Goal: Information Seeking & Learning: Learn about a topic

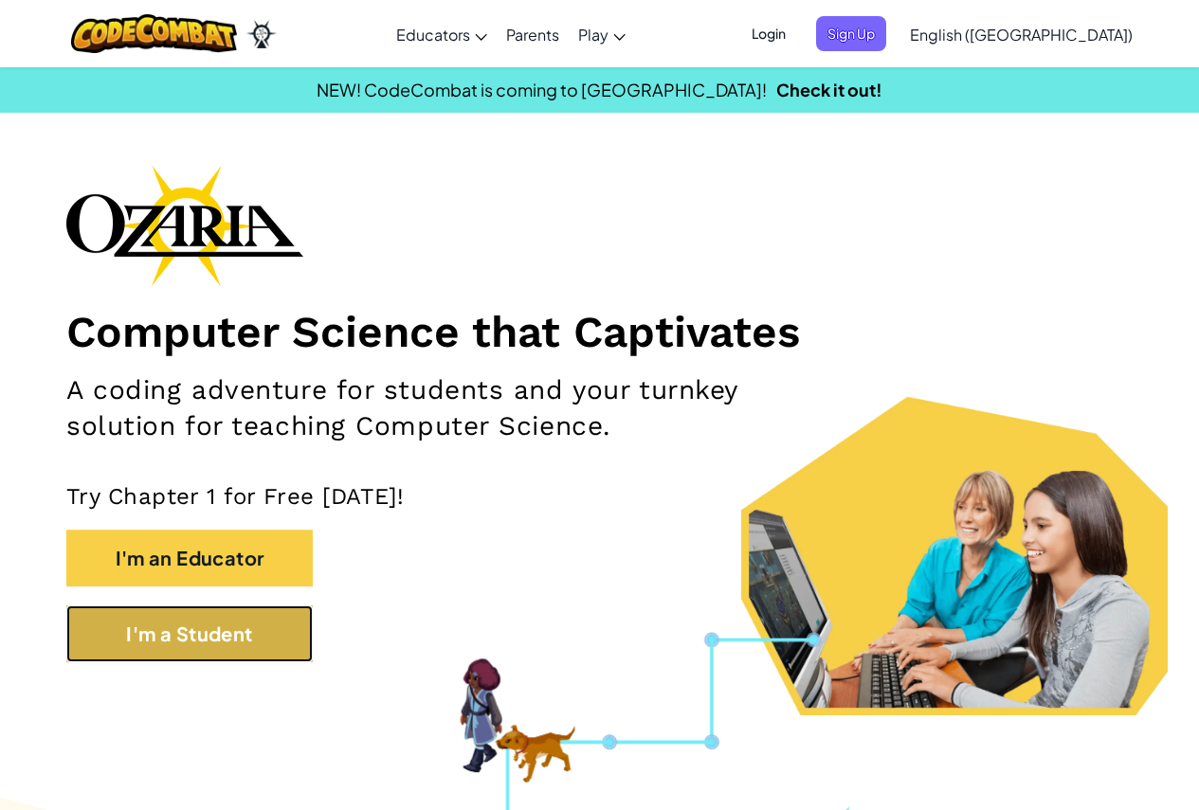
click at [235, 650] on button "I'm a Student" at bounding box center [189, 634] width 246 height 57
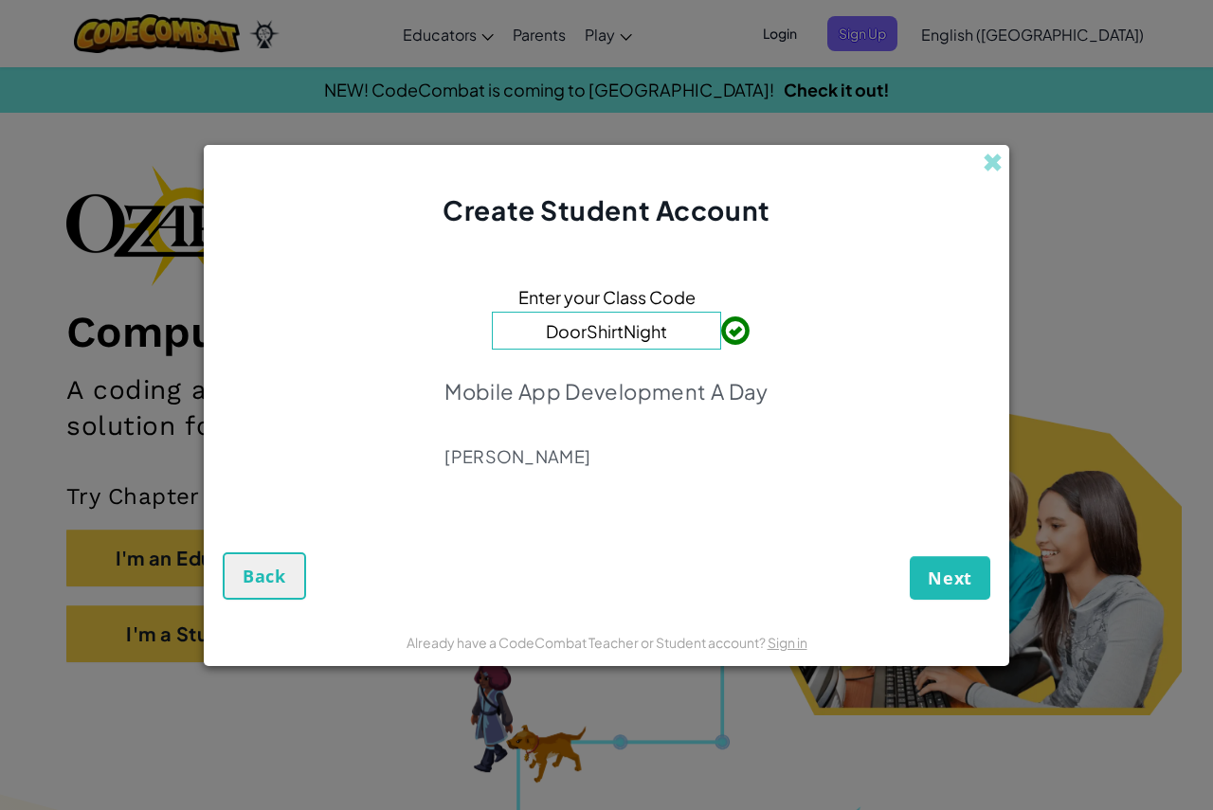
type input "DoorShirtNight"
click at [944, 565] on button "Next" at bounding box center [950, 578] width 81 height 44
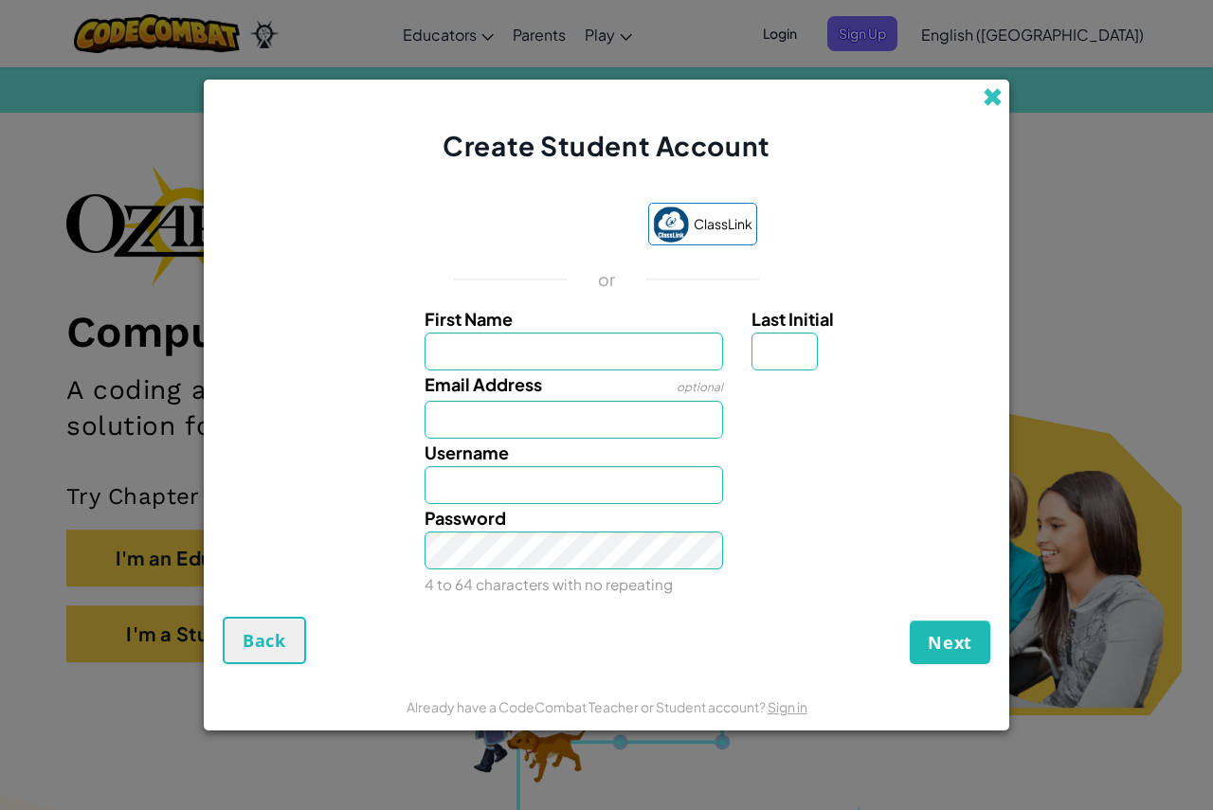
click at [992, 98] on span at bounding box center [993, 97] width 20 height 20
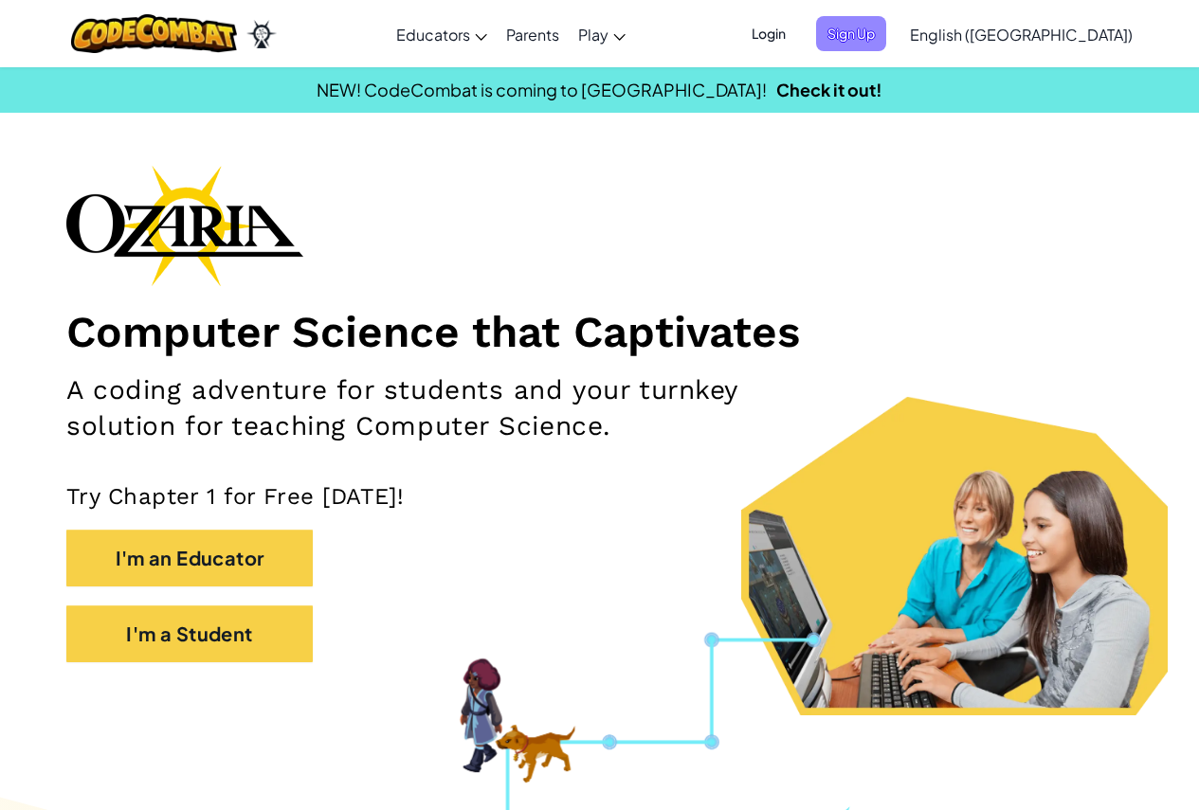
click at [886, 44] on span "Sign Up" at bounding box center [851, 33] width 70 height 35
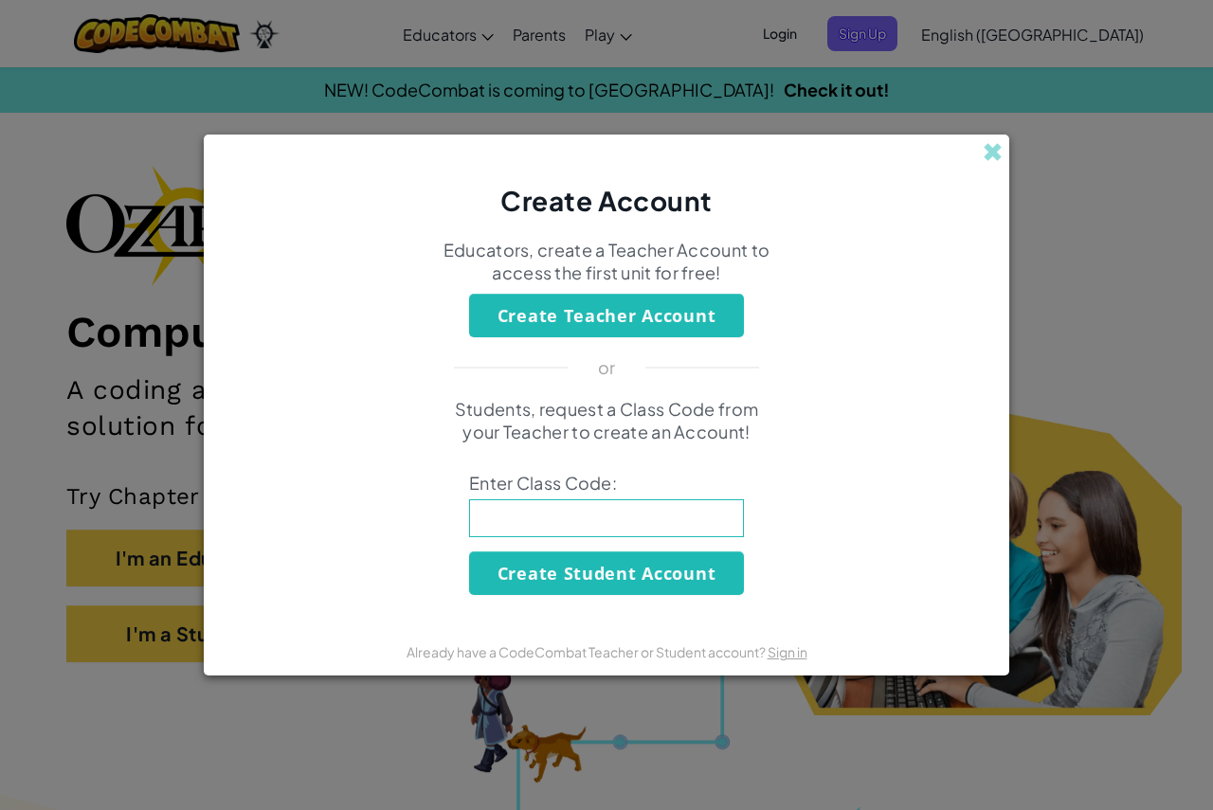
click at [624, 536] on input at bounding box center [606, 519] width 275 height 38
type input "DoorShirtNight"
click at [628, 571] on button "Create Student Account" at bounding box center [606, 574] width 275 height 44
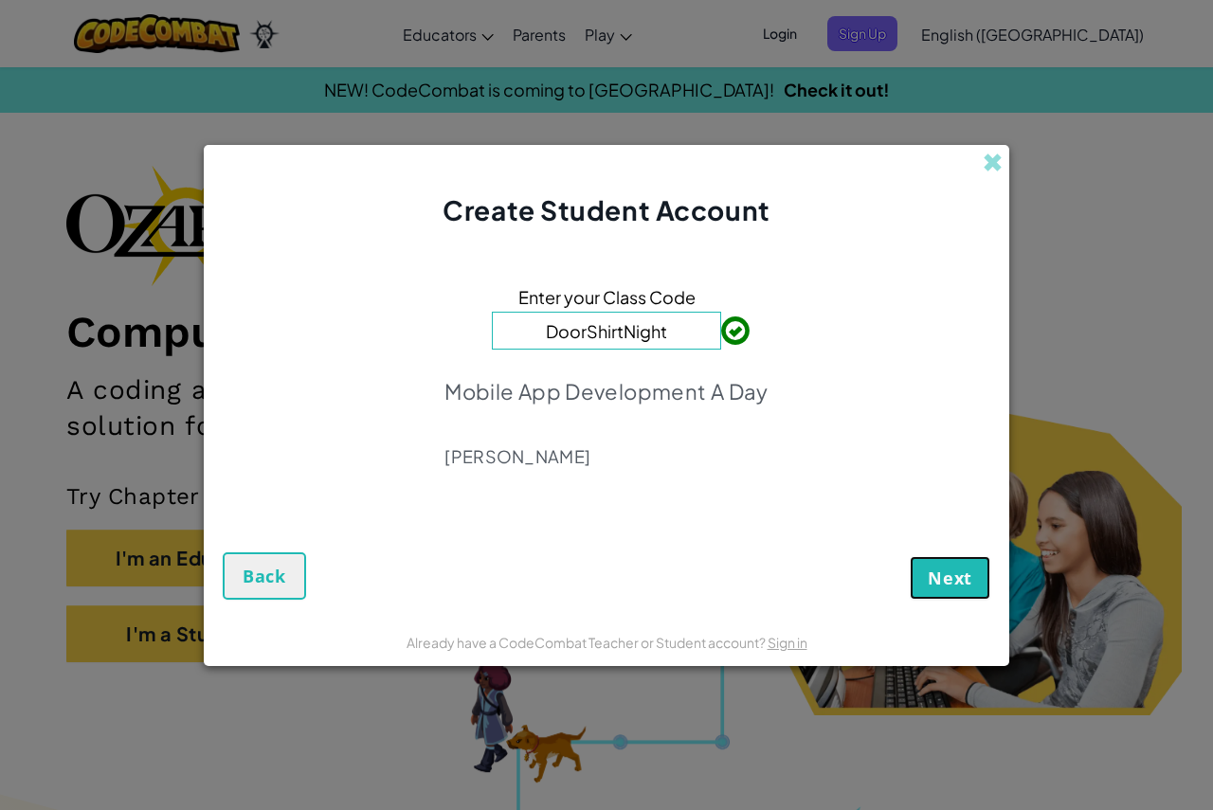
click at [950, 588] on span "Next" at bounding box center [950, 578] width 45 height 23
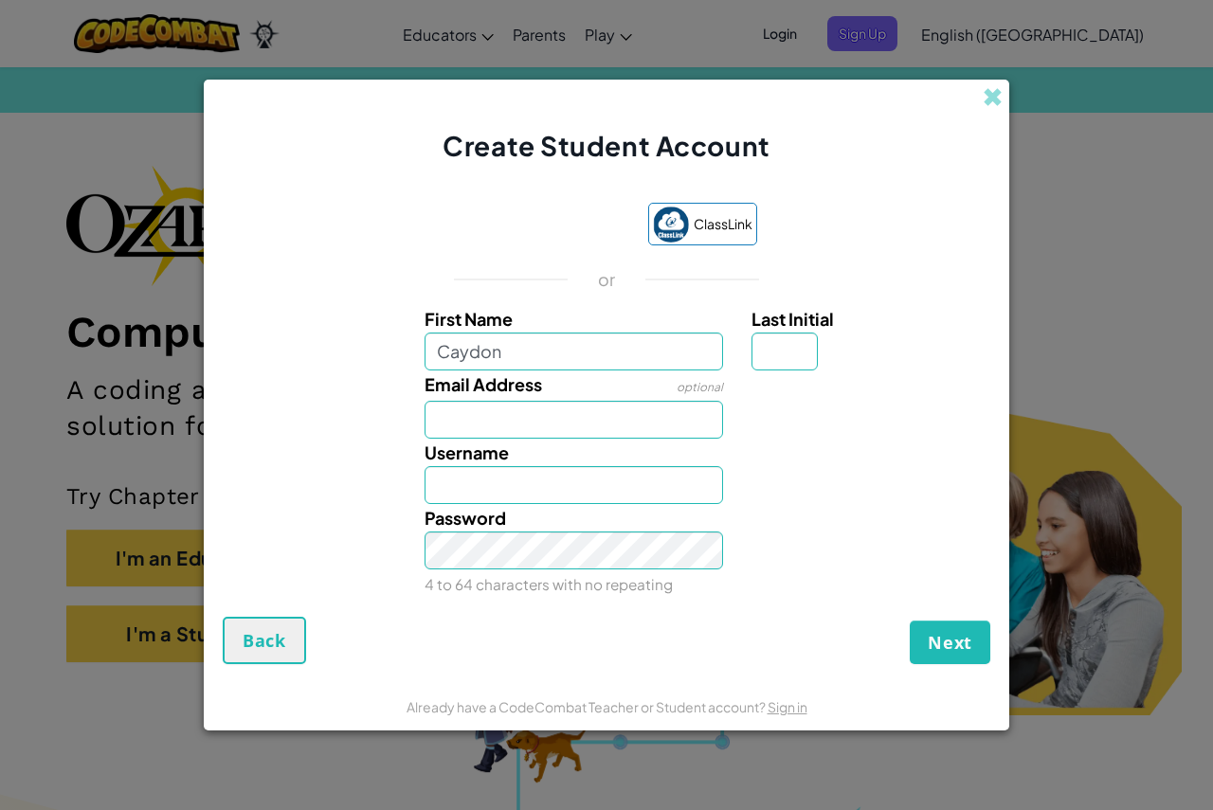
type input "Caydon"
click at [781, 357] on input "Last Initial" at bounding box center [785, 352] width 66 height 38
type input "H"
type input "CaydonH"
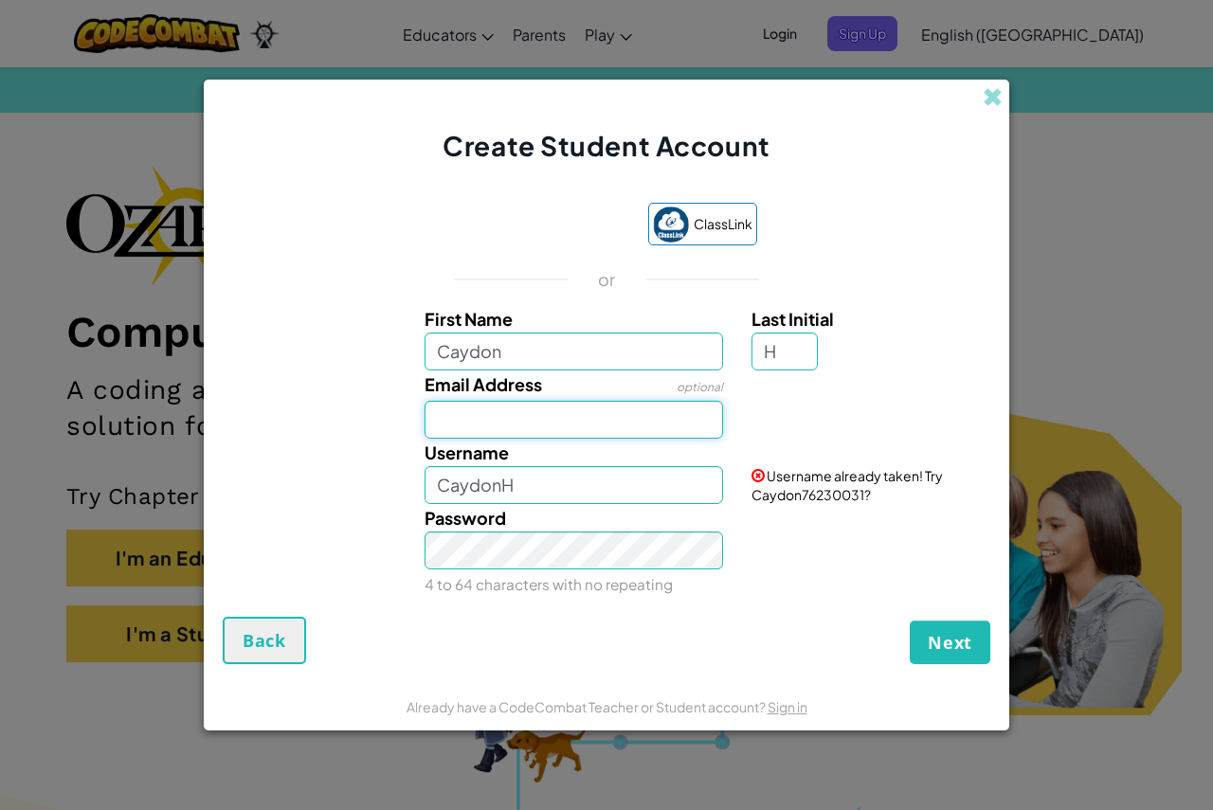
click at [542, 422] on input "Email Address" at bounding box center [575, 420] width 300 height 38
type input "caydonheckert2@gmail.com"
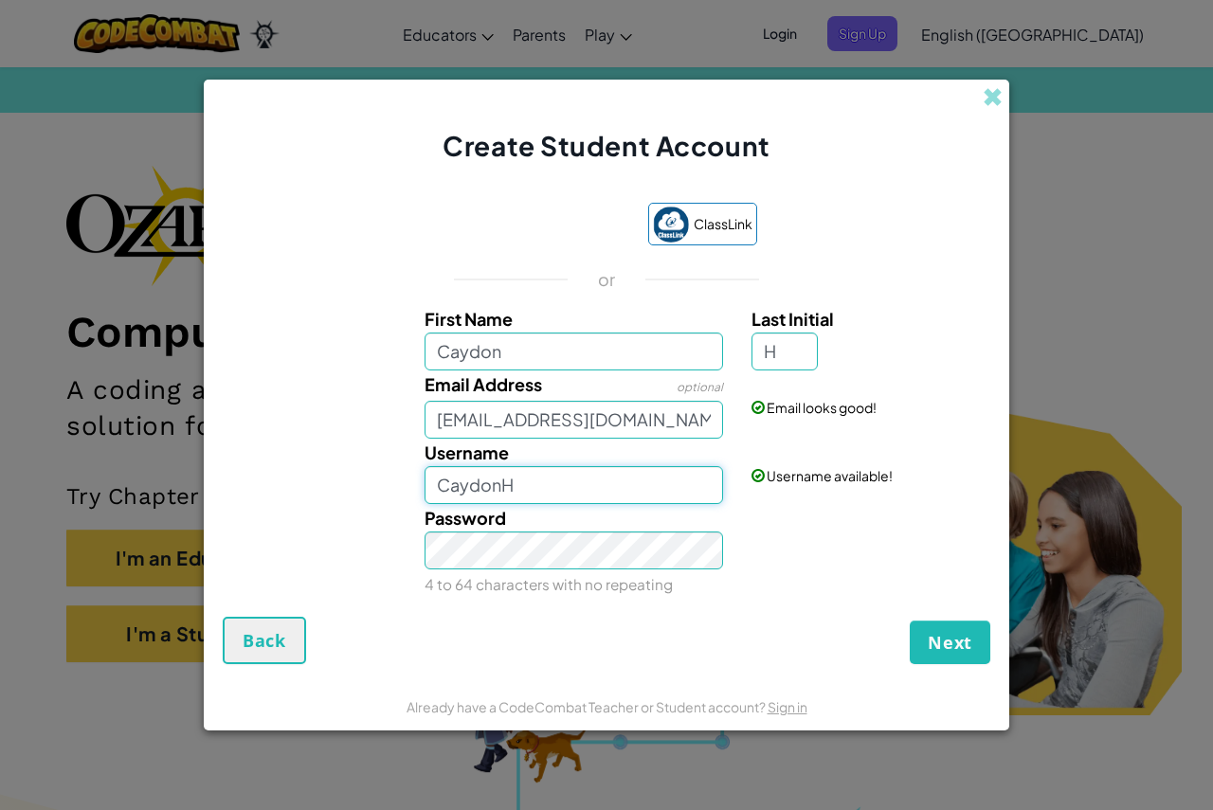
click at [568, 489] on input "CaydonH" at bounding box center [575, 485] width 300 height 38
type input "C"
type input "Chronicheadaches"
click at [634, 476] on input "Chronicheadaches" at bounding box center [575, 485] width 300 height 38
click at [945, 645] on span "Next" at bounding box center [950, 642] width 45 height 23
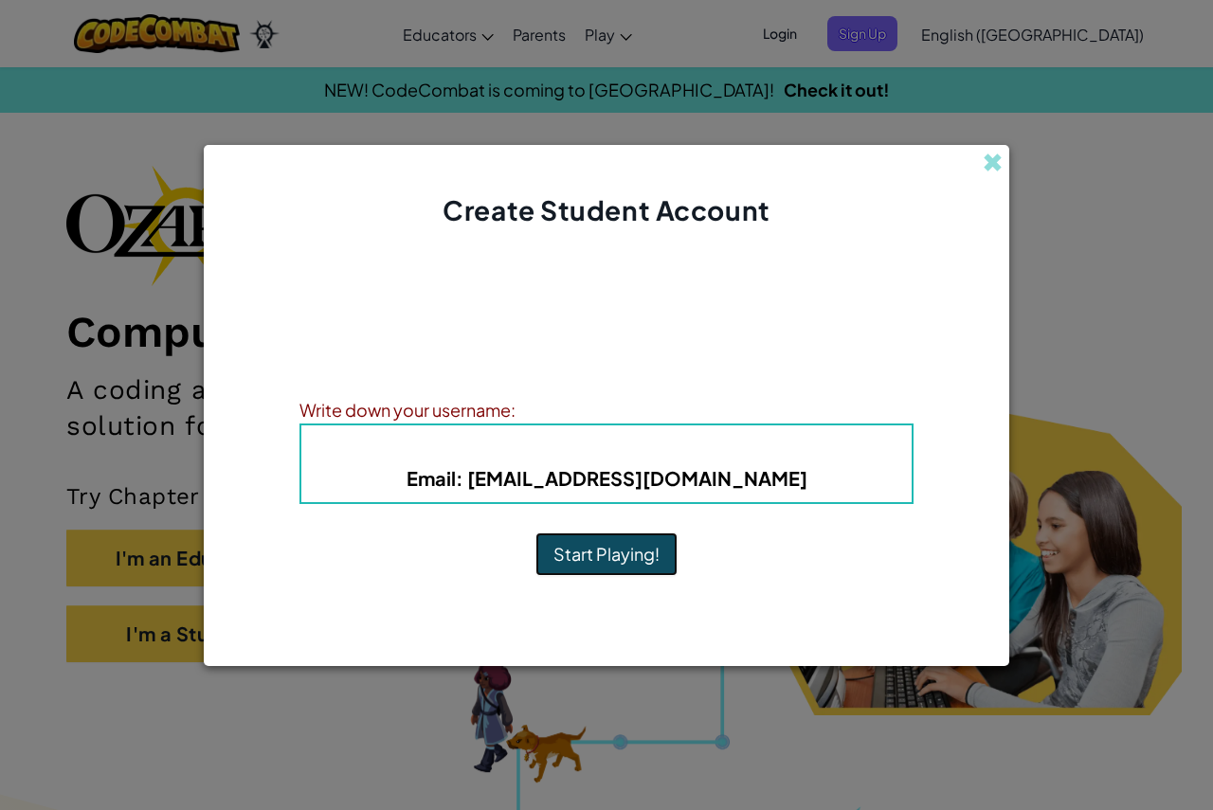
click at [615, 561] on button "Start Playing!" at bounding box center [607, 555] width 142 height 44
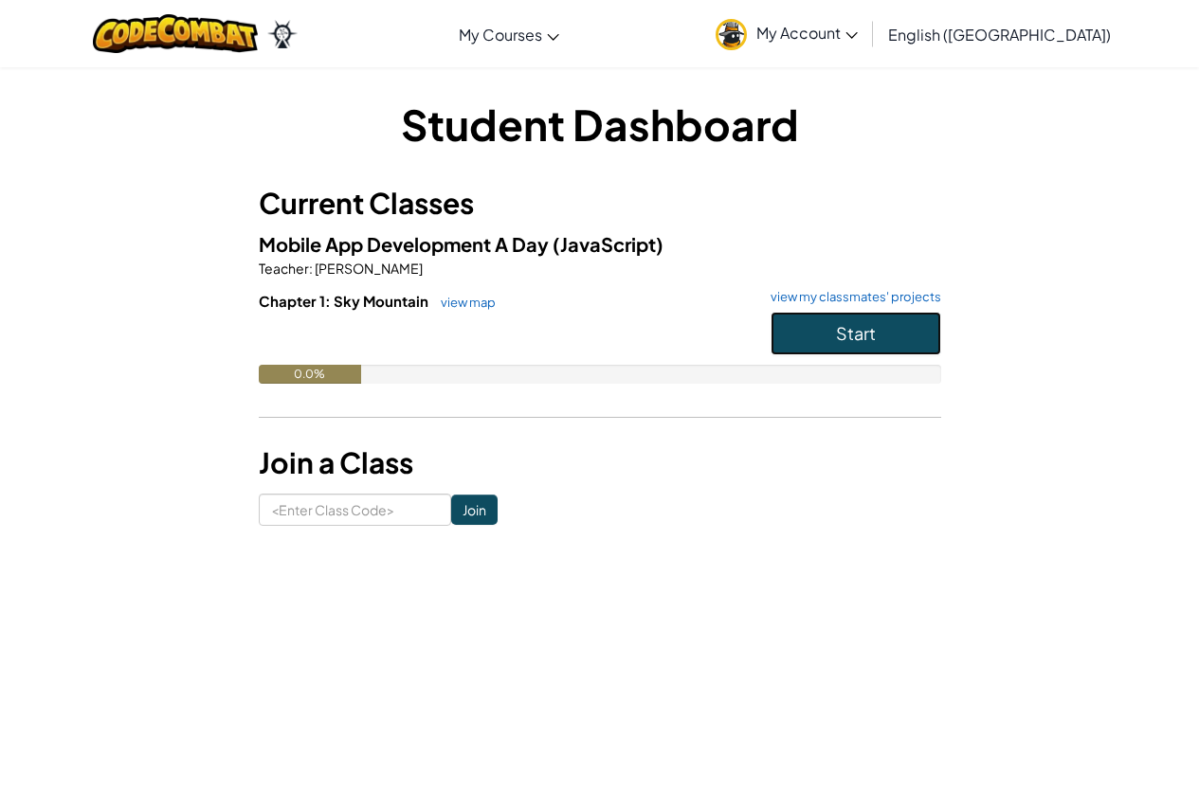
click at [833, 338] on button "Start" at bounding box center [856, 334] width 171 height 44
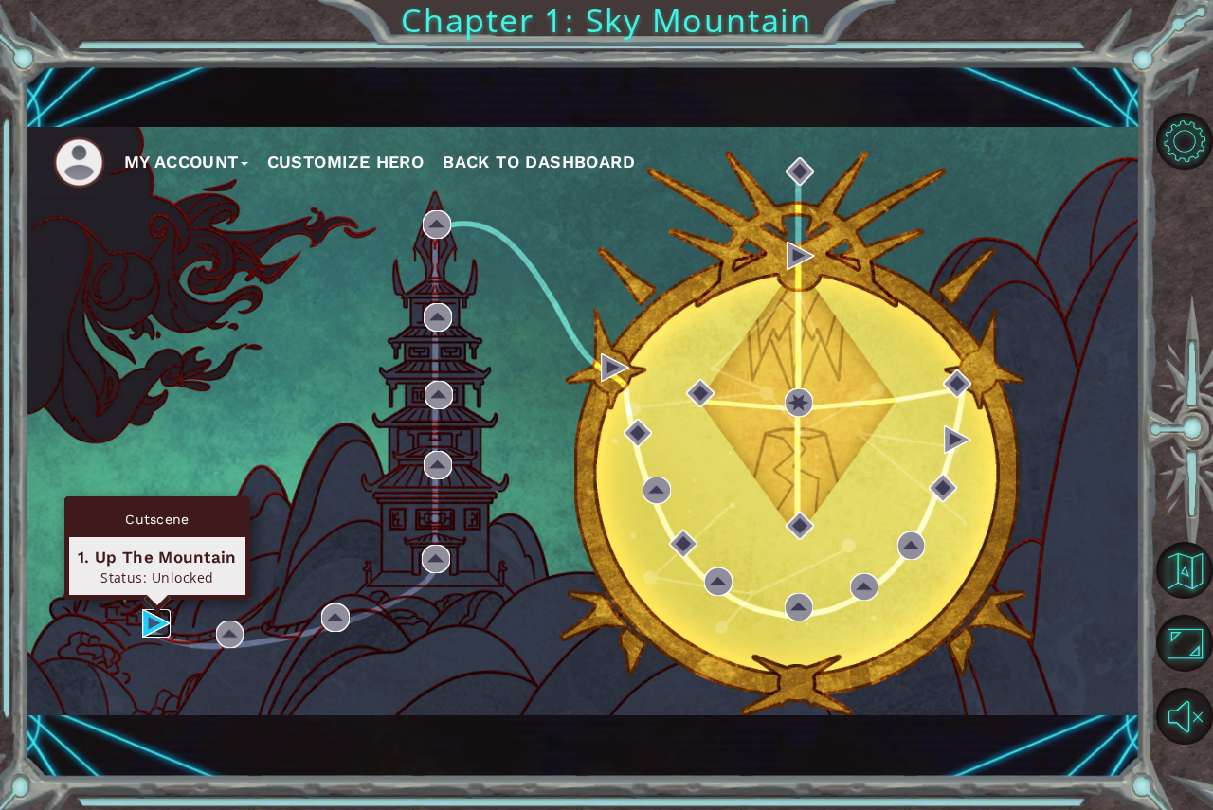
click at [148, 615] on img at bounding box center [156, 624] width 28 height 28
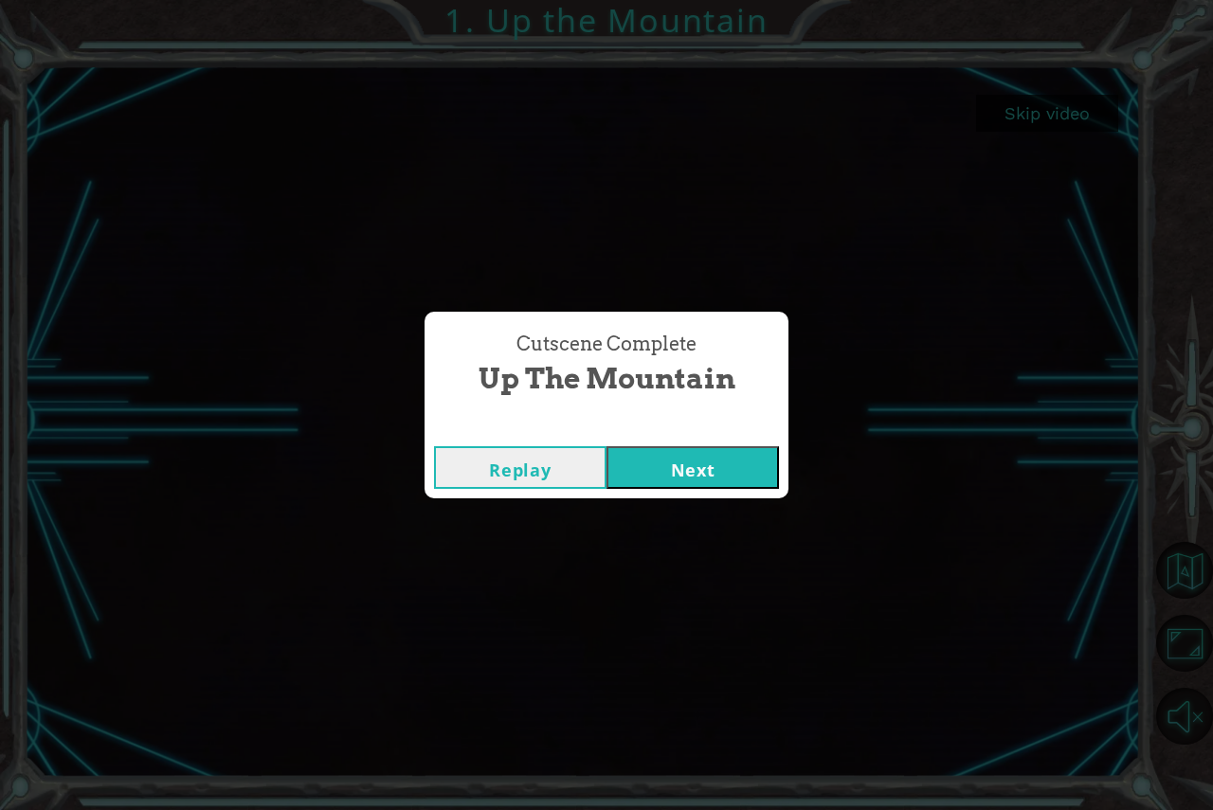
click at [649, 472] on button "Next" at bounding box center [693, 467] width 173 height 43
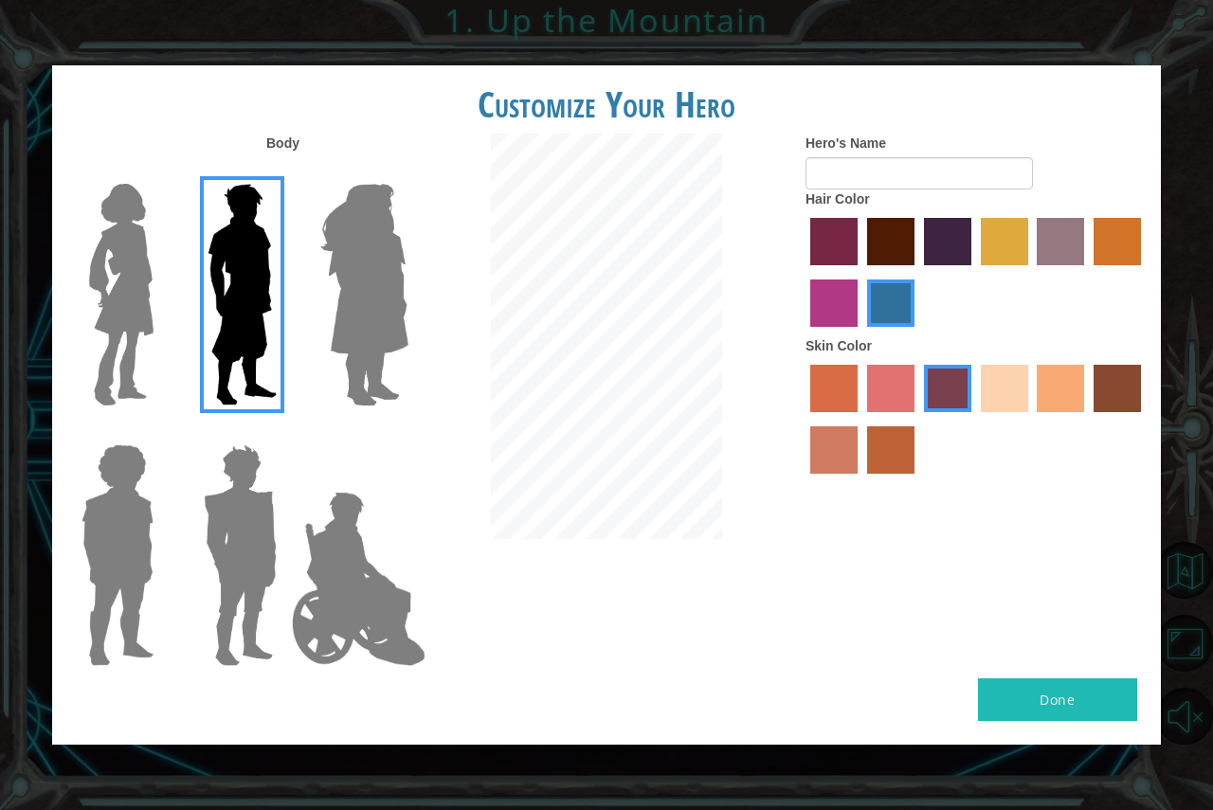
click at [830, 292] on label "medium red violet hair color" at bounding box center [833, 303] width 47 height 47
click at [1144, 272] on input "medium red violet hair color" at bounding box center [1144, 272] width 0 height 0
click at [134, 295] on img at bounding box center [122, 294] width 80 height 237
click at [161, 172] on input "Hero Connie" at bounding box center [161, 172] width 0 height 0
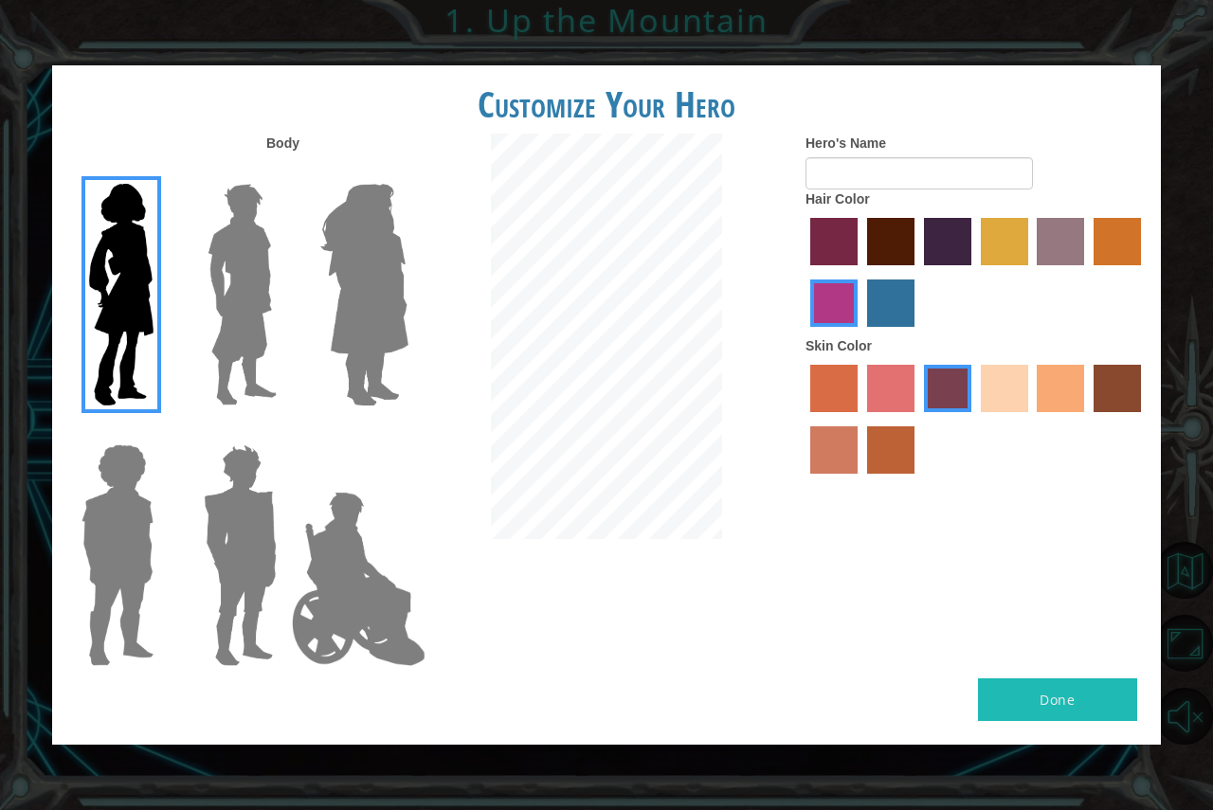
click at [349, 273] on img at bounding box center [364, 294] width 103 height 237
click at [408, 172] on input "Hero Amethyst" at bounding box center [408, 172] width 0 height 0
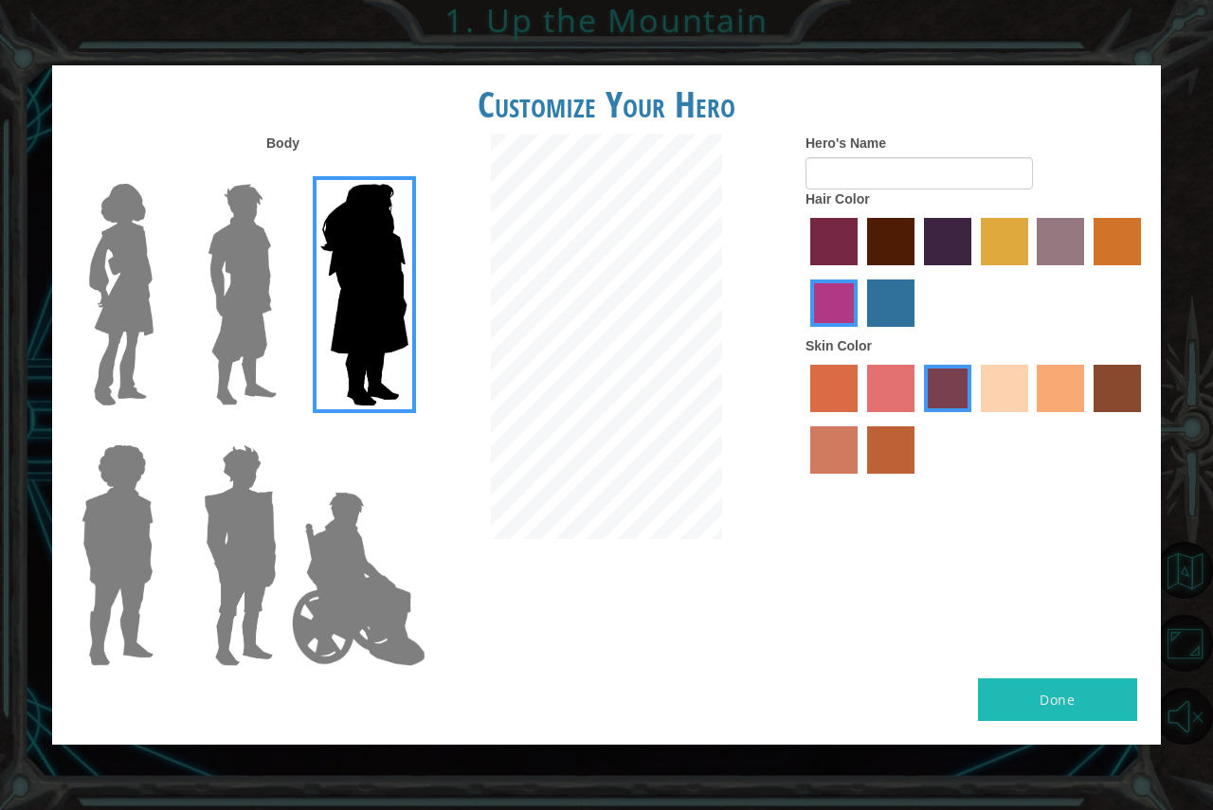
click at [100, 555] on img at bounding box center [117, 555] width 87 height 237
click at [161, 432] on input "Hero Steven" at bounding box center [161, 432] width 0 height 0
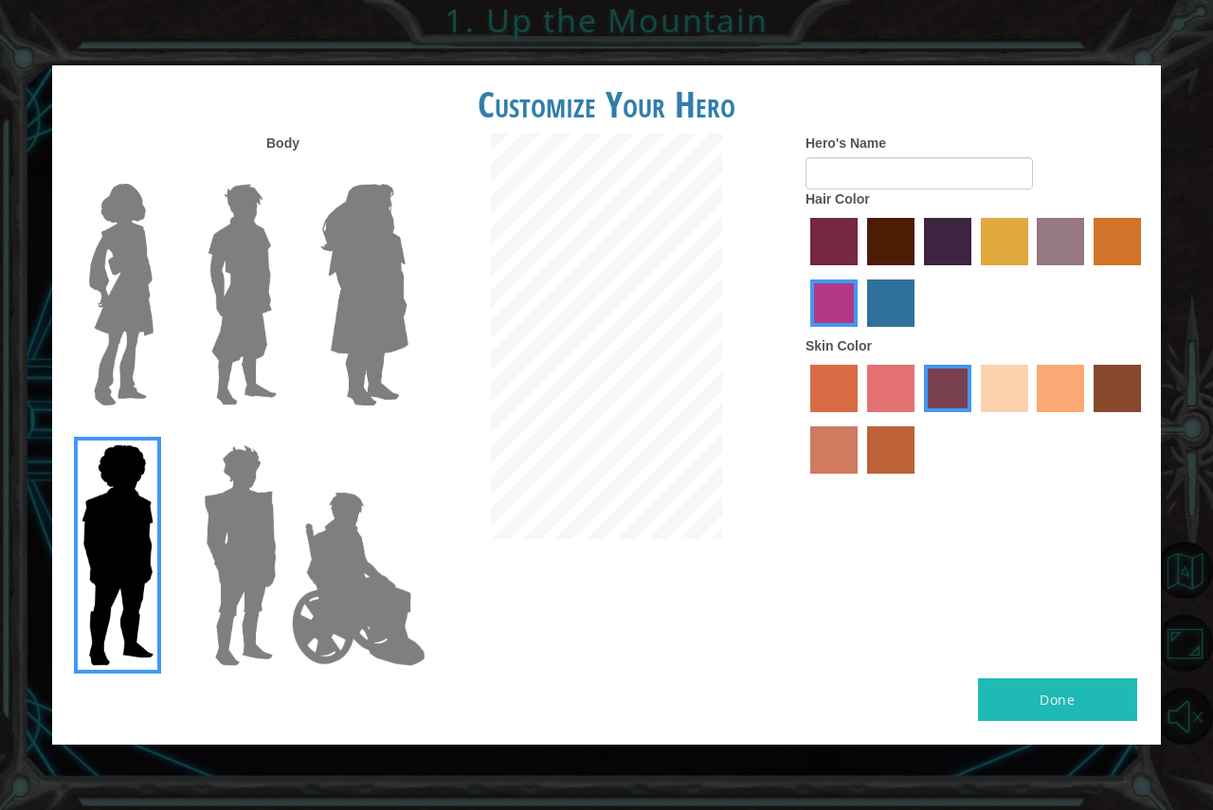
click at [223, 539] on img at bounding box center [240, 555] width 88 height 237
click at [284, 432] on input "Hero Garnet" at bounding box center [284, 432] width 0 height 0
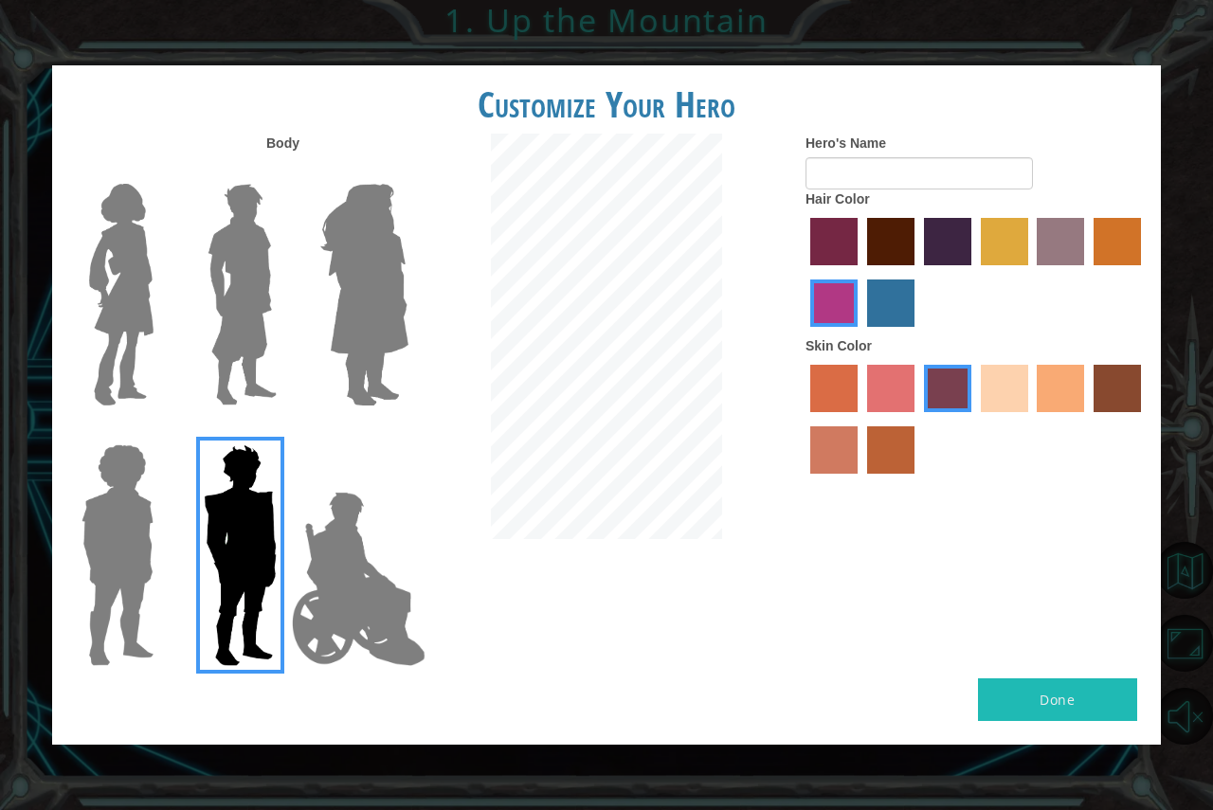
click at [326, 551] on img at bounding box center [358, 579] width 149 height 190
click at [408, 432] on input "Hero Jamie" at bounding box center [408, 432] width 0 height 0
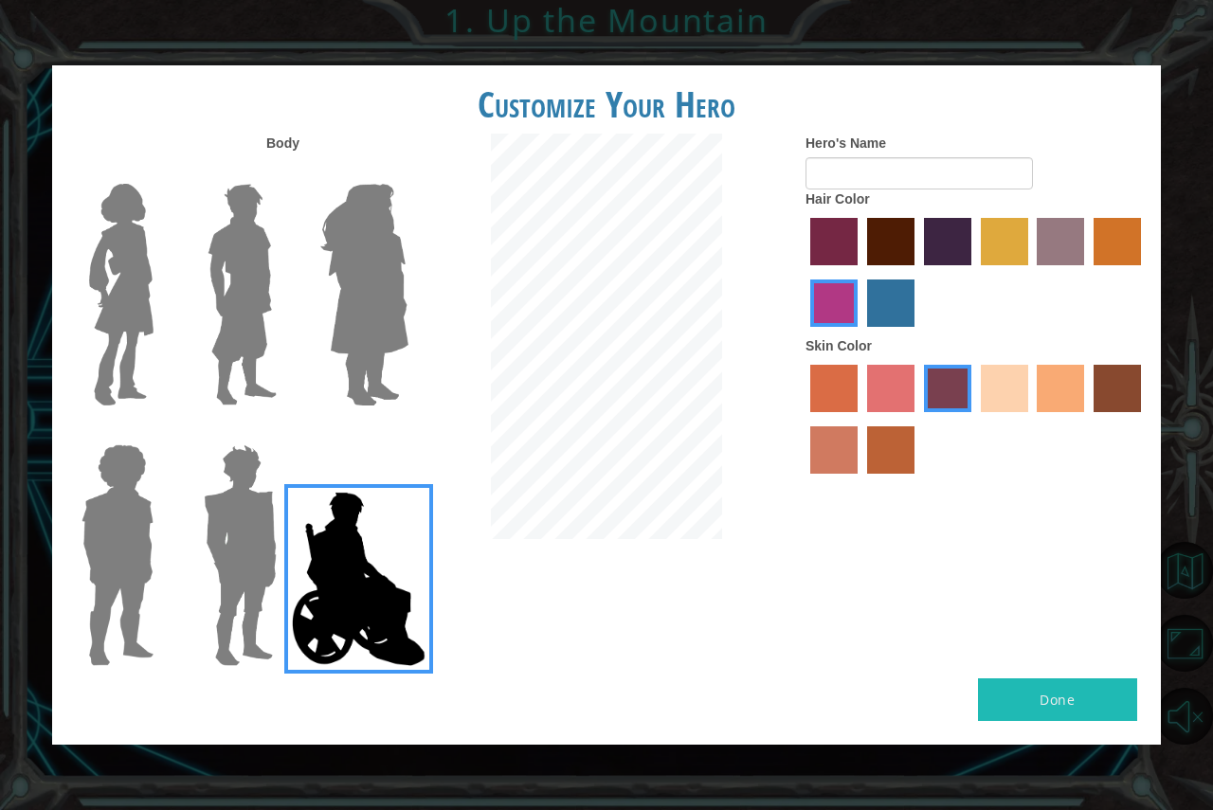
click at [282, 551] on img at bounding box center [240, 555] width 88 height 237
click at [284, 432] on input "Hero Garnet" at bounding box center [284, 432] width 0 height 0
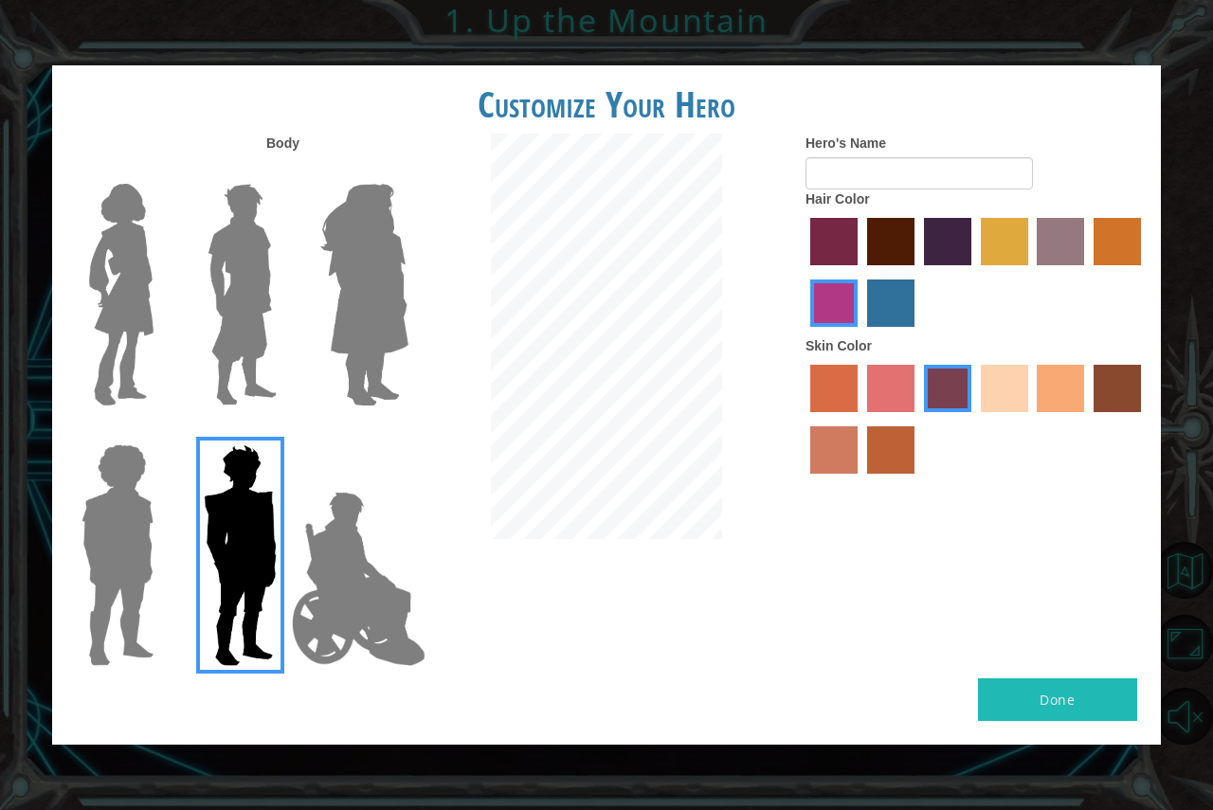
click at [264, 365] on img at bounding box center [242, 294] width 84 height 237
click at [284, 172] on input "Hero Lars" at bounding box center [284, 172] width 0 height 0
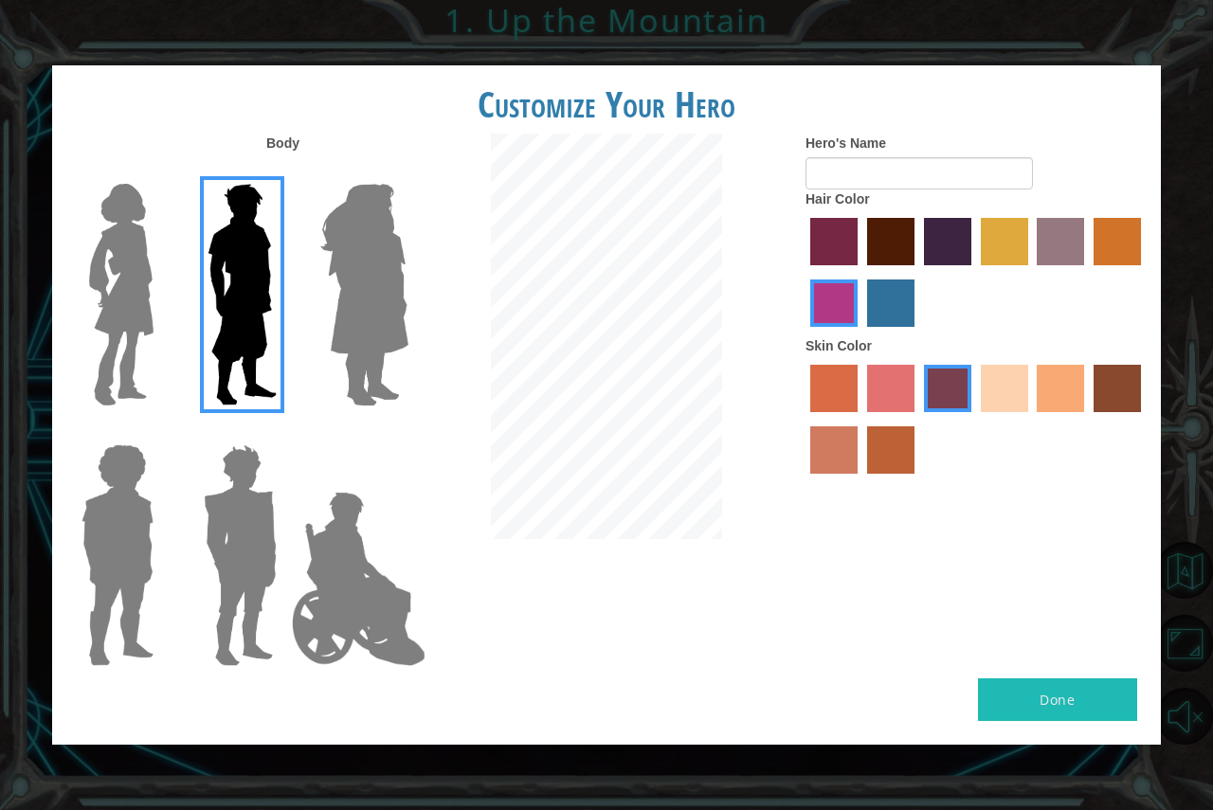
click at [242, 498] on img at bounding box center [240, 555] width 88 height 237
click at [284, 432] on input "Hero Garnet" at bounding box center [284, 432] width 0 height 0
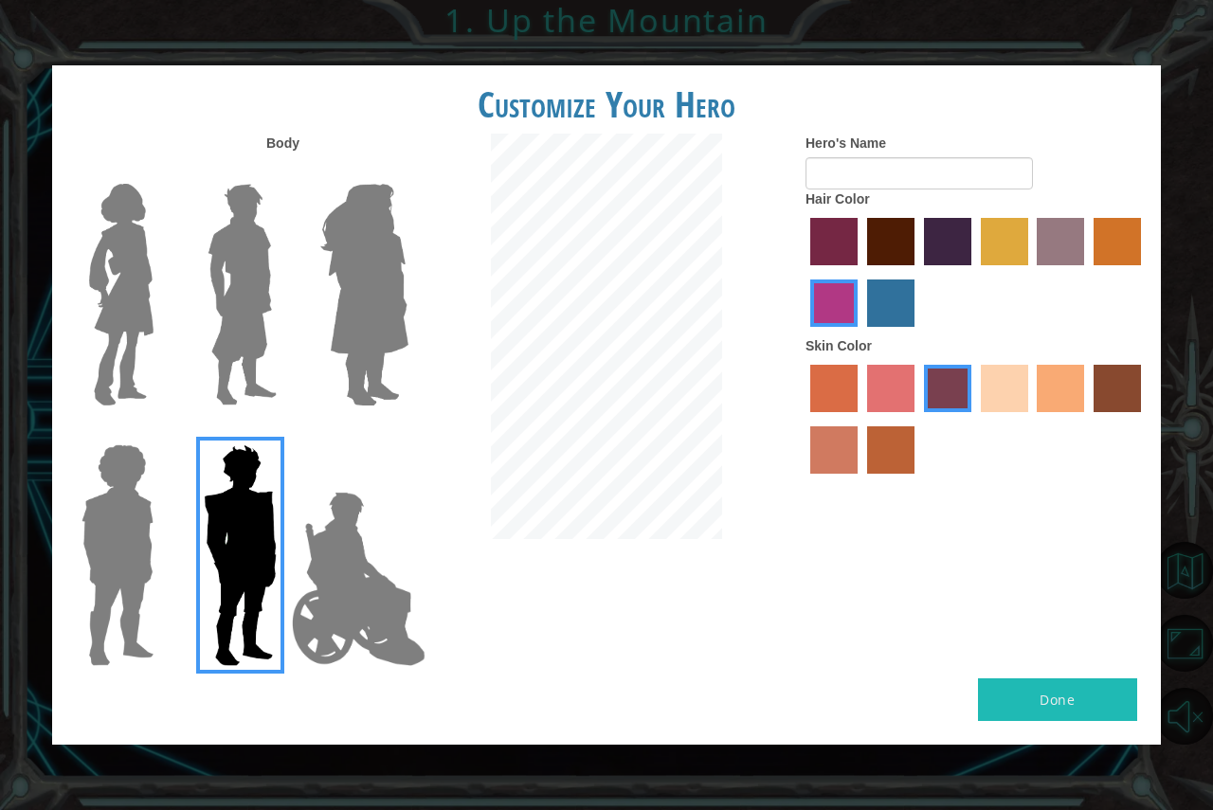
click at [1008, 385] on label "sandy beach skin color" at bounding box center [1004, 388] width 47 height 47
click at [974, 419] on input "sandy beach skin color" at bounding box center [974, 419] width 0 height 0
click at [851, 167] on input "Hero's Name" at bounding box center [920, 173] width 228 height 32
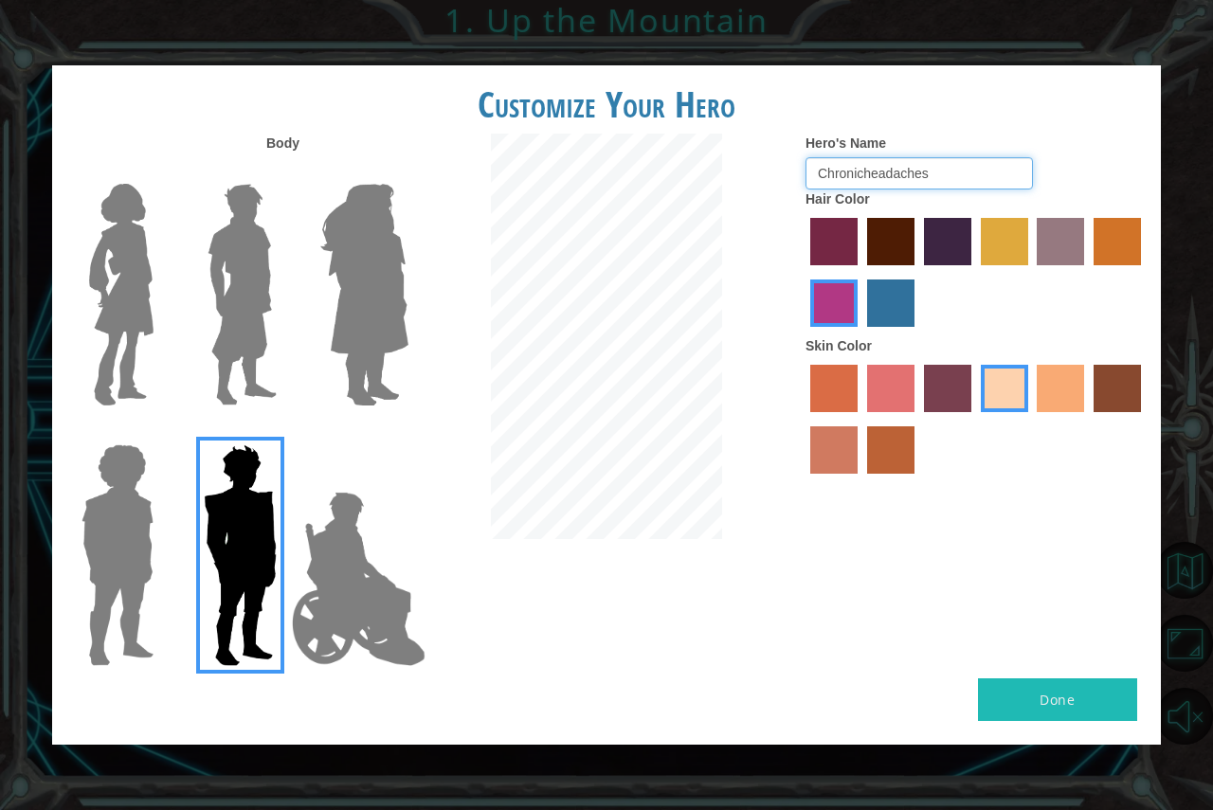
type input "Chronicheadaches"
click at [1058, 383] on label "tacao skin color" at bounding box center [1060, 388] width 47 height 47
click at [1031, 419] on input "tacao skin color" at bounding box center [1031, 419] width 0 height 0
click at [1004, 391] on label "sandy beach skin color" at bounding box center [1004, 388] width 47 height 47
click at [974, 419] on input "sandy beach skin color" at bounding box center [974, 419] width 0 height 0
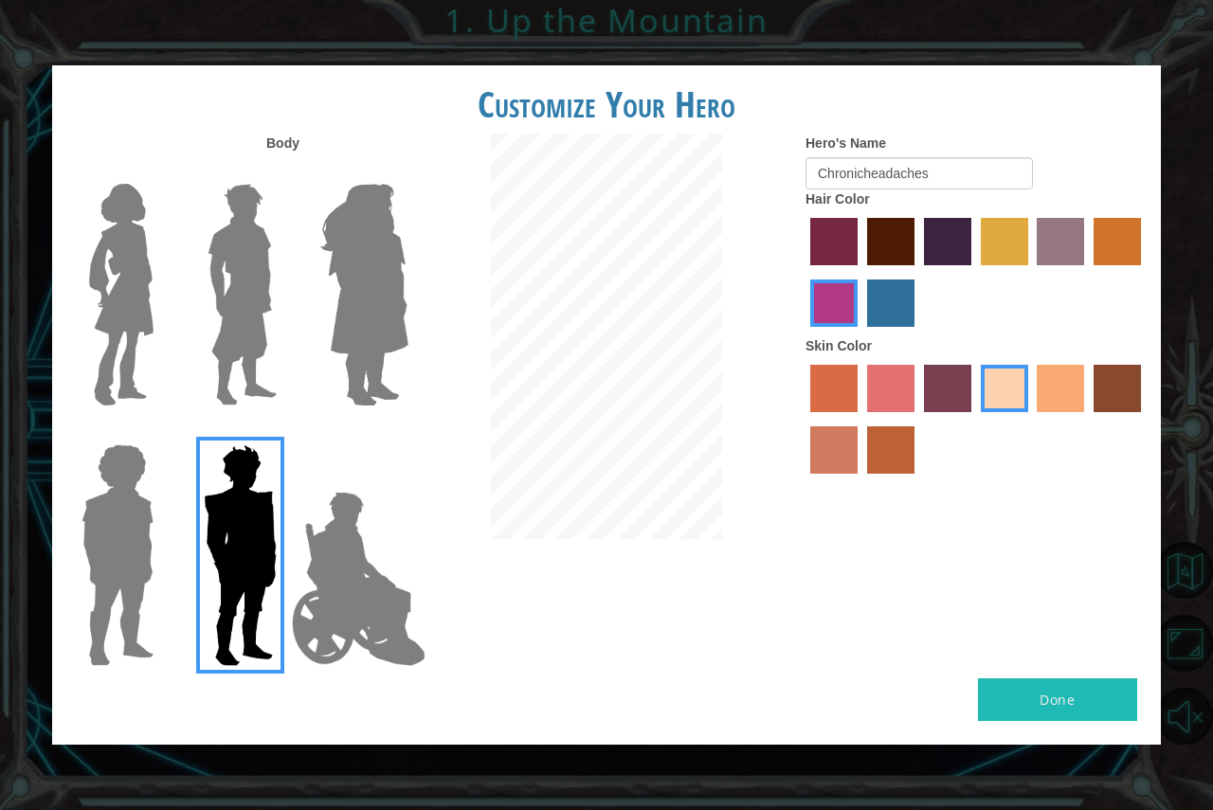
click at [830, 441] on label "burning sand skin color" at bounding box center [833, 450] width 47 height 47
click at [1144, 419] on input "burning sand skin color" at bounding box center [1144, 419] width 0 height 0
click at [1011, 396] on label "sandy beach skin color" at bounding box center [1004, 388] width 47 height 47
click at [974, 419] on input "sandy beach skin color" at bounding box center [974, 419] width 0 height 0
click at [1051, 694] on button "Done" at bounding box center [1057, 700] width 159 height 43
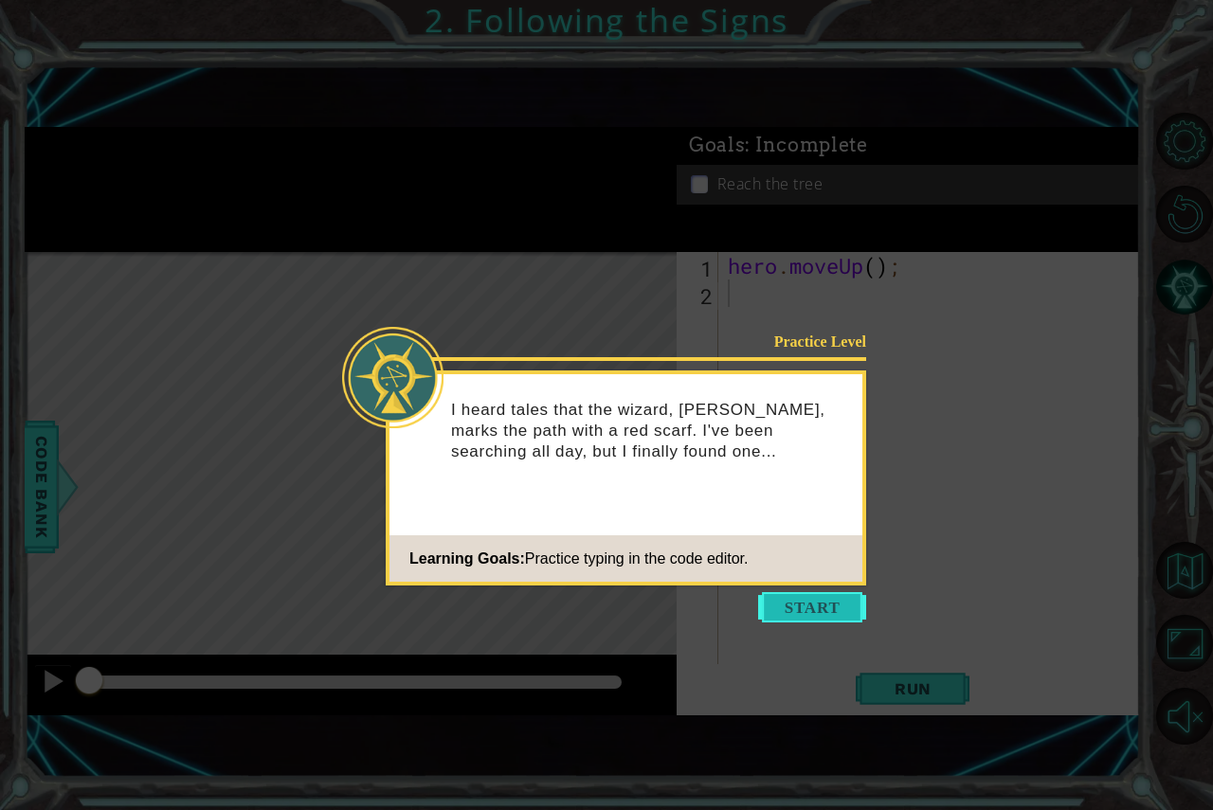
click at [816, 595] on button "Start" at bounding box center [812, 607] width 108 height 30
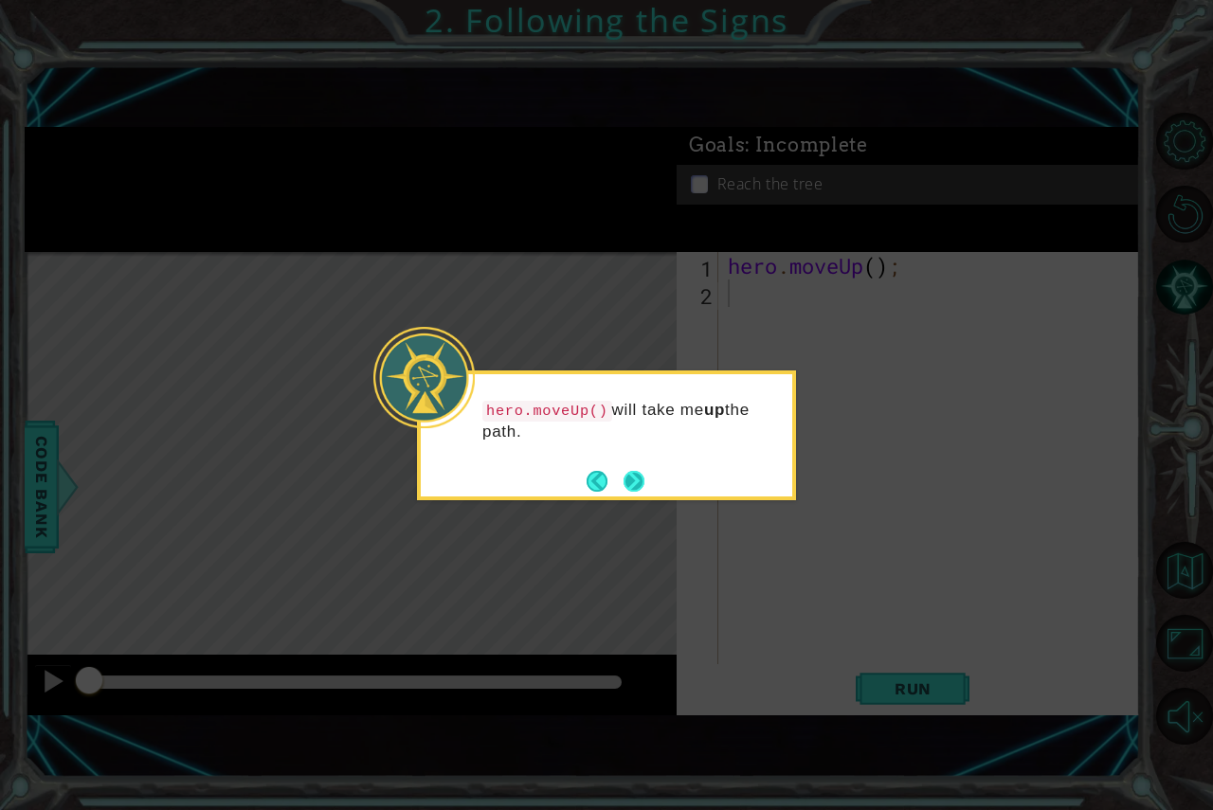
click at [628, 483] on button "Next" at bounding box center [634, 481] width 21 height 21
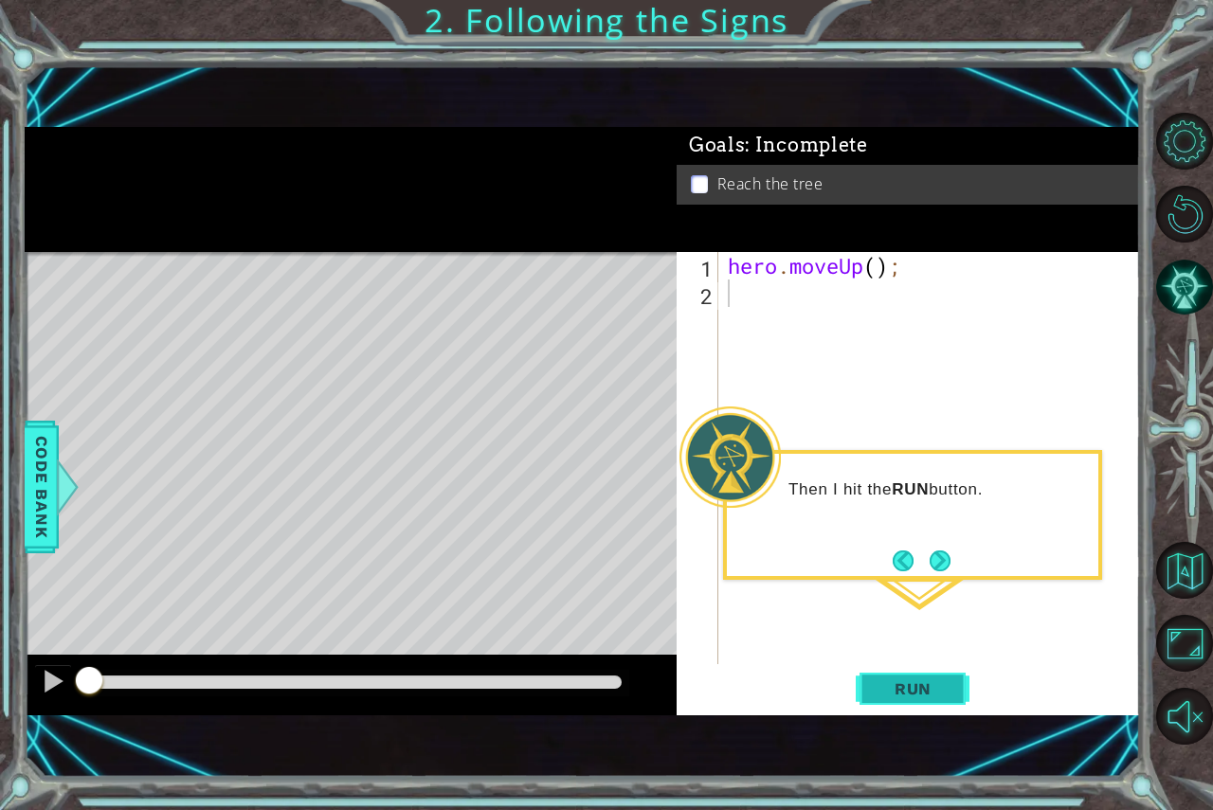
click at [917, 689] on span "Run" at bounding box center [913, 689] width 75 height 19
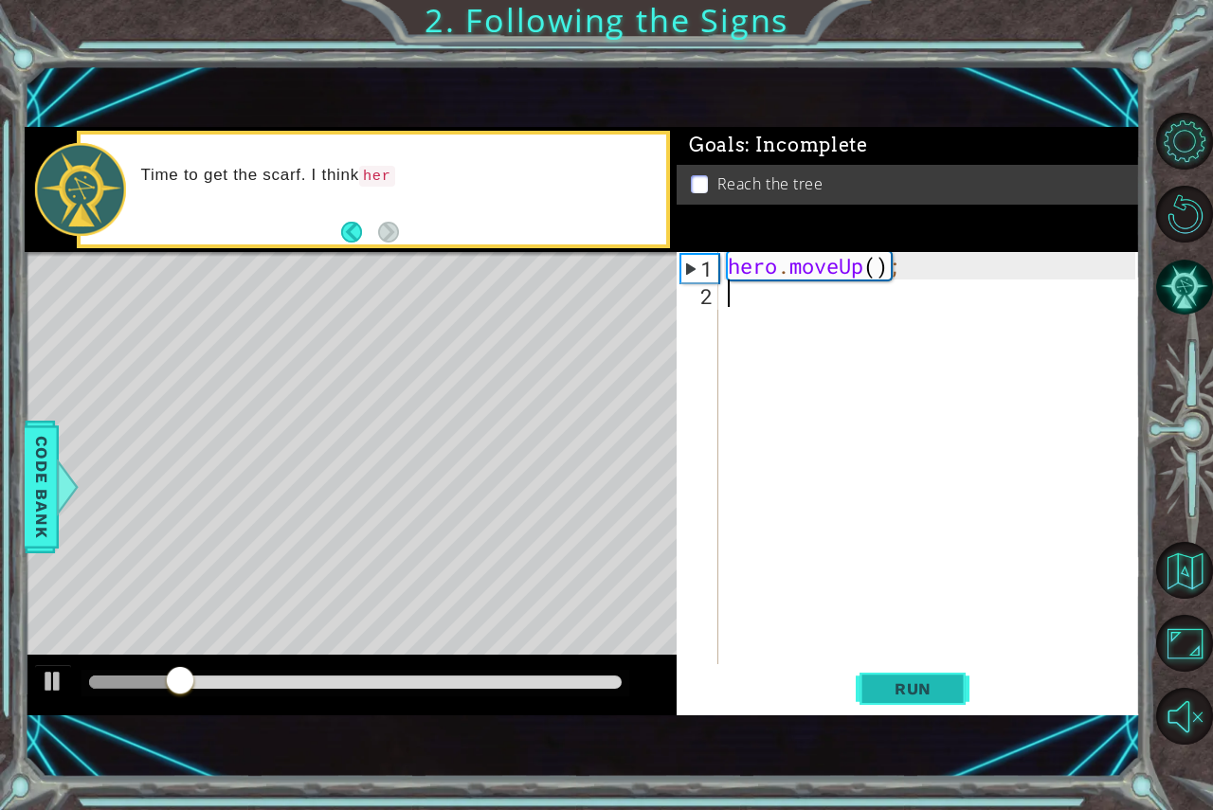
click at [917, 689] on span "Run" at bounding box center [913, 689] width 75 height 19
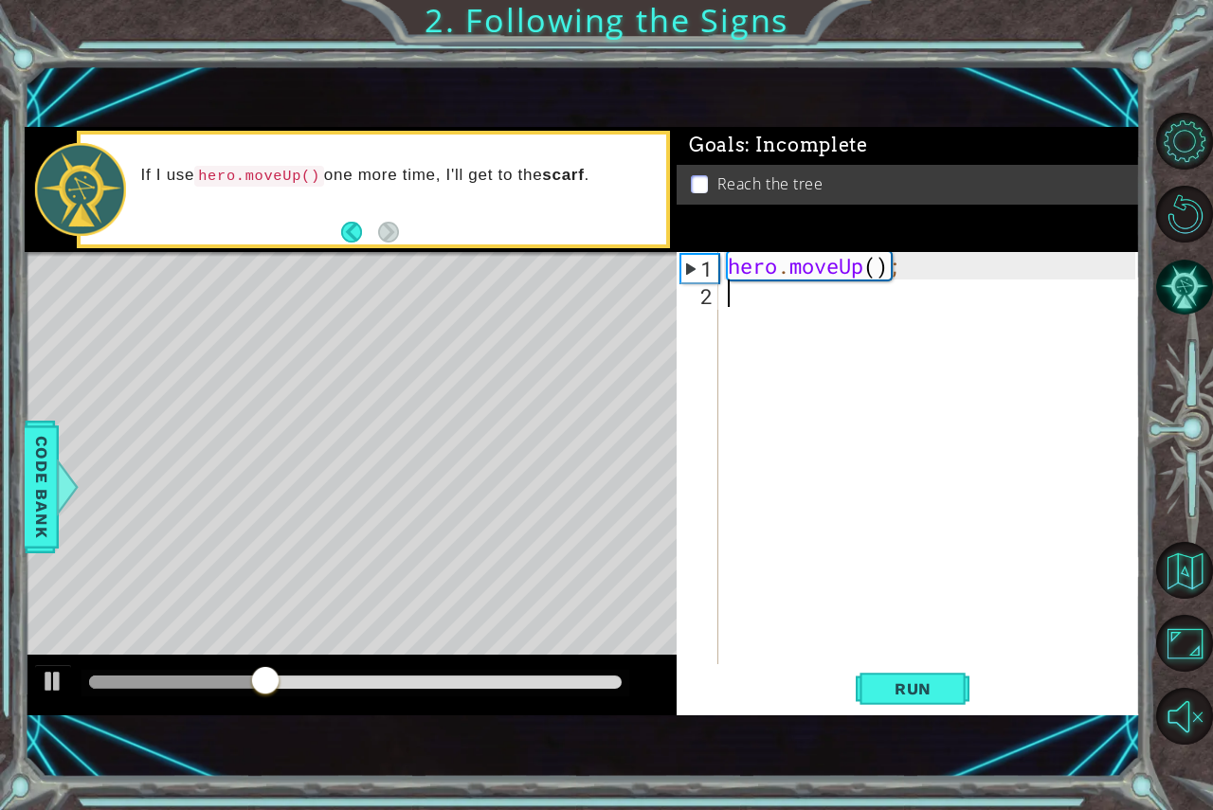
type textarea "hero.moveUp();"
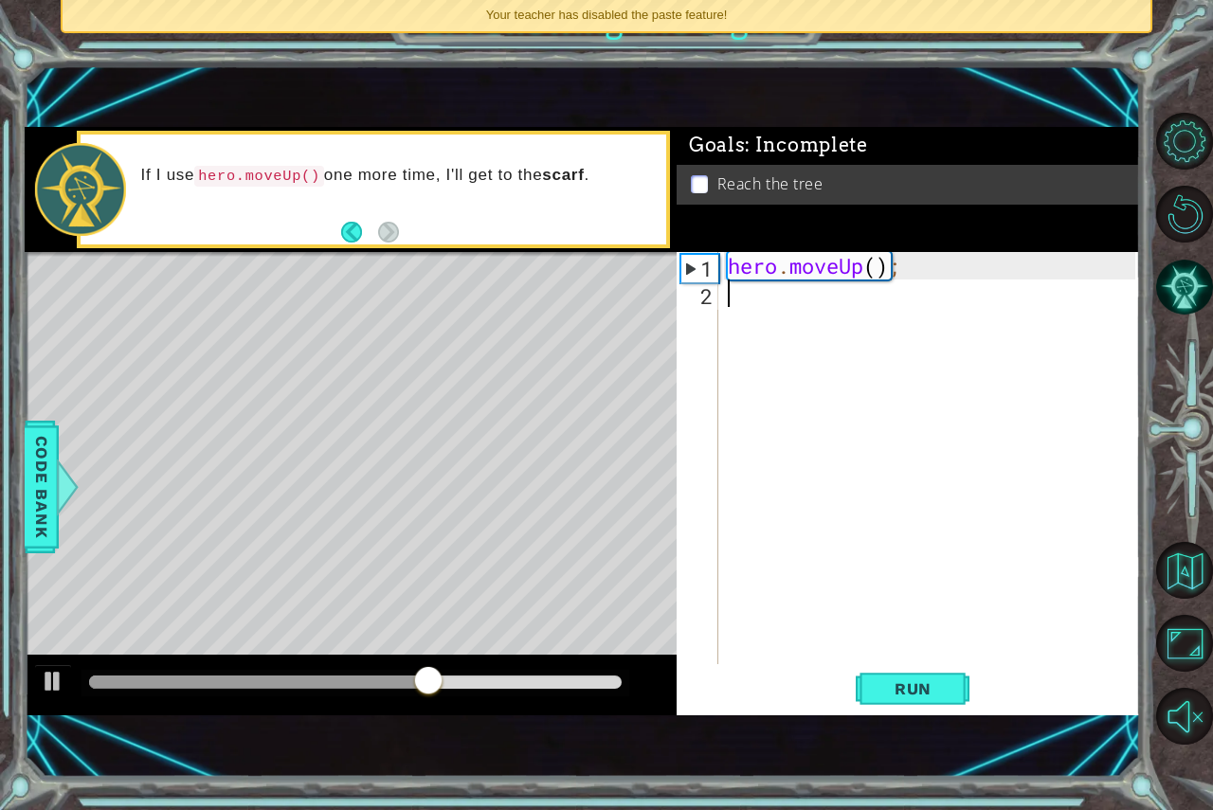
click at [806, 300] on div "hero . moveUp ( ) ;" at bounding box center [934, 485] width 421 height 467
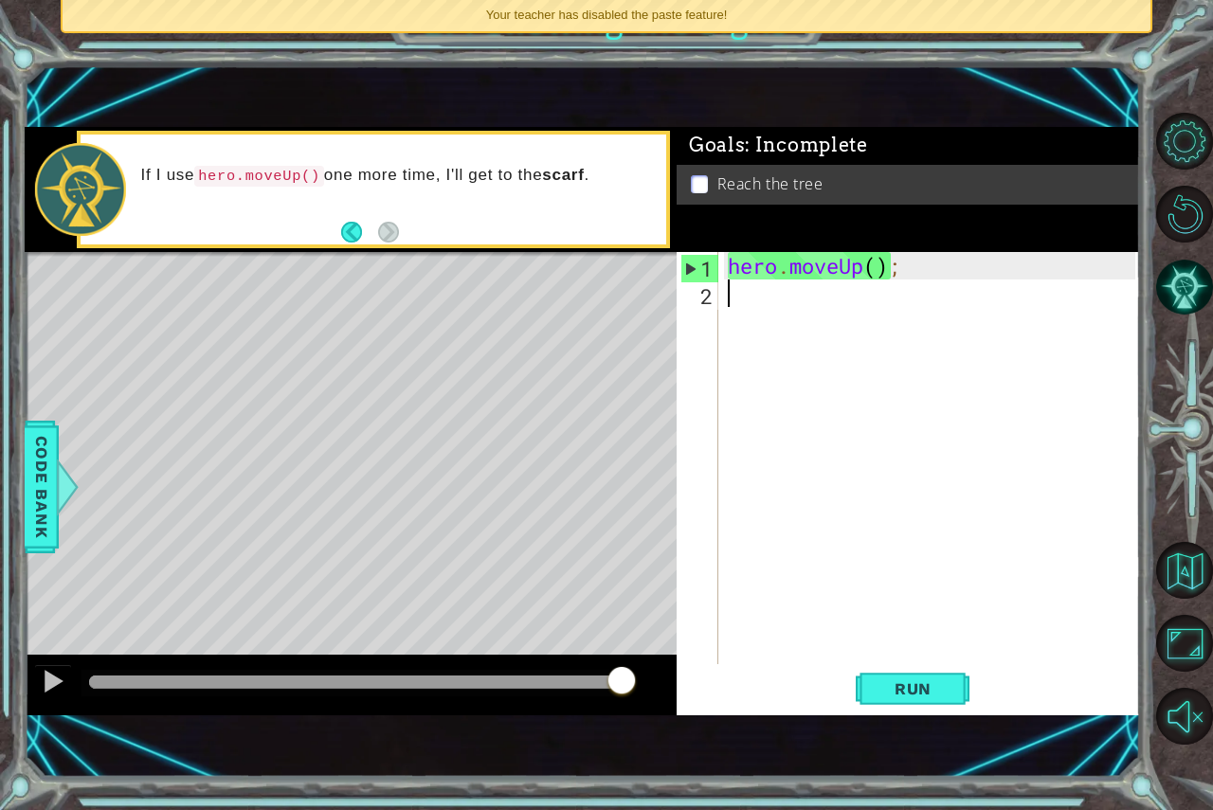
click at [760, 299] on div "hero . moveUp ( ) ;" at bounding box center [934, 485] width 421 height 467
click at [33, 478] on span "Code Bank" at bounding box center [42, 487] width 30 height 116
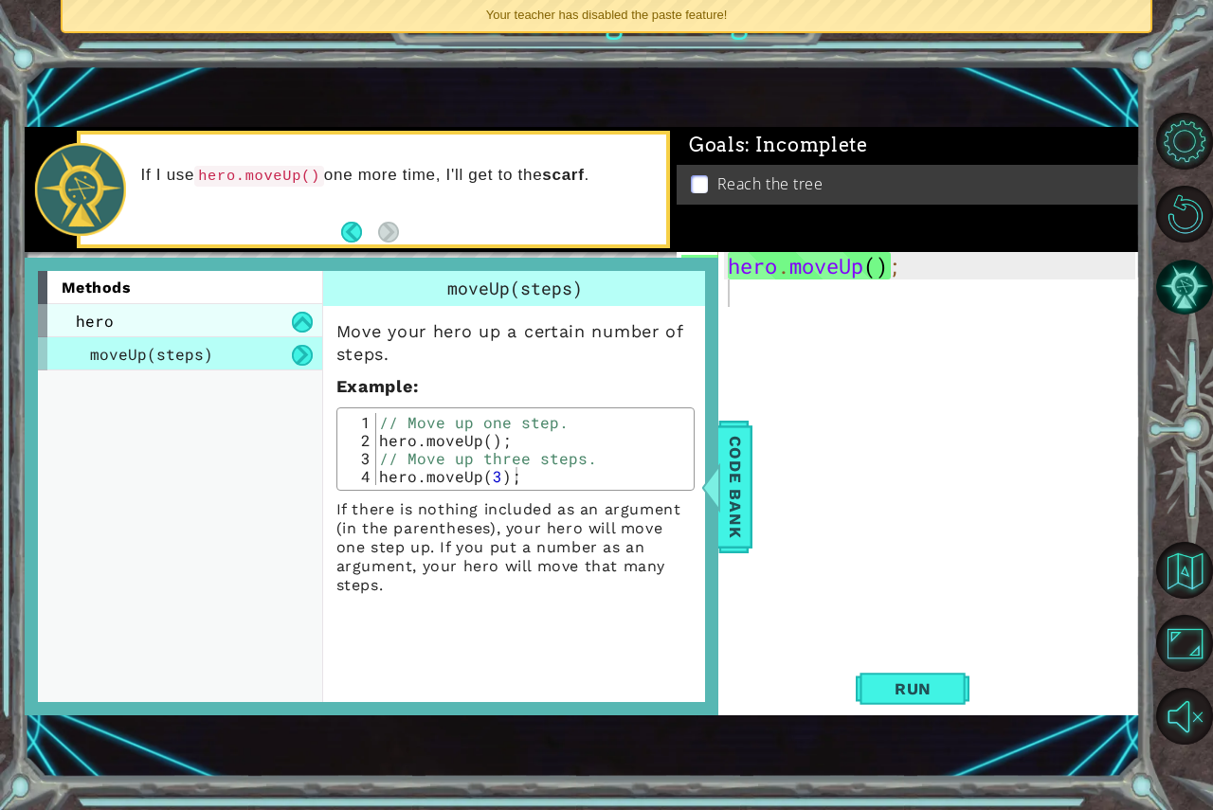
click at [247, 326] on div "hero" at bounding box center [180, 320] width 284 height 33
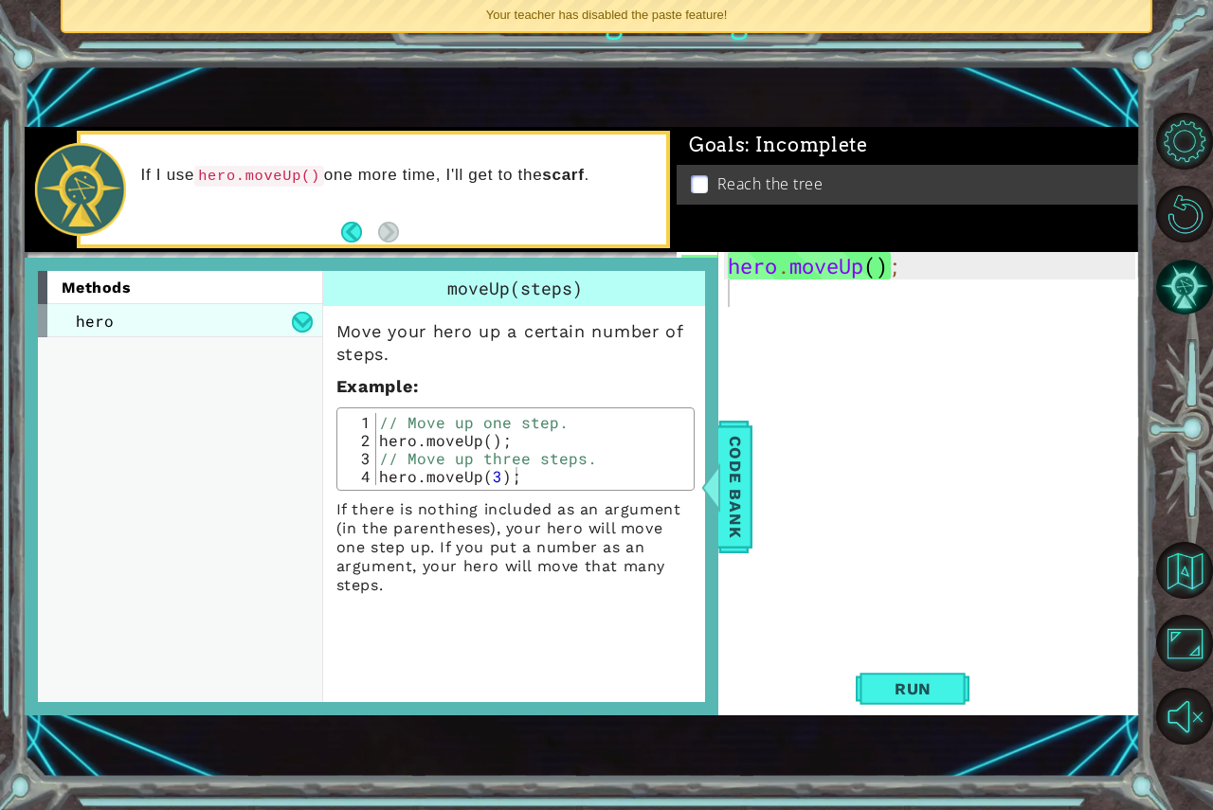
click at [247, 325] on div "hero" at bounding box center [180, 320] width 284 height 33
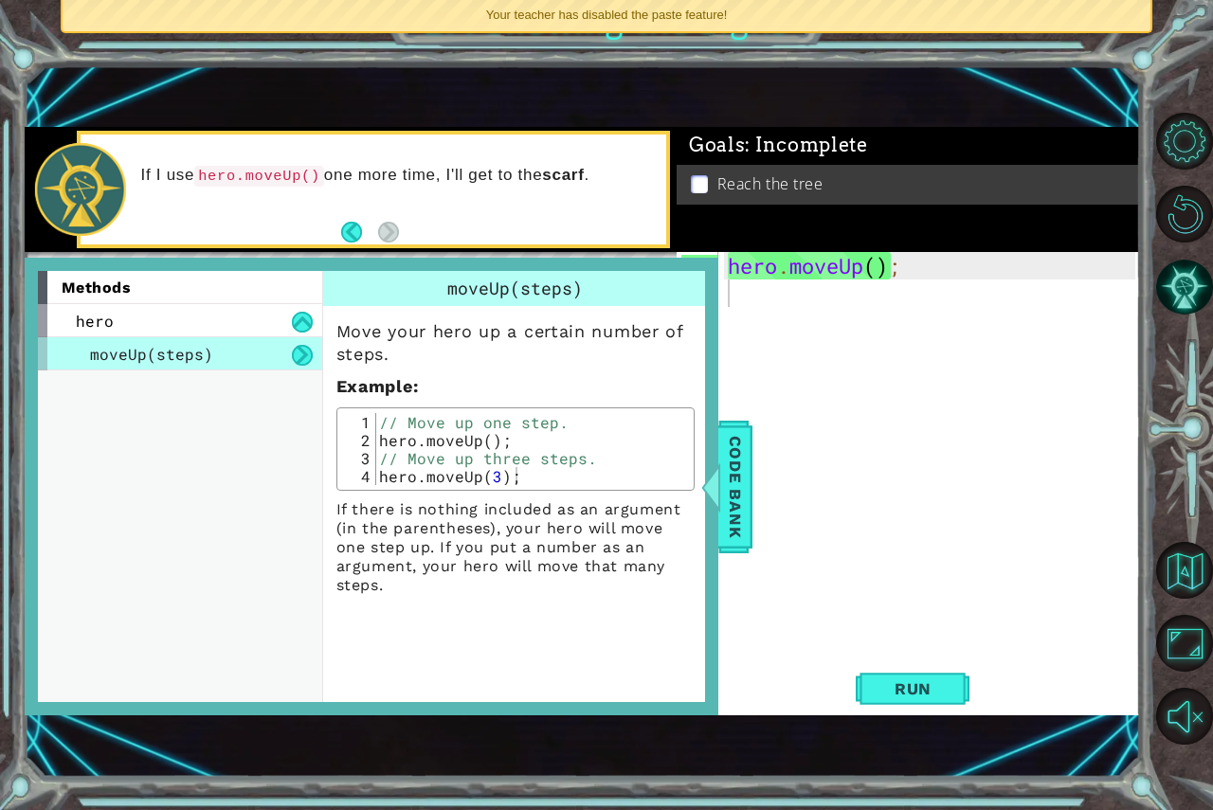
click at [252, 348] on div "moveUp(steps)" at bounding box center [180, 353] width 284 height 33
click at [878, 275] on div "hero . moveUp ( ) ;" at bounding box center [934, 485] width 421 height 467
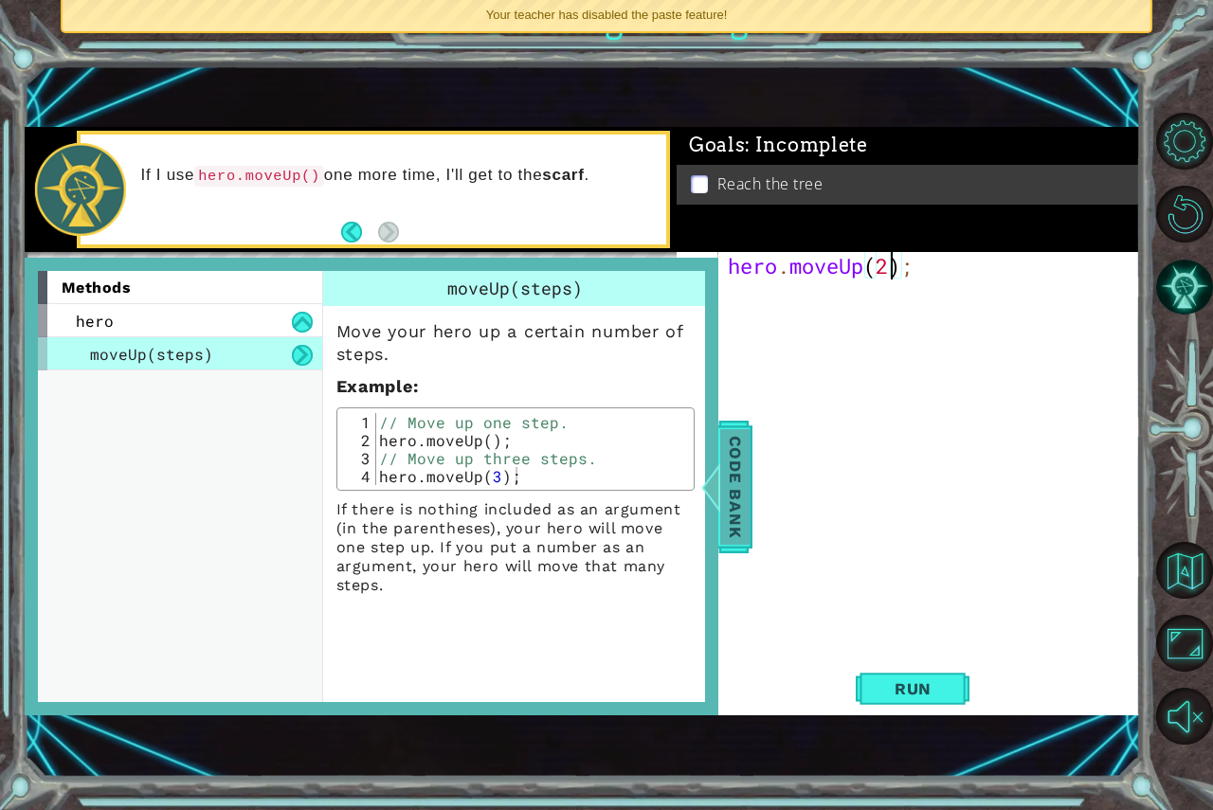
type textarea "hero.moveUp(2);"
click at [735, 491] on span "Code Bank" at bounding box center [735, 487] width 30 height 116
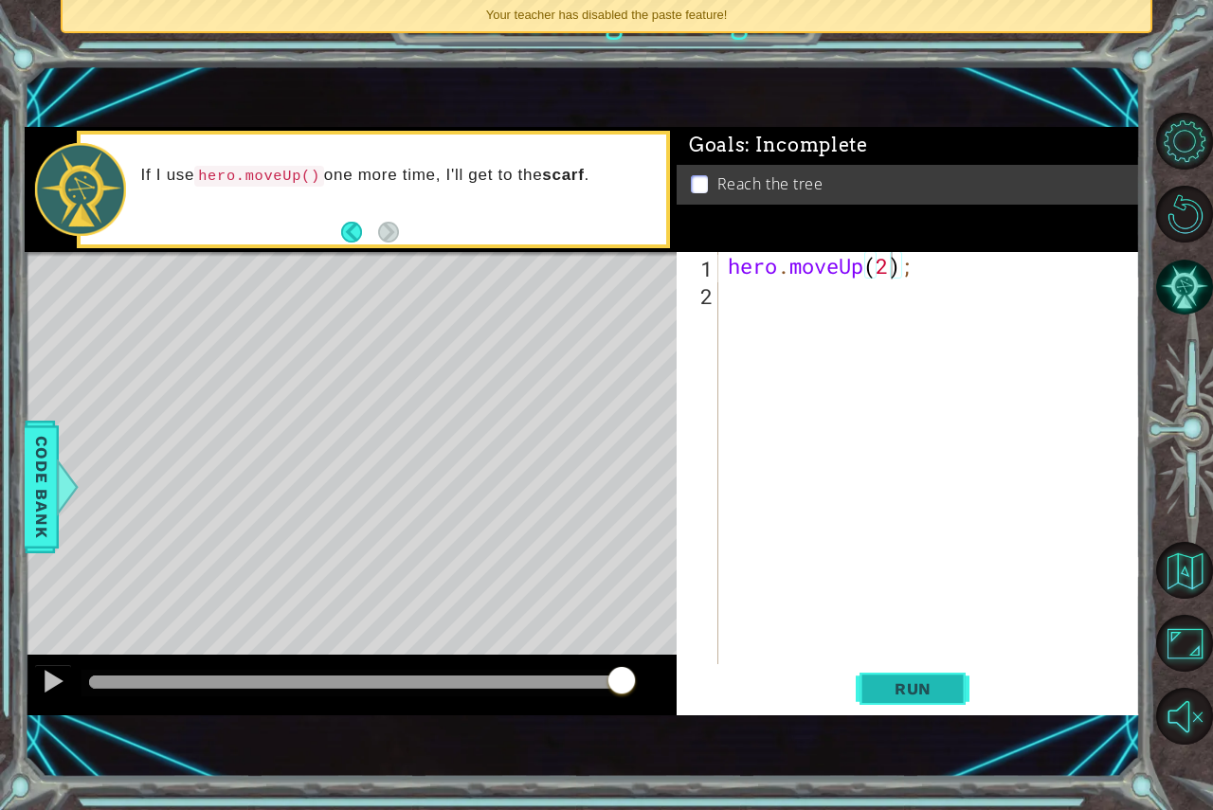
click at [926, 696] on span "Run" at bounding box center [913, 689] width 75 height 19
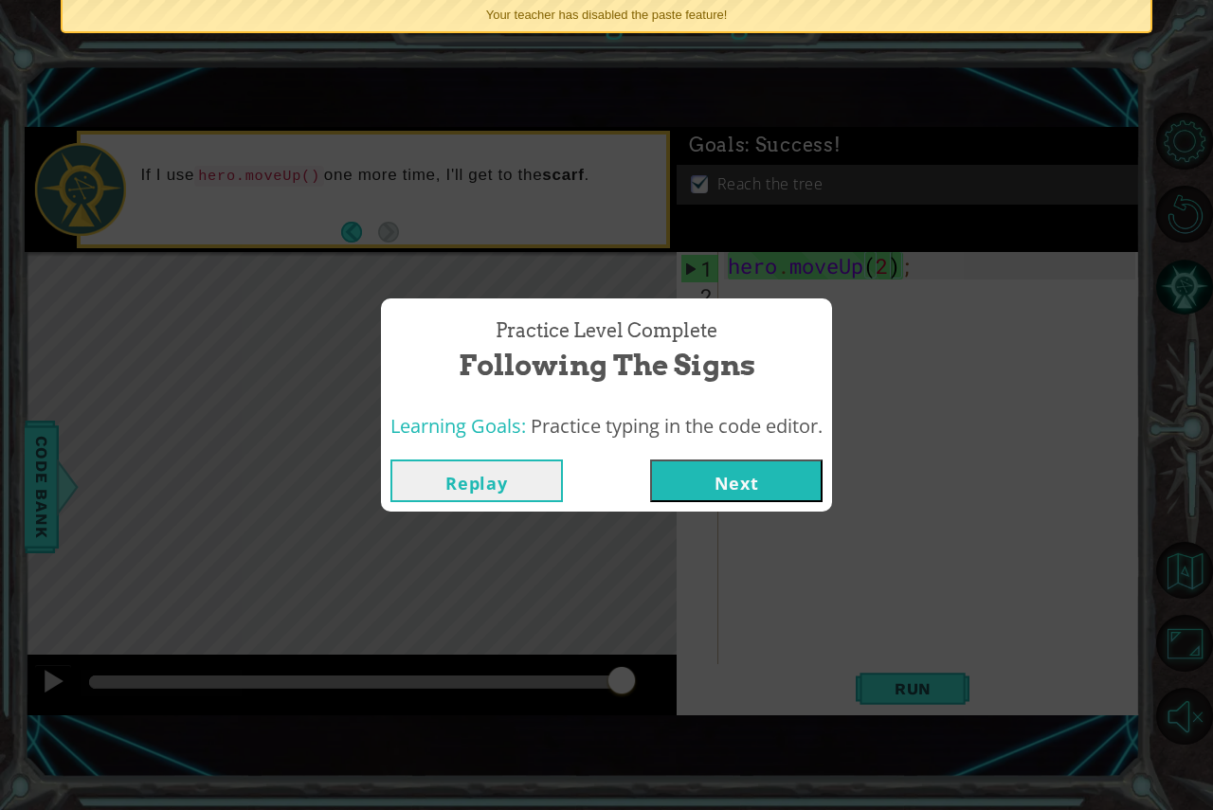
click at [710, 483] on button "Next" at bounding box center [736, 481] width 173 height 43
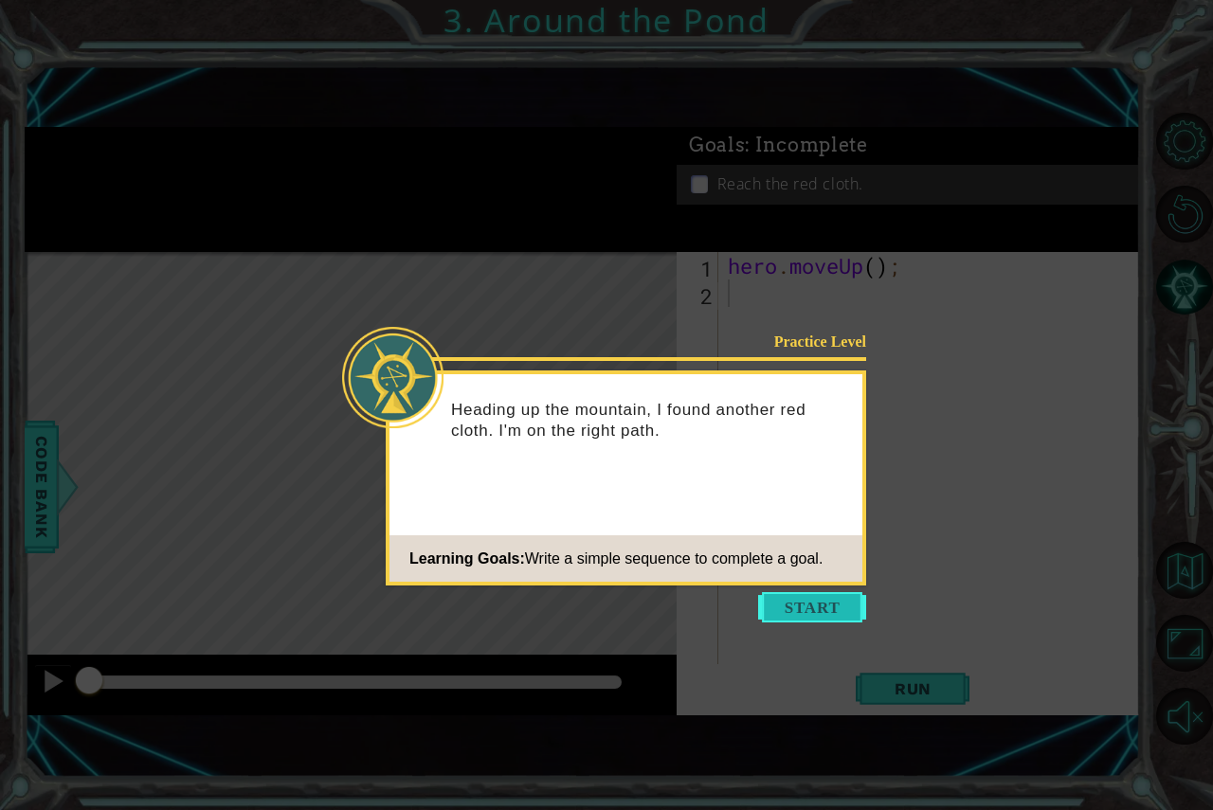
click at [798, 604] on button "Start" at bounding box center [812, 607] width 108 height 30
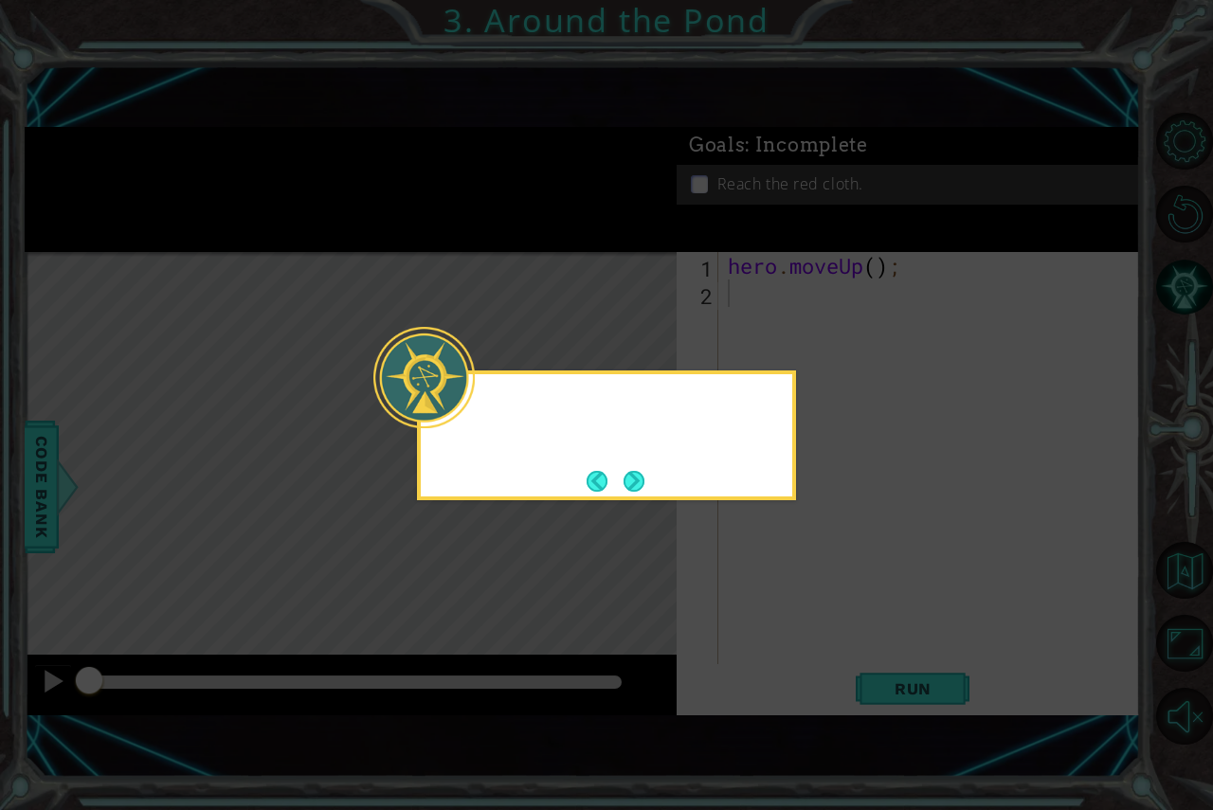
click at [798, 604] on icon at bounding box center [606, 405] width 1213 height 810
click at [643, 467] on button "Next" at bounding box center [634, 481] width 34 height 34
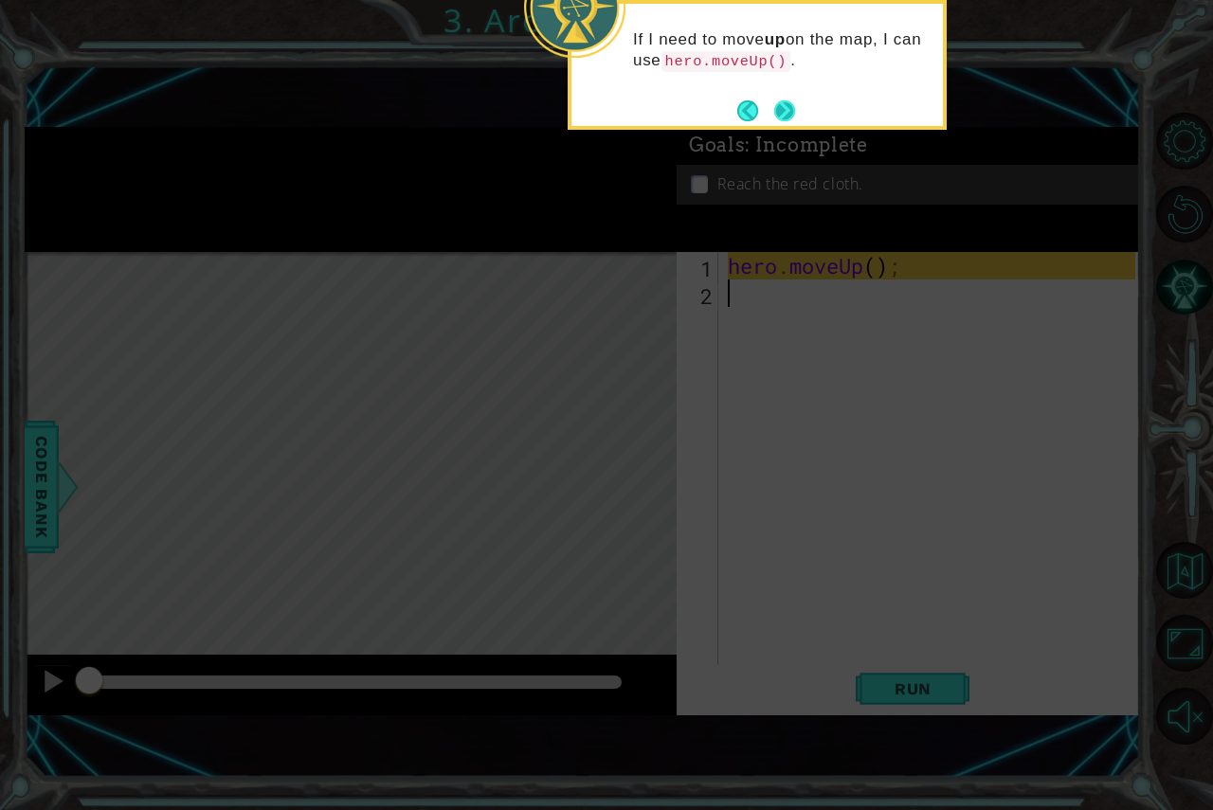
click at [774, 98] on button "Next" at bounding box center [785, 111] width 27 height 27
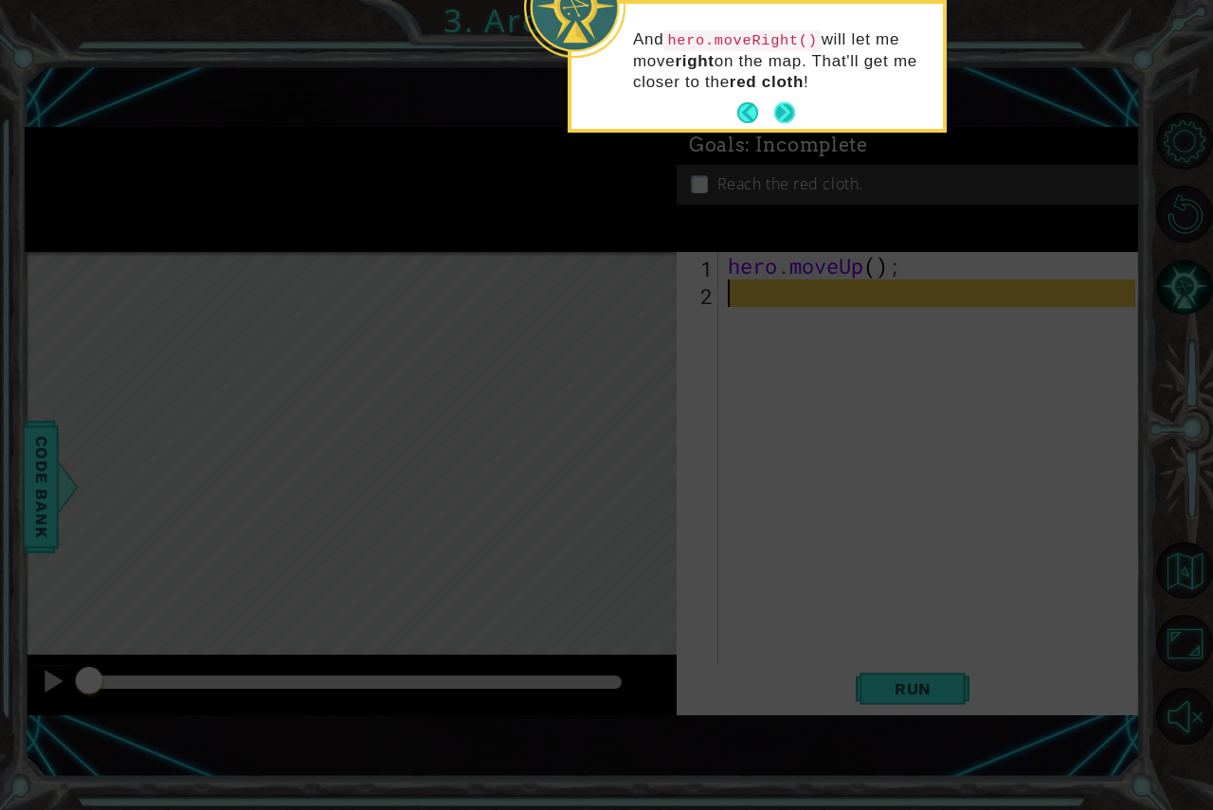
click at [783, 106] on button "Next" at bounding box center [785, 113] width 31 height 31
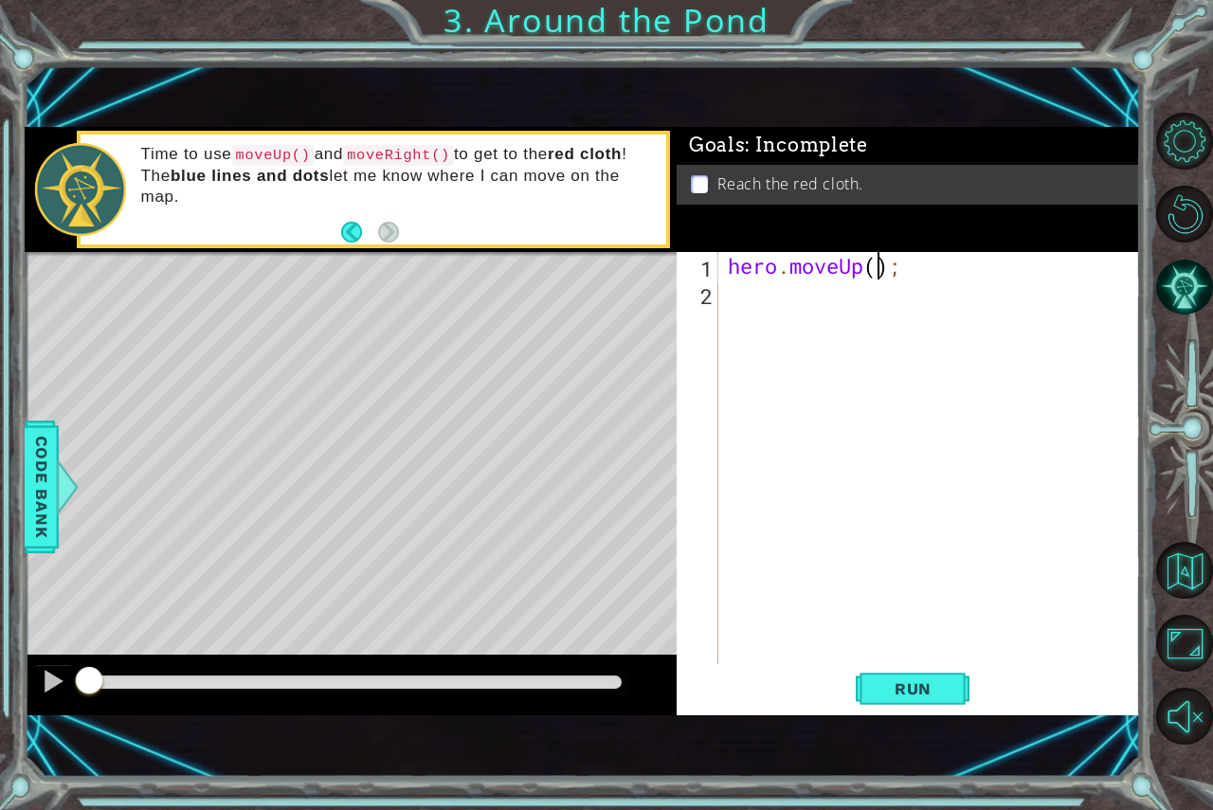
click at [880, 270] on div "hero . moveUp ( ) ;" at bounding box center [934, 485] width 421 height 467
type textarea "hero.moveUp(2);"
click at [810, 297] on div "hero . moveUp ( 2 ) ;" at bounding box center [934, 485] width 421 height 467
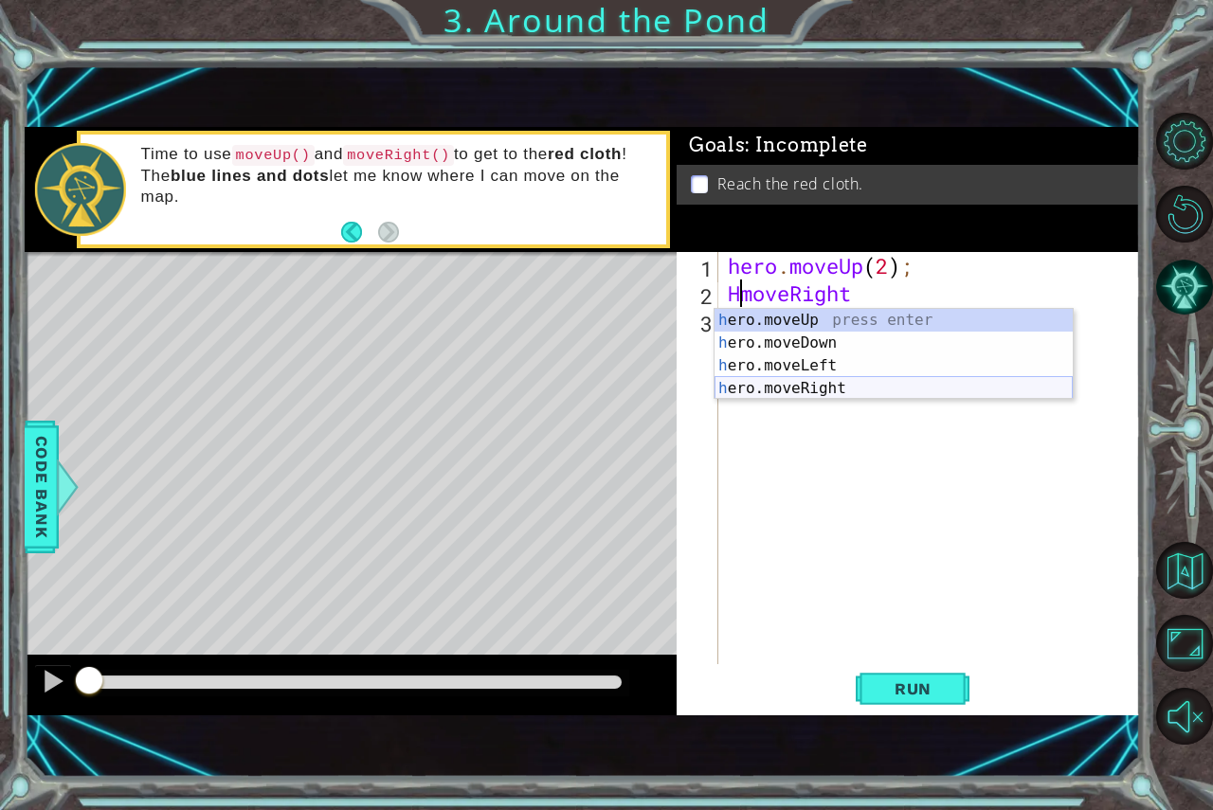
click at [796, 391] on div "h ero.moveUp press enter h ero.moveDown press enter h ero.moveLeft press enter …" at bounding box center [894, 377] width 358 height 137
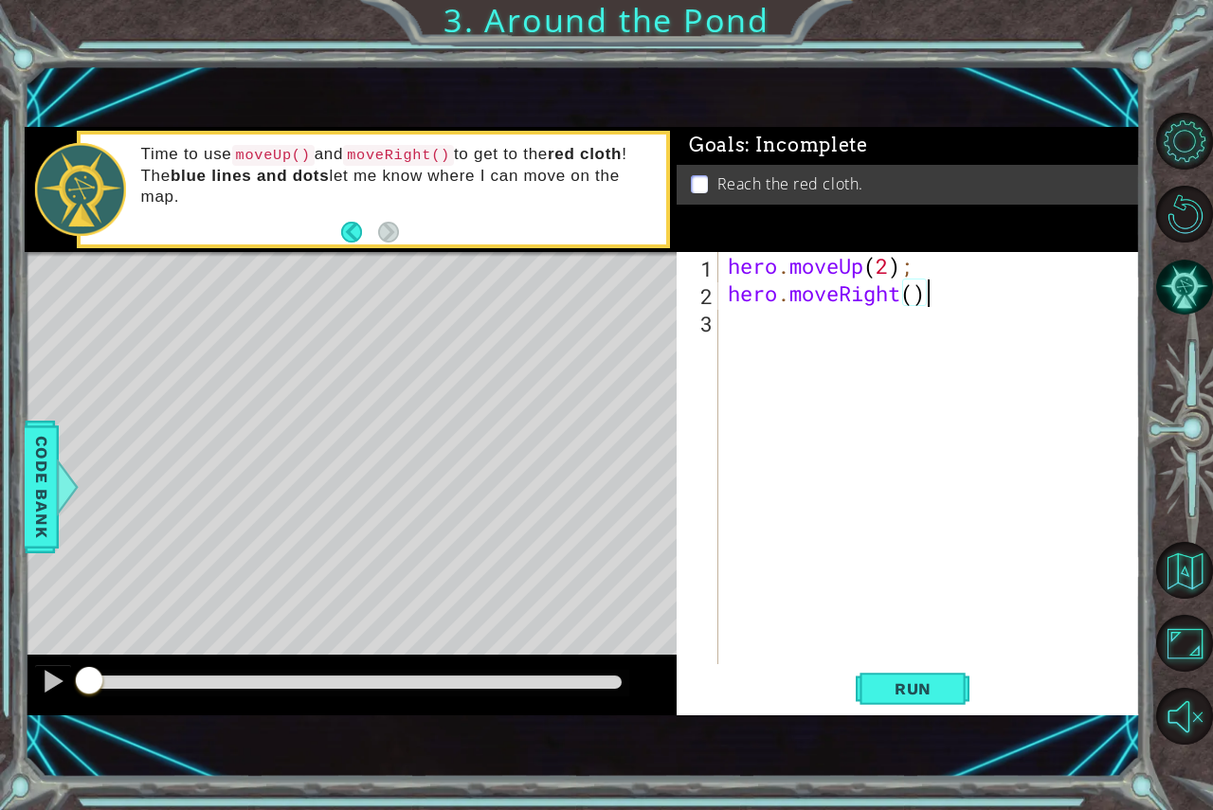
click at [915, 295] on div "hero . moveUp ( 2 ) ; hero . moveRight ( )" at bounding box center [934, 485] width 421 height 467
type textarea "hero.moveRight(2)"
click at [802, 326] on div "hero . moveUp ( 2 ) ; hero . moveRight ( 2 )" at bounding box center [934, 485] width 421 height 467
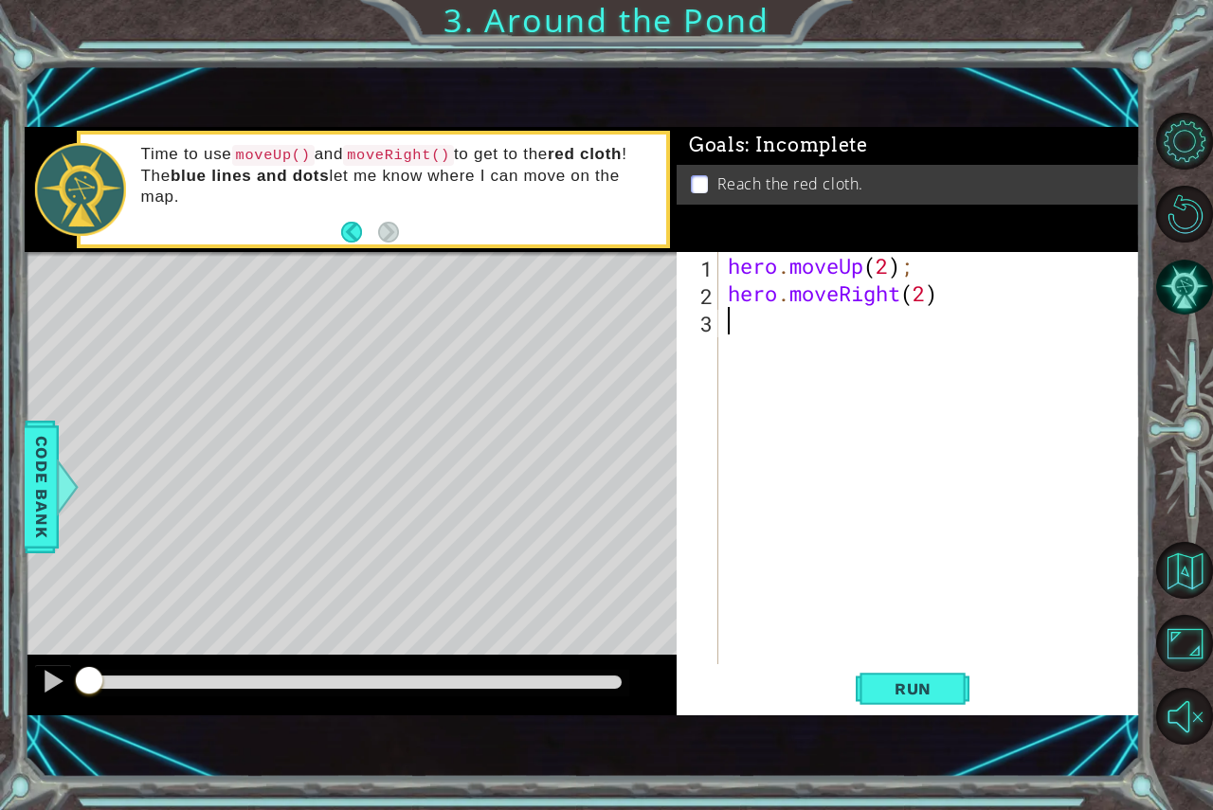
type textarea "h"
click at [875, 330] on div "hero . moveUp ( 2 ) ; hero . moveRight ( 2 ) hero . moveUp ( ) ;" at bounding box center [934, 485] width 421 height 467
type textarea "hero.moveUp(1);"
click at [921, 680] on span "Run" at bounding box center [913, 689] width 75 height 19
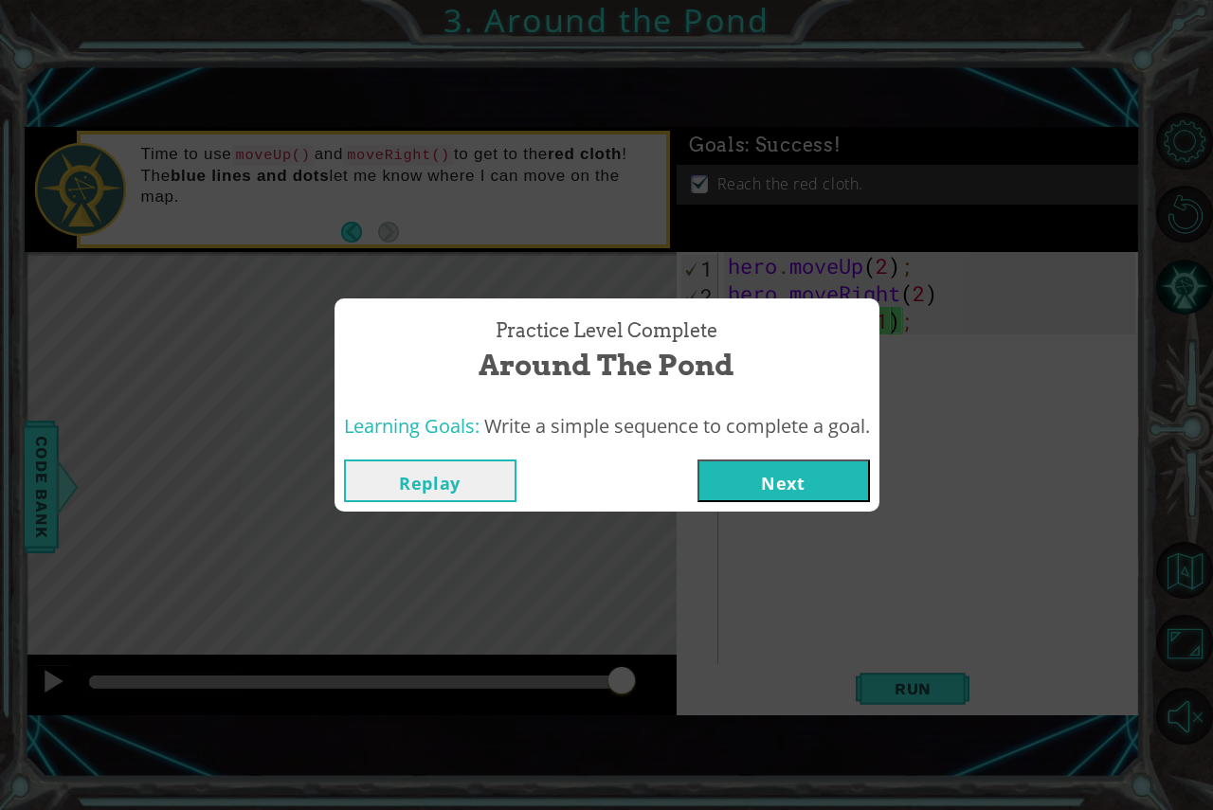
click at [725, 472] on button "Next" at bounding box center [784, 481] width 173 height 43
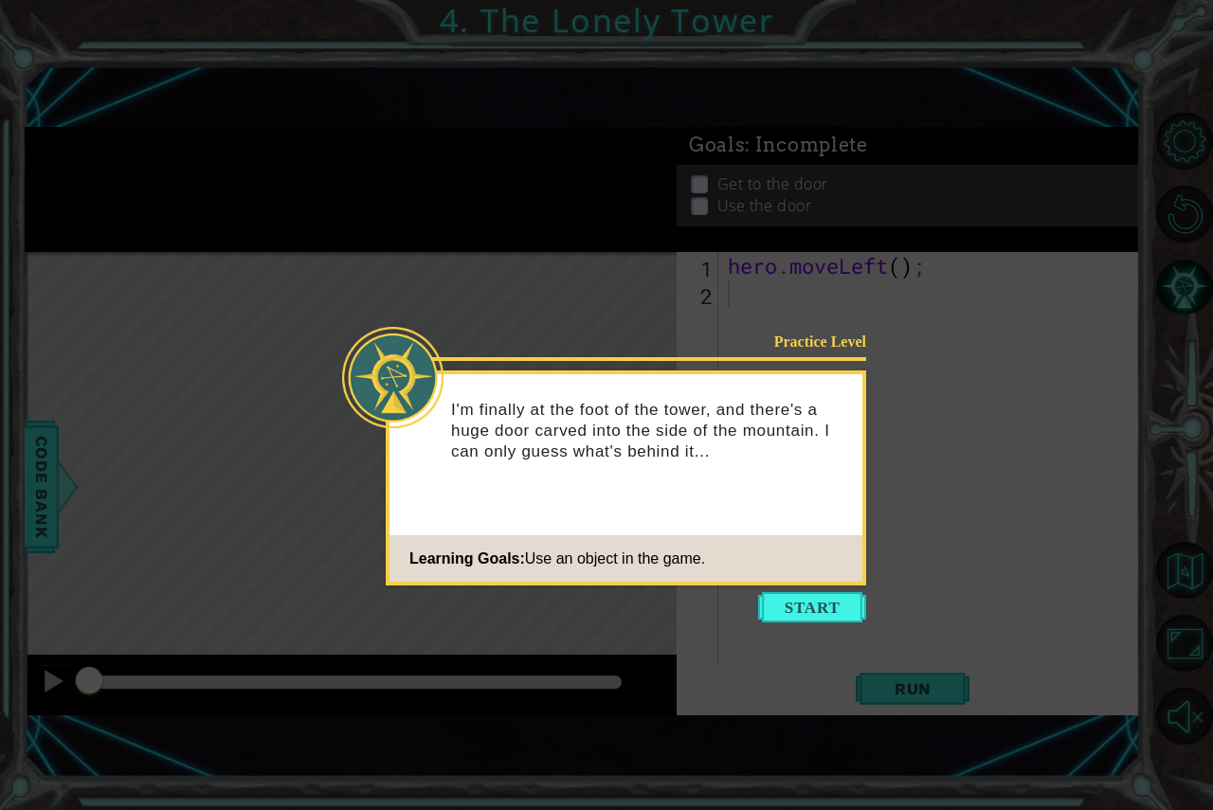
click at [635, 178] on icon at bounding box center [606, 405] width 1213 height 810
click at [436, 161] on icon at bounding box center [606, 405] width 1213 height 810
click at [820, 608] on button "Start" at bounding box center [812, 607] width 108 height 30
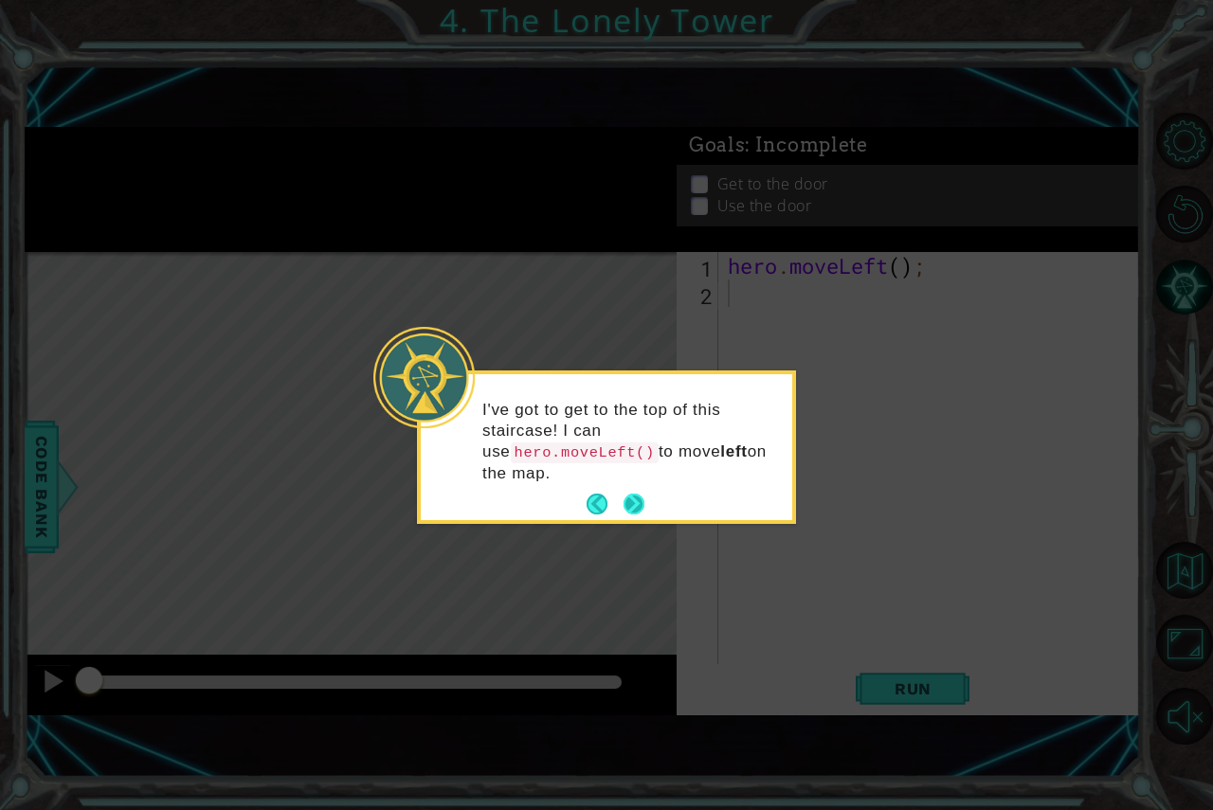
click at [641, 492] on button "Next" at bounding box center [634, 504] width 25 height 25
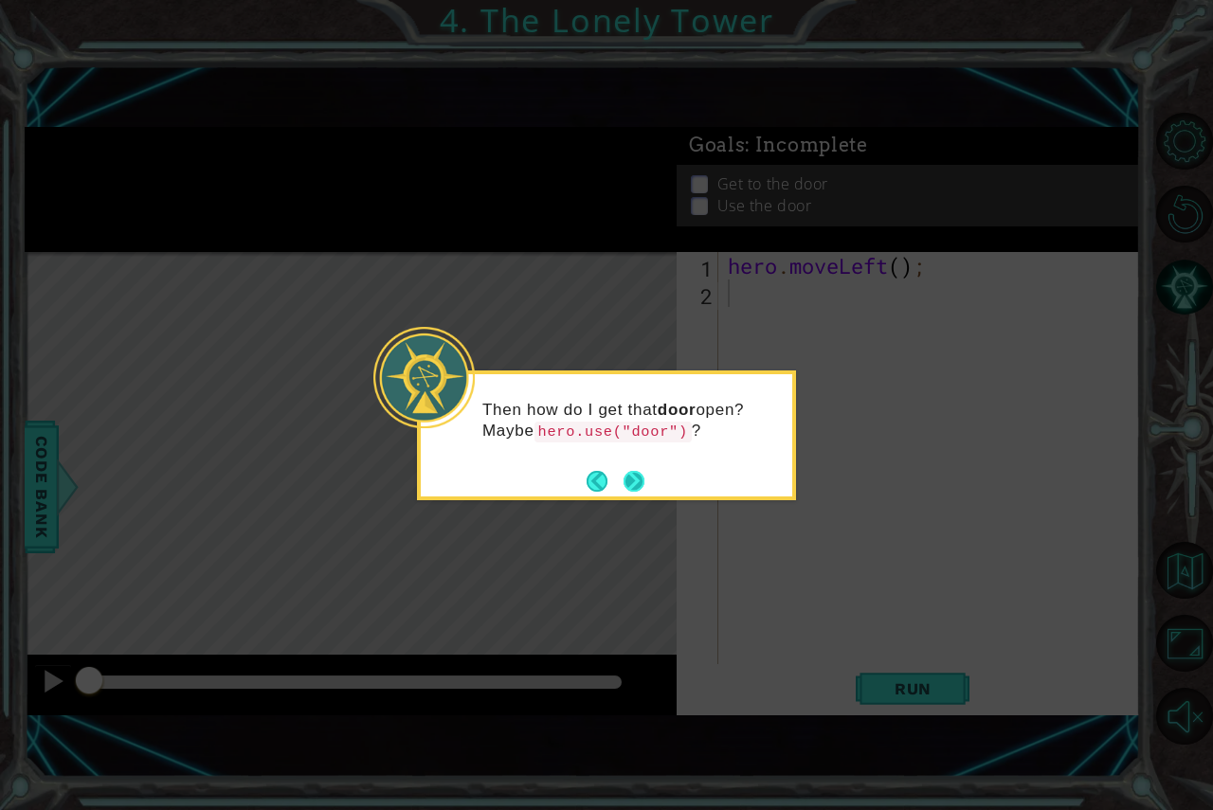
click at [640, 474] on button "Next" at bounding box center [634, 481] width 34 height 34
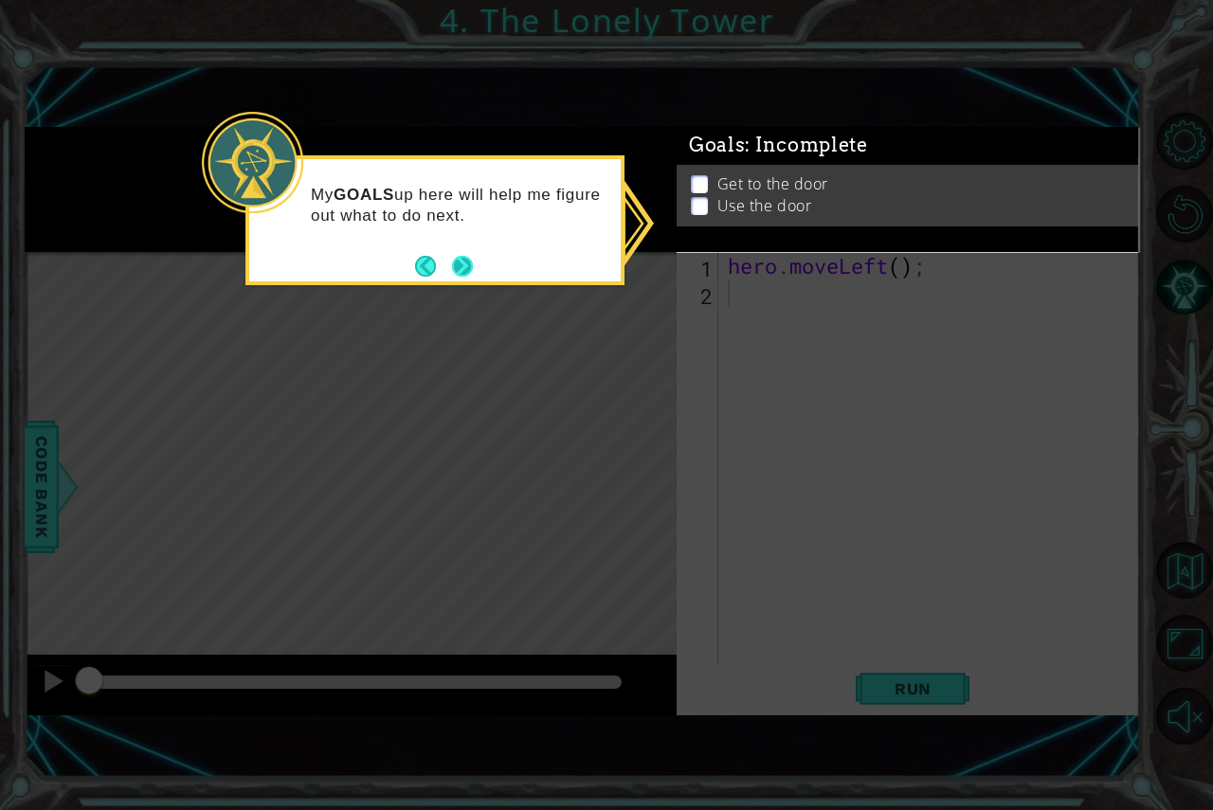
click at [458, 256] on button "Next" at bounding box center [462, 266] width 25 height 25
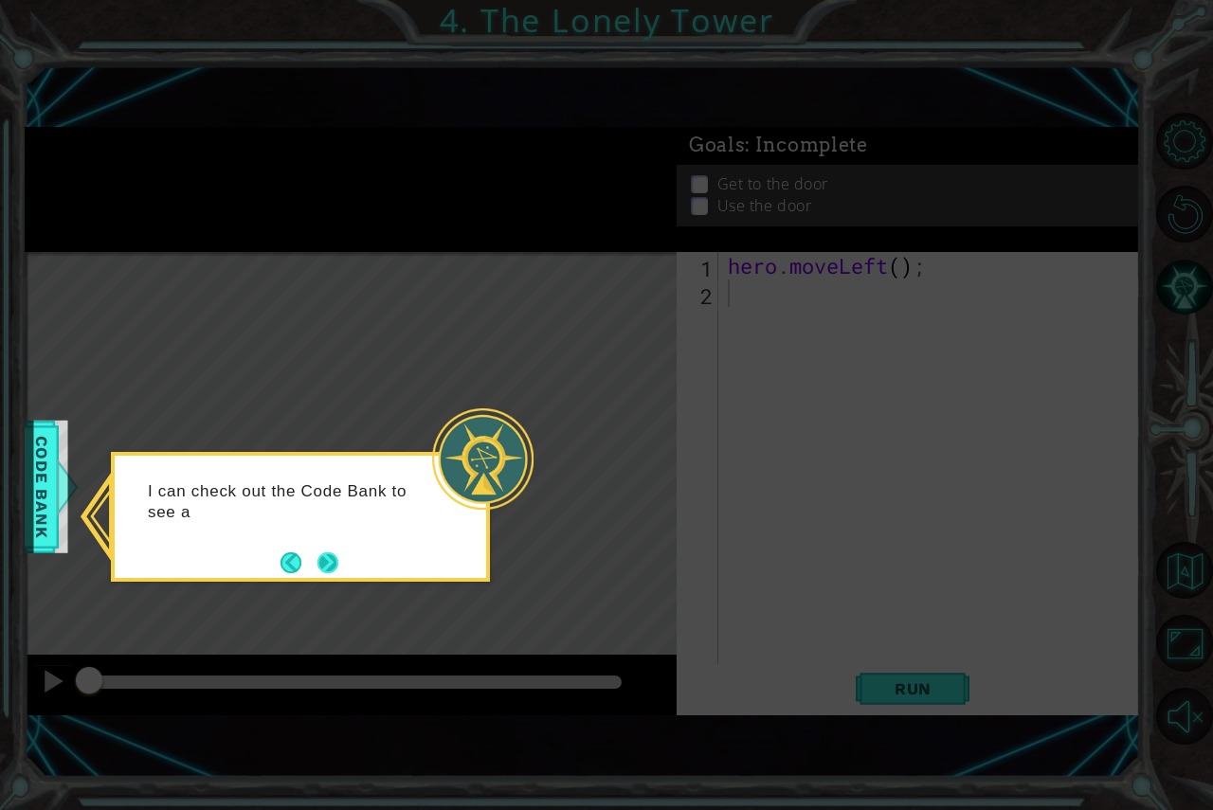
click at [321, 560] on button "Next" at bounding box center [328, 563] width 21 height 21
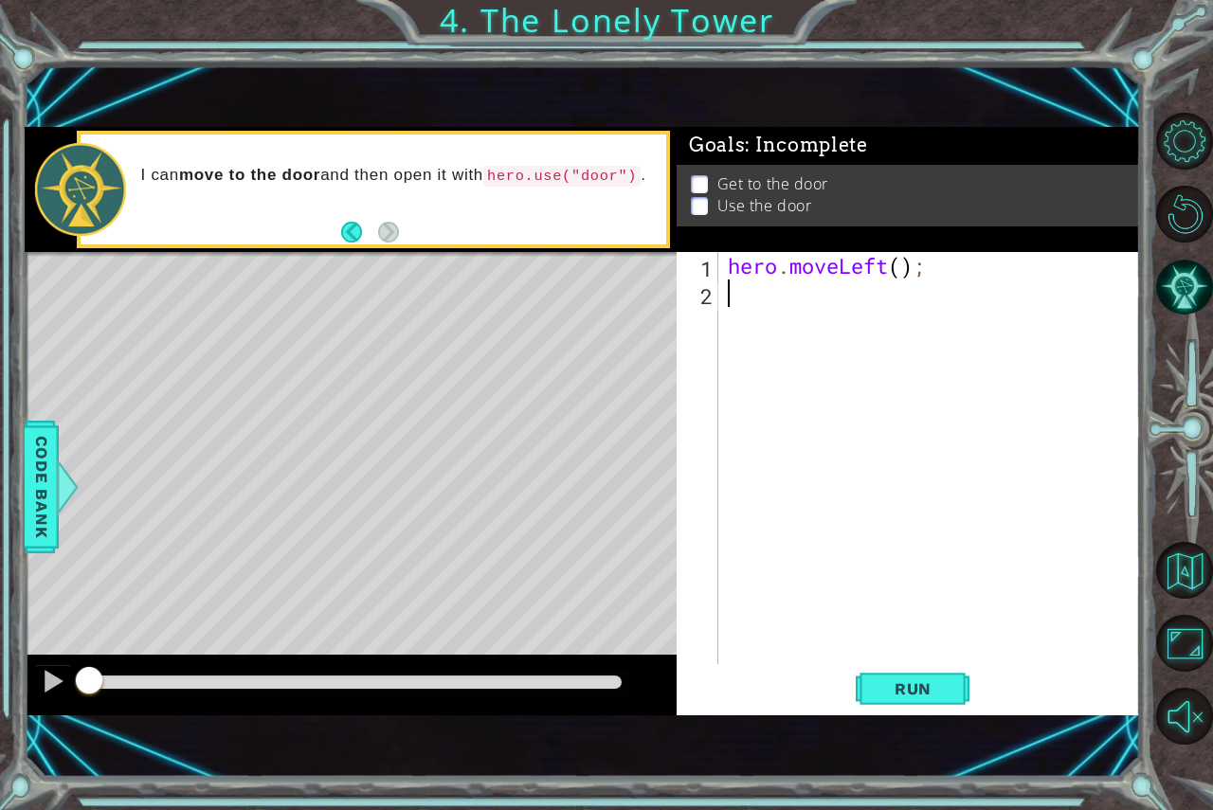
click at [906, 269] on div "hero . moveLeft ( ) ;" at bounding box center [934, 485] width 421 height 467
type textarea "hero.moveLeft(2);"
type textarea "h"
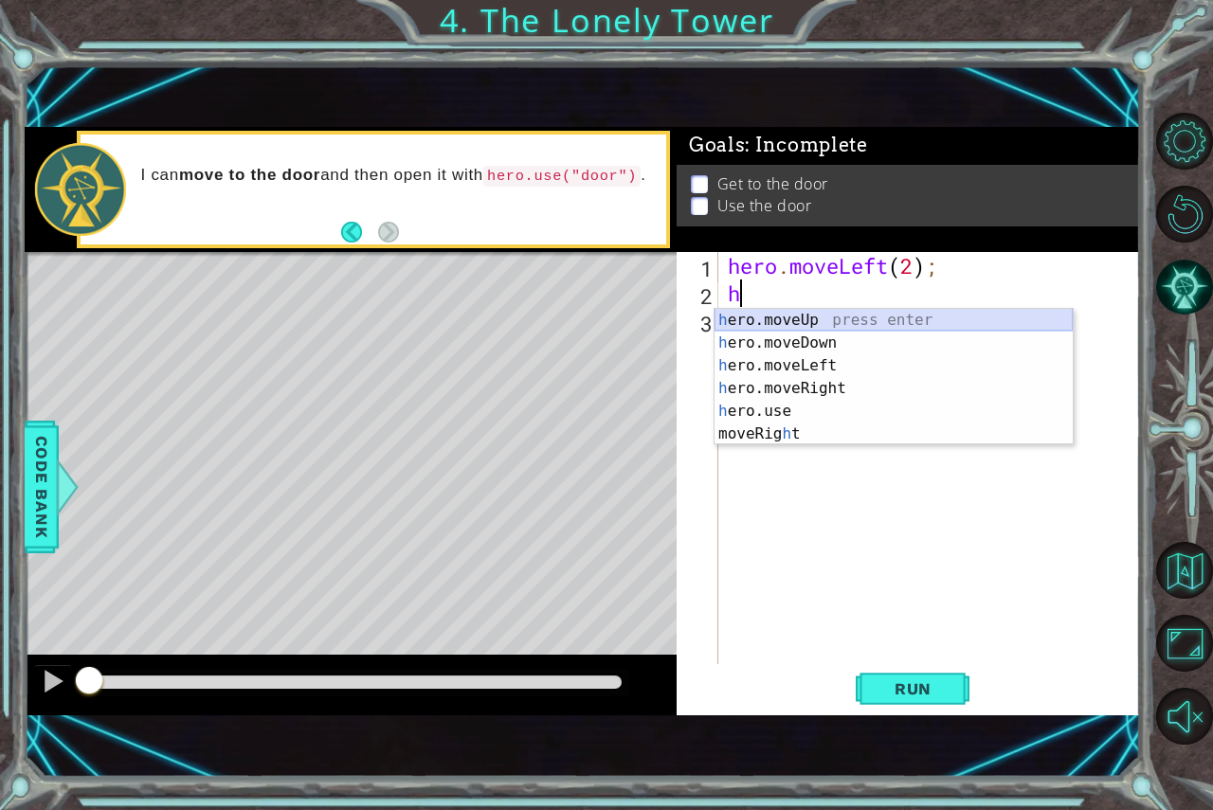
click at [841, 316] on div "h ero.moveUp press enter h ero.moveDown press enter h ero.moveLeft press enter …" at bounding box center [894, 400] width 358 height 182
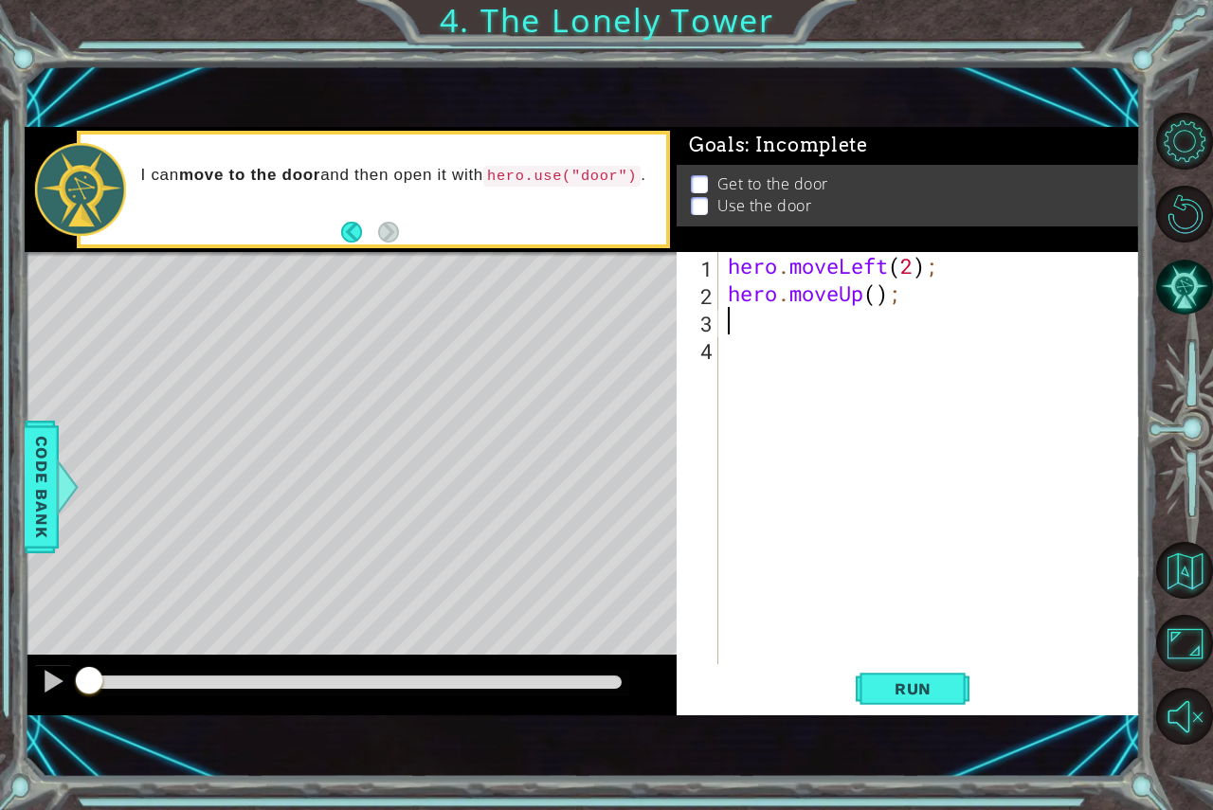
click at [877, 303] on div "hero . moveLeft ( 2 ) ; hero . moveUp ( ) ;" at bounding box center [934, 485] width 421 height 467
type textarea "hero.moveUp(2);"
click at [751, 326] on div "hero . moveLeft ( 2 ) ; hero . moveUp ( 2 ) ;" at bounding box center [934, 485] width 421 height 467
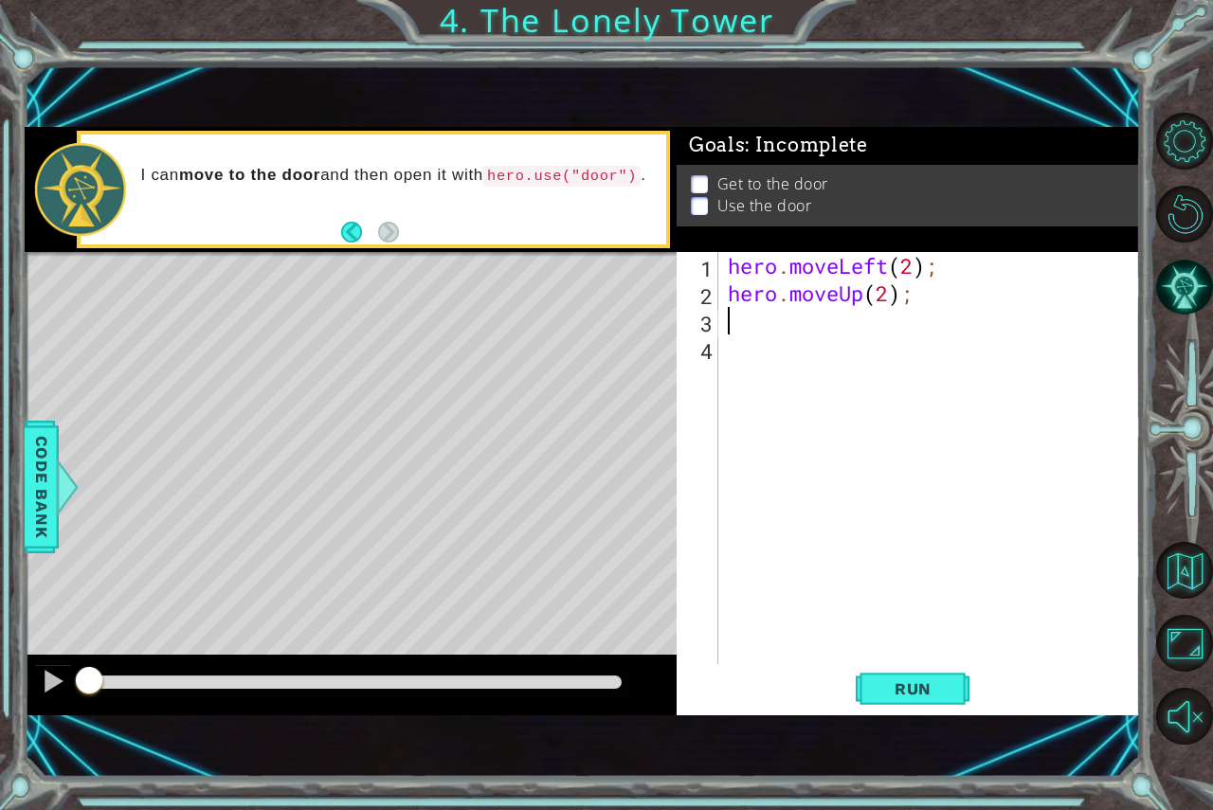
type textarea "h"
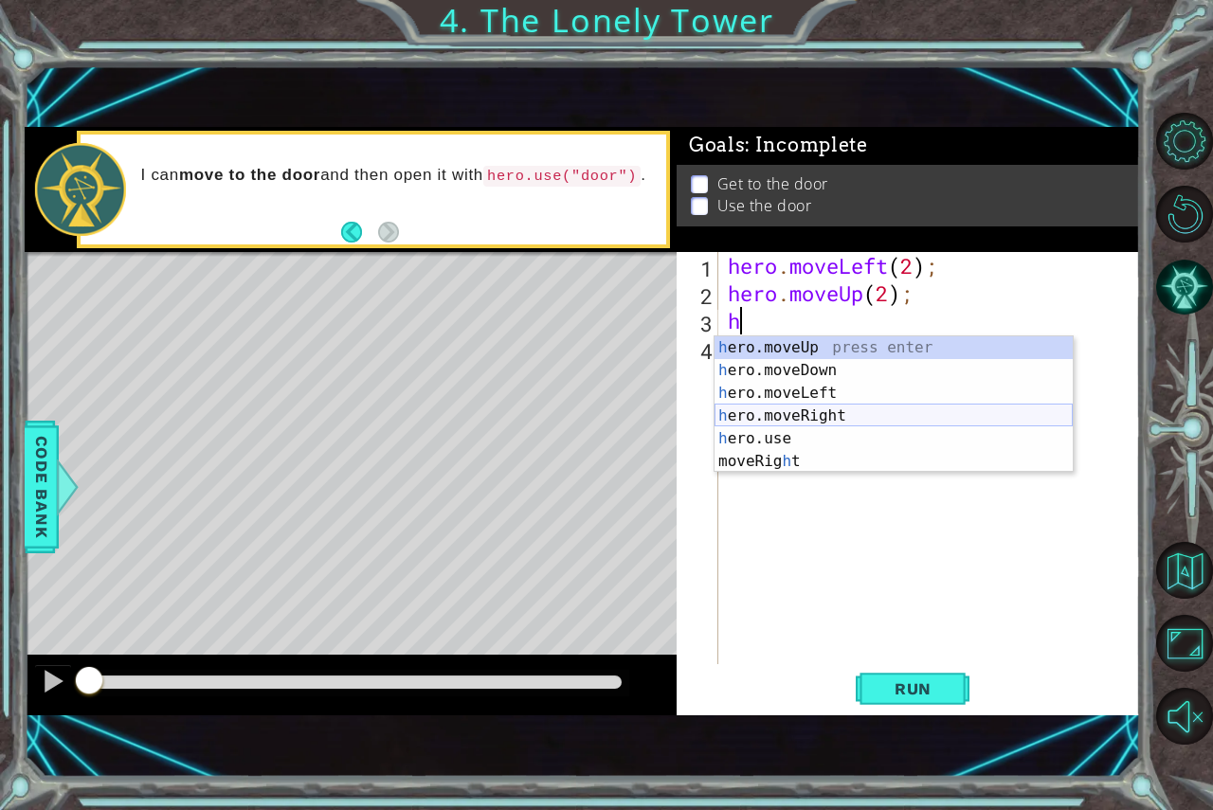
click at [799, 413] on div "h ero.moveUp press enter h ero.moveDown press enter h ero.moveLeft press enter …" at bounding box center [894, 428] width 358 height 182
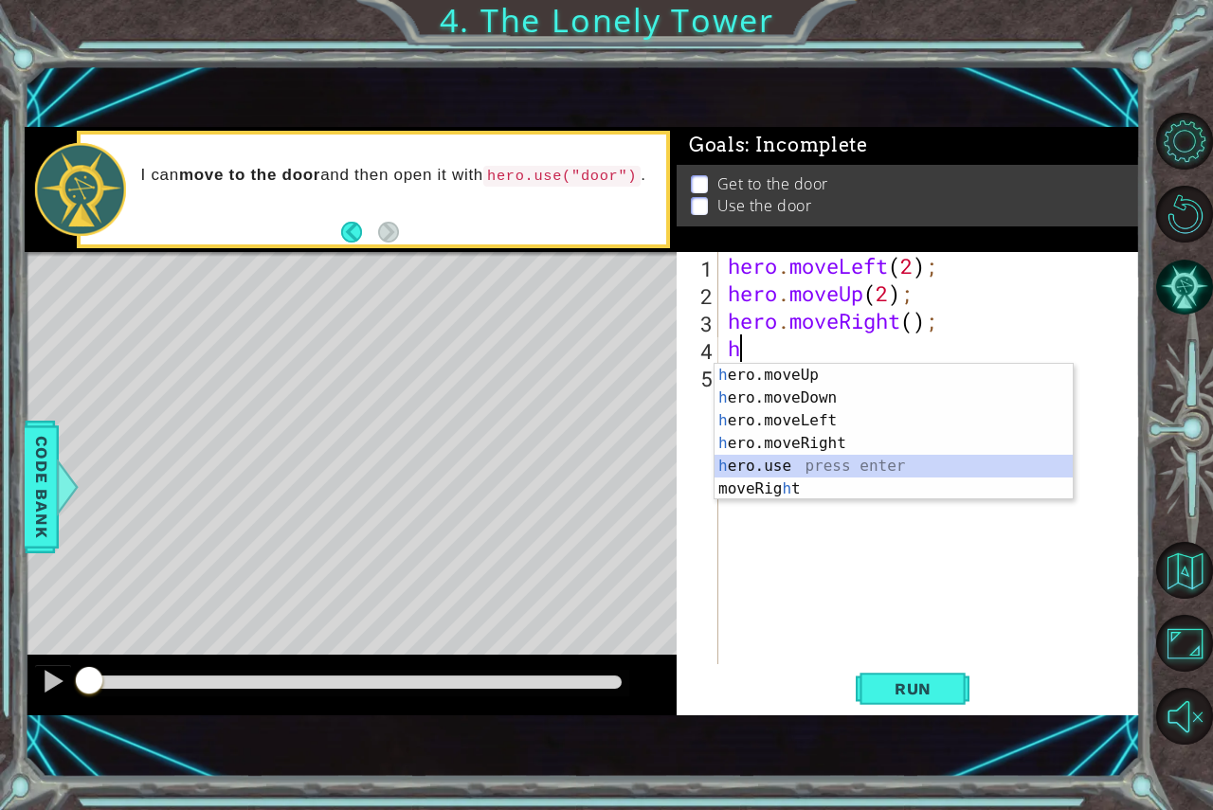
click at [763, 463] on div "h ero.moveUp press enter h ero.moveDown press enter h ero.moveLeft press enter …" at bounding box center [894, 455] width 358 height 182
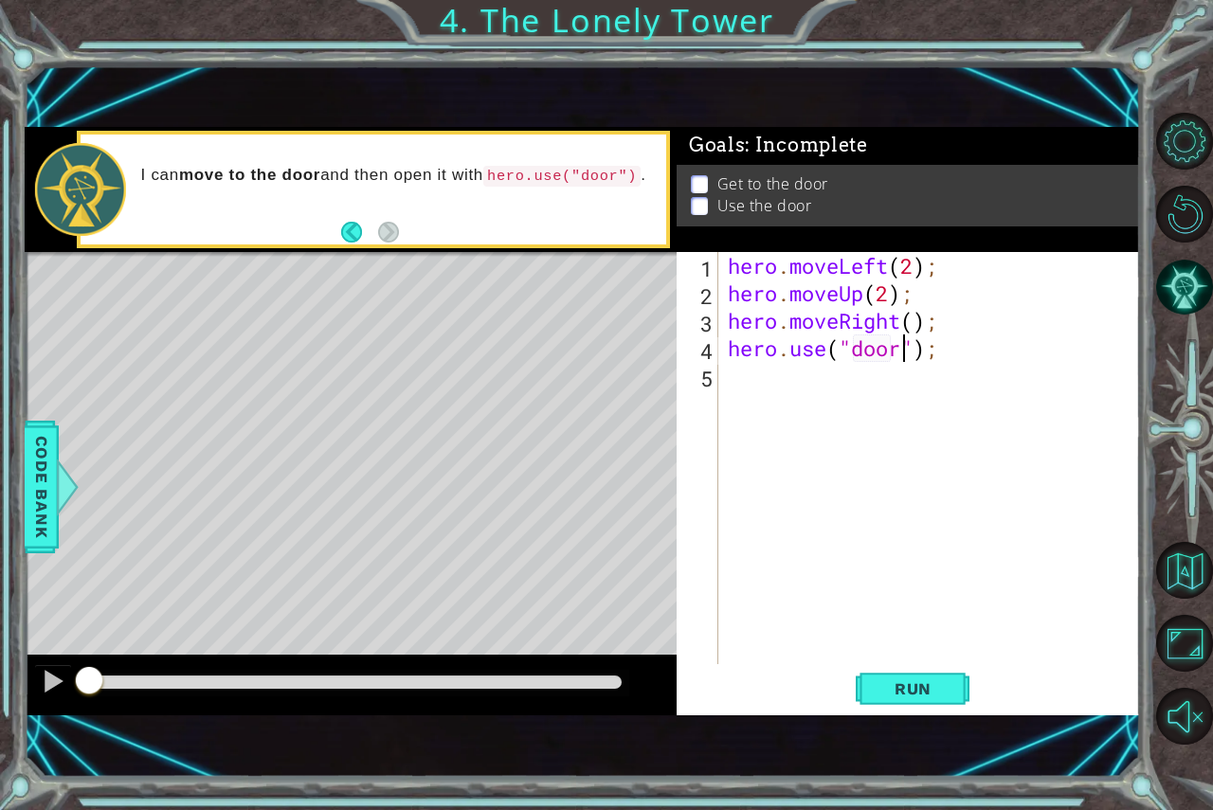
scroll to position [0, 8]
click at [886, 685] on span "Run" at bounding box center [913, 689] width 75 height 19
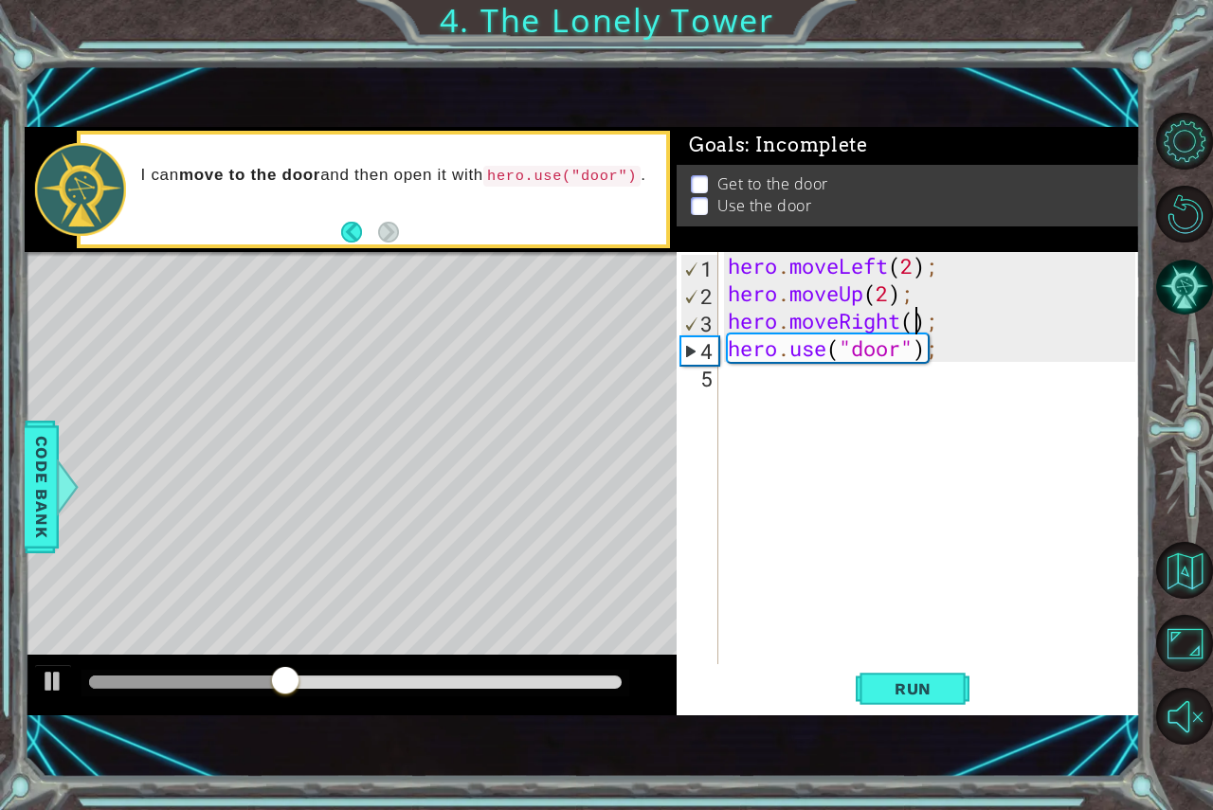
click at [914, 324] on div "hero . moveLeft ( 2 ) ; hero . moveUp ( 2 ) ; hero . moveRight ( ) ; hero . use…" at bounding box center [934, 485] width 421 height 467
type textarea "hero.moveRight(2);"
click at [890, 686] on span "Run" at bounding box center [913, 689] width 75 height 19
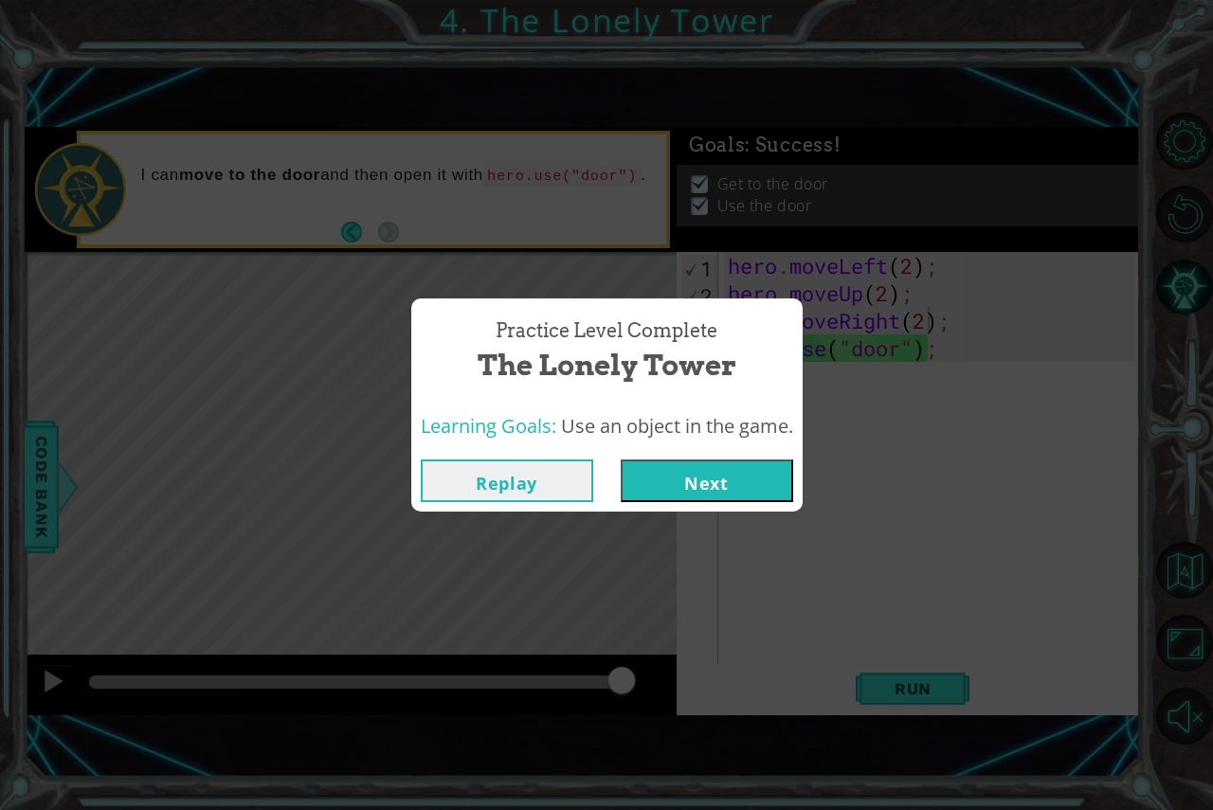
click at [699, 479] on button "Next" at bounding box center [707, 481] width 173 height 43
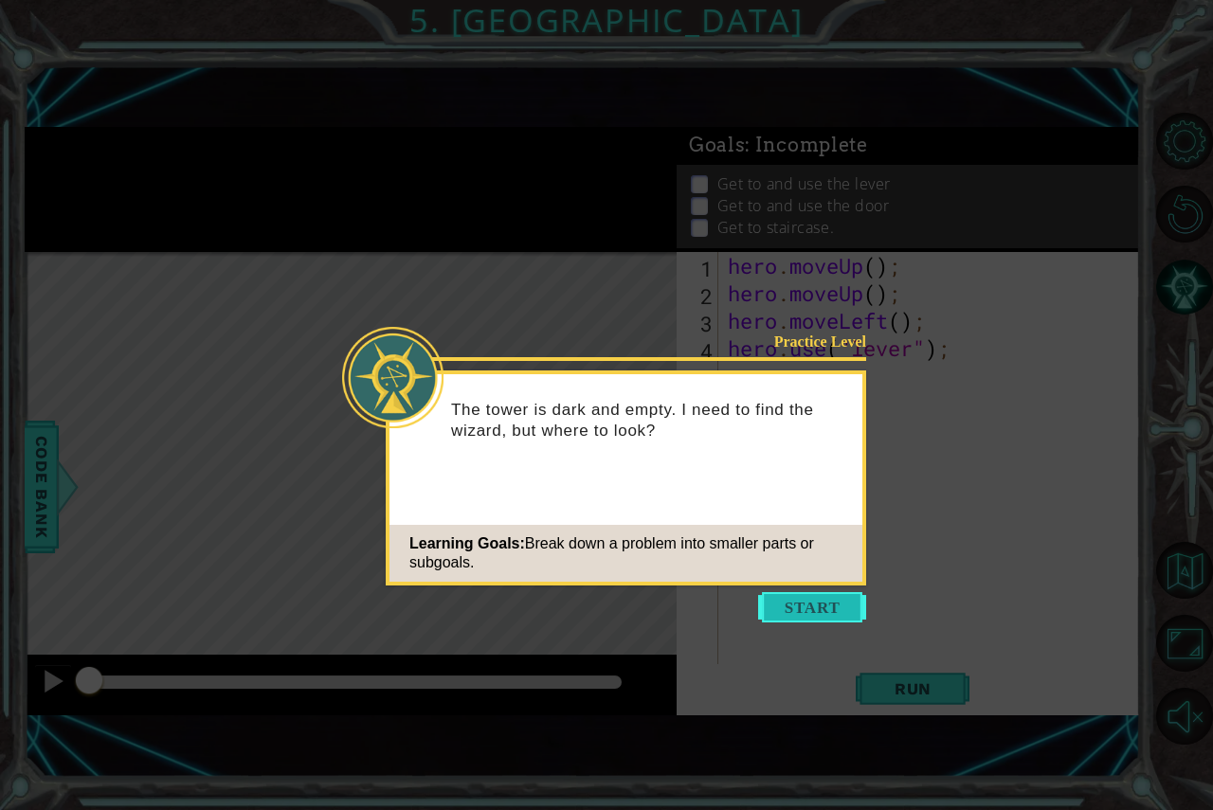
click at [783, 602] on button "Start" at bounding box center [812, 607] width 108 height 30
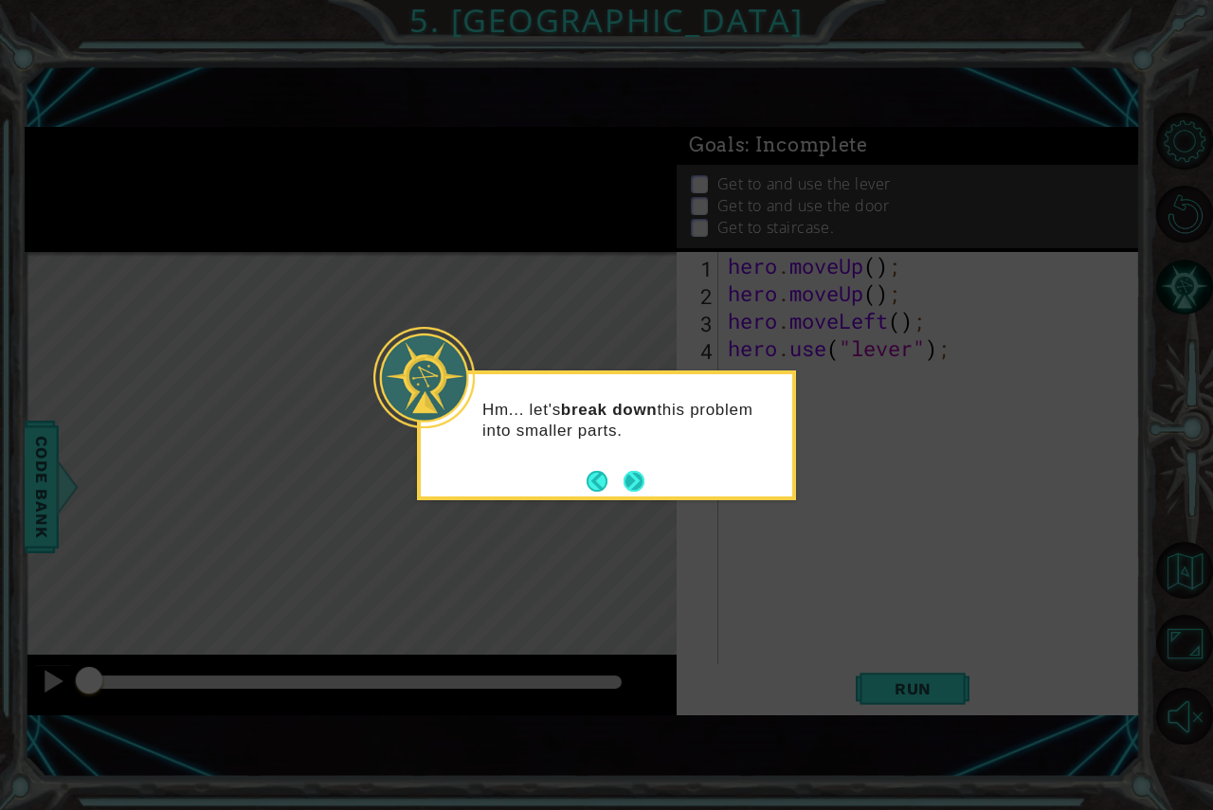
click at [643, 482] on button "Next" at bounding box center [634, 481] width 34 height 34
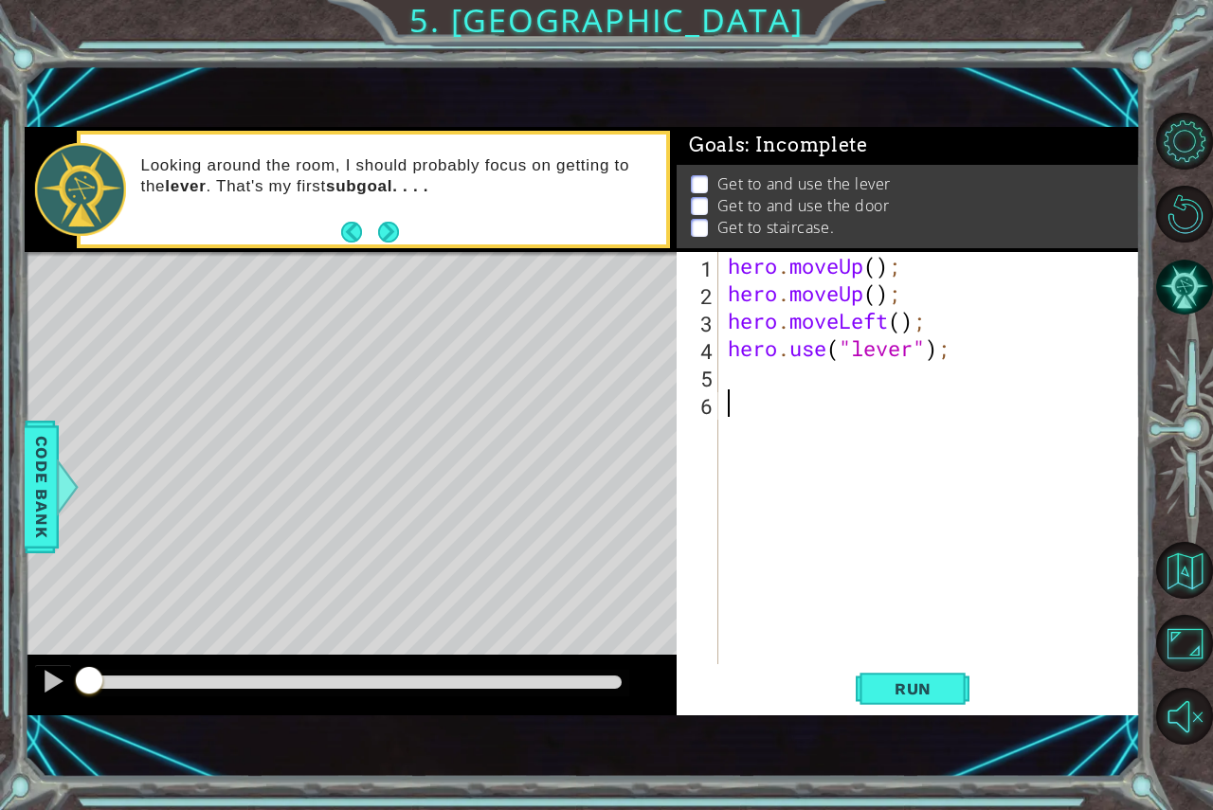
click at [876, 272] on div "hero . moveUp ( ) ; hero . moveUp ( ) ; hero . moveLeft ( ) ; hero . use ( "lev…" at bounding box center [934, 485] width 421 height 467
click at [881, 293] on div "hero . moveUp ( 2 ) ; hero . moveUp ( ) ; hero . moveLeft ( ) ; hero . use ( "l…" at bounding box center [934, 485] width 421 height 467
click at [901, 328] on div "hero . moveUp ( 2 ) ; hero . moveUp ( ) ; hero . moveLeft ( ) ; hero . use ( "l…" at bounding box center [934, 485] width 421 height 467
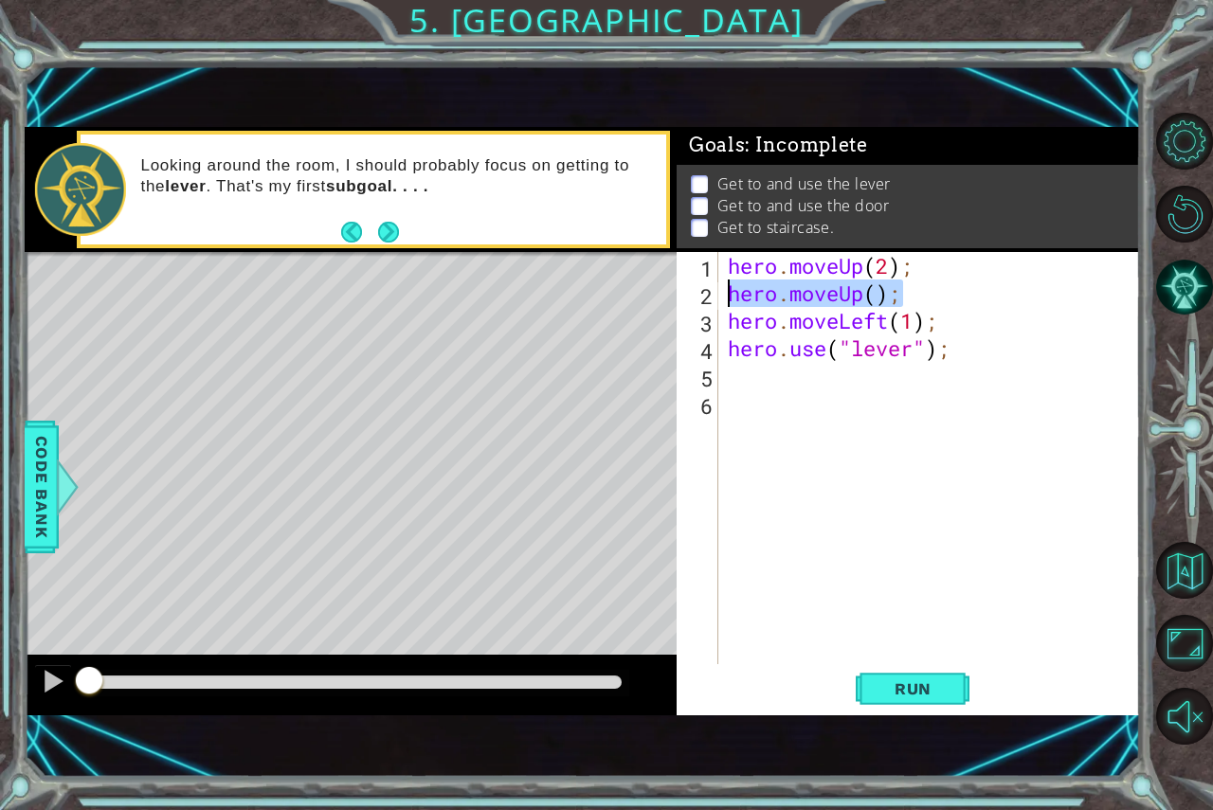
drag, startPoint x: 902, startPoint y: 292, endPoint x: 732, endPoint y: 300, distance: 170.8
click at [732, 300] on div "hero . moveUp ( 2 ) ; hero . moveUp ( ) ; hero . moveLeft ( 1 ) ; hero . use ( …" at bounding box center [934, 485] width 421 height 467
type textarea "hero.moveUp();"
click at [724, 325] on div "hero . moveUp ( 2 ) ; hero . moveLeft ( 1 ) ; hero . use ( "lever" ) ;" at bounding box center [929, 458] width 411 height 412
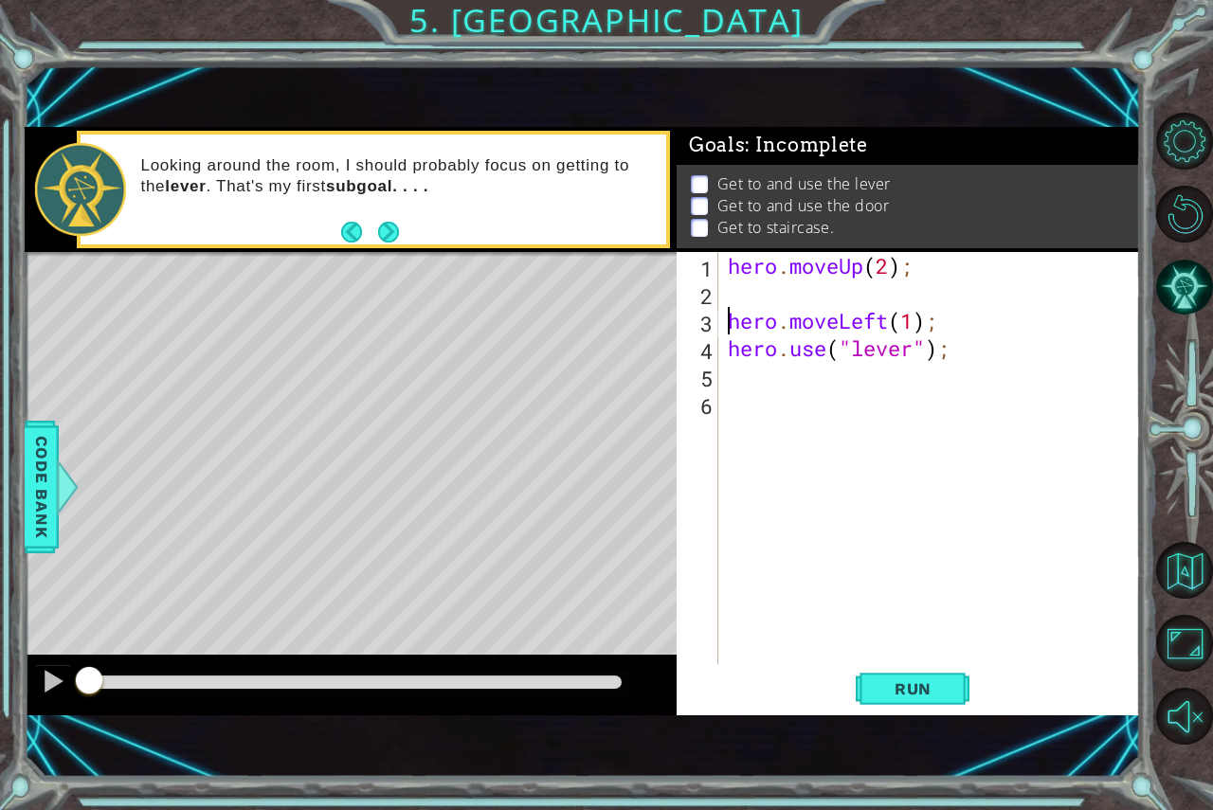
type textarea "hero.moveLeft(1);"
click at [790, 357] on div "hero . moveUp ( 2 ) ; hero . moveLeft ( 1 ) ; hero . use ( "lever" ) ;" at bounding box center [934, 485] width 421 height 467
type textarea "h"
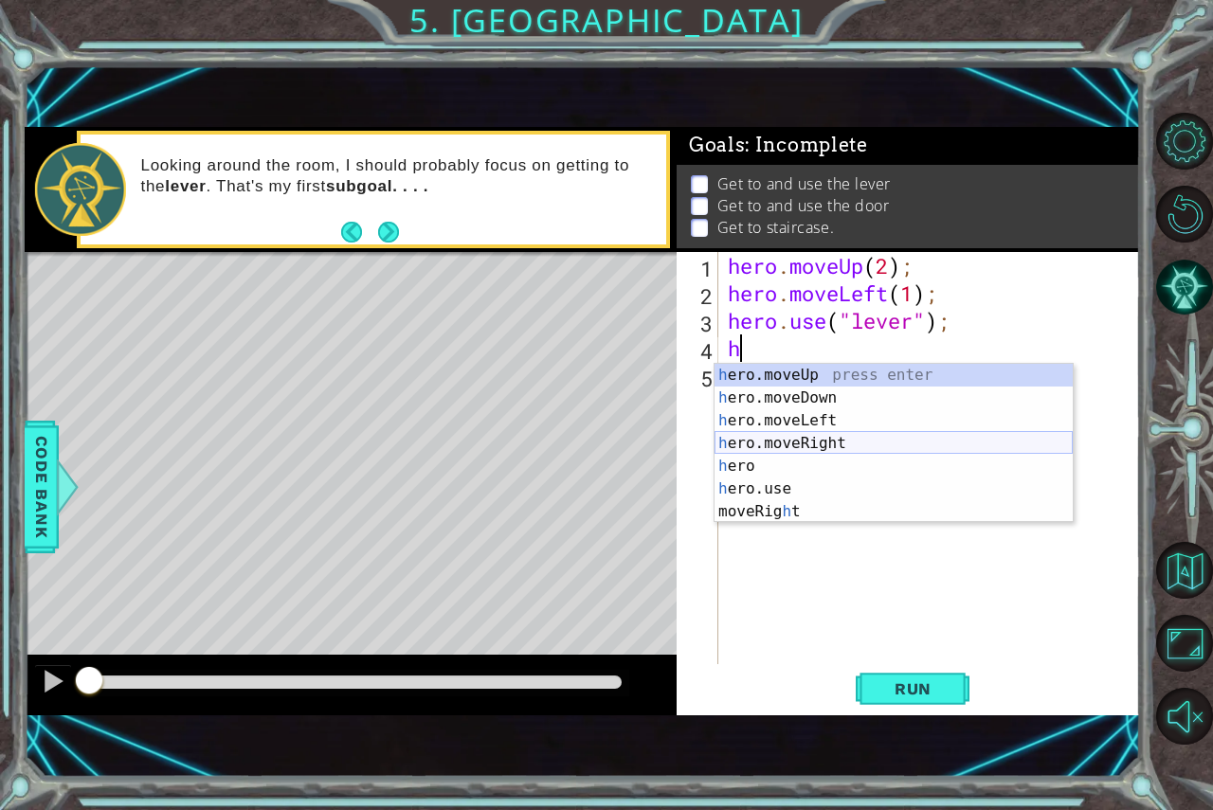
click at [829, 446] on div "h ero.moveUp press enter h ero.moveDown press enter h ero.moveLeft press enter …" at bounding box center [894, 466] width 358 height 205
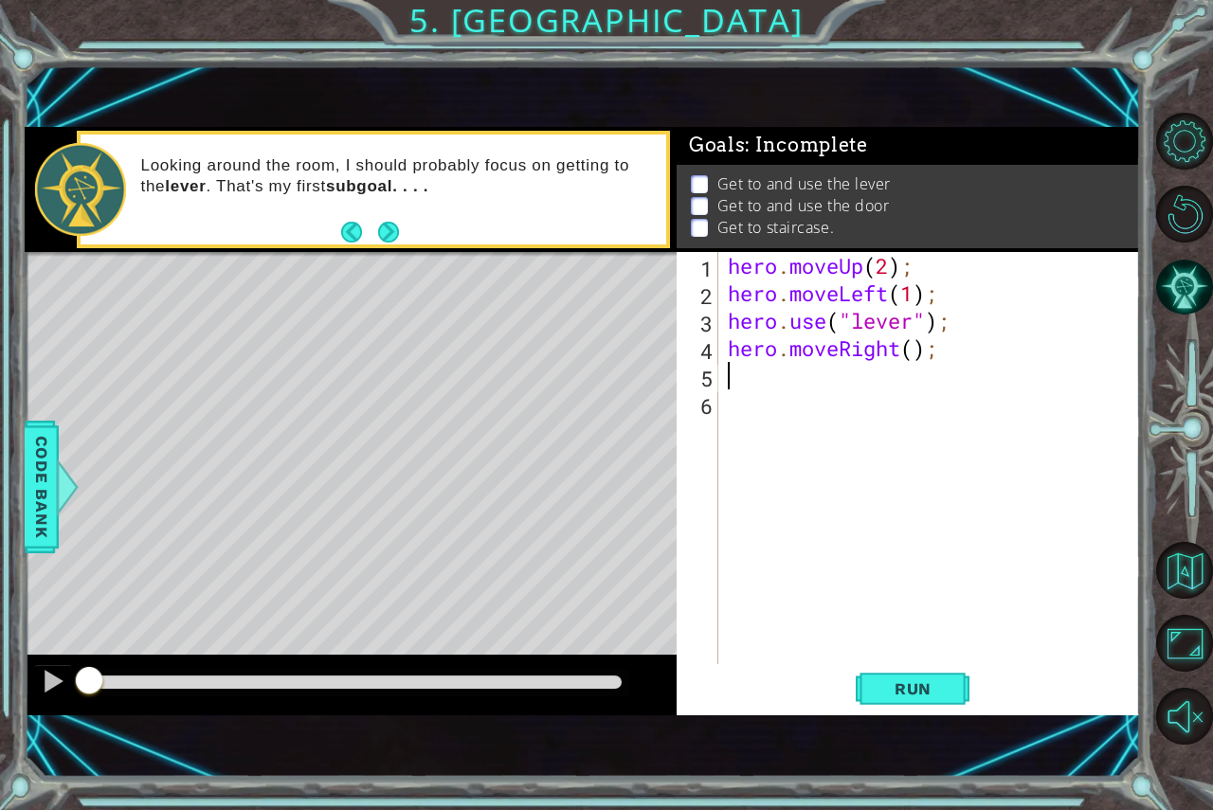
click at [916, 351] on div "hero . moveUp ( 2 ) ; hero . moveLeft ( 1 ) ; hero . use ( "lever" ) ; hero . m…" at bounding box center [934, 485] width 421 height 467
type textarea "hero.moveRight(3);"
click at [822, 381] on div "hero . moveUp ( 2 ) ; hero . moveLeft ( 1 ) ; hero . use ( "lever" ) ; hero . m…" at bounding box center [934, 485] width 421 height 467
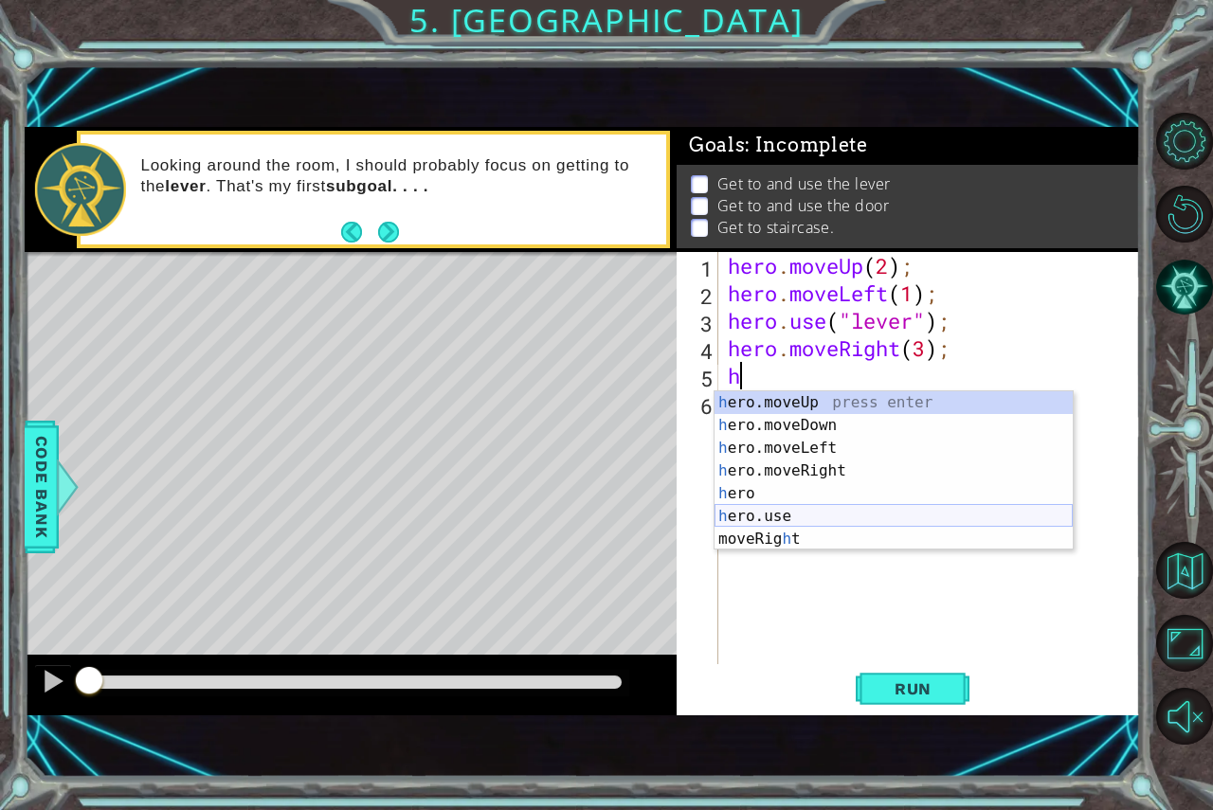
click at [799, 513] on div "h ero.moveUp press enter h ero.moveDown press enter h ero.moveLeft press enter …" at bounding box center [894, 493] width 358 height 205
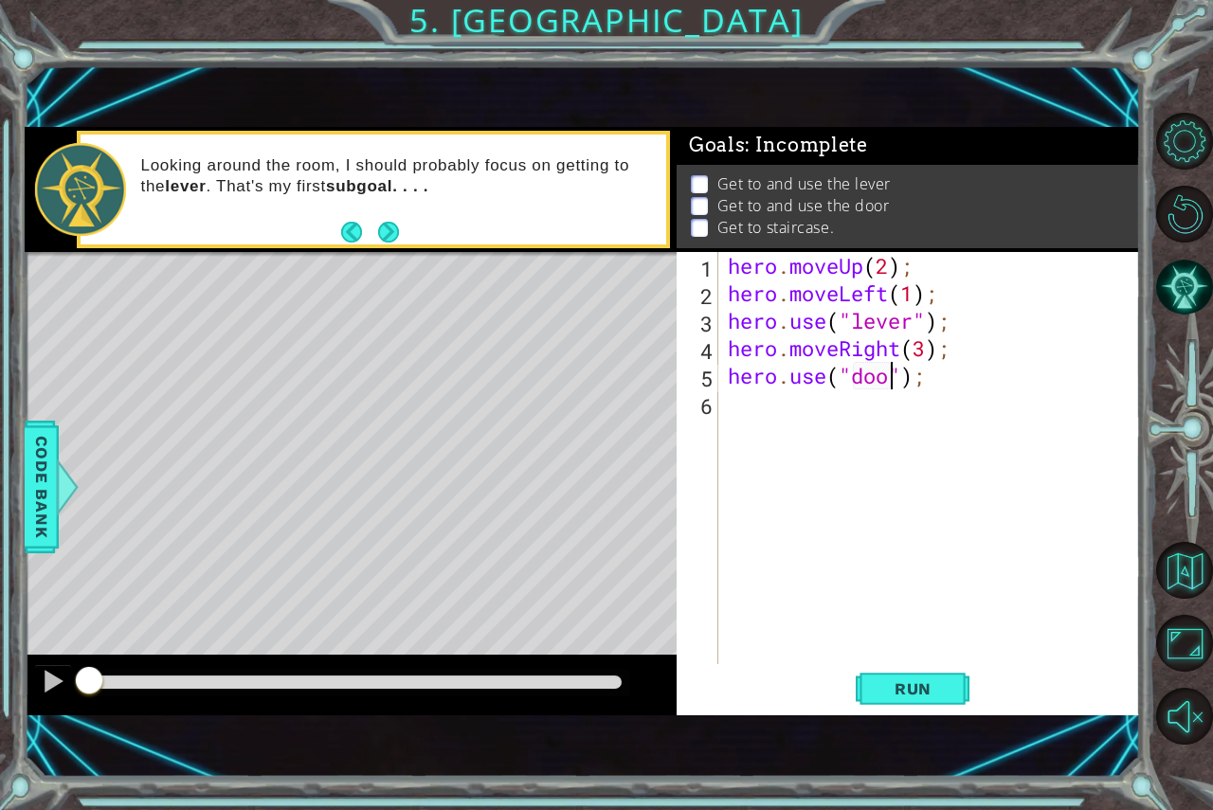
type textarea "hero.use("door");"
type textarea "h"
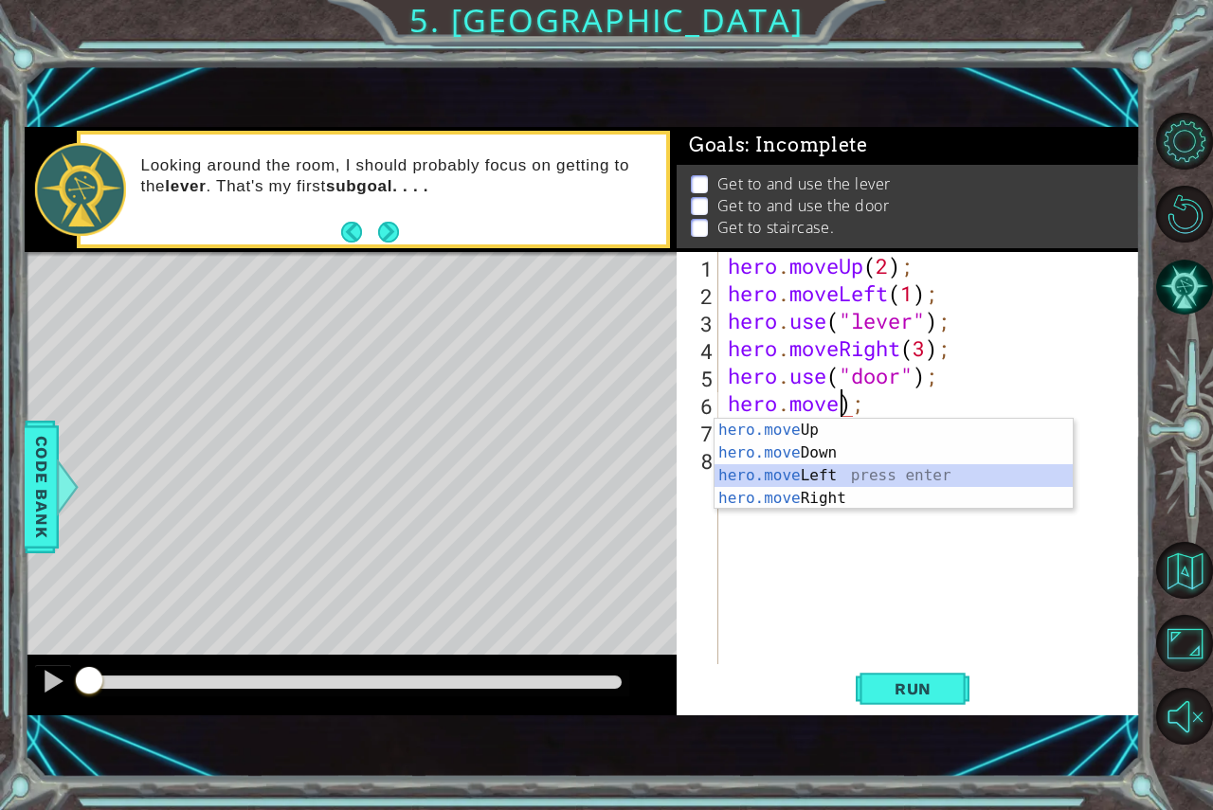
click at [780, 482] on div "hero.move Up press enter hero.move Down press enter hero.move Left press enter …" at bounding box center [894, 487] width 358 height 137
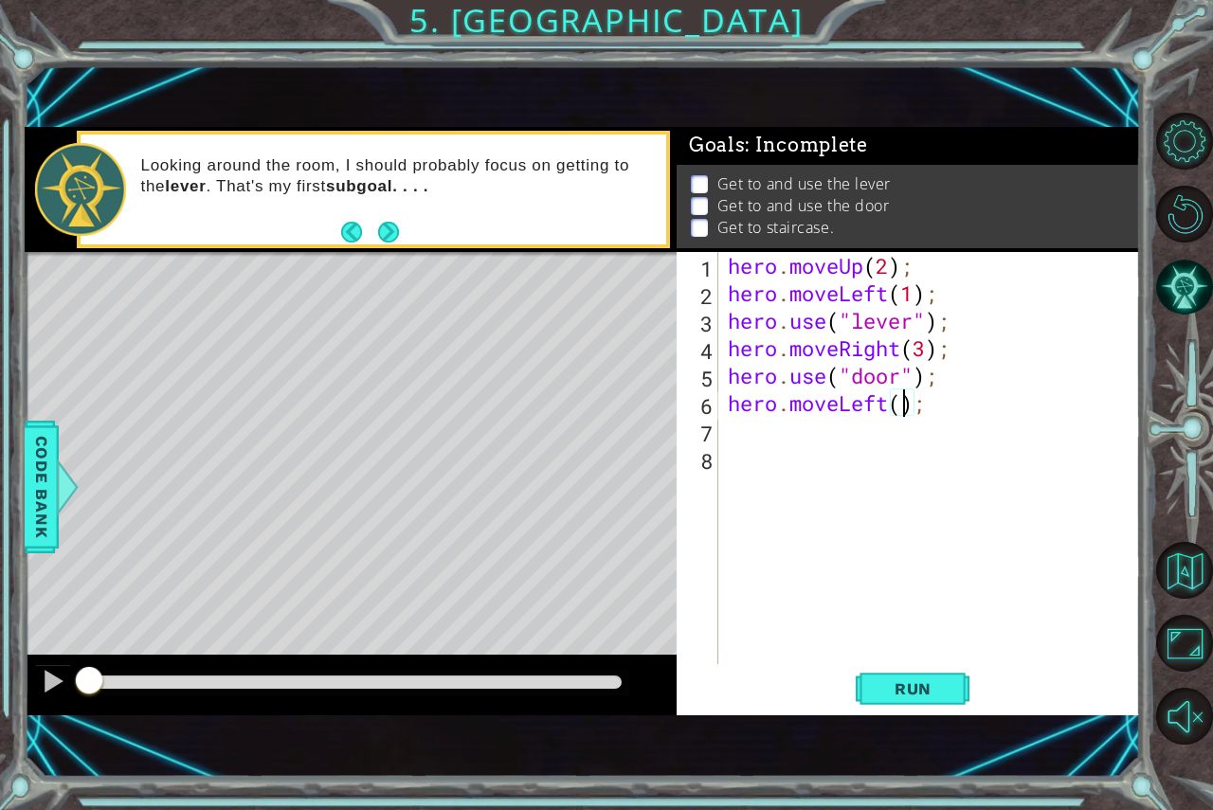
type textarea "hero.moveLeft(3);"
type textarea "h"
click at [883, 692] on span "Run" at bounding box center [913, 689] width 75 height 19
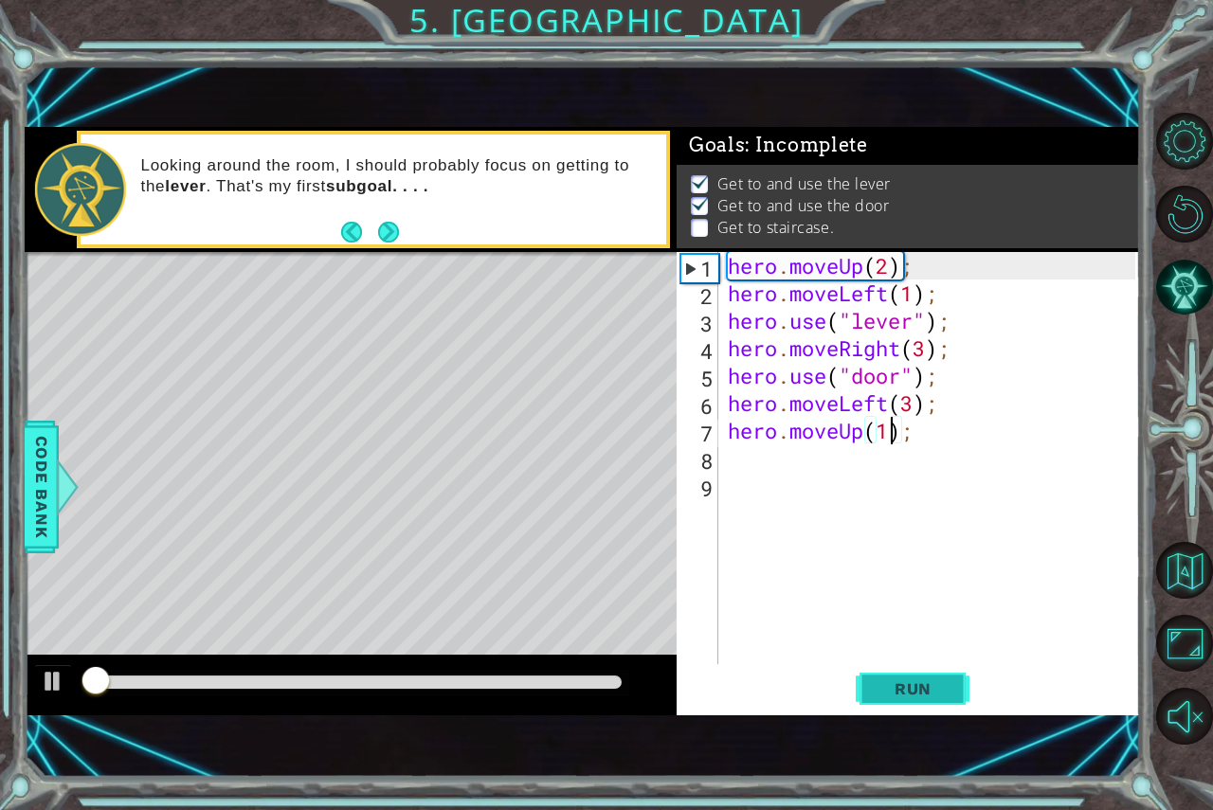
scroll to position [10, 0]
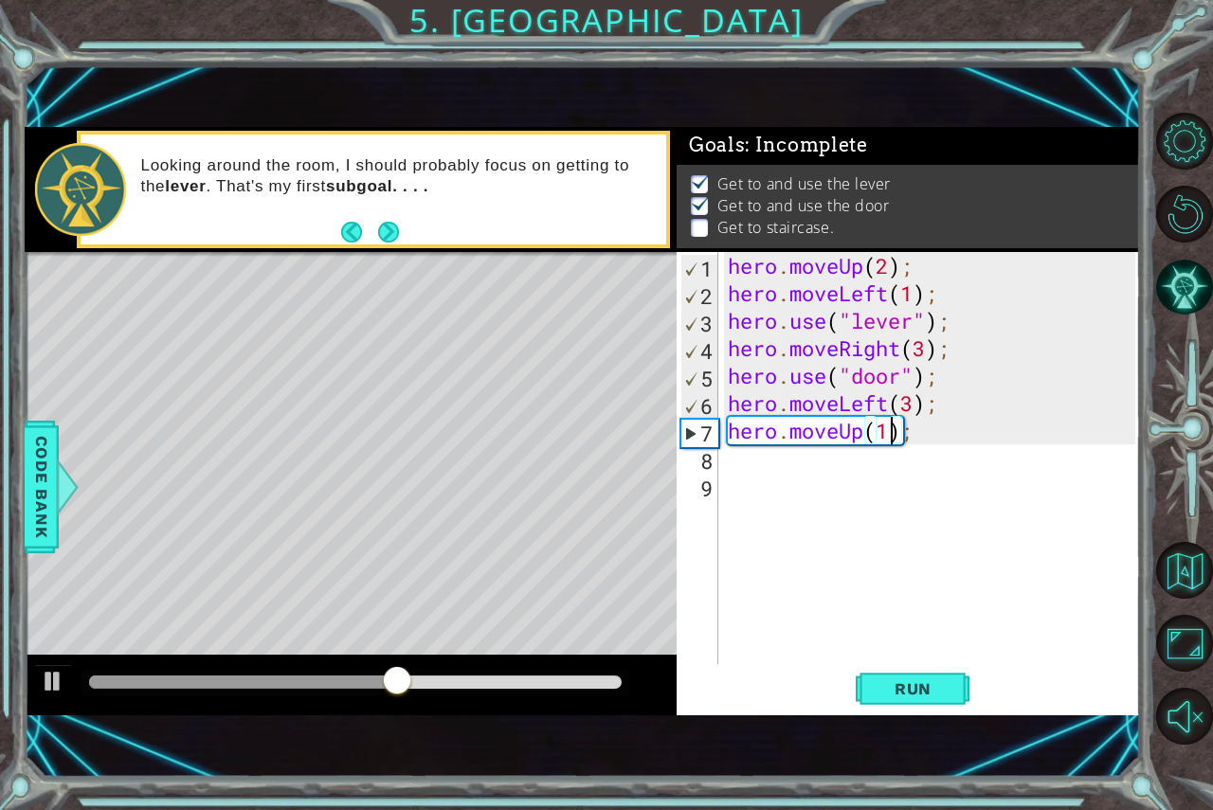
click at [955, 383] on div "hero . moveUp ( 2 ) ; hero . moveLeft ( 1 ) ; hero . use ( "lever" ) ; hero . m…" at bounding box center [934, 485] width 421 height 467
type textarea "hero.use("door");"
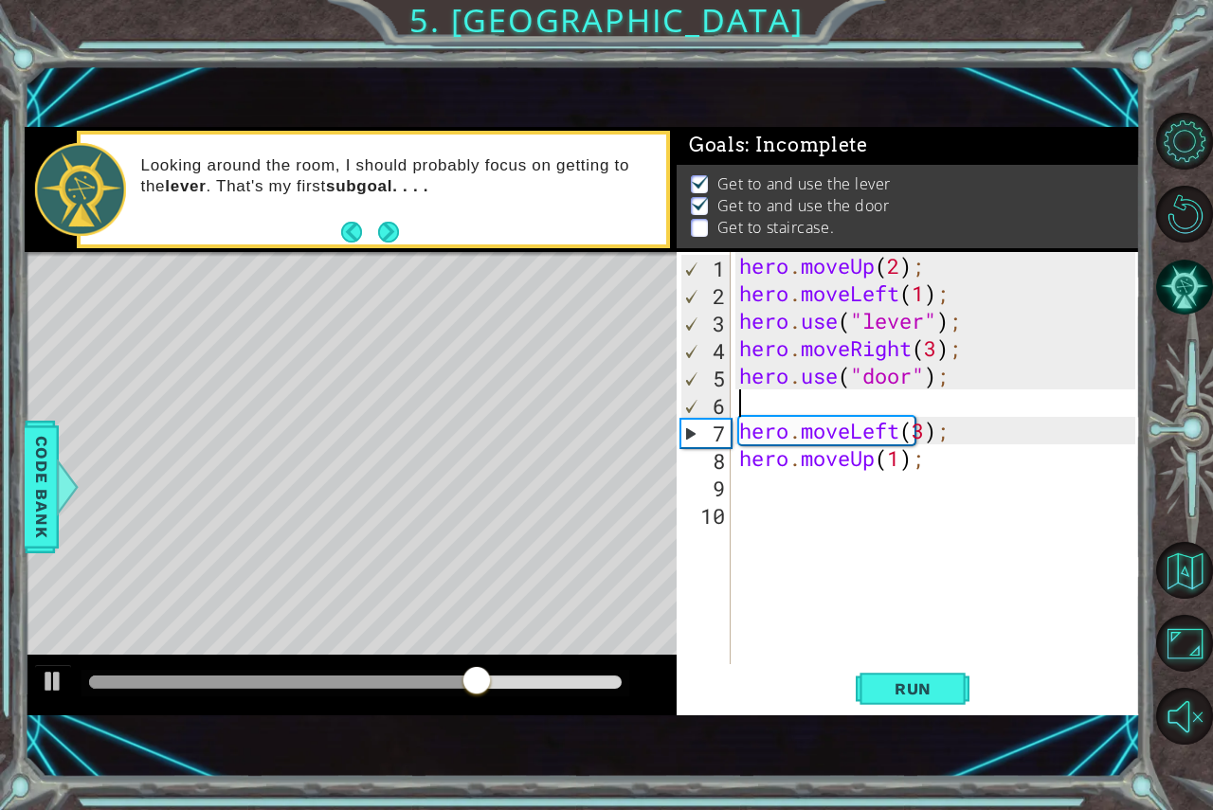
type textarea "hero.use("door");"
drag, startPoint x: 712, startPoint y: 427, endPoint x: 46, endPoint y: 682, distance: 713.5
click at [46, 682] on div at bounding box center [53, 681] width 25 height 25
click at [778, 406] on div "hero . moveUp ( 2 ) ; hero . moveLeft ( 1 ) ; hero . use ( "lever" ) ; hero . m…" at bounding box center [941, 485] width 410 height 467
type textarea "h"
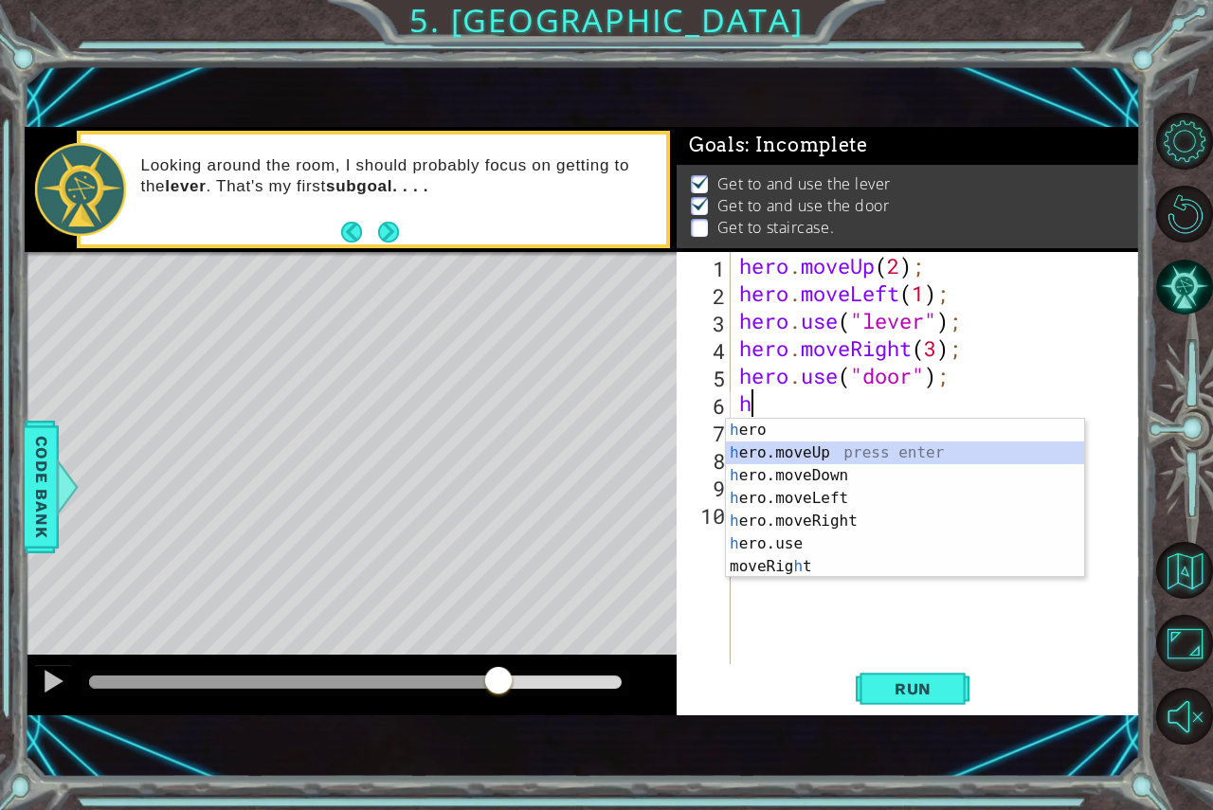
click at [774, 449] on div "h ero press enter h ero.moveUp press enter h ero.moveDown press enter h ero.mov…" at bounding box center [905, 521] width 358 height 205
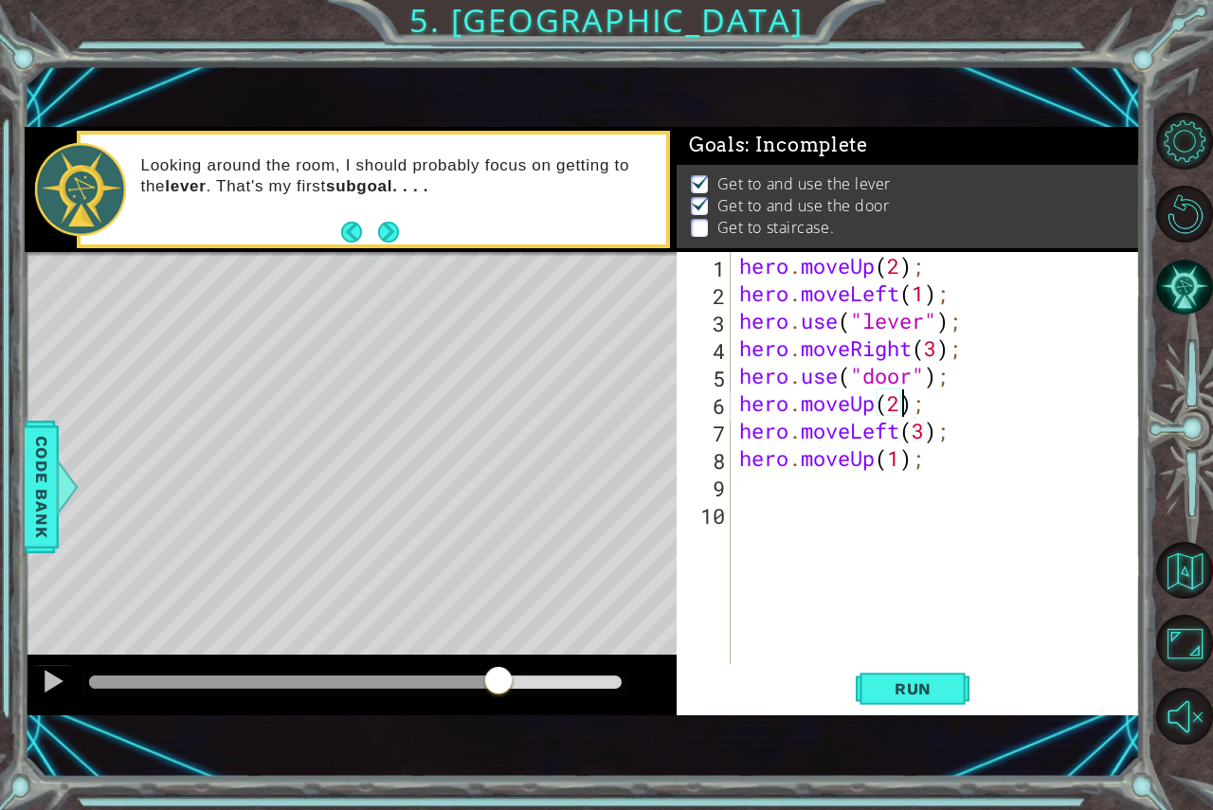
scroll to position [0, 7]
type textarea "hero.moveUp(2);"
click at [930, 680] on span "Run" at bounding box center [913, 689] width 75 height 19
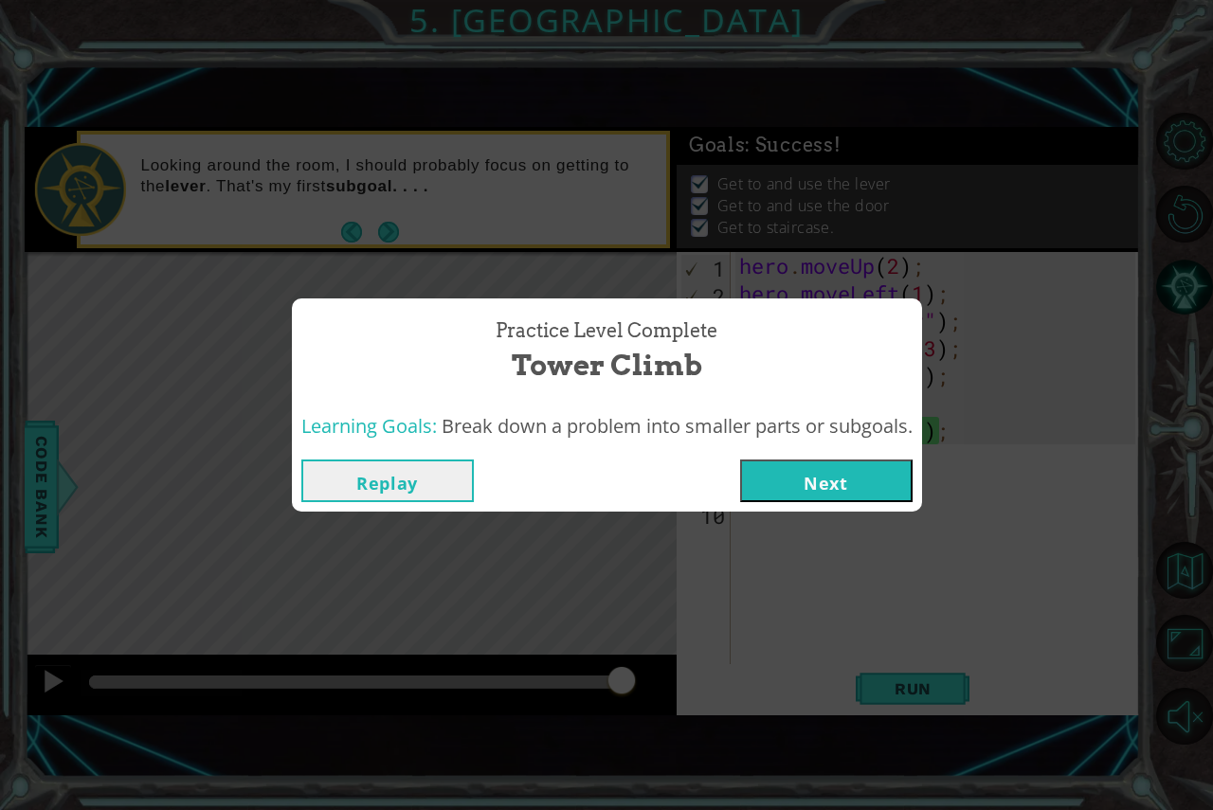
click at [810, 483] on button "Next" at bounding box center [826, 481] width 173 height 43
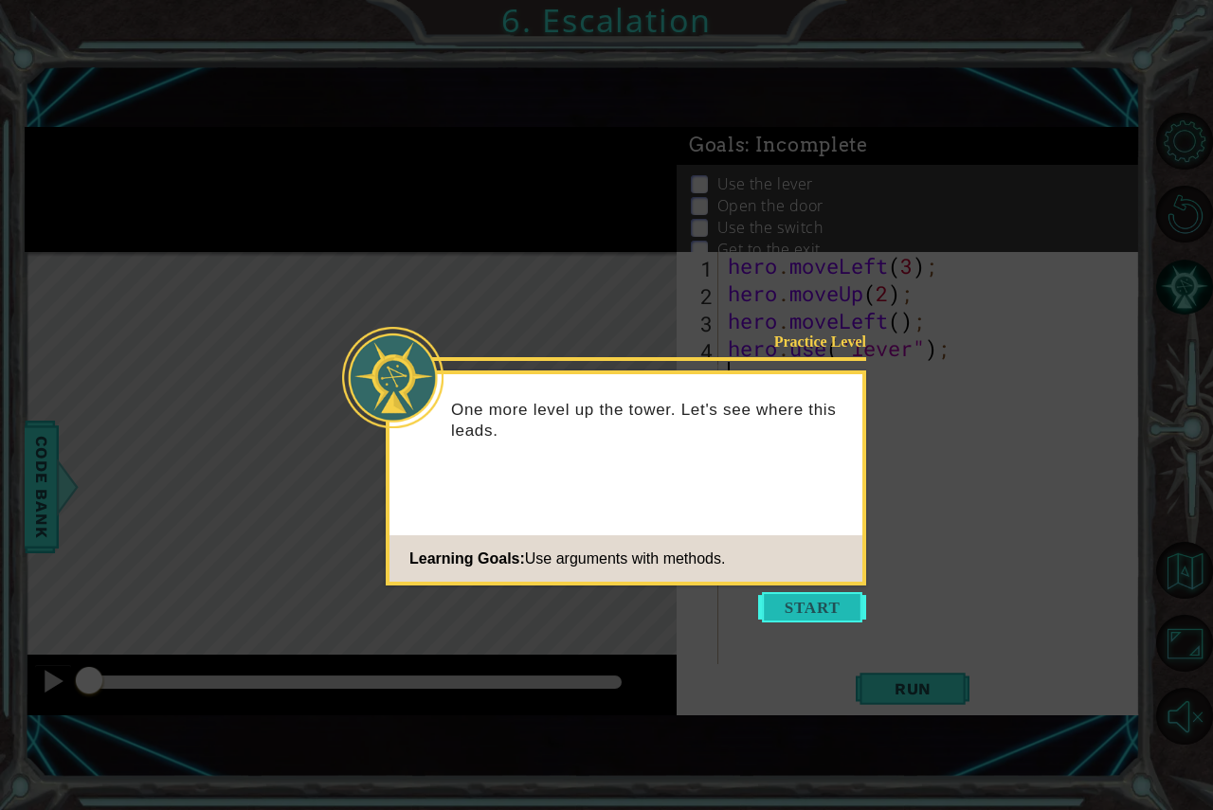
click at [835, 602] on button "Start" at bounding box center [812, 607] width 108 height 30
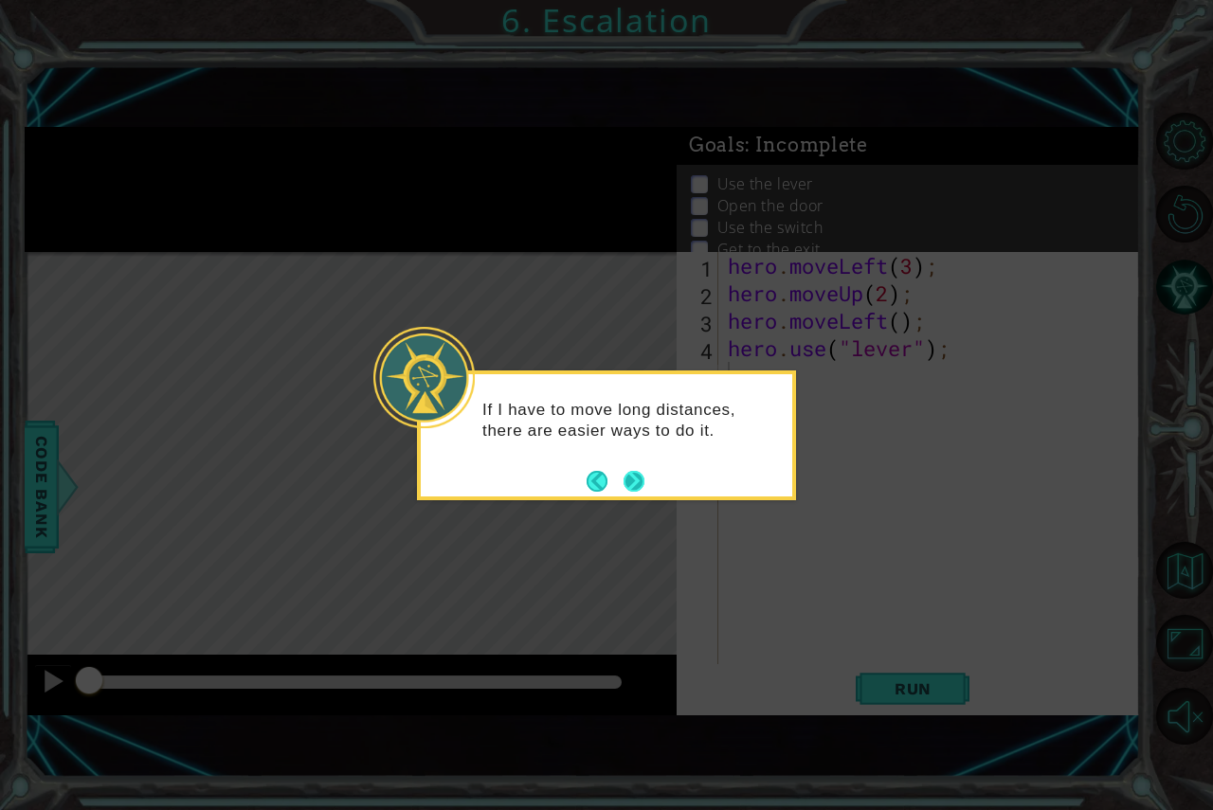
click at [640, 483] on button "Next" at bounding box center [634, 481] width 32 height 32
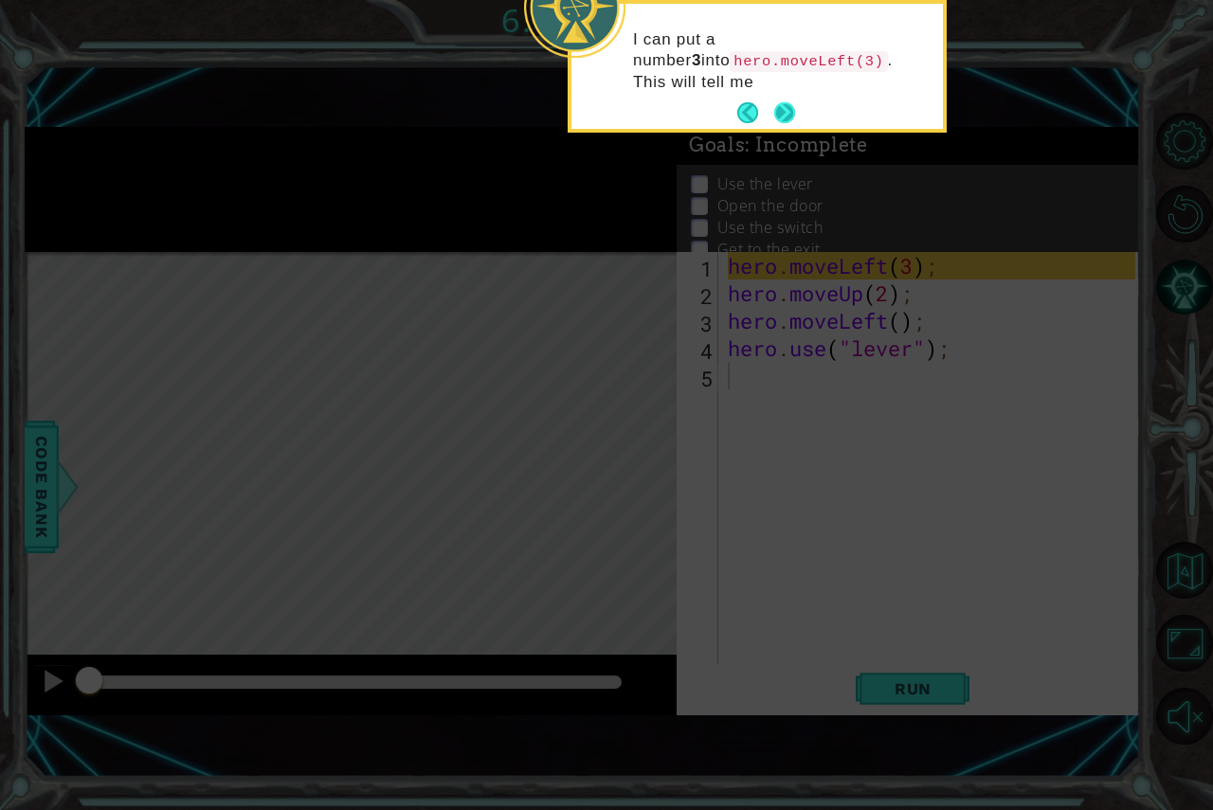
click at [787, 101] on button "Next" at bounding box center [785, 113] width 34 height 34
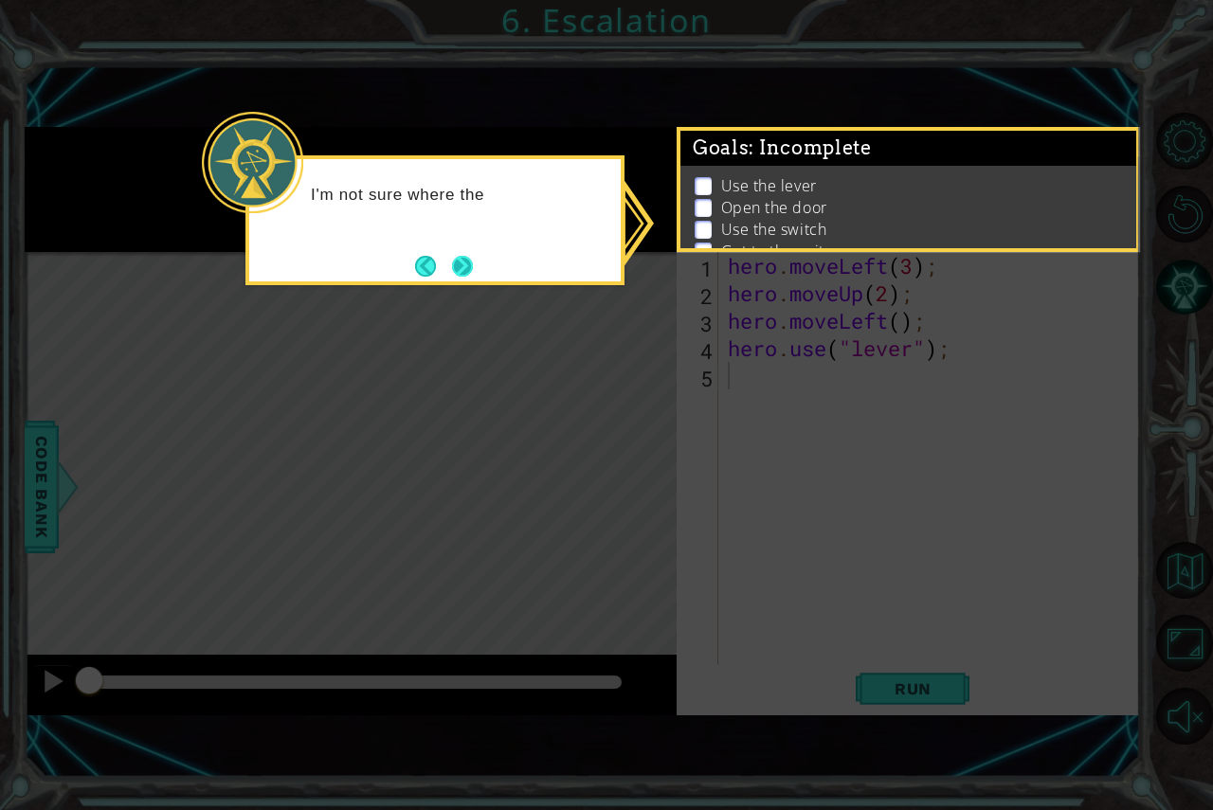
click at [470, 256] on button "Next" at bounding box center [462, 266] width 21 height 21
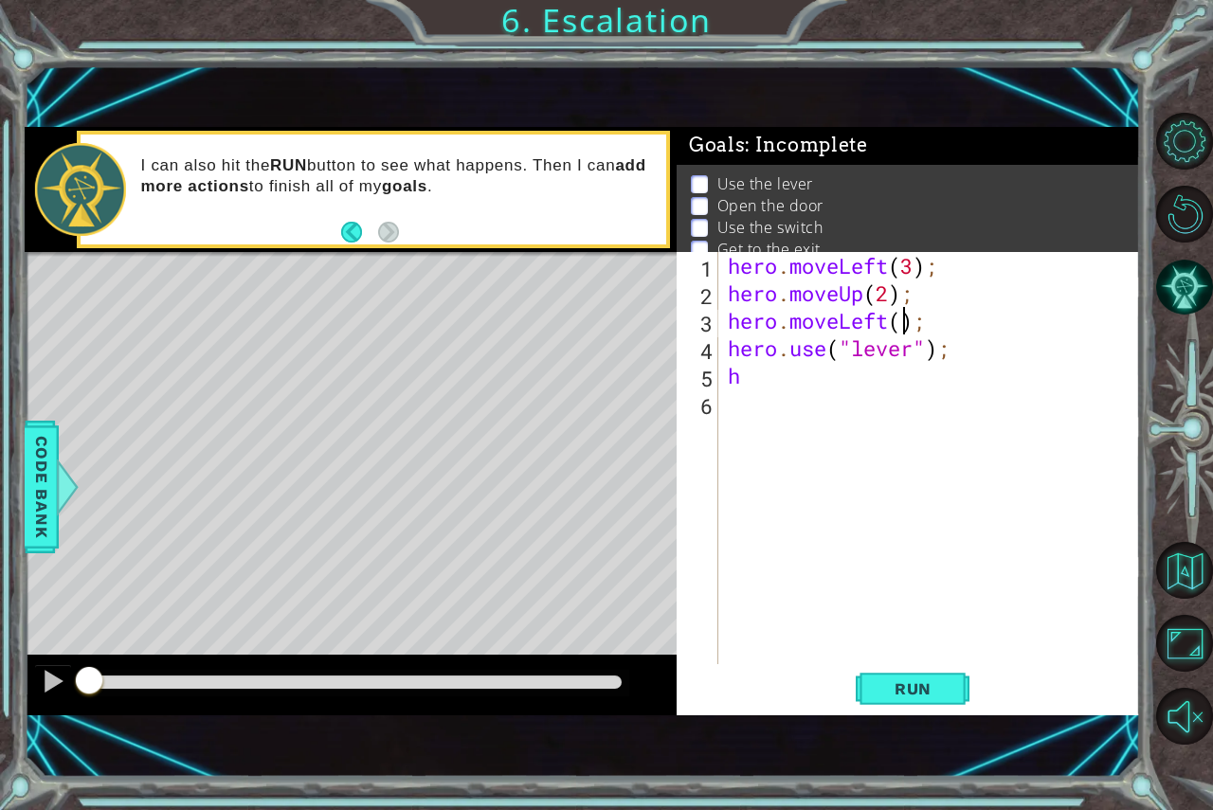
click at [900, 325] on div "hero . moveLeft ( 3 ) ; hero . moveUp ( 2 ) ; hero . moveLeft ( ) ; hero . use …" at bounding box center [934, 485] width 421 height 467
type textarea "hero.moveLeft(1);"
click at [767, 394] on div "hero . moveLeft ( 3 ) ; hero . moveUp ( 2 ) ; hero . moveLeft ( 1 ) ; hero . us…" at bounding box center [934, 485] width 421 height 467
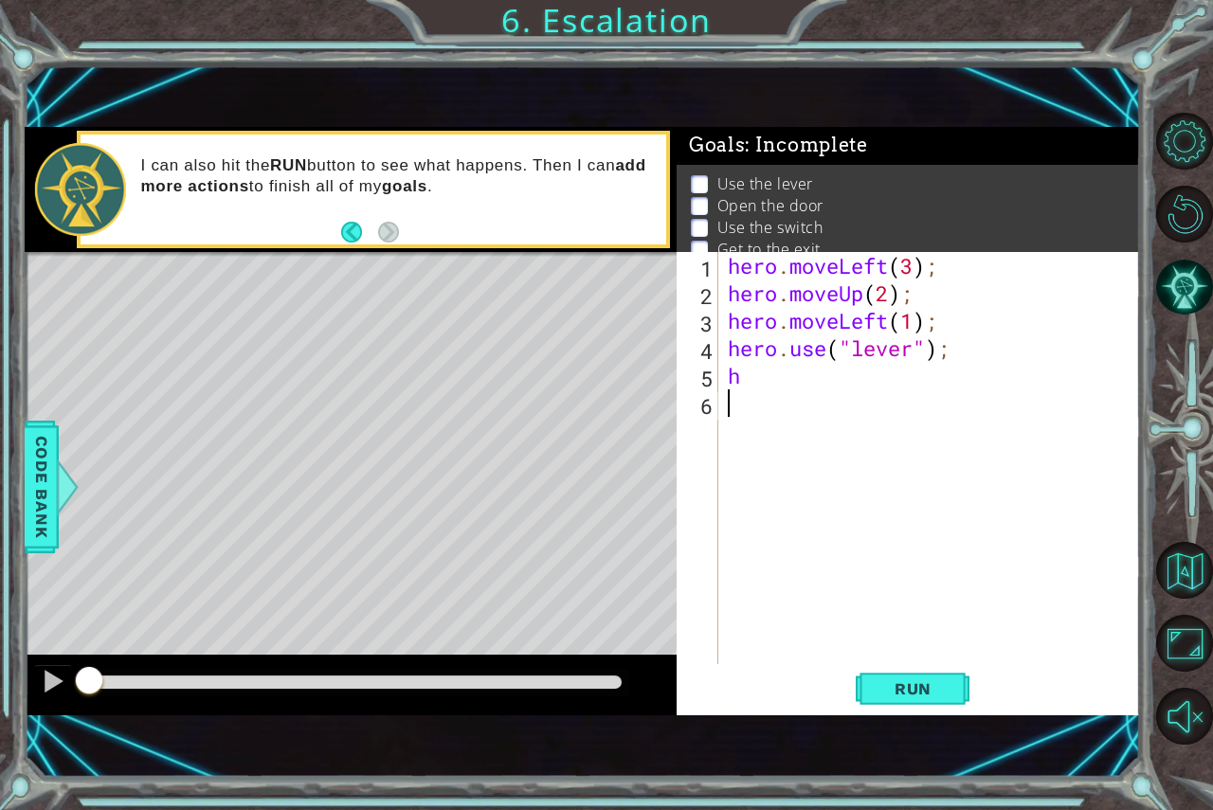
click at [754, 382] on div "hero . moveLeft ( 3 ) ; hero . moveUp ( 2 ) ; hero . moveLeft ( 1 ) ; hero . us…" at bounding box center [934, 485] width 421 height 467
type textarea "h"
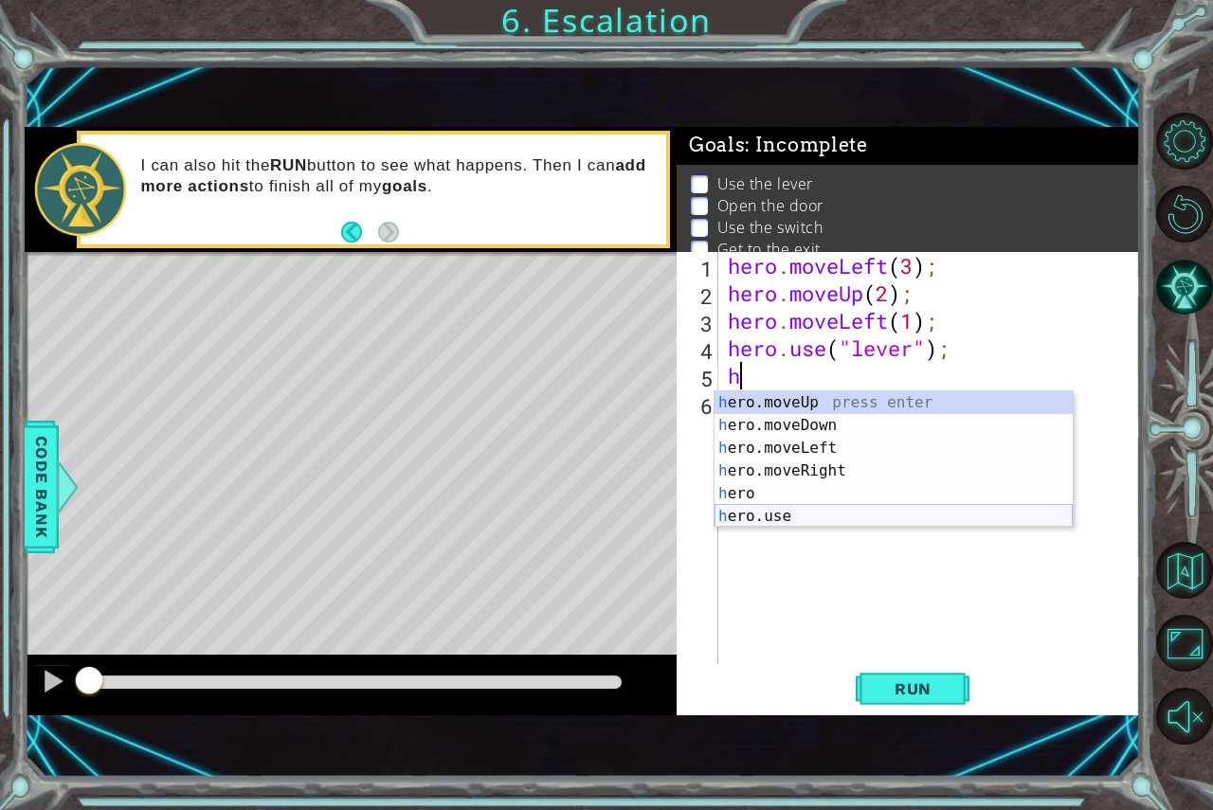
click at [774, 513] on div "h ero.moveUp press enter h ero.moveDown press enter h ero.moveLeft press enter …" at bounding box center [894, 482] width 358 height 182
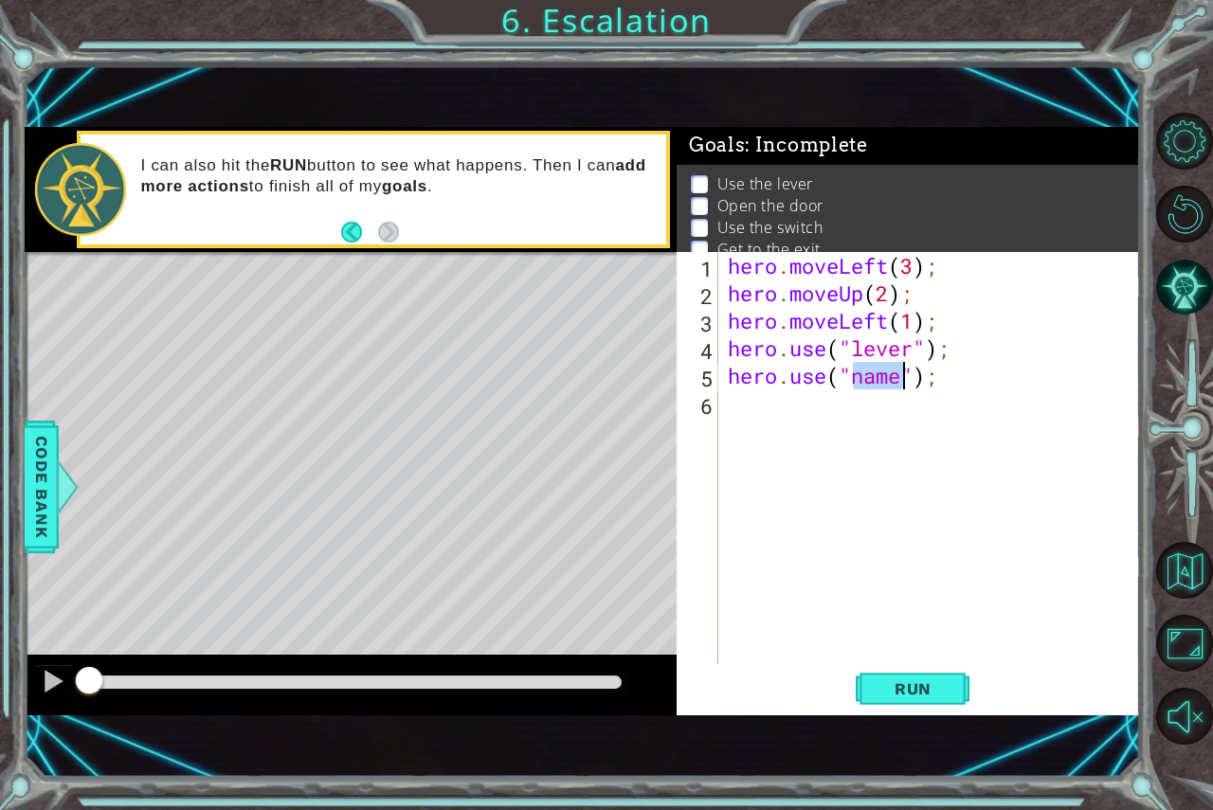
scroll to position [0, 6]
type textarea "hero.use("door");"
click at [736, 412] on div "hero . moveLeft ( 3 ) ; hero . moveUp ( 2 ) ; hero . moveLeft ( 1 ) ; hero . us…" at bounding box center [934, 485] width 421 height 467
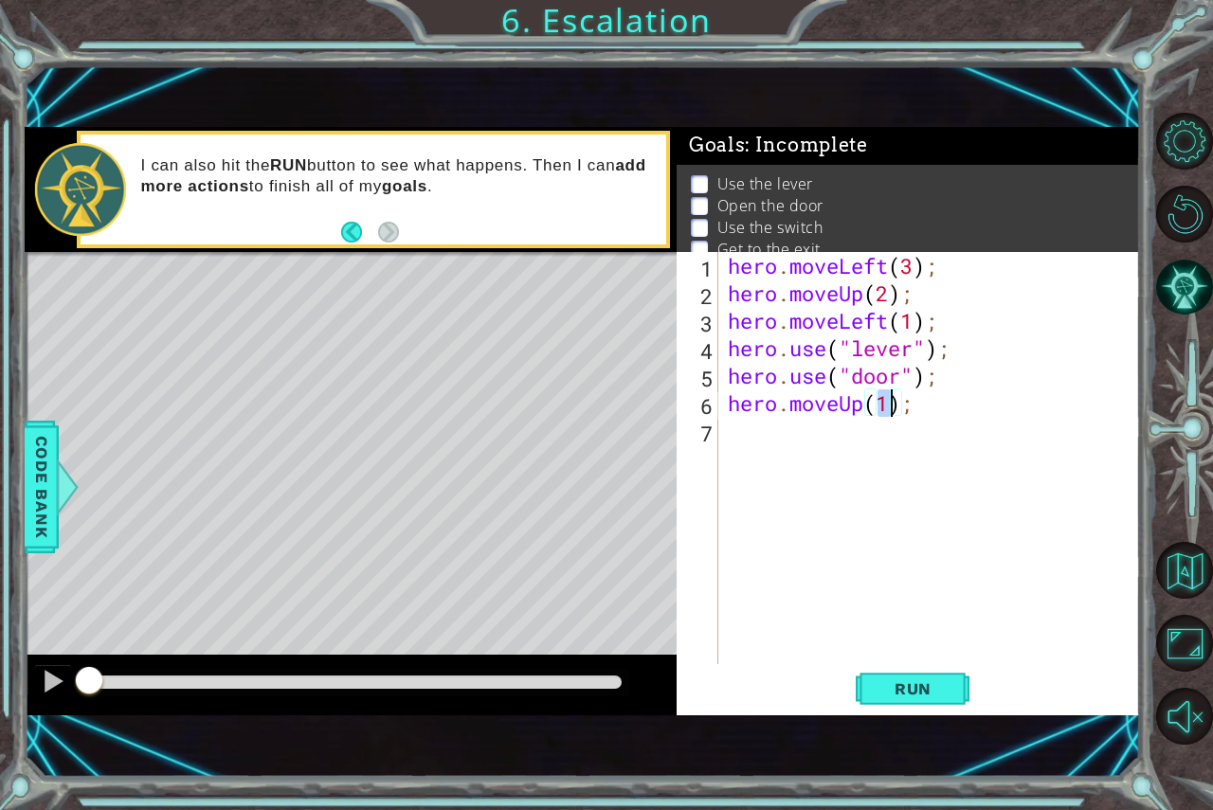
type textarea "hero.moveUp(2);"
click at [738, 433] on div "hero . moveLeft ( 3 ) ; hero . moveUp ( 2 ) ; hero . moveLeft ( 1 ) ; hero . us…" at bounding box center [934, 485] width 421 height 467
click at [960, 355] on div "hero . moveLeft ( 3 ) ; hero . moveUp ( 2 ) ; hero . moveLeft ( 1 ) ; hero . us…" at bounding box center [934, 485] width 421 height 467
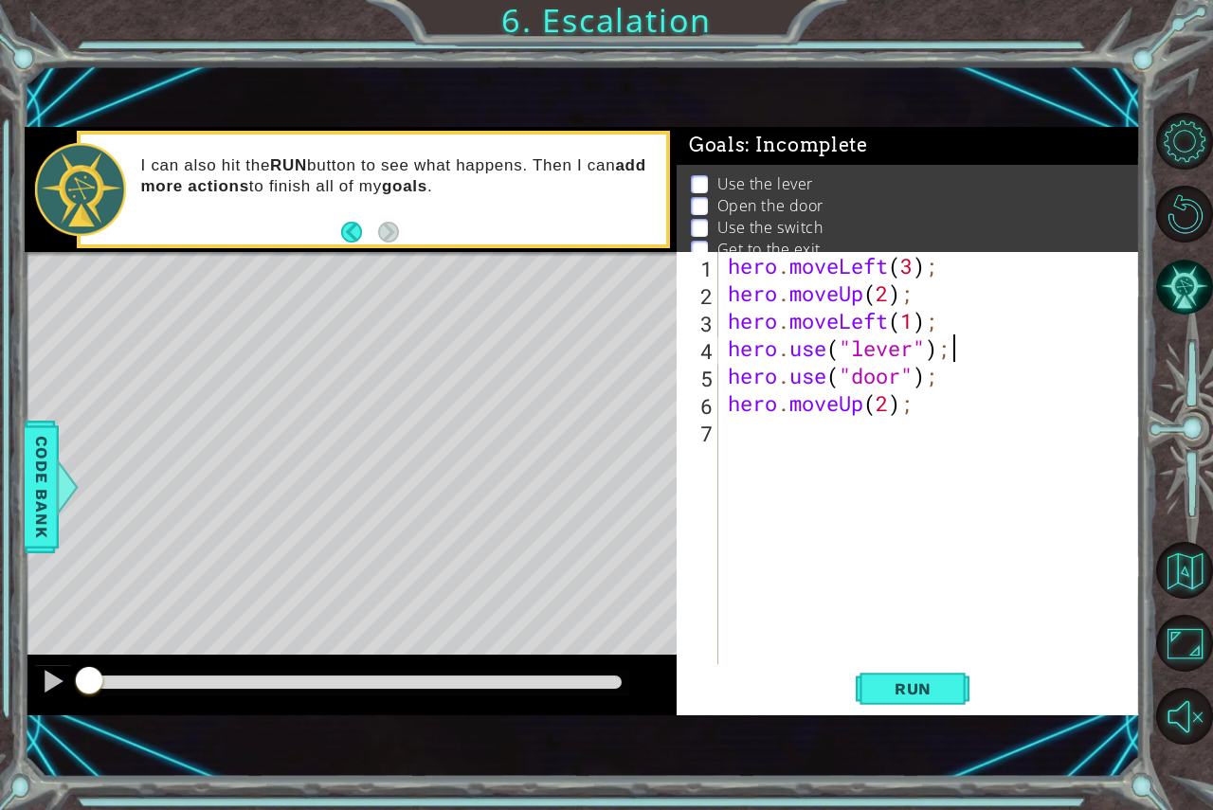
type textarea "hero.use("lever");"
type textarea "hero.moveUp(2);"
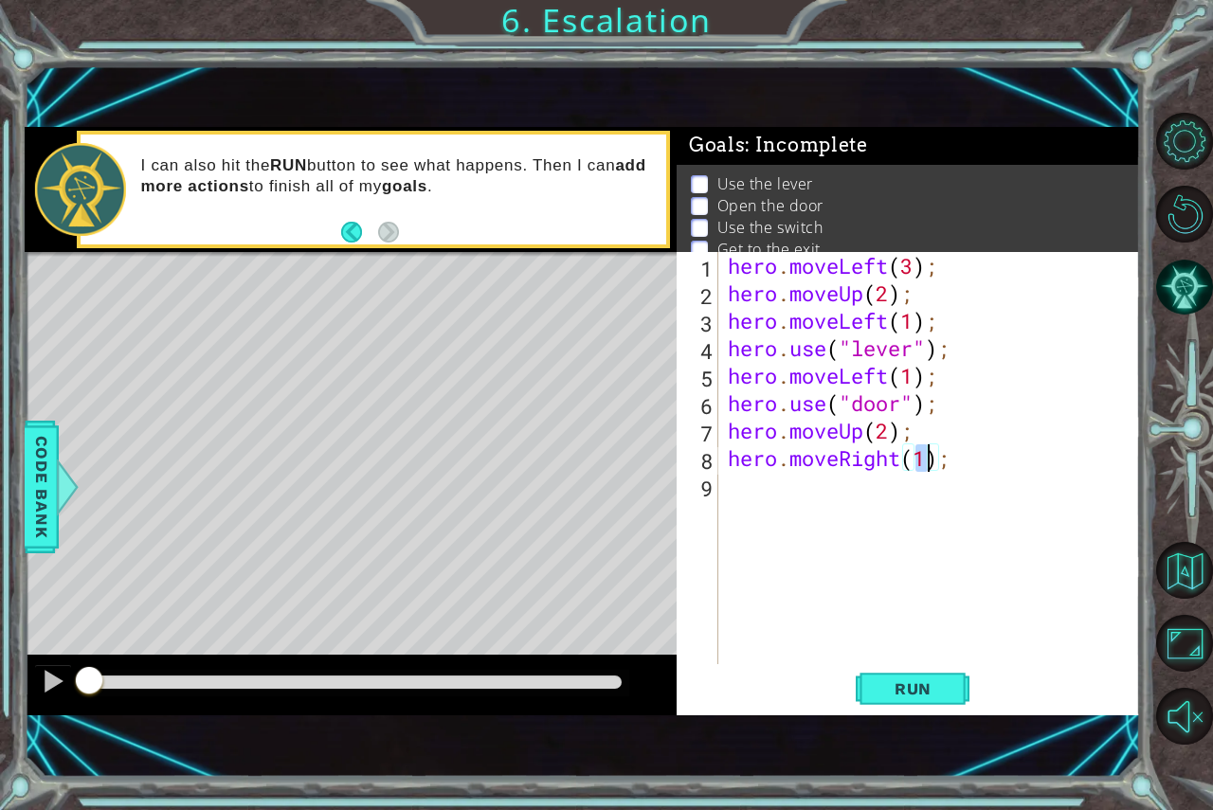
type textarea "hero.moveRight(2);"
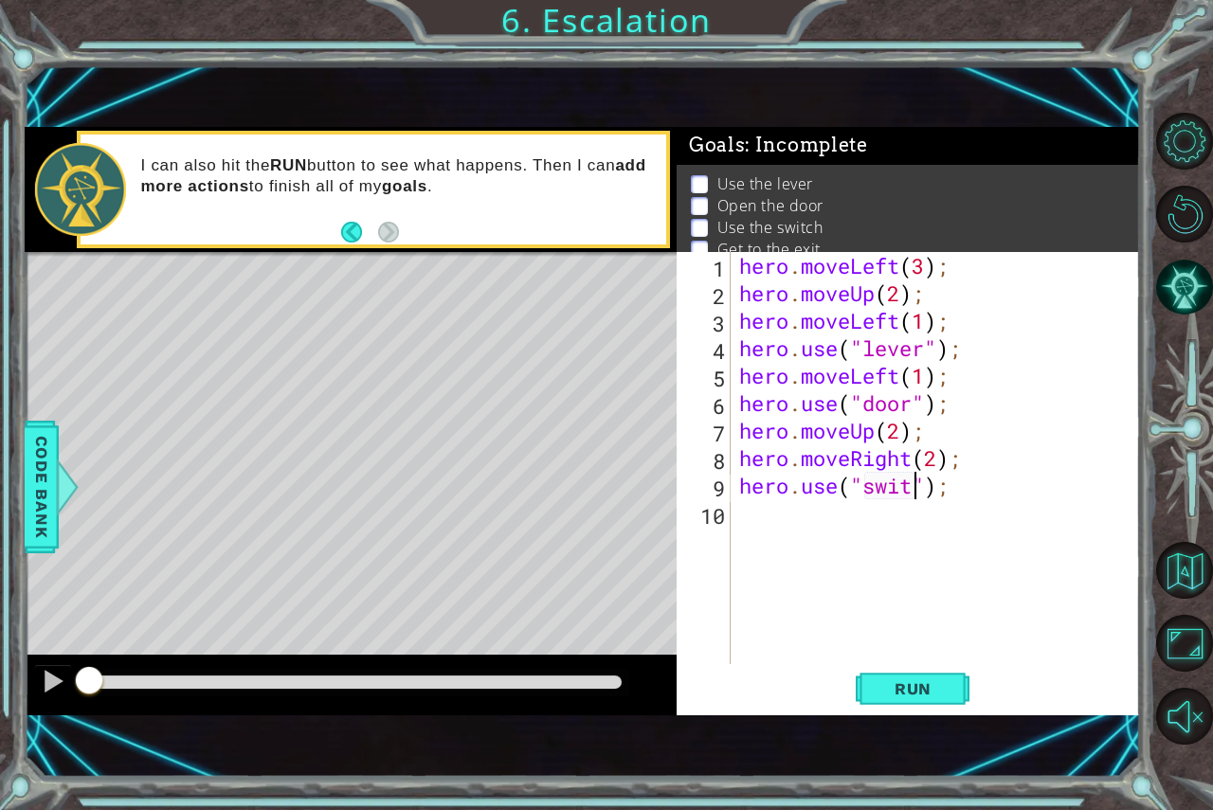
scroll to position [0, 9]
type textarea "hero.use("switch");"
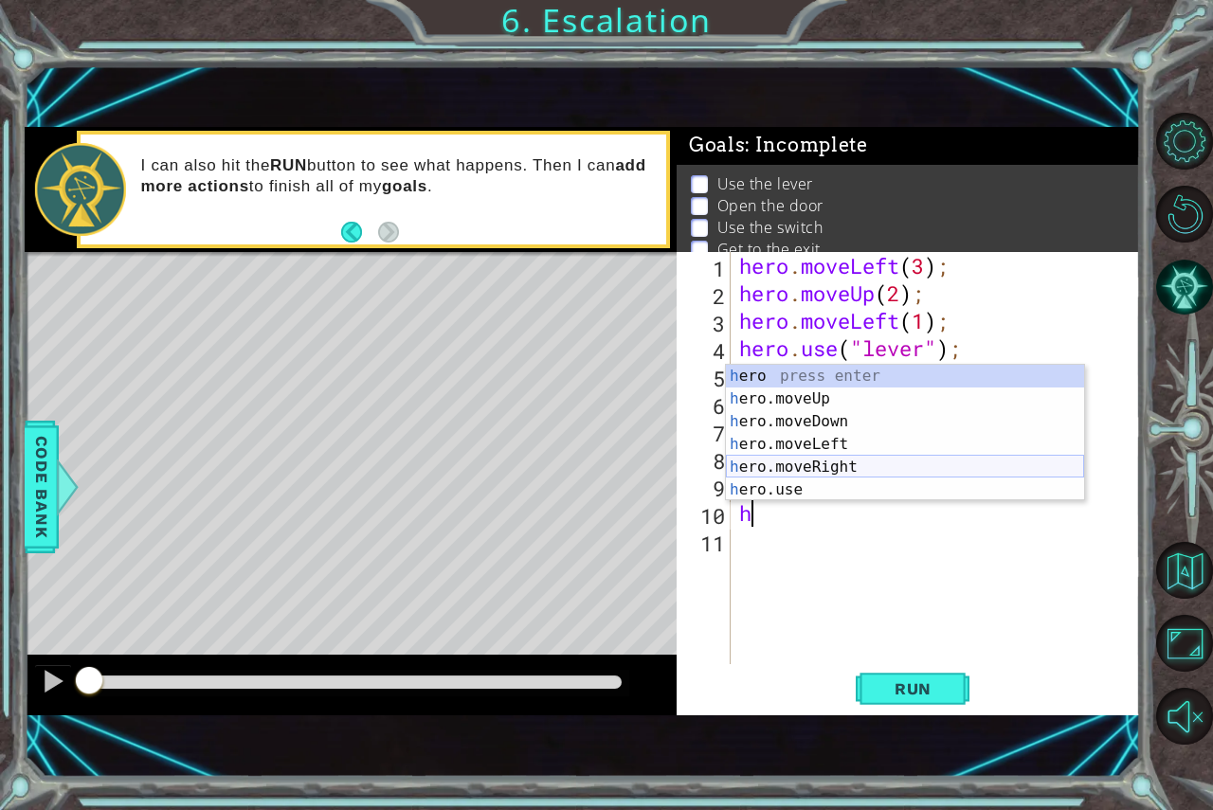
click at [802, 457] on div "h ero press enter h ero.moveUp press enter h ero.moveDown press enter h ero.mov…" at bounding box center [905, 456] width 358 height 182
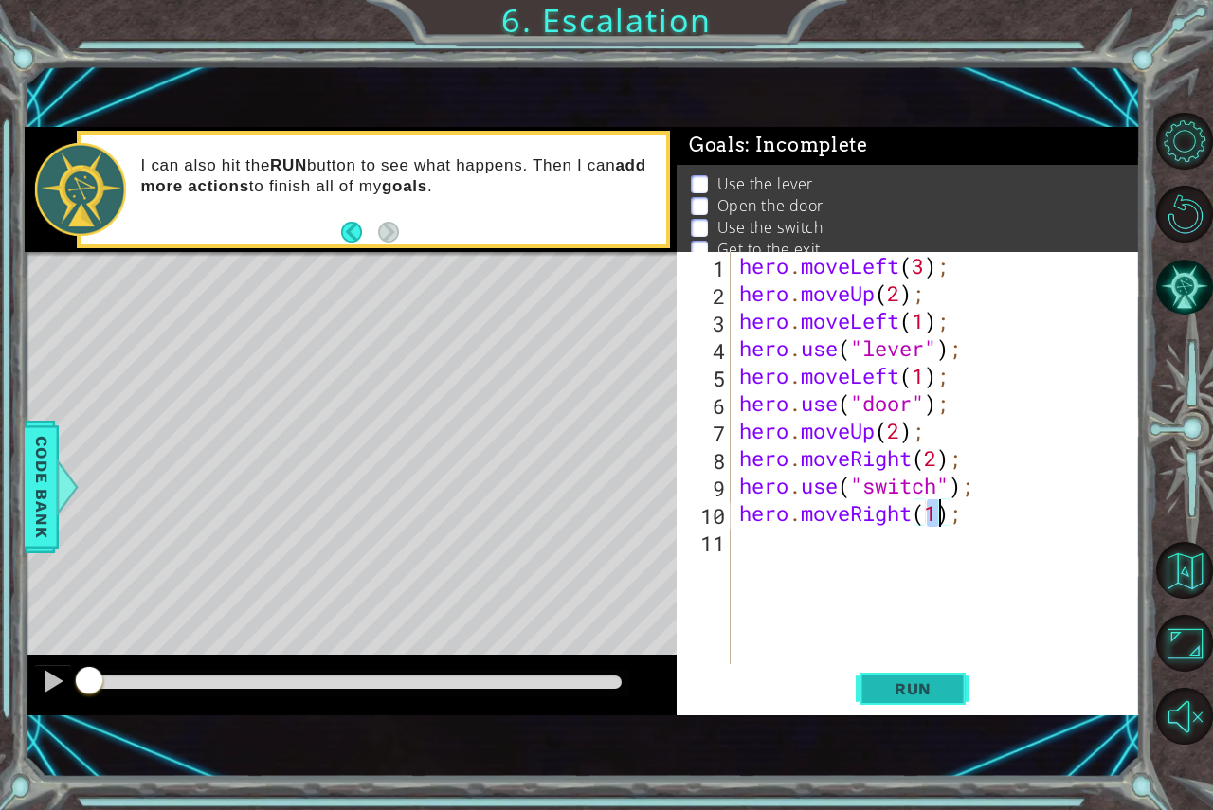
type textarea "hero.moveRight(1);"
click at [901, 676] on button "Run" at bounding box center [913, 688] width 114 height 46
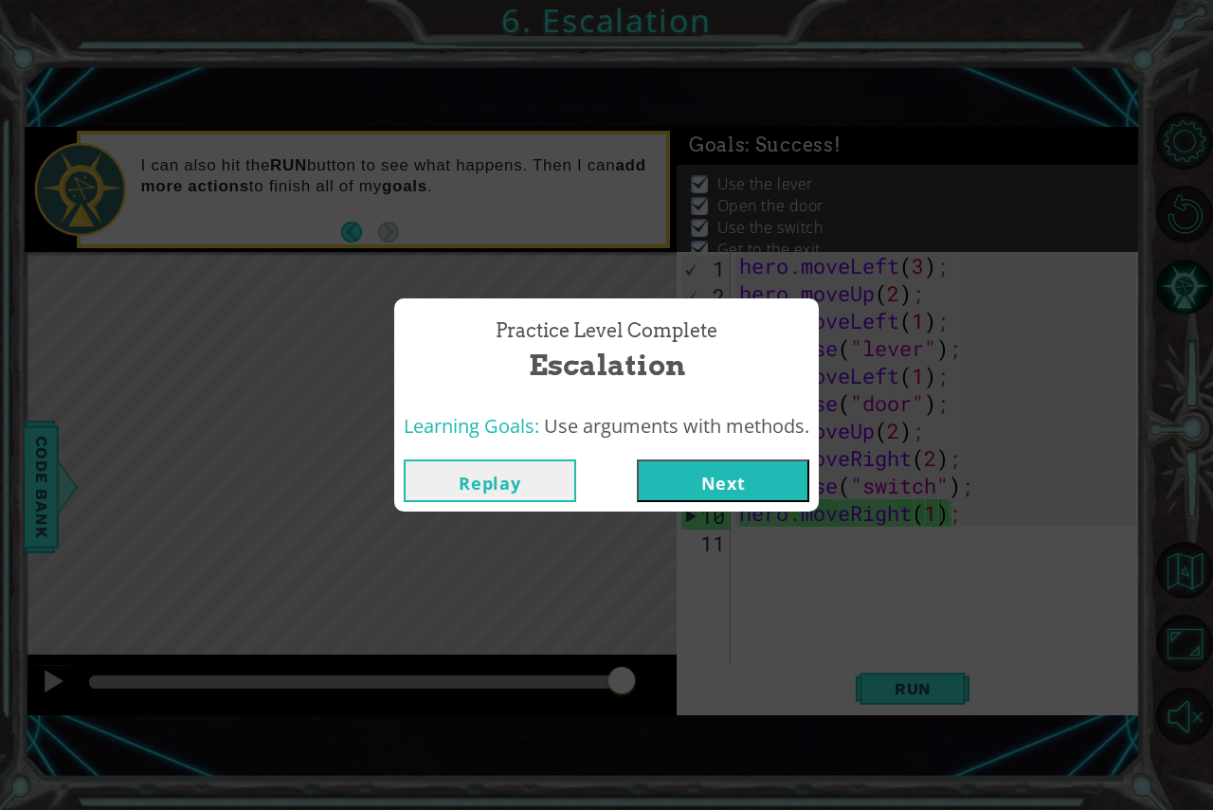
click at [701, 482] on button "Next" at bounding box center [723, 481] width 173 height 43
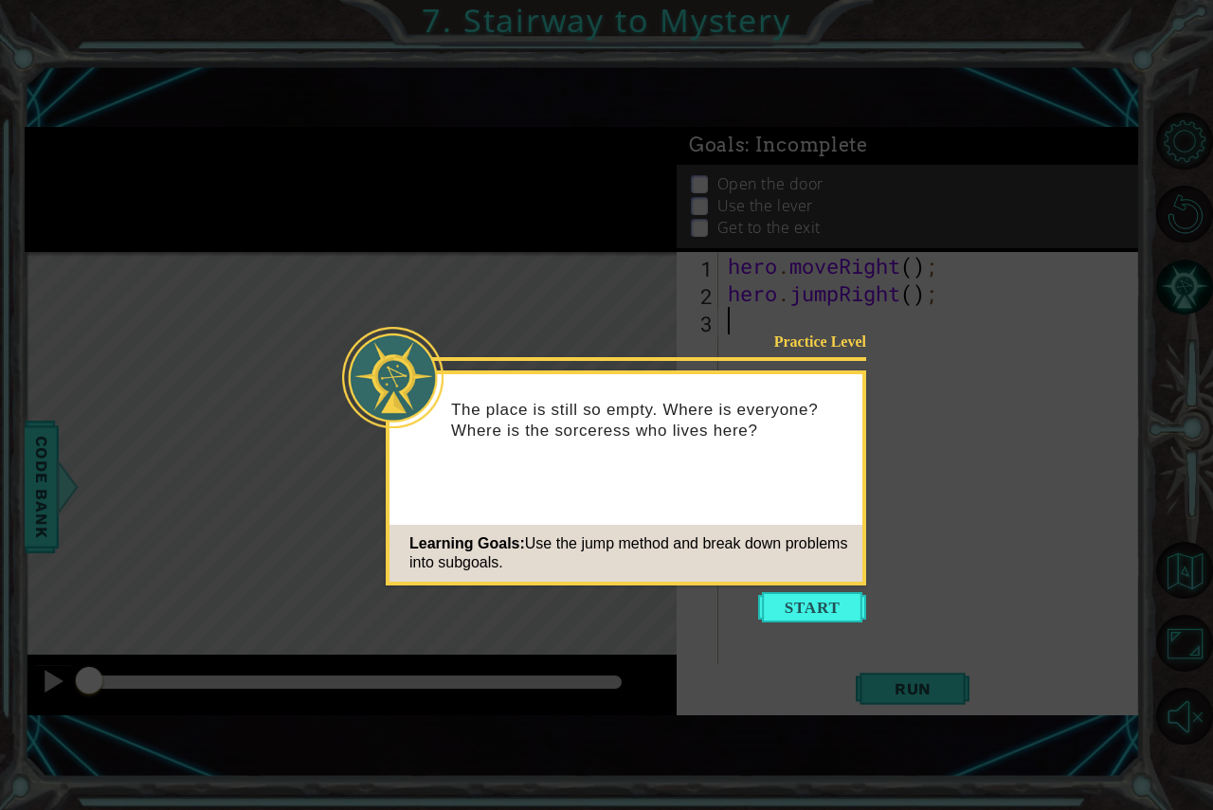
click at [792, 610] on button "Start" at bounding box center [812, 607] width 108 height 30
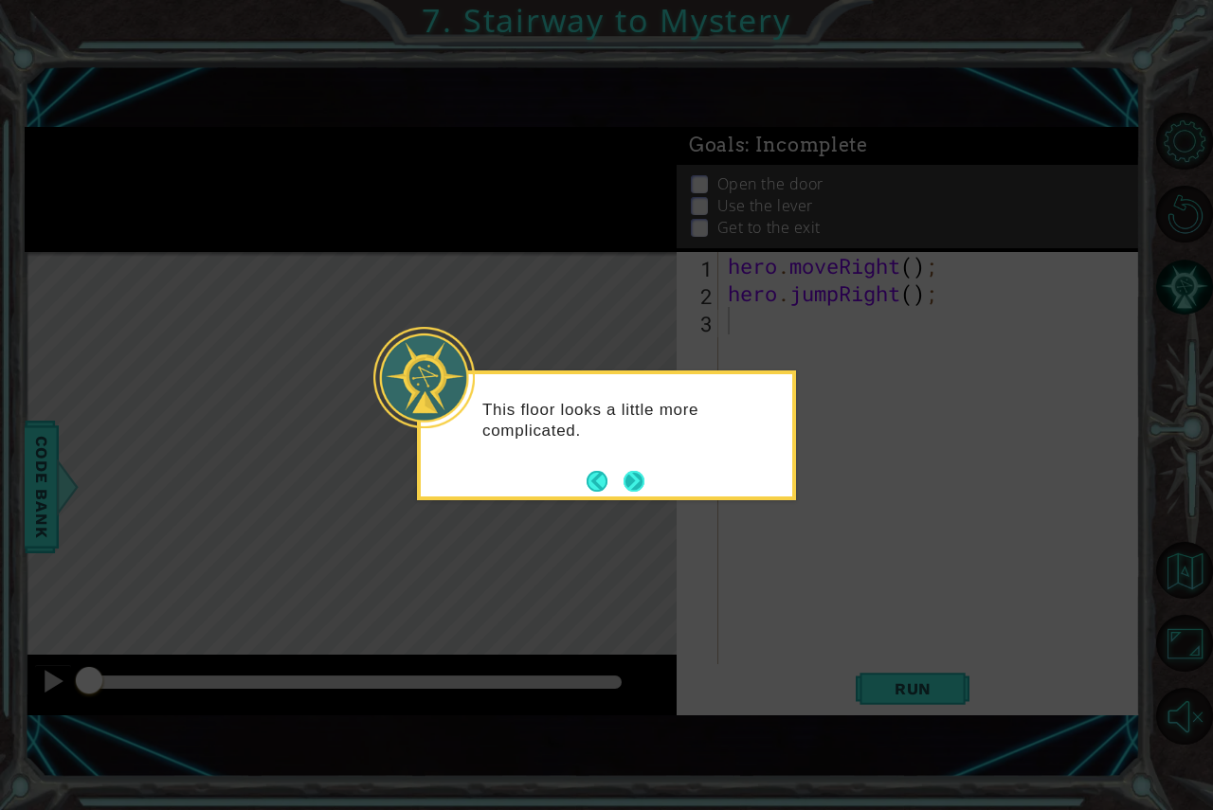
click at [629, 474] on button "Next" at bounding box center [633, 480] width 27 height 27
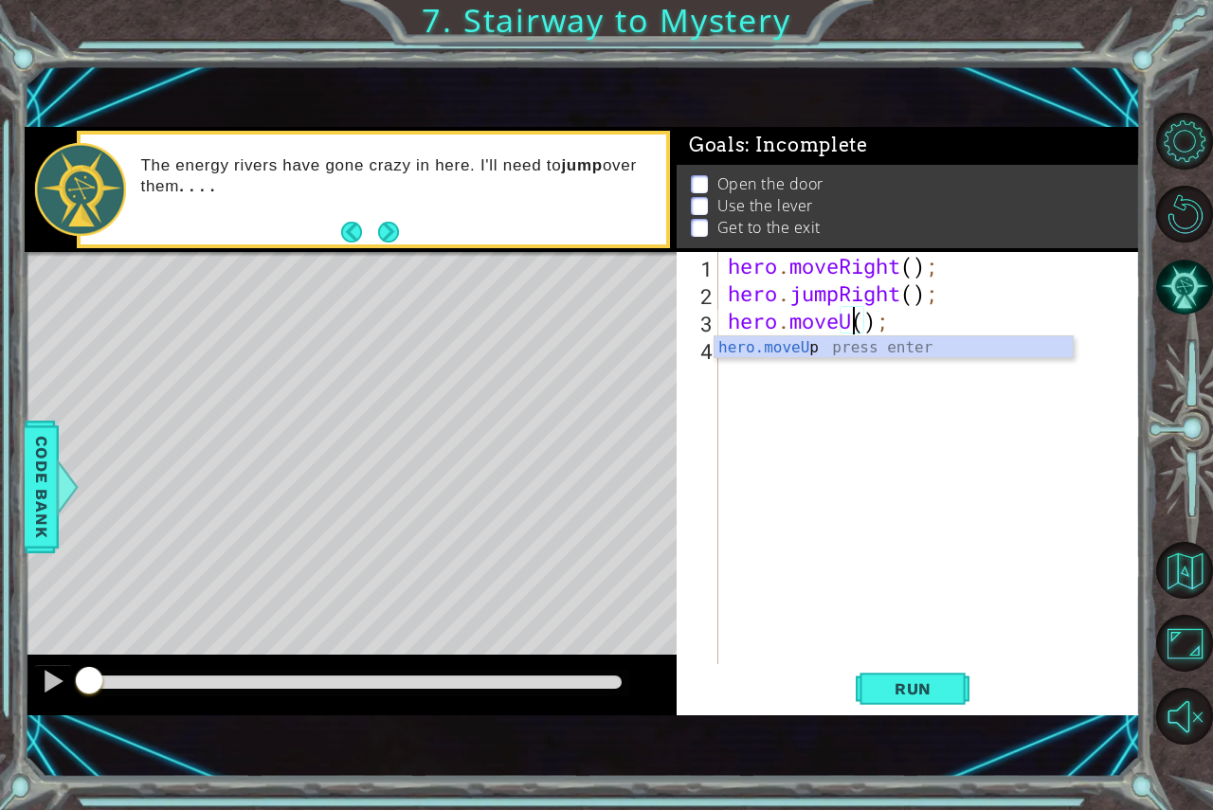
scroll to position [0, 6]
type textarea "hero.moveUp();"
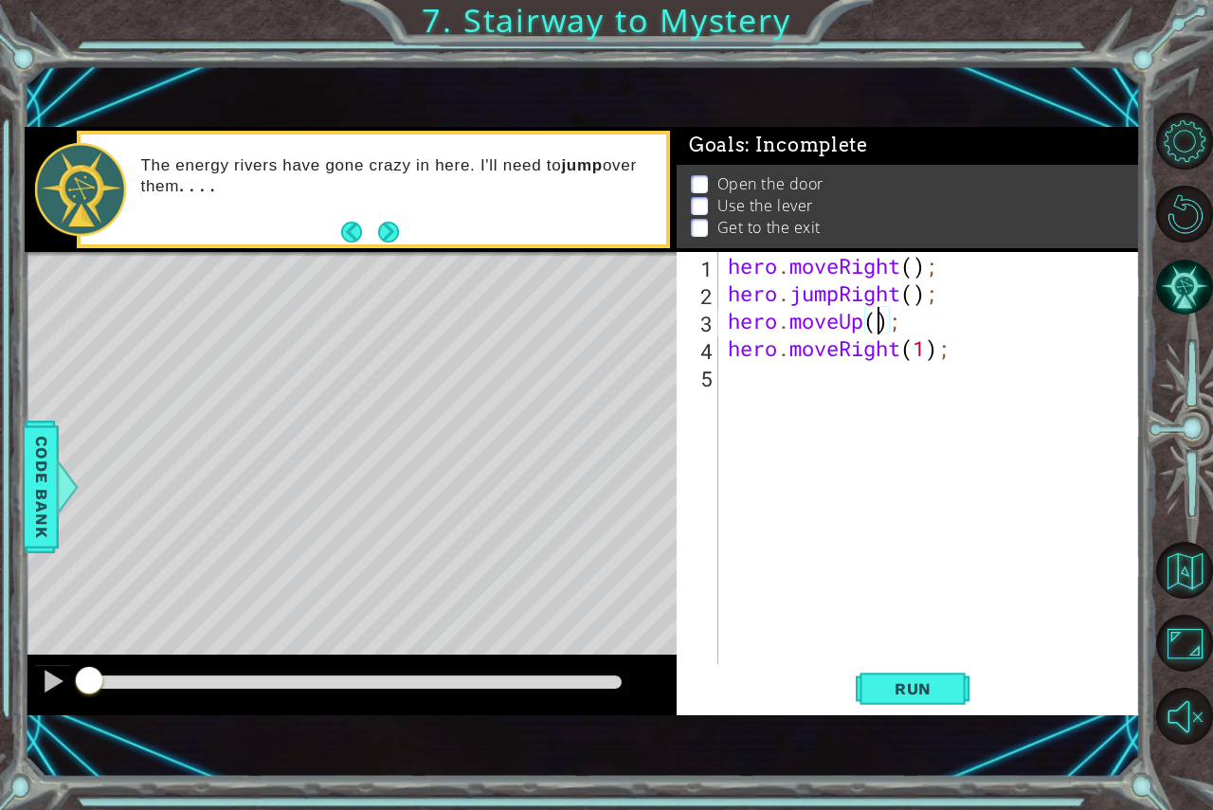
scroll to position [0, 7]
type textarea "hero.moveRight(1);"
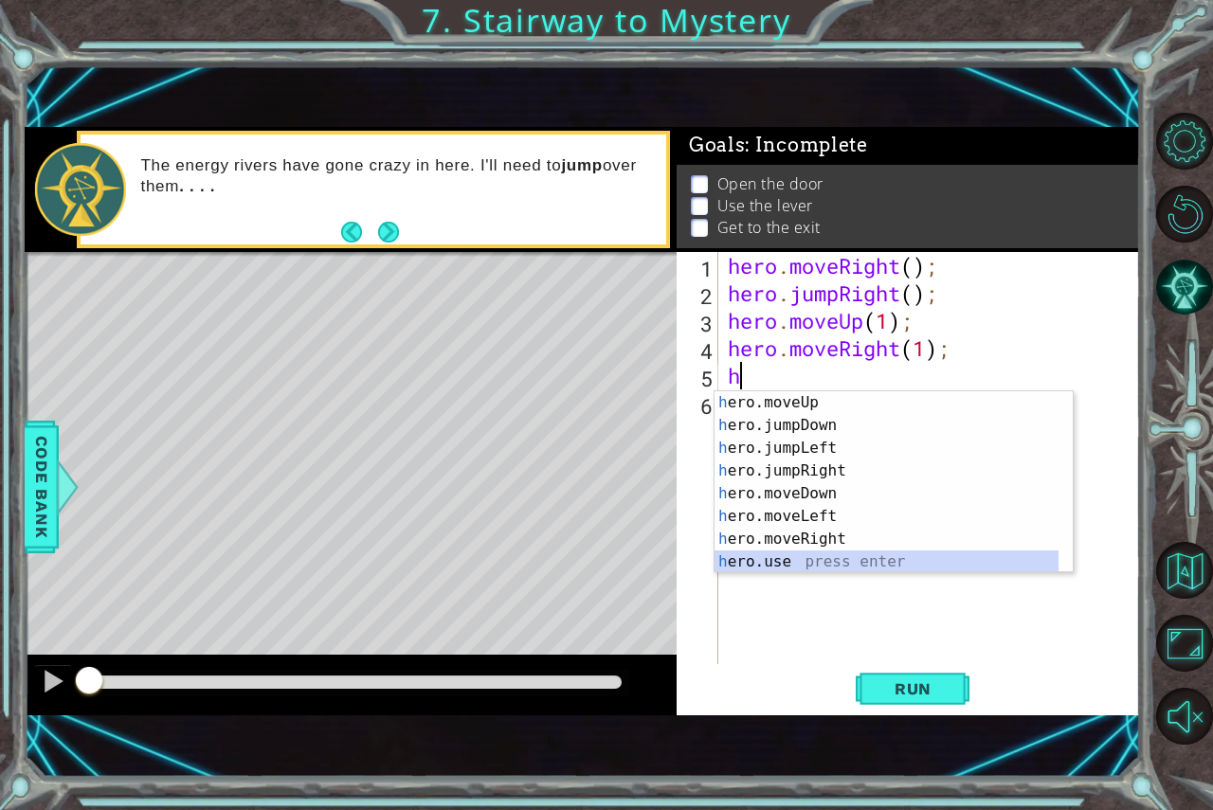
scroll to position [23, 0]
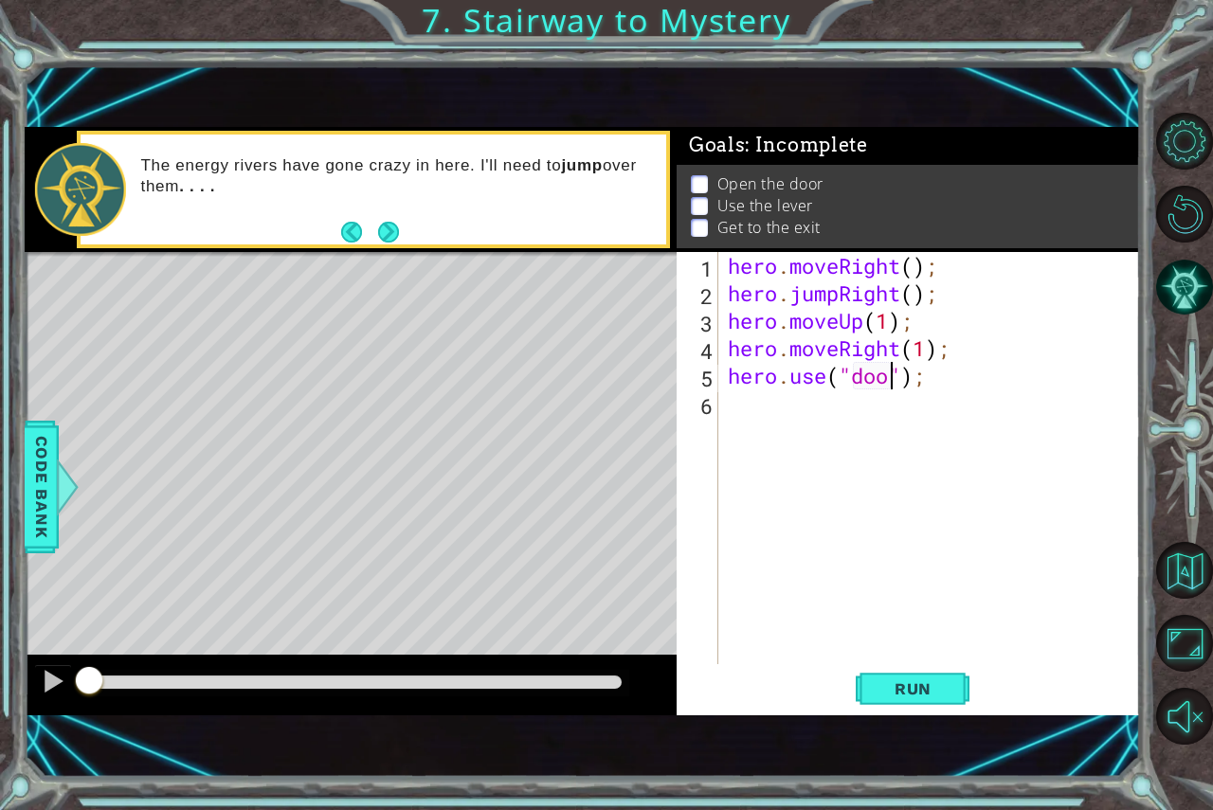
type textarea "hero.use("door");"
type textarea "hero.moveUp(2);"
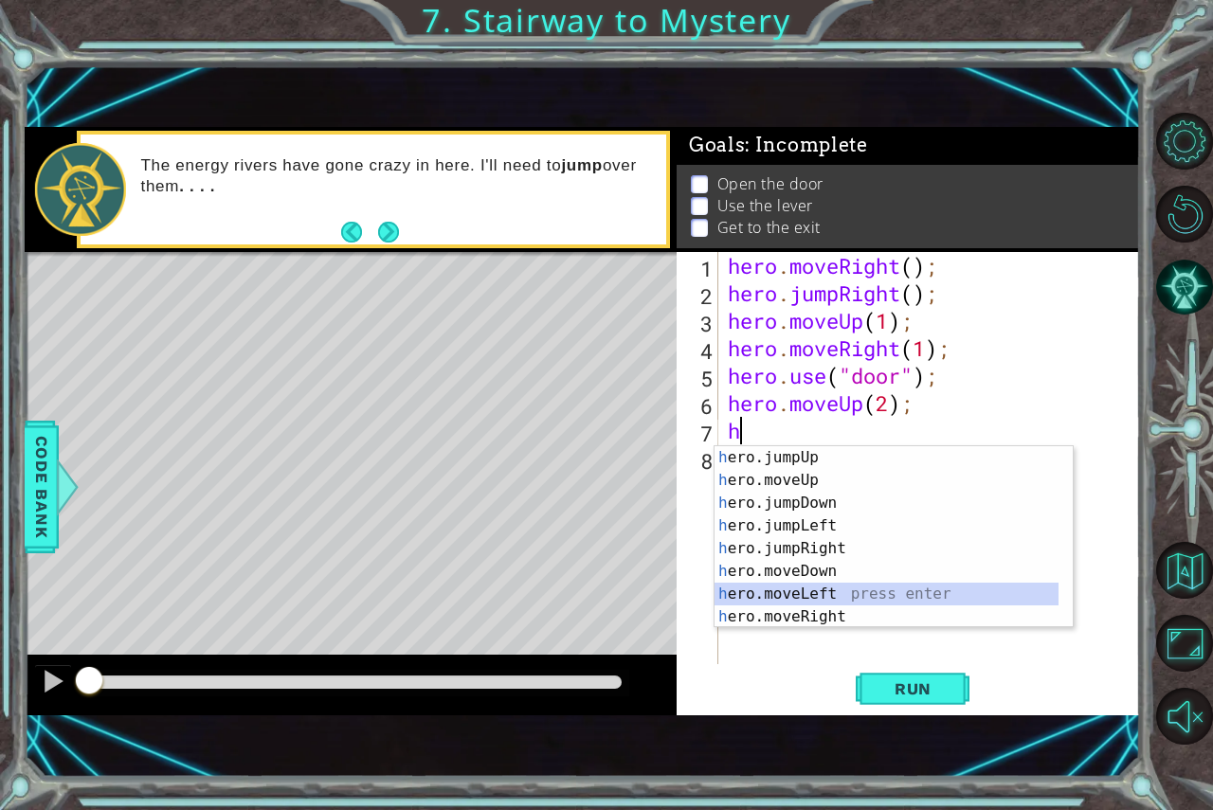
type textarea "hero.moveLeft(1);"
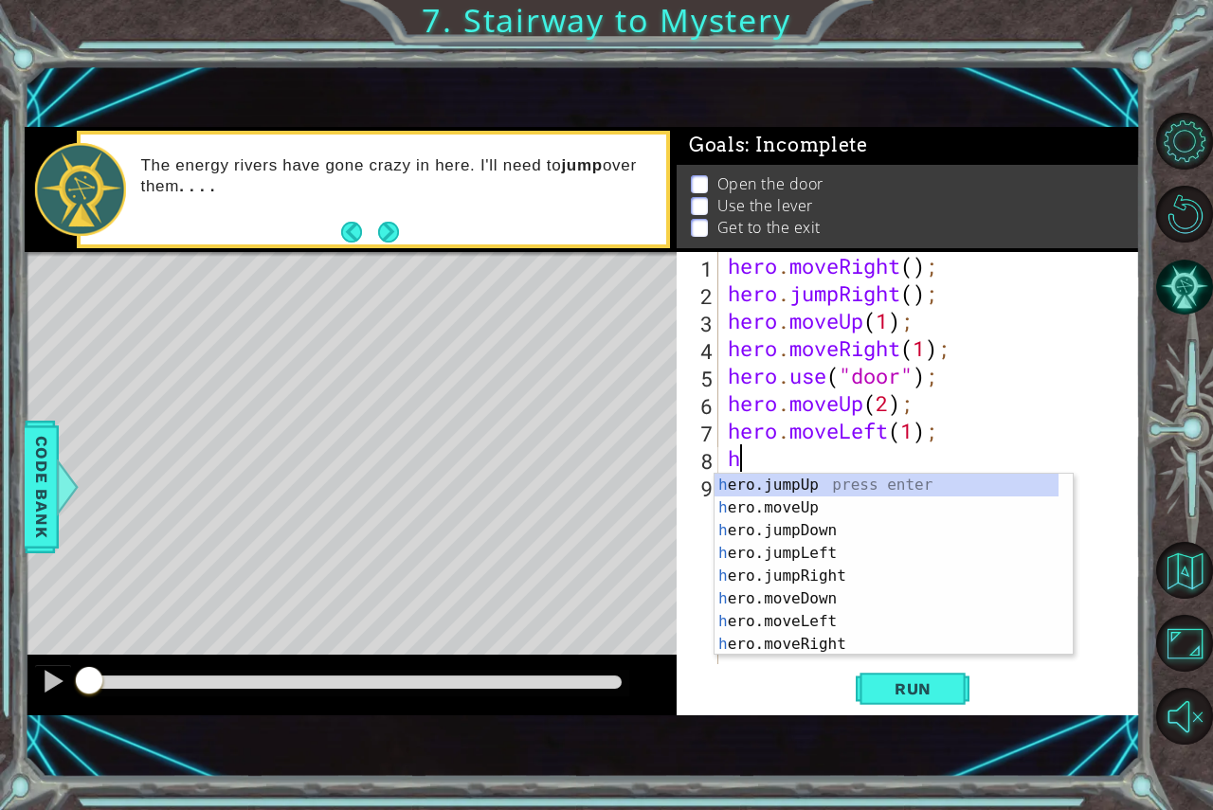
scroll to position [23, 0]
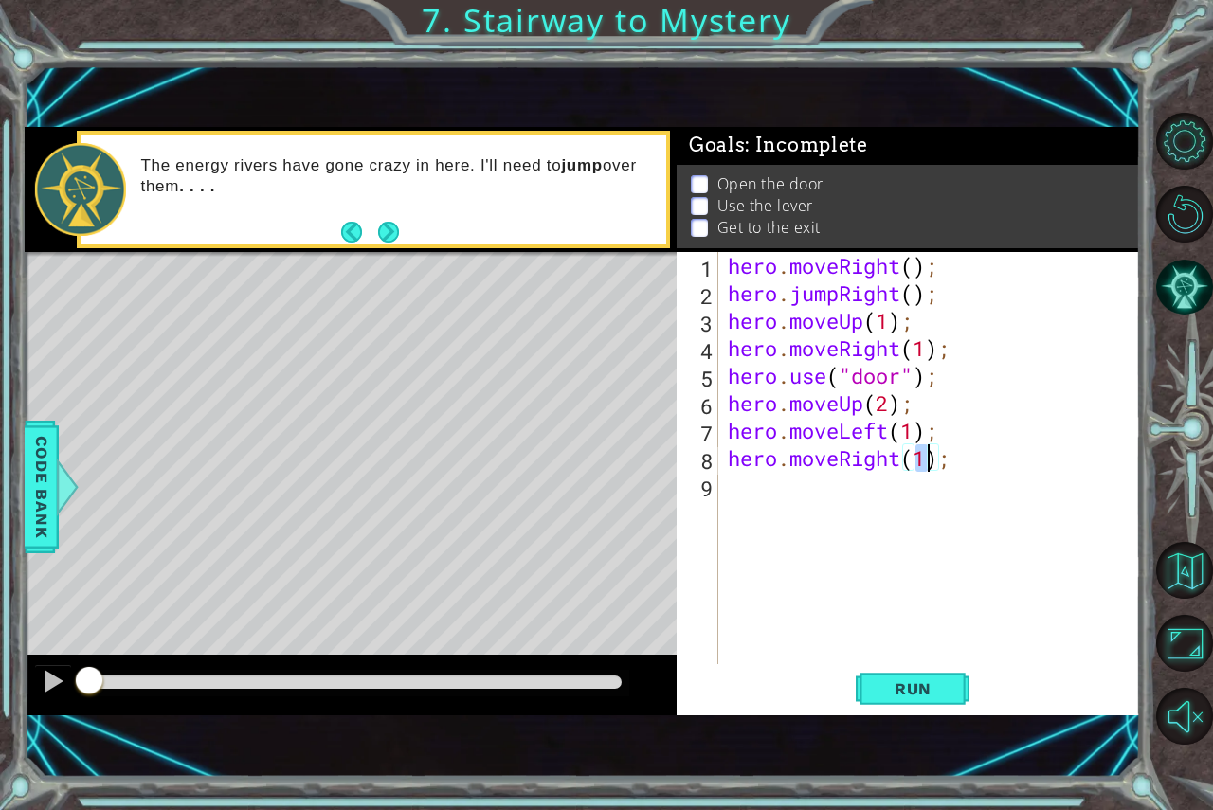
type textarea "hero.moveRight(3);"
type textarea "he"
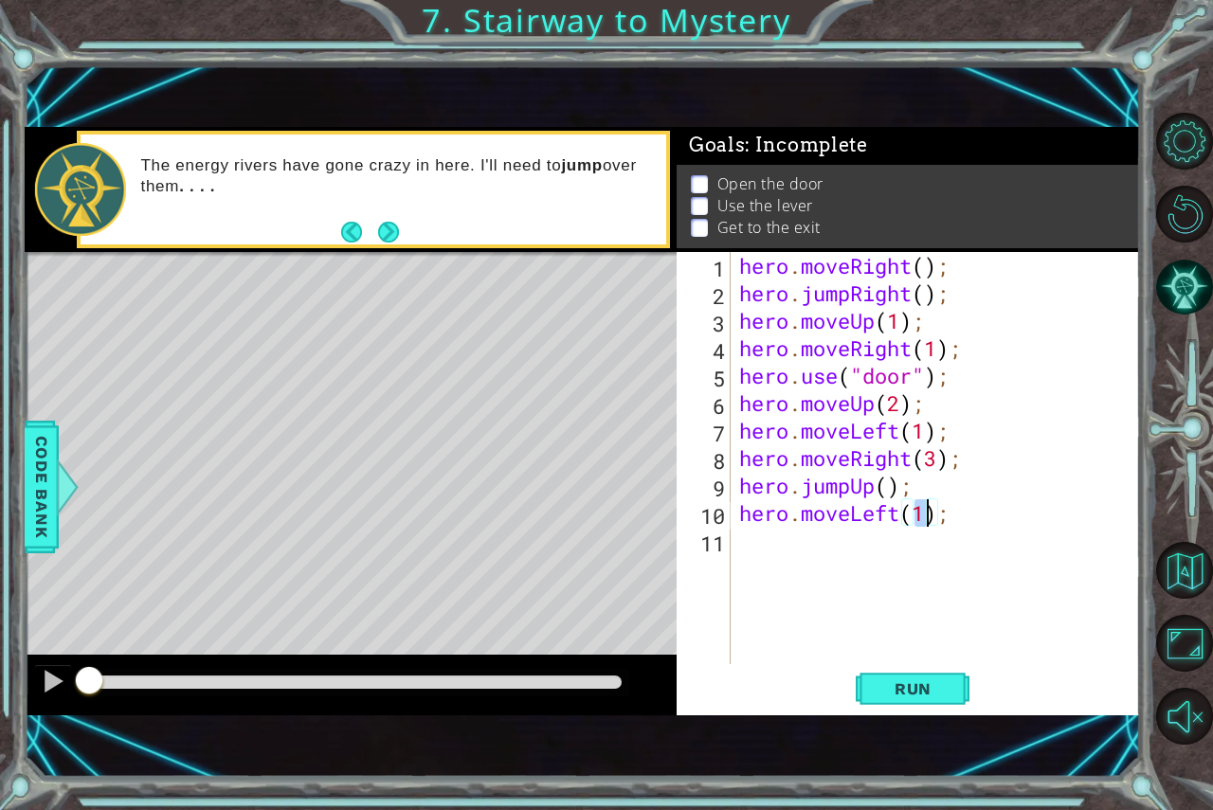
scroll to position [0, 9]
click at [911, 692] on span "Run" at bounding box center [913, 689] width 75 height 19
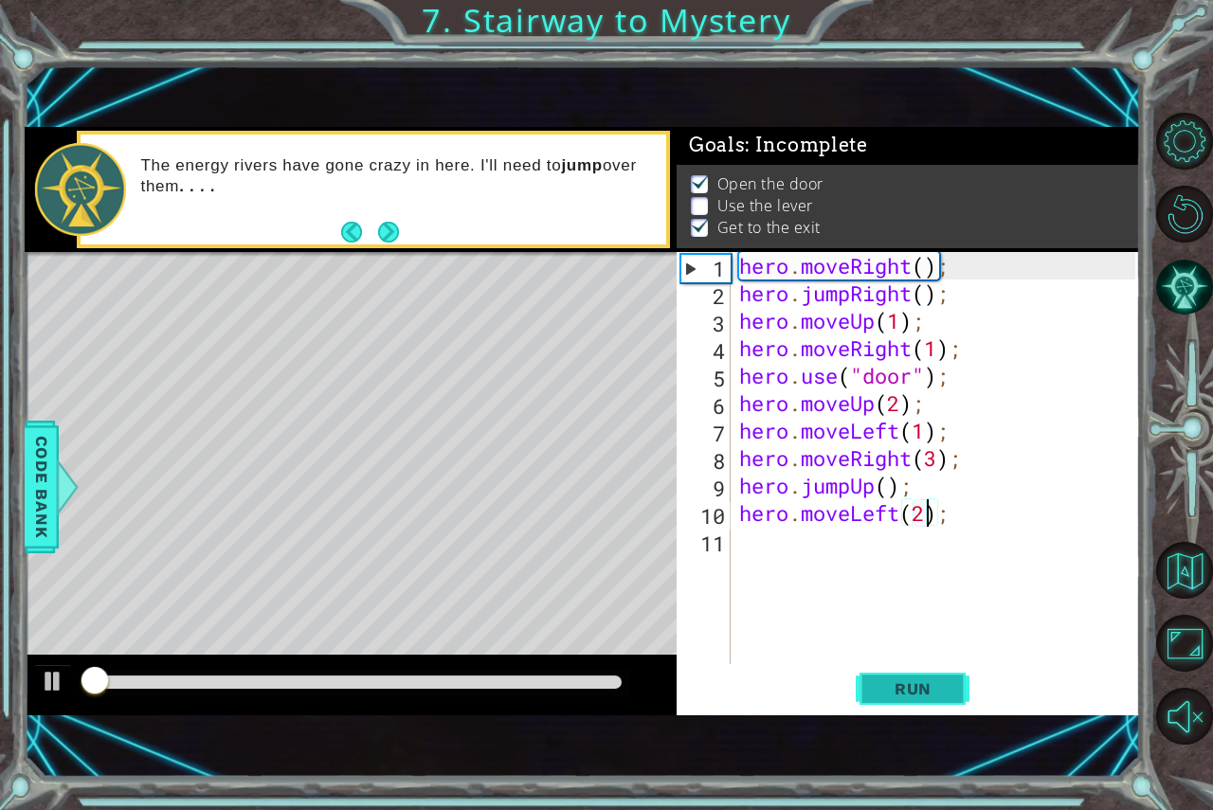
scroll to position [10, 0]
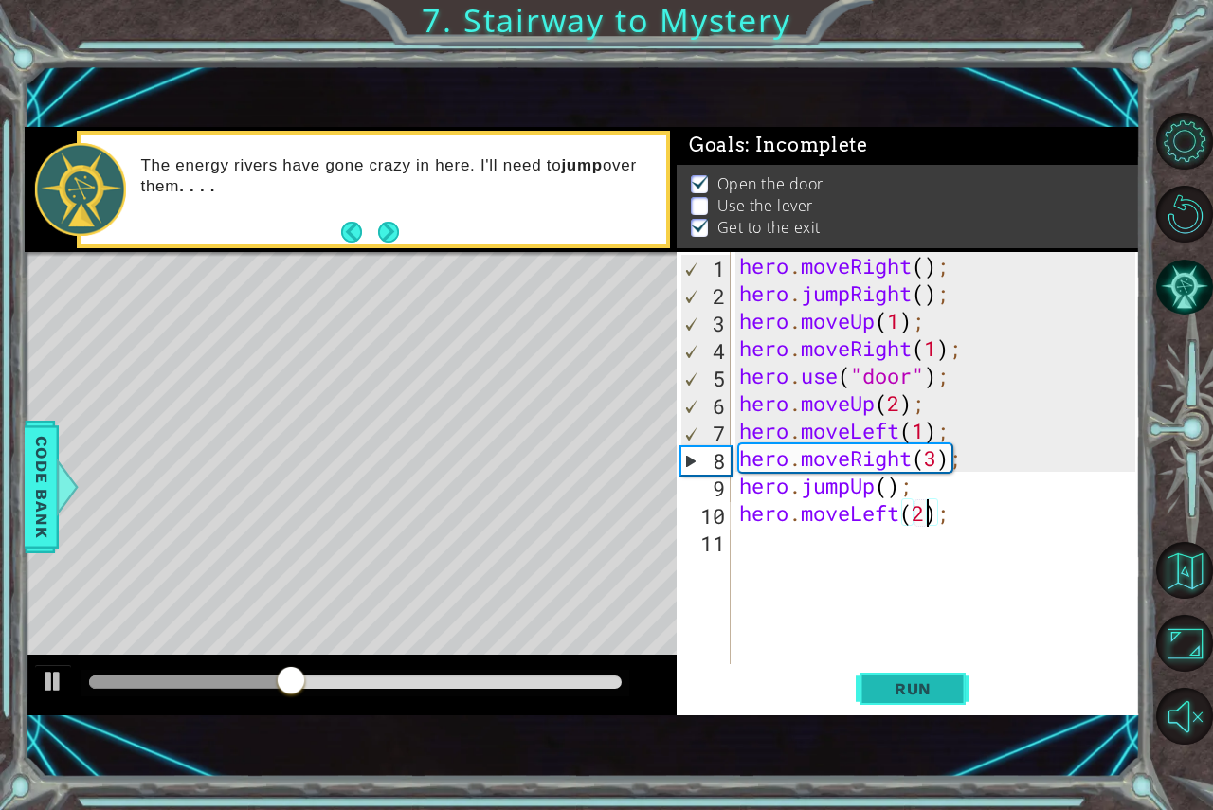
click at [912, 690] on span "Run" at bounding box center [913, 689] width 75 height 19
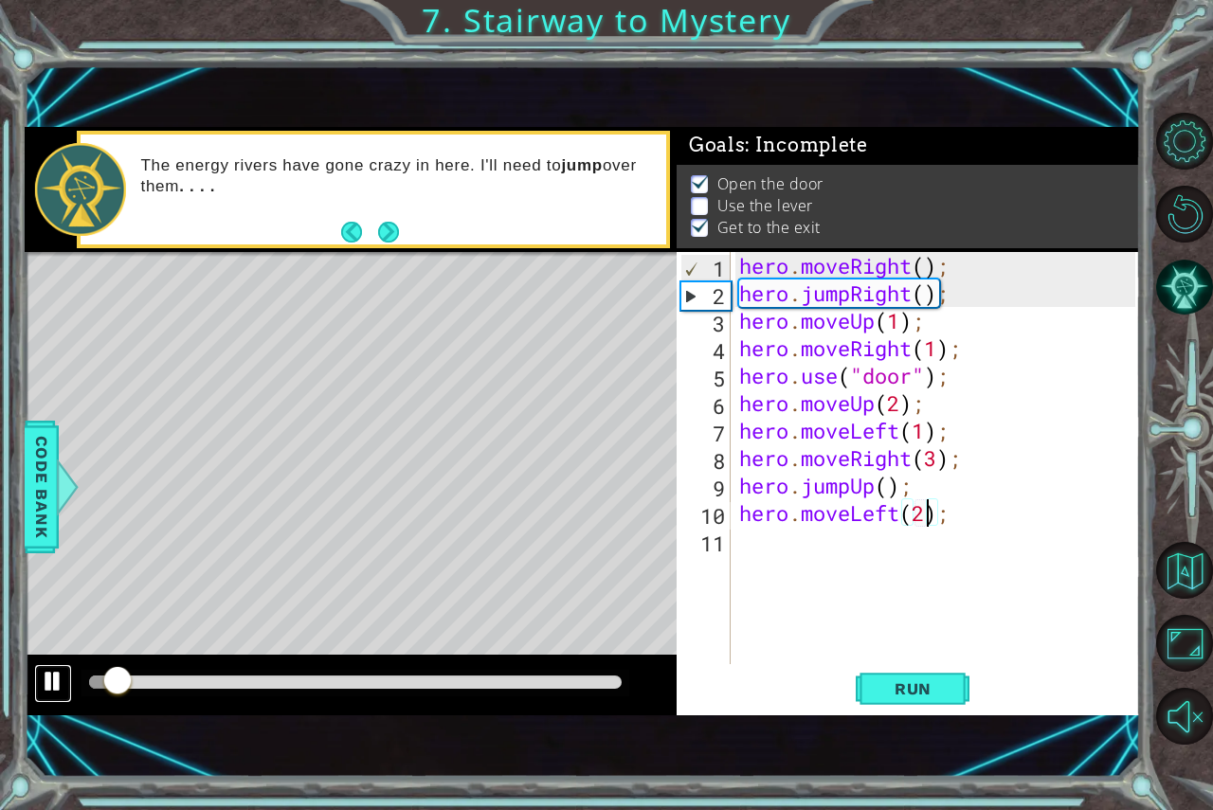
click at [61, 684] on div at bounding box center [53, 681] width 25 height 25
click at [50, 670] on div at bounding box center [53, 681] width 25 height 25
click at [49, 670] on div at bounding box center [53, 681] width 25 height 25
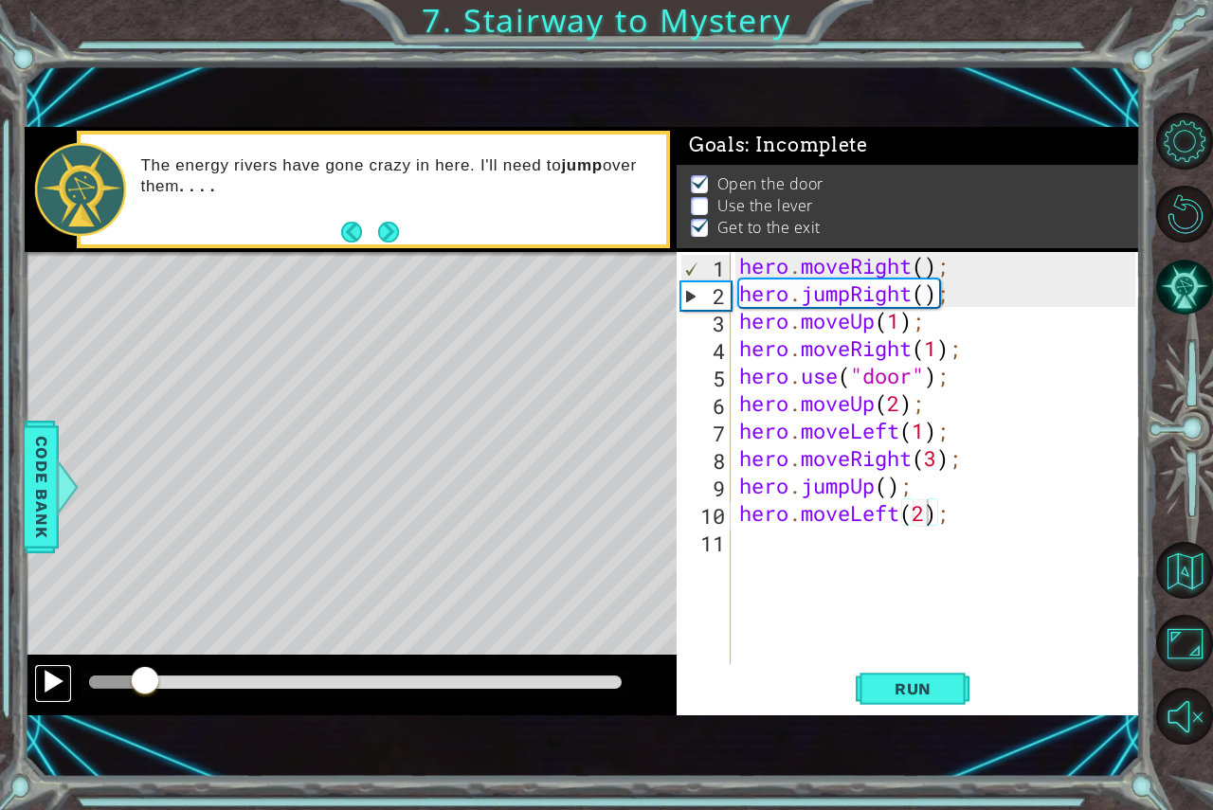
click at [49, 670] on div at bounding box center [53, 681] width 25 height 25
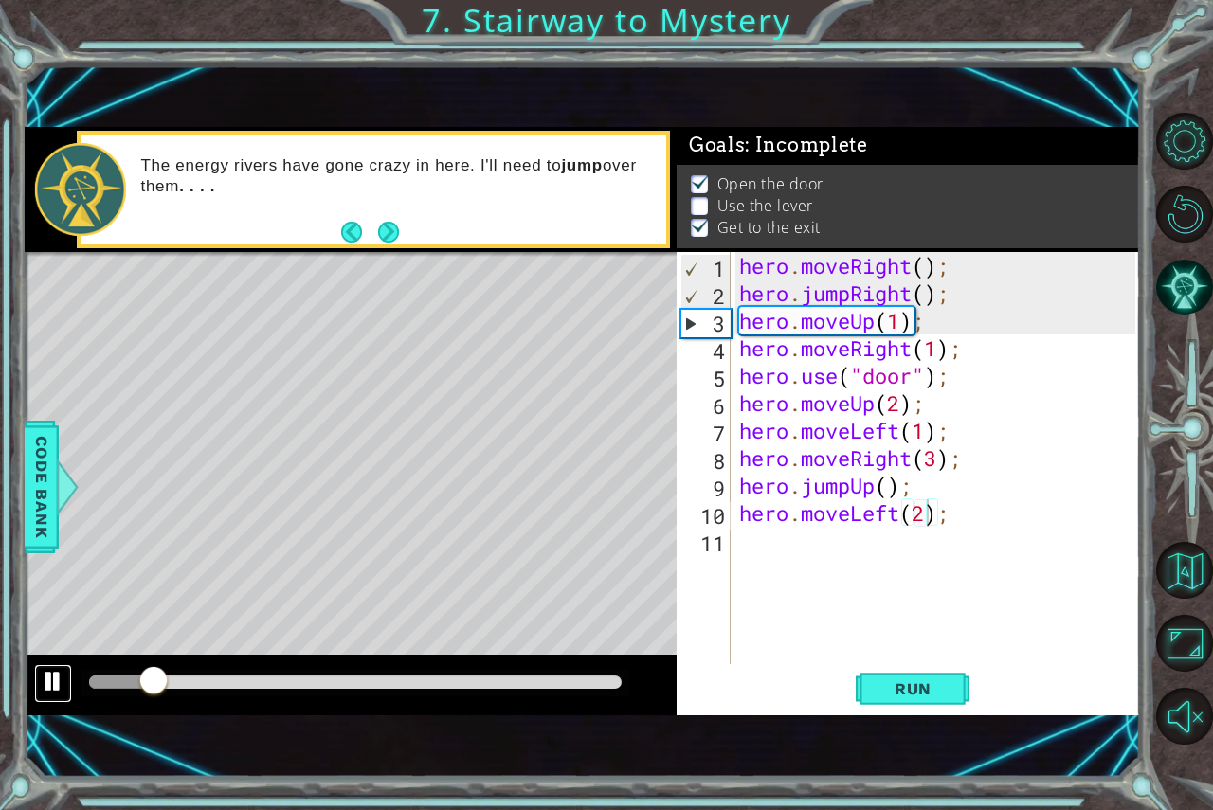
click at [49, 670] on div at bounding box center [53, 681] width 25 height 25
click at [954, 435] on div "hero . moveRight ( ) ; hero . jumpRight ( ) ; hero . moveUp ( 1 ) ; hero . move…" at bounding box center [941, 485] width 410 height 467
type textarea "hero.moveLeft(1);"
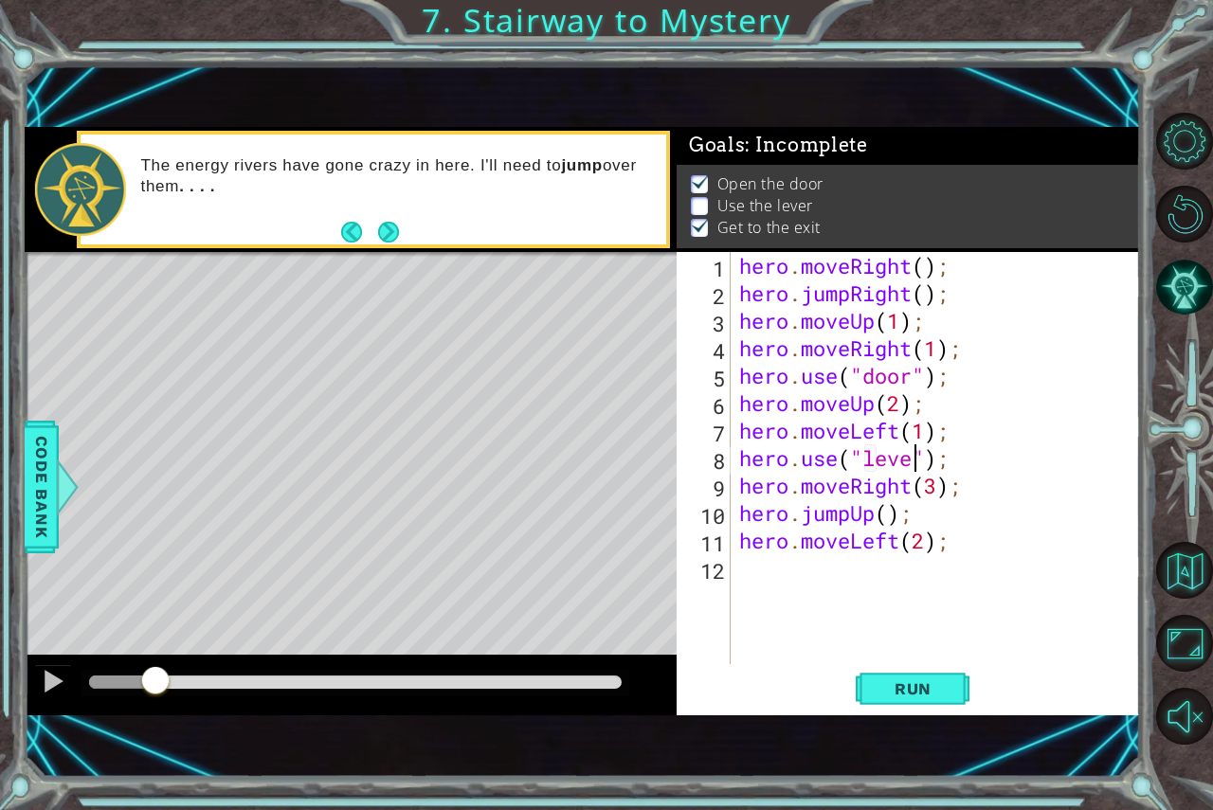
scroll to position [0, 9]
click at [920, 694] on span "Run" at bounding box center [913, 689] width 75 height 19
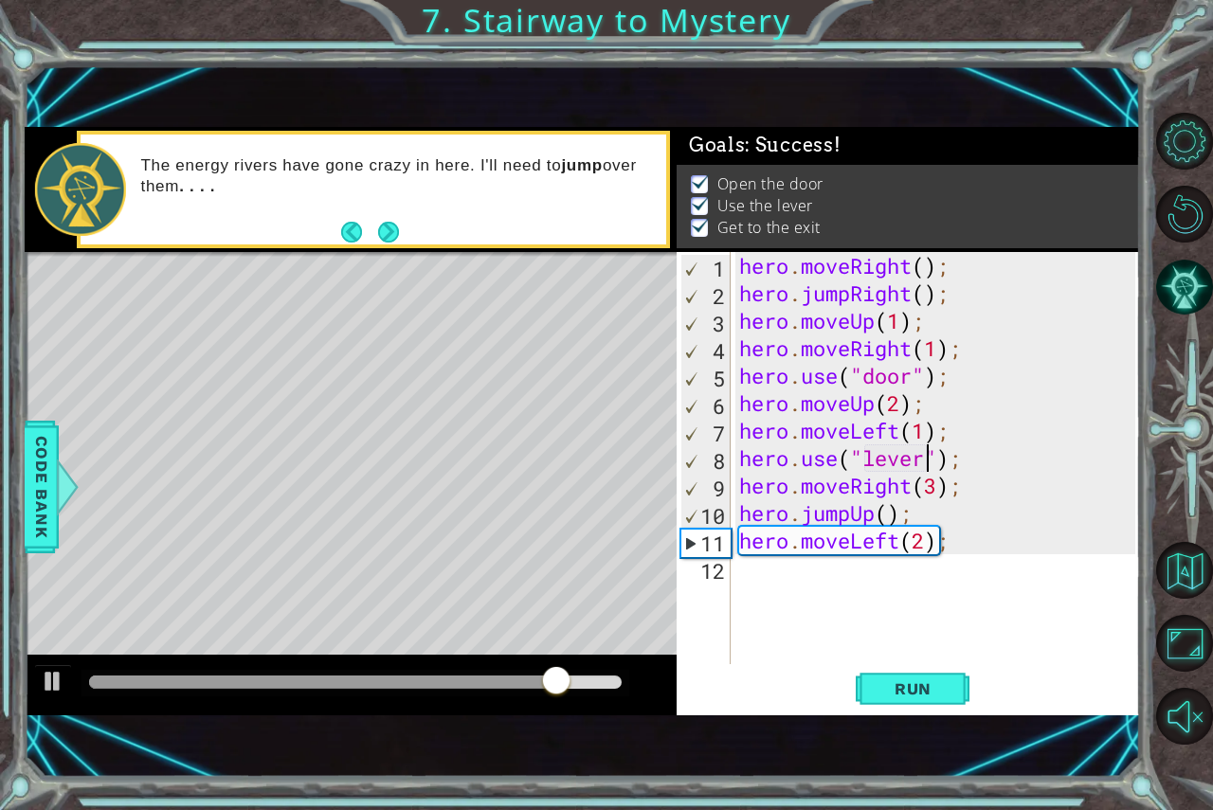
click at [938, 492] on div "hero . moveRight ( ) ; hero . jumpRight ( ) ; hero . moveUp ( 1 ) ; hero . move…" at bounding box center [941, 485] width 410 height 467
type textarea "hero.moveRight(2);"
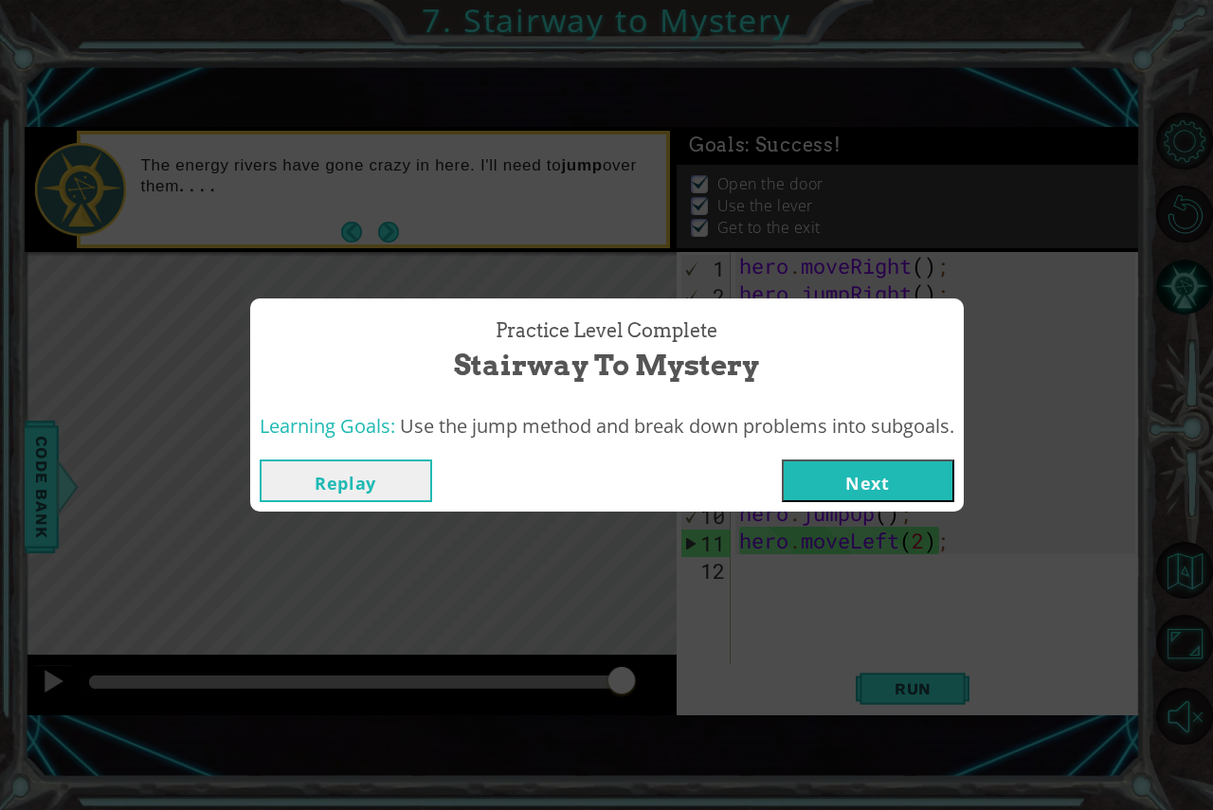
click at [866, 488] on button "Next" at bounding box center [868, 481] width 173 height 43
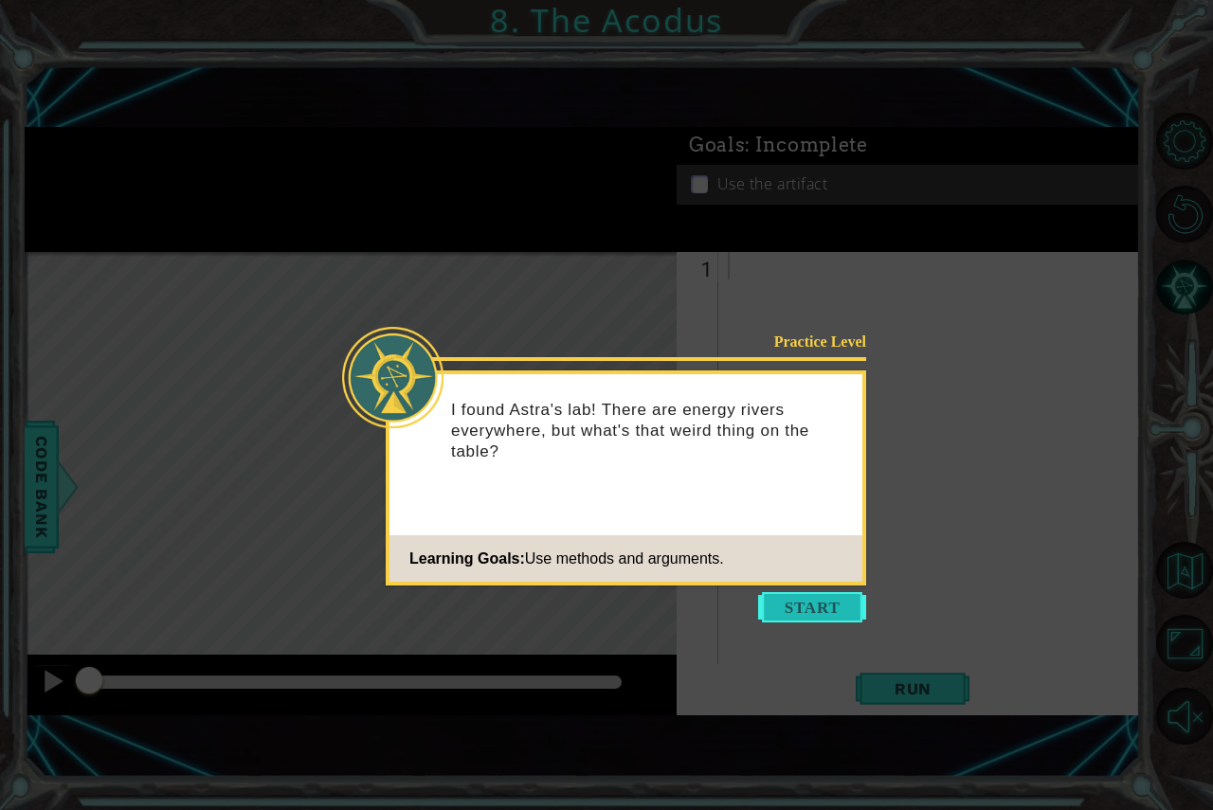
click at [835, 614] on button "Start" at bounding box center [812, 607] width 108 height 30
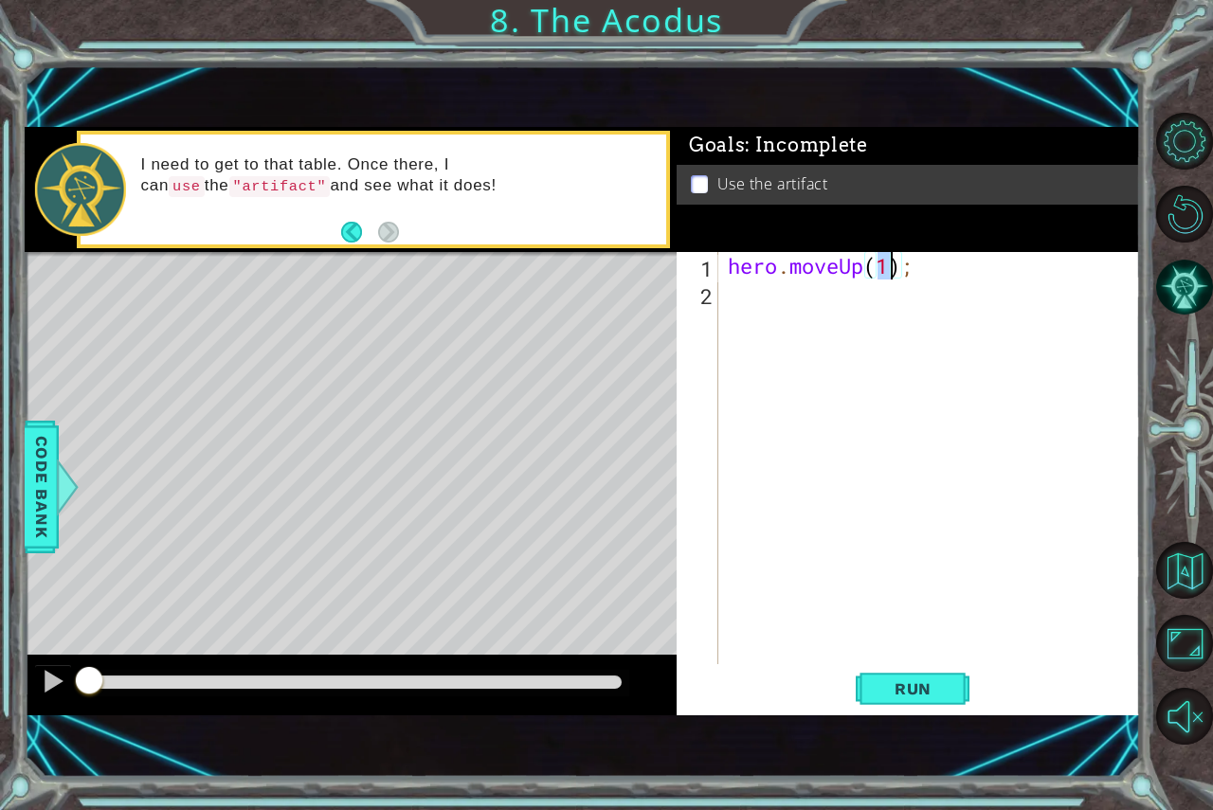
type textarea "hero.moveUp(2);"
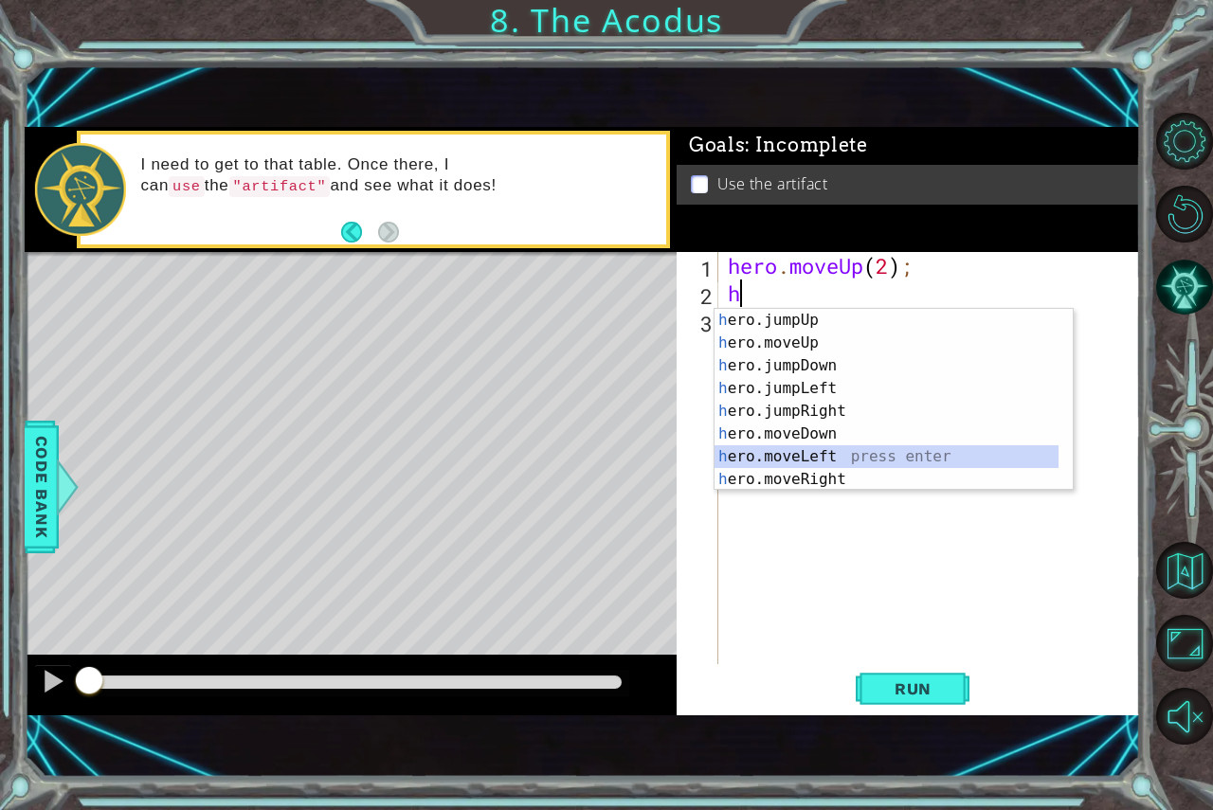
type textarea "hero.moveLeft(1);"
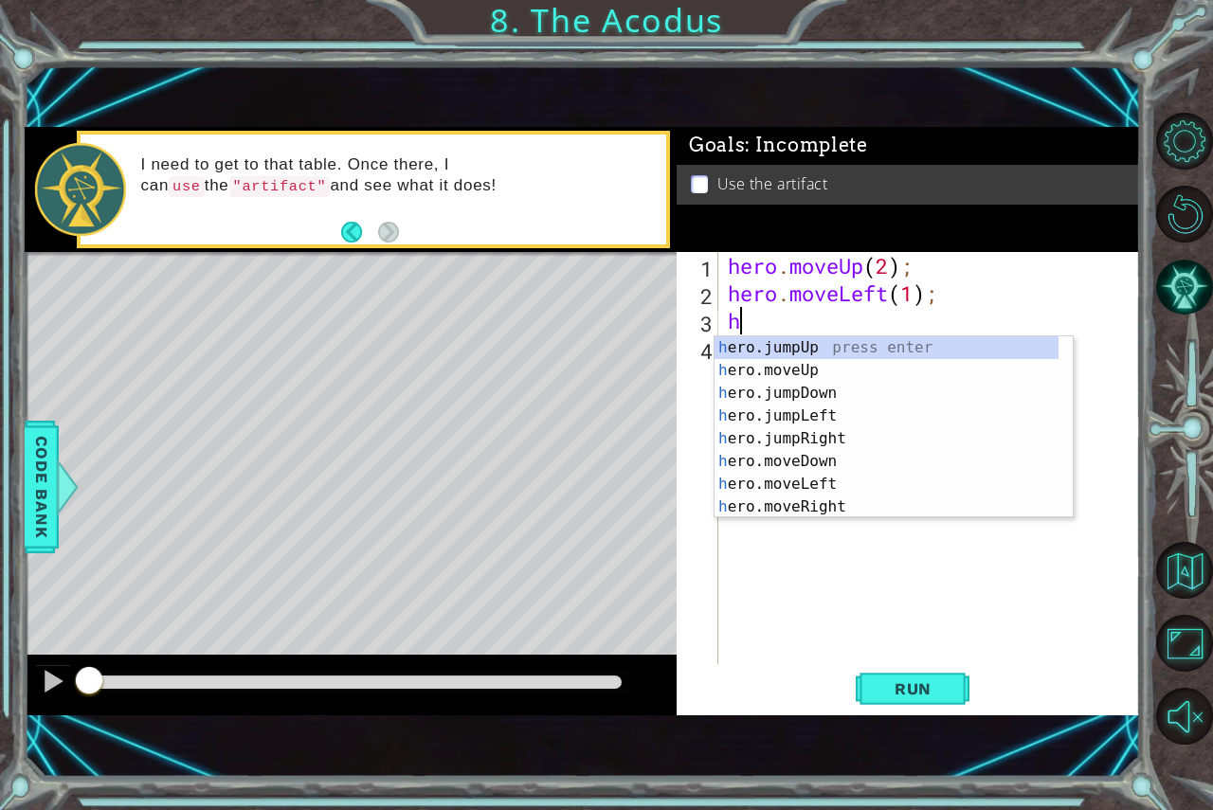
scroll to position [23, 0]
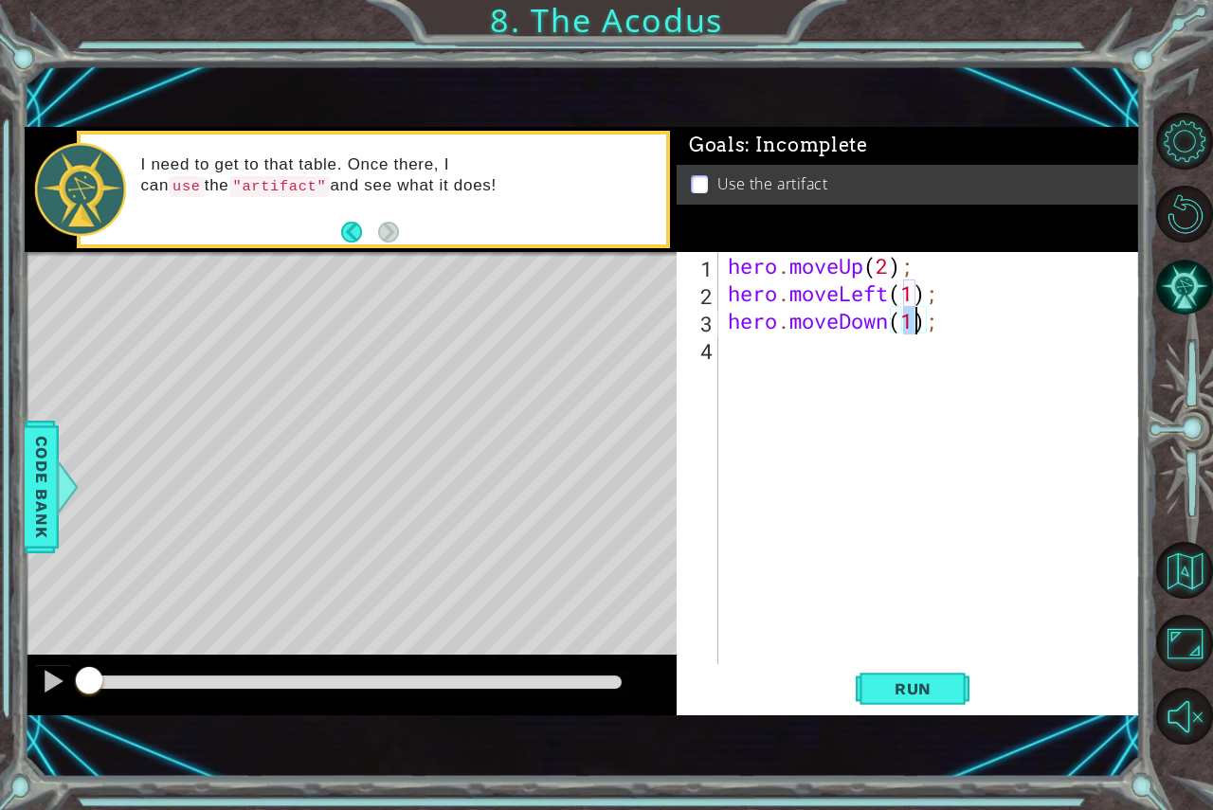
type textarea "hero.moveDown(2);"
type textarea "h"
type textarea "hero.moveUp(2);"
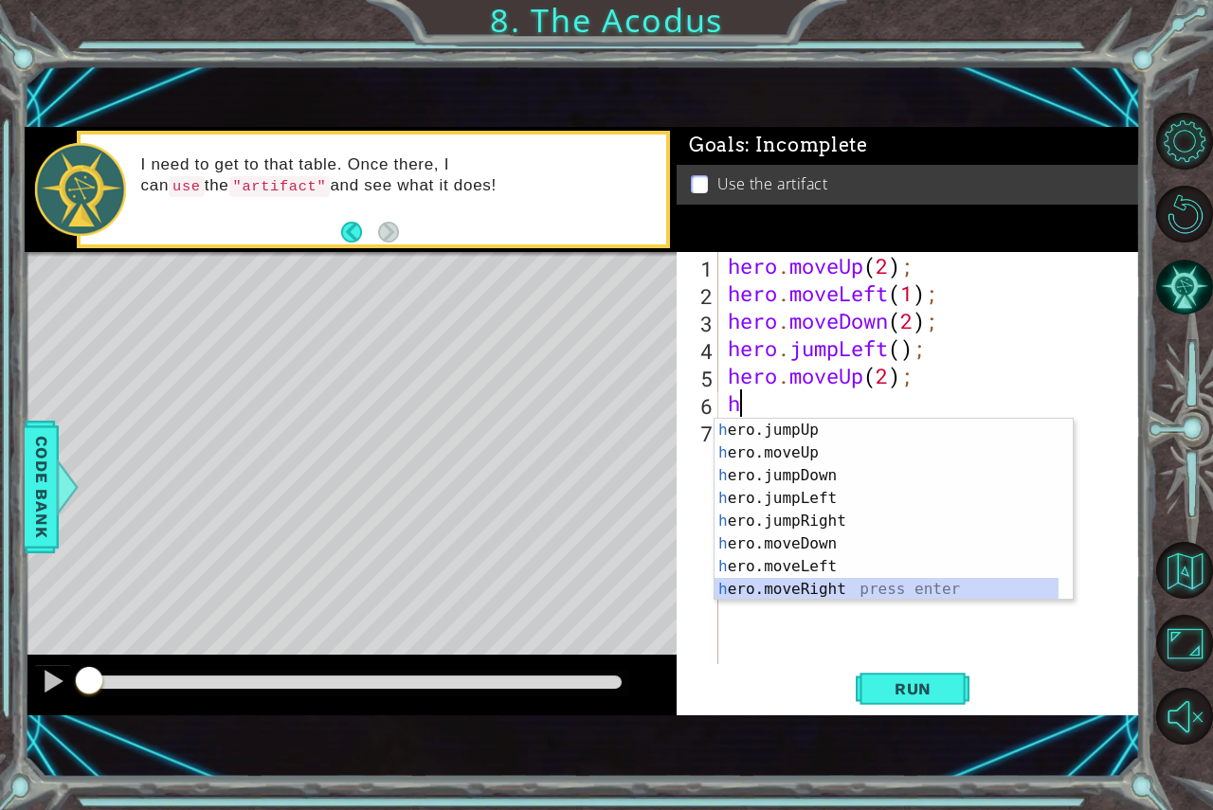
type textarea "hero.moveRight(1);"
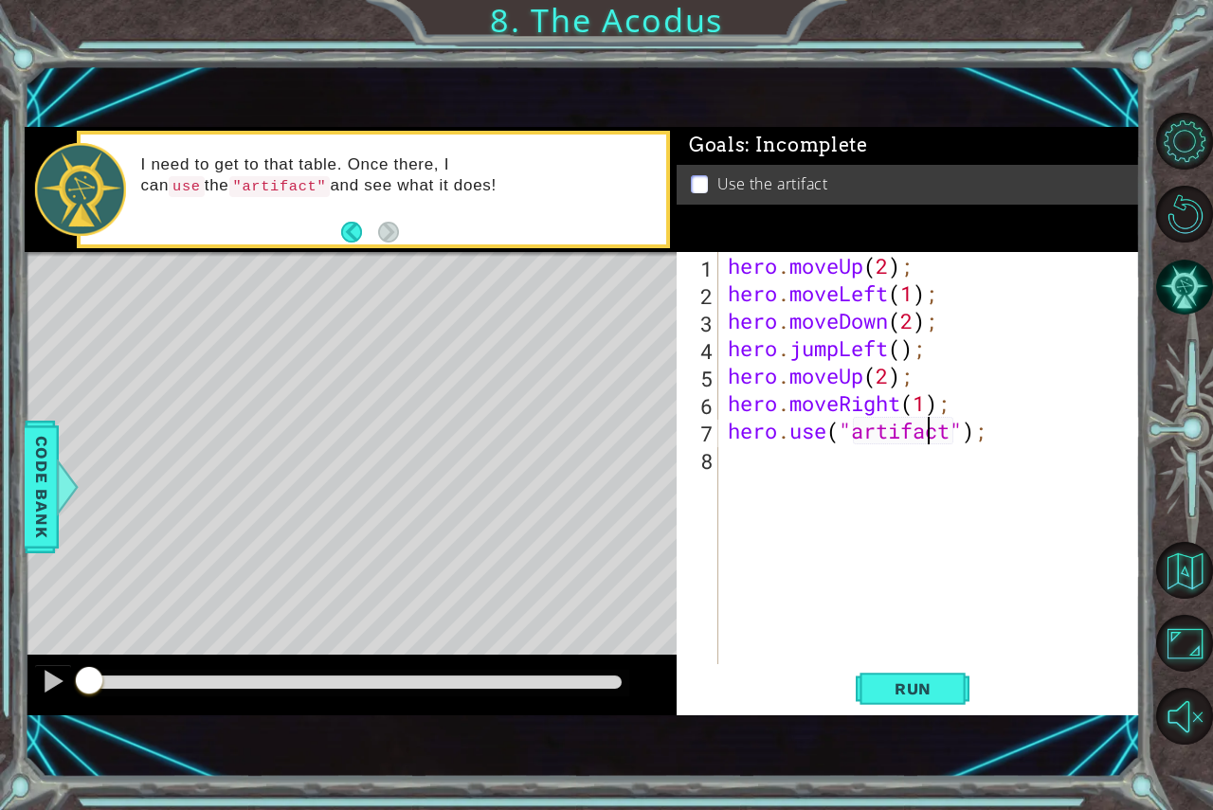
scroll to position [0, 9]
type textarea "hero.use("artifact");"
click at [894, 696] on span "Run" at bounding box center [913, 689] width 75 height 19
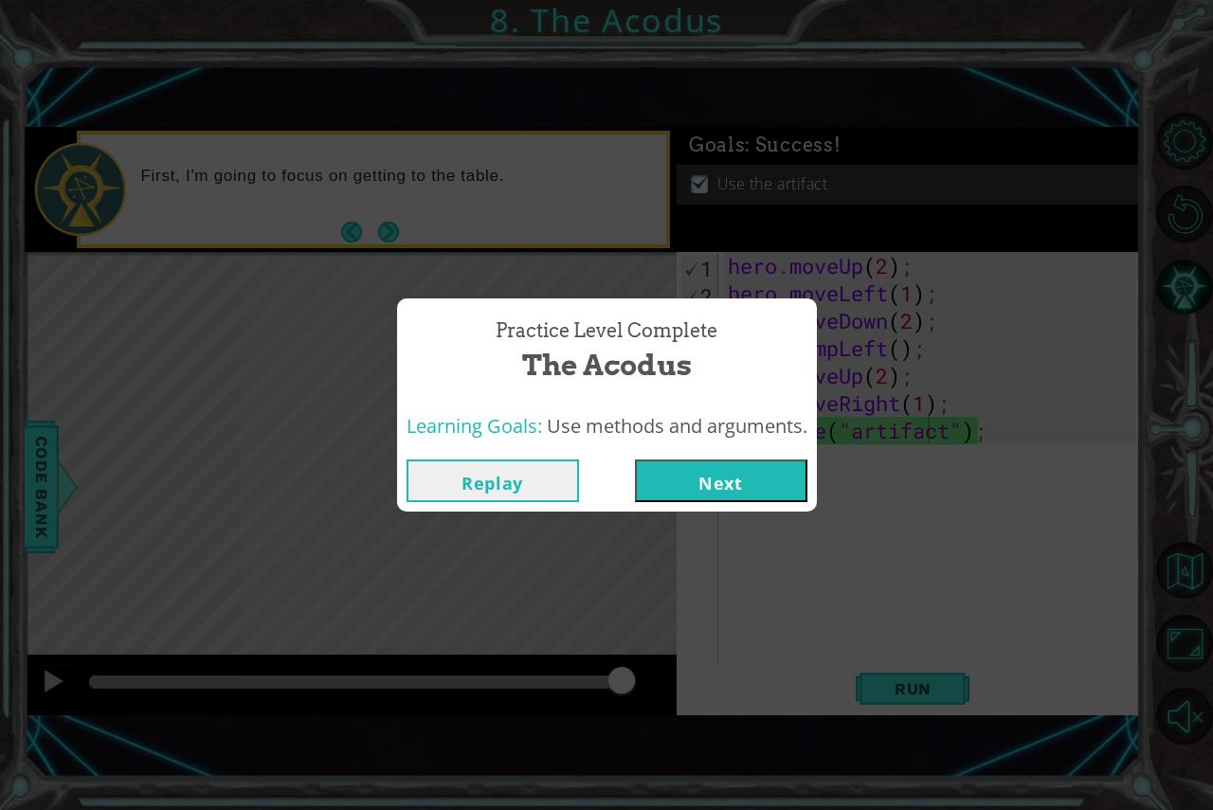
click at [709, 480] on button "Next" at bounding box center [721, 481] width 173 height 43
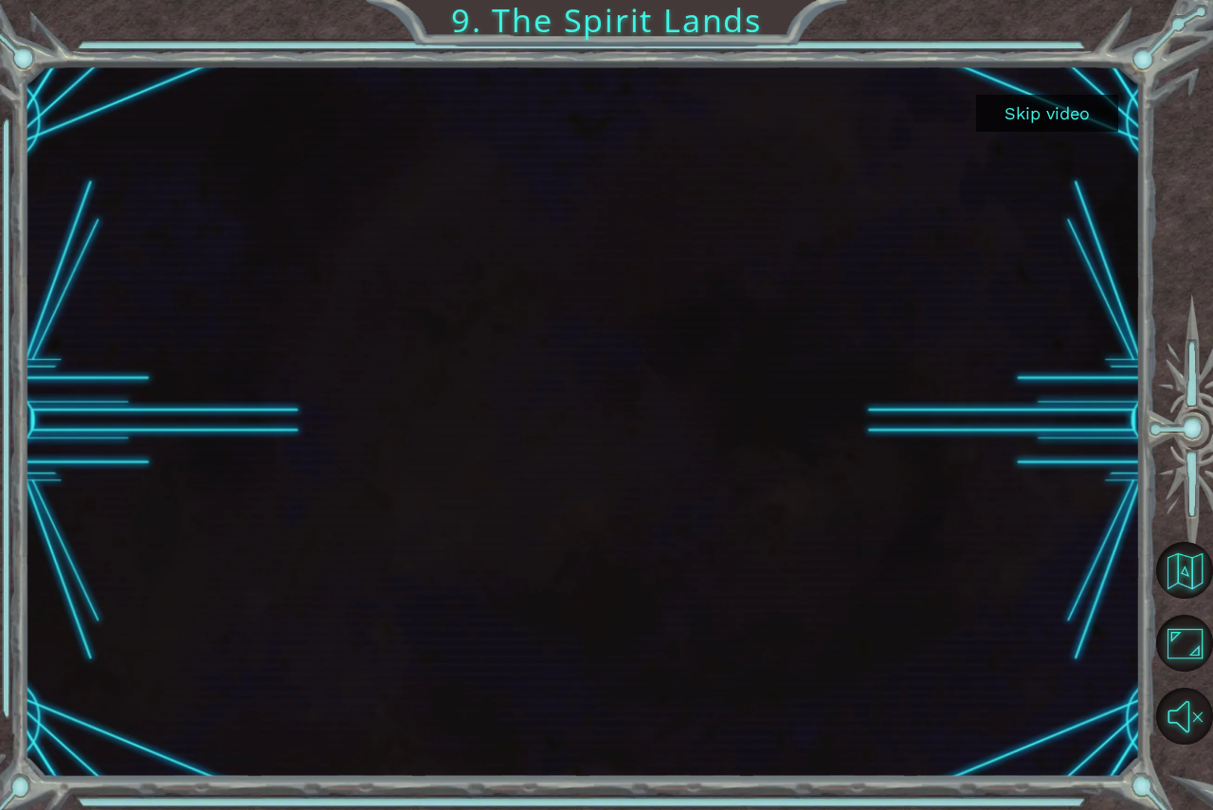
click at [1192, 199] on div at bounding box center [1185, 429] width 55 height 648
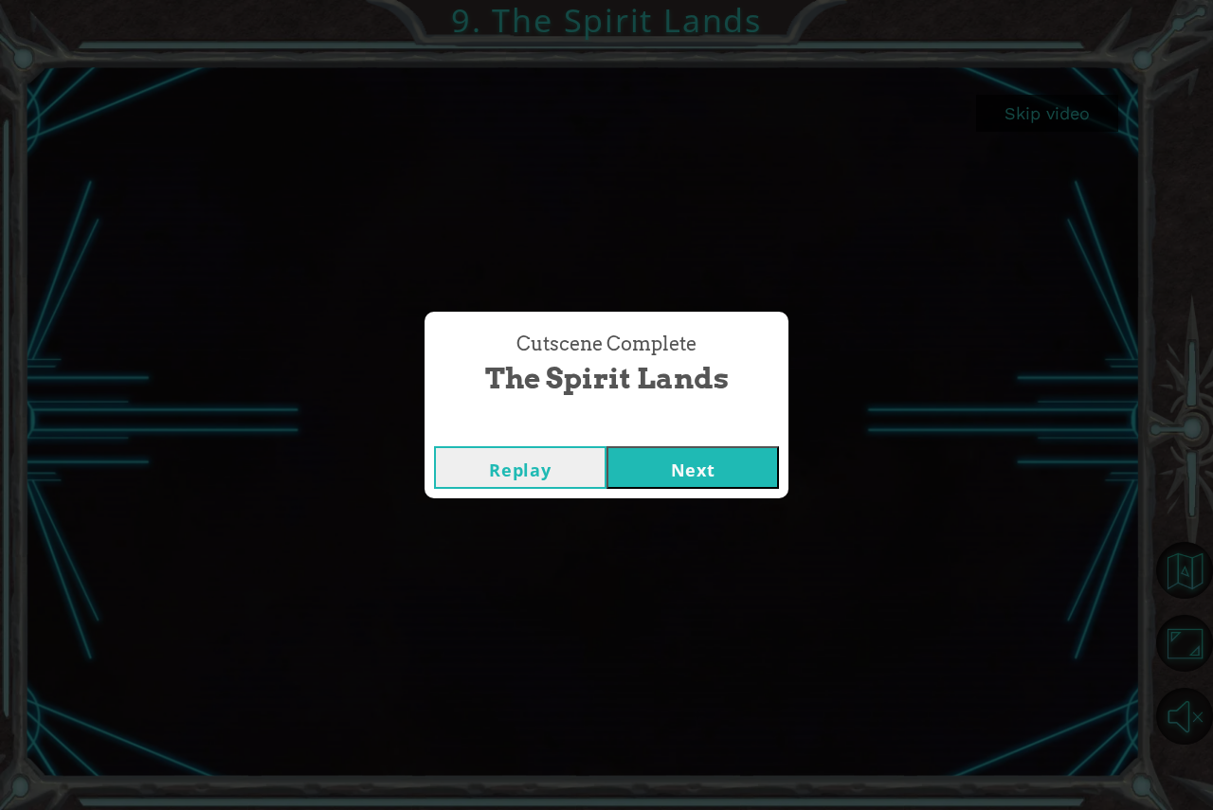
click at [697, 461] on button "Next" at bounding box center [693, 467] width 173 height 43
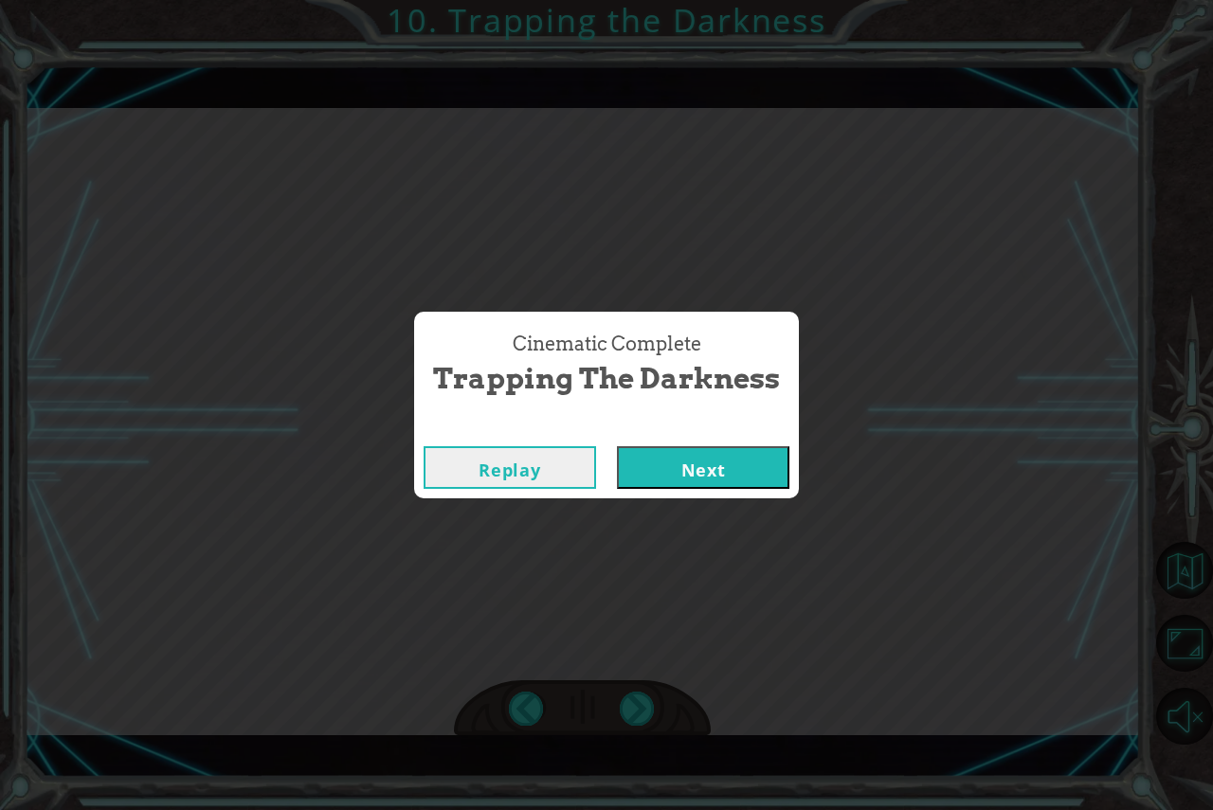
click at [697, 464] on button "Next" at bounding box center [703, 467] width 173 height 43
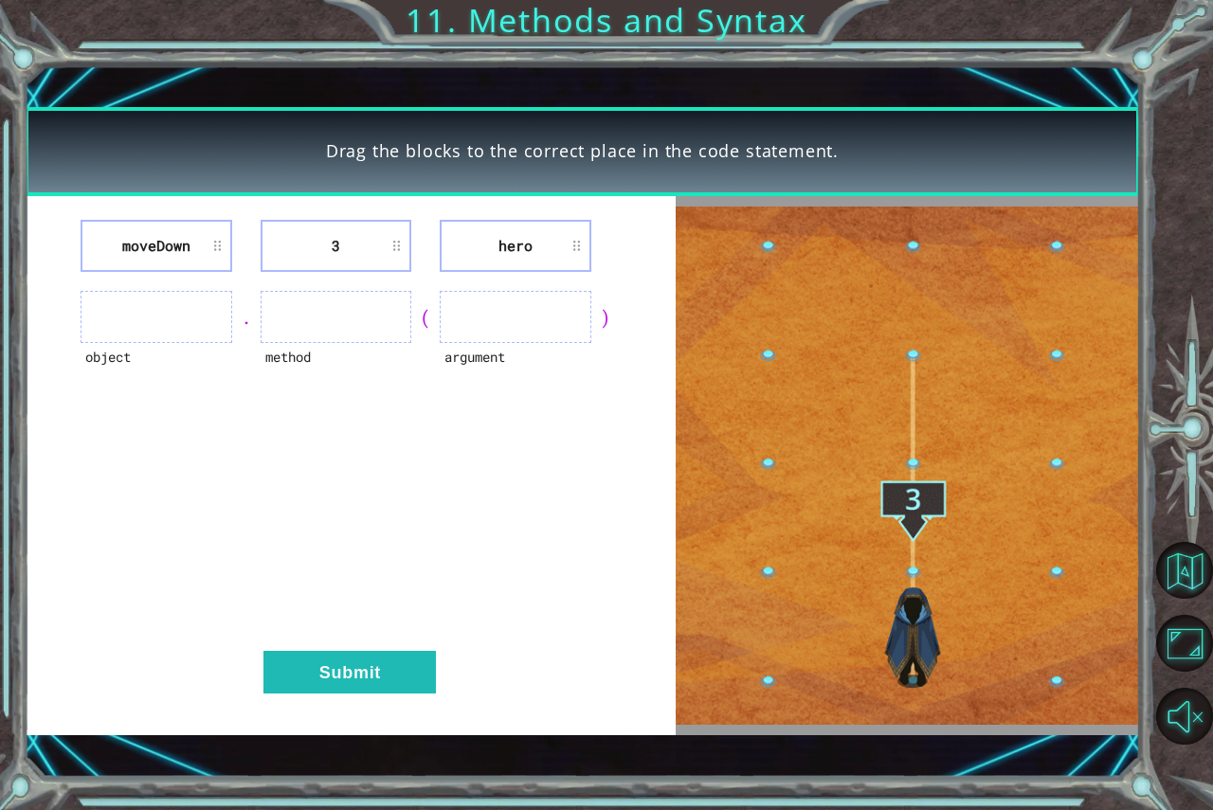
click at [176, 306] on ul at bounding box center [156, 317] width 151 height 52
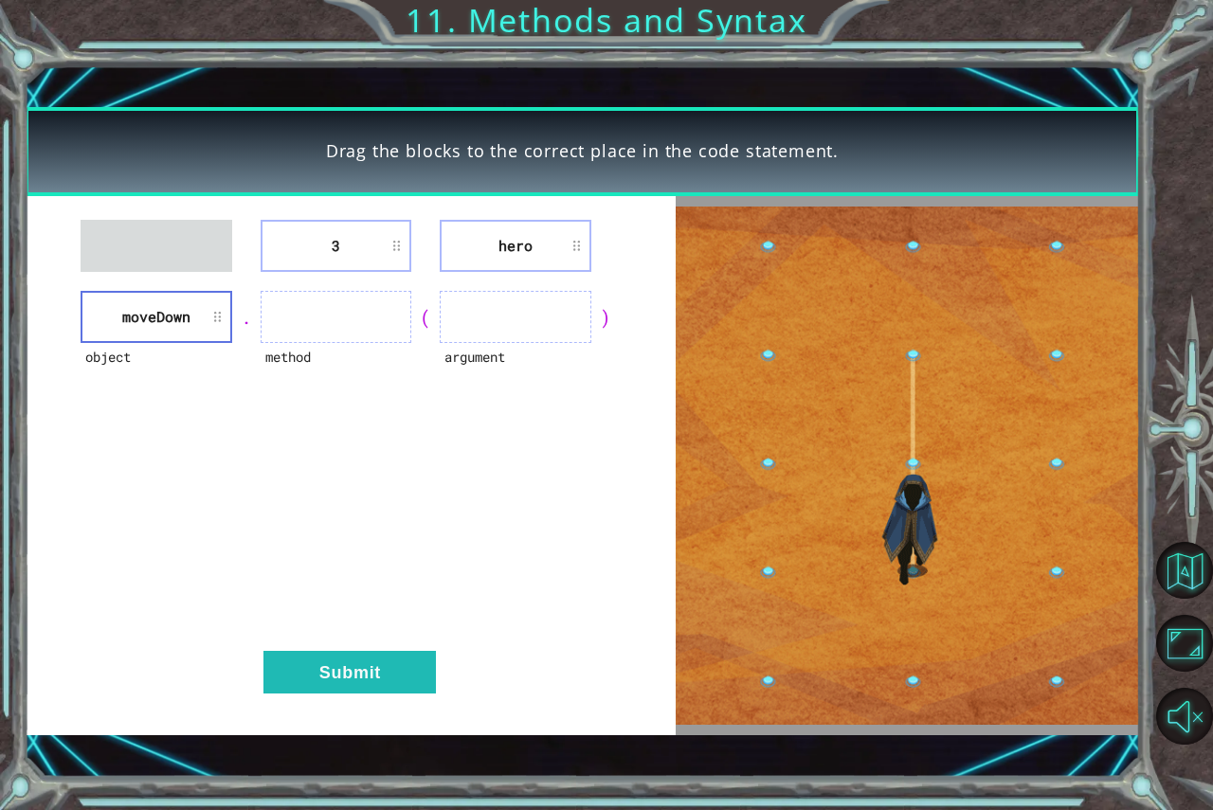
click at [331, 254] on li "3" at bounding box center [336, 246] width 151 height 52
click at [391, 245] on li "3" at bounding box center [336, 246] width 151 height 52
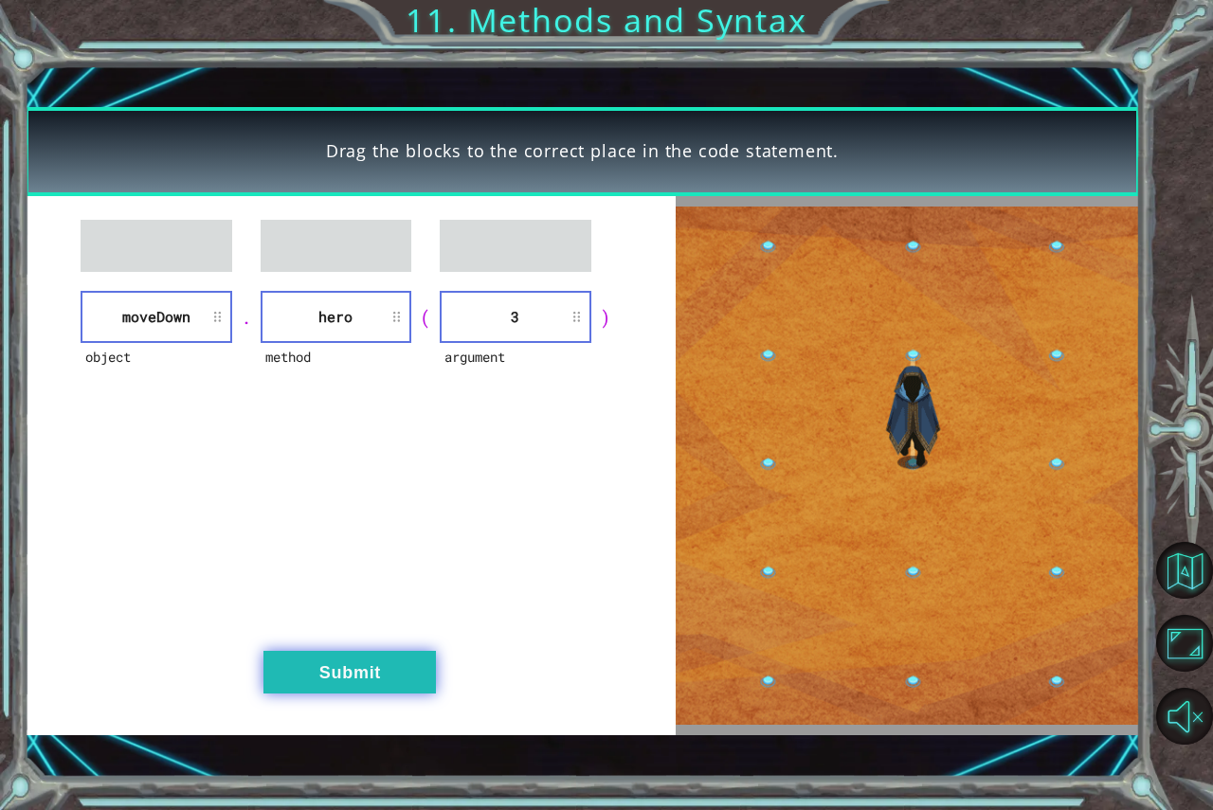
click at [352, 673] on button "Submit" at bounding box center [350, 672] width 173 height 43
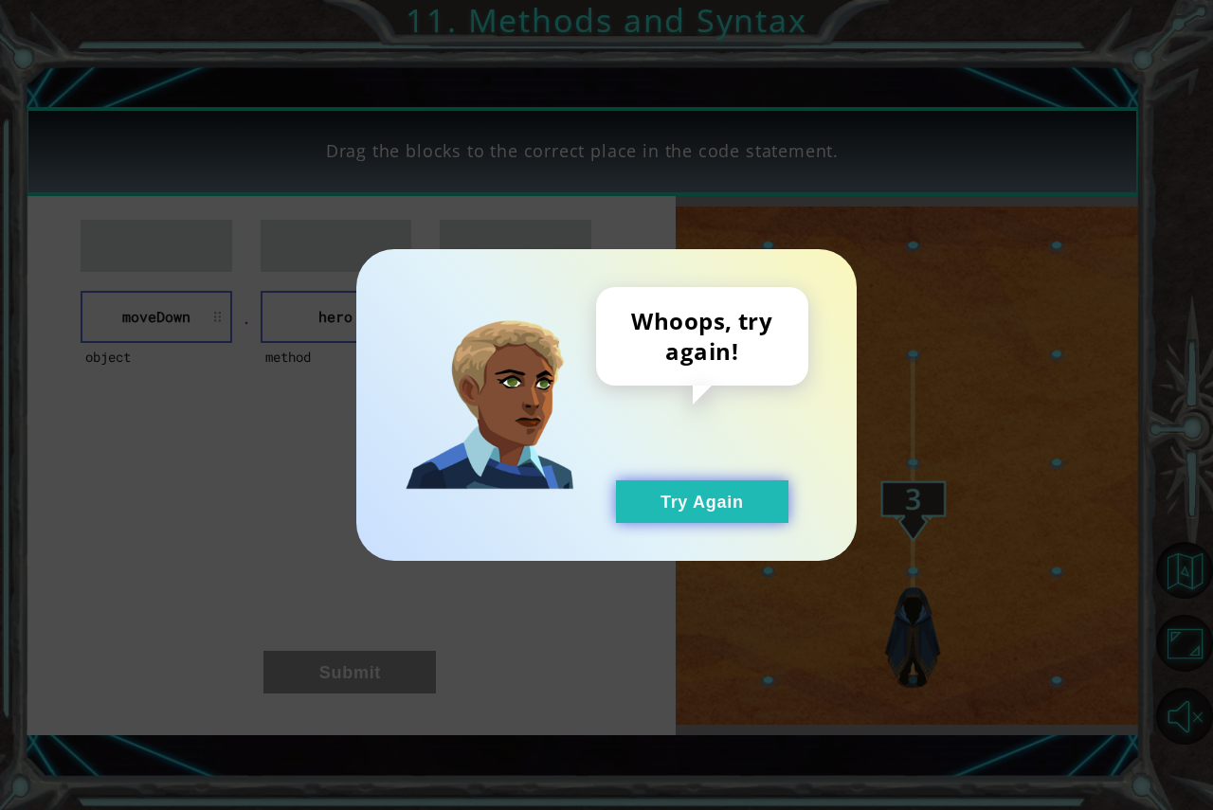
click at [668, 521] on button "Try Again" at bounding box center [702, 502] width 173 height 43
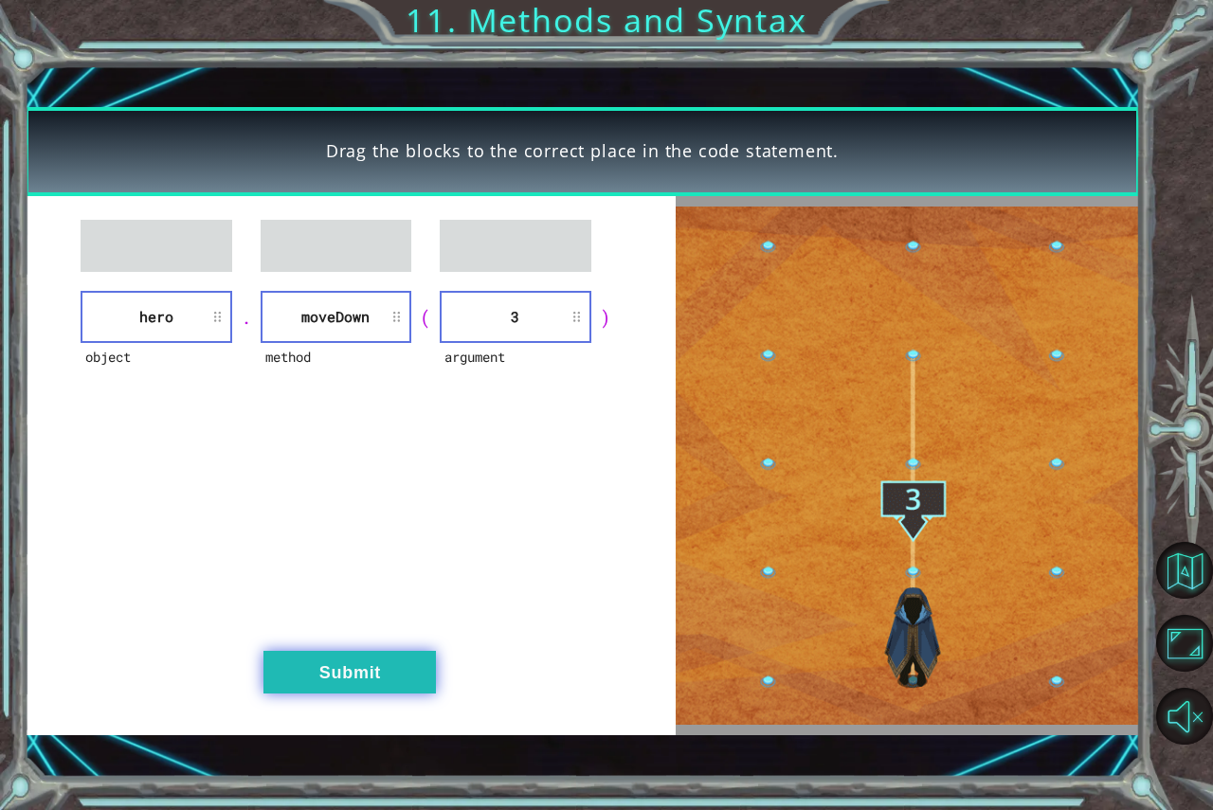
click at [373, 668] on button "Submit" at bounding box center [350, 672] width 173 height 43
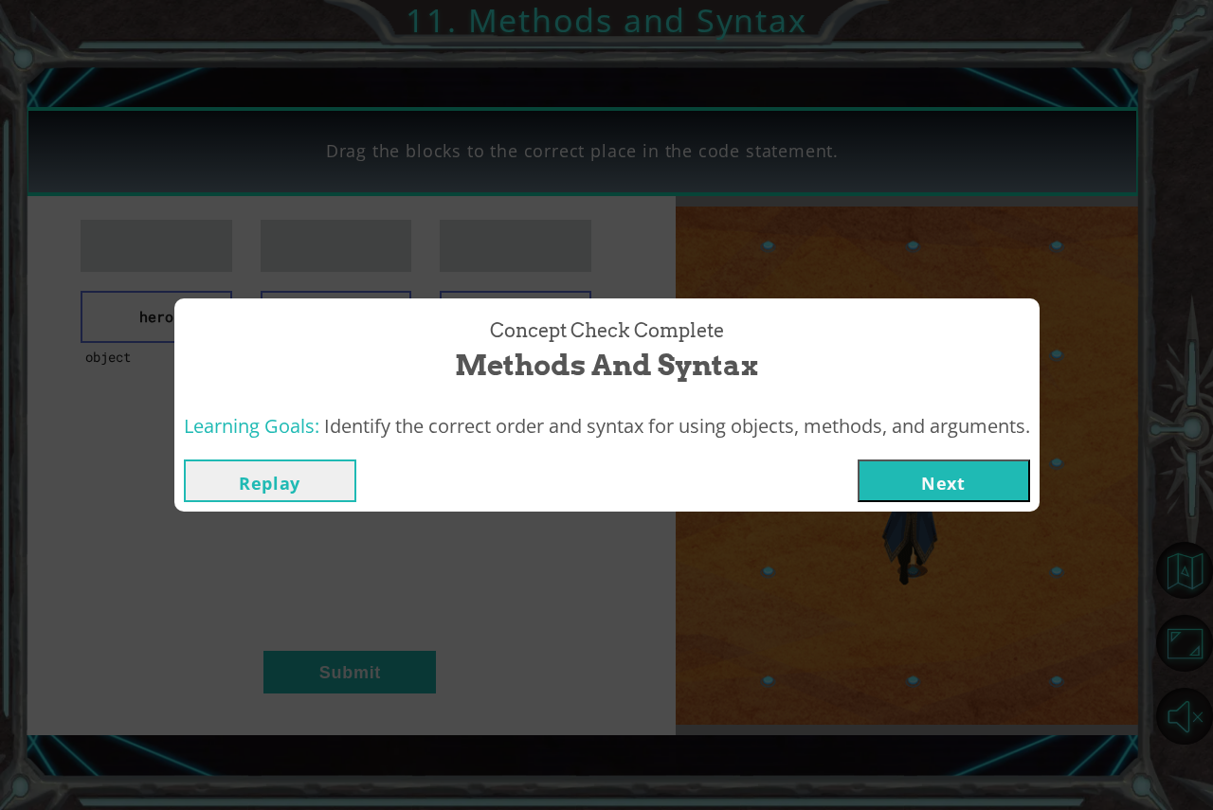
click at [906, 474] on button "Next" at bounding box center [944, 481] width 173 height 43
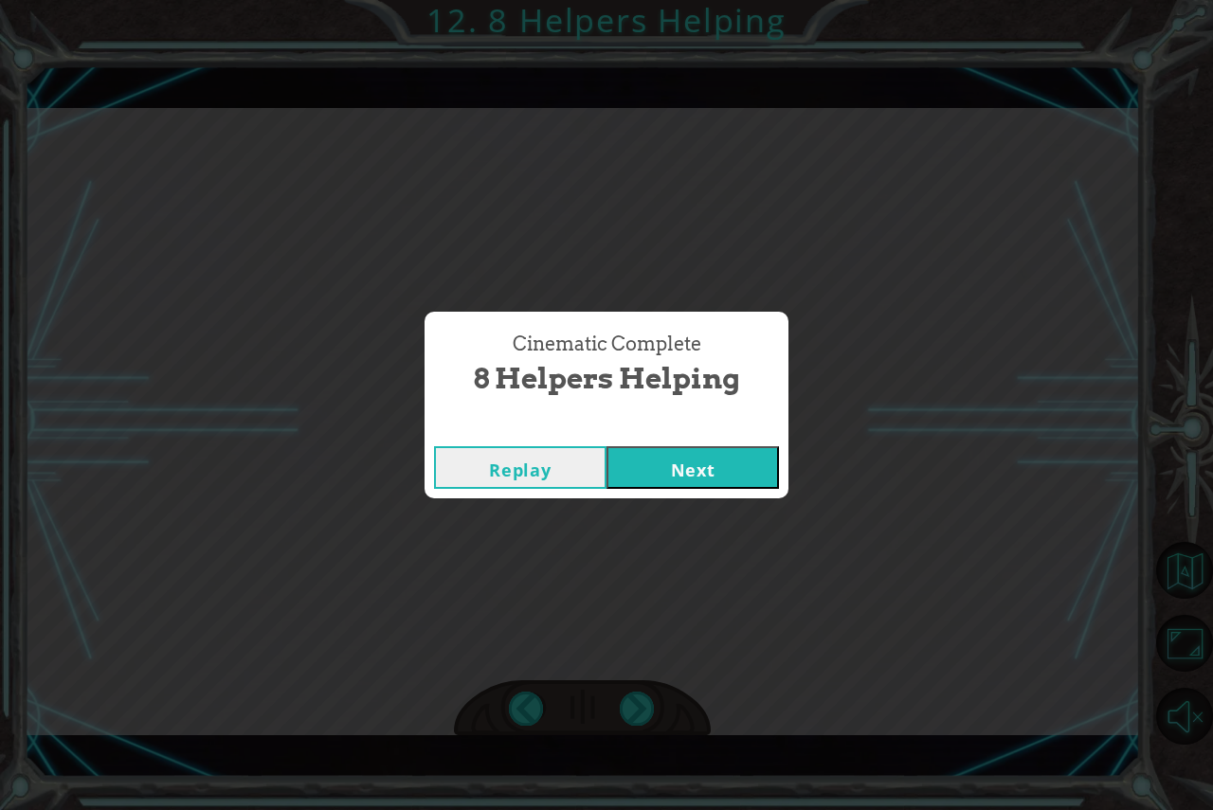
click at [687, 468] on button "Next" at bounding box center [693, 467] width 173 height 43
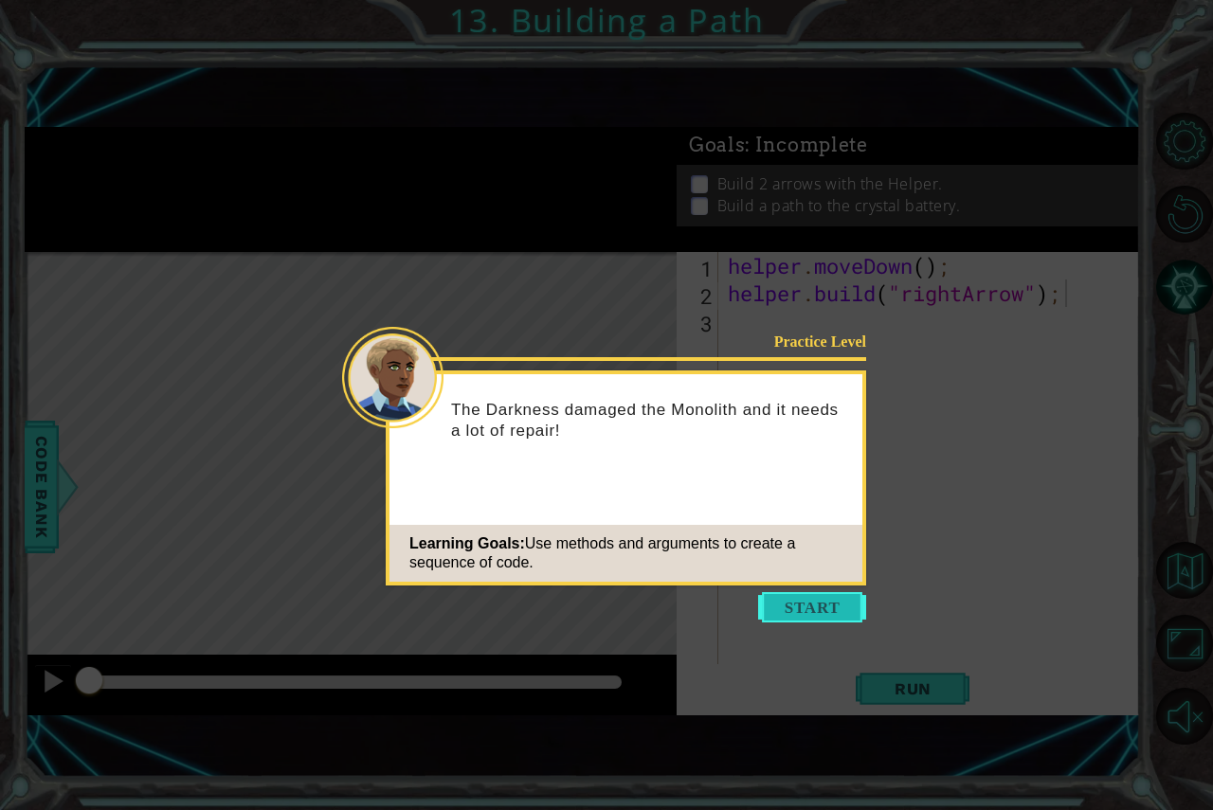
click at [799, 596] on button "Start" at bounding box center [812, 607] width 108 height 30
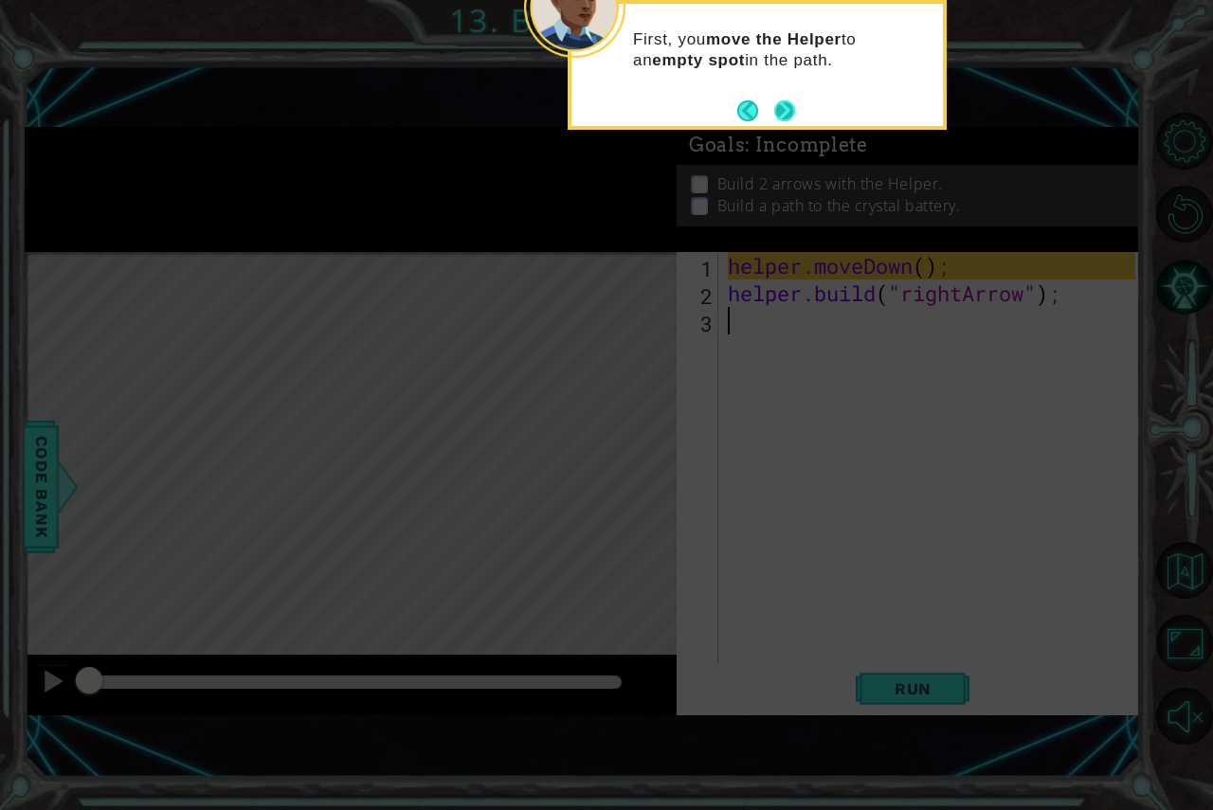
click at [783, 102] on button "Next" at bounding box center [785, 110] width 31 height 31
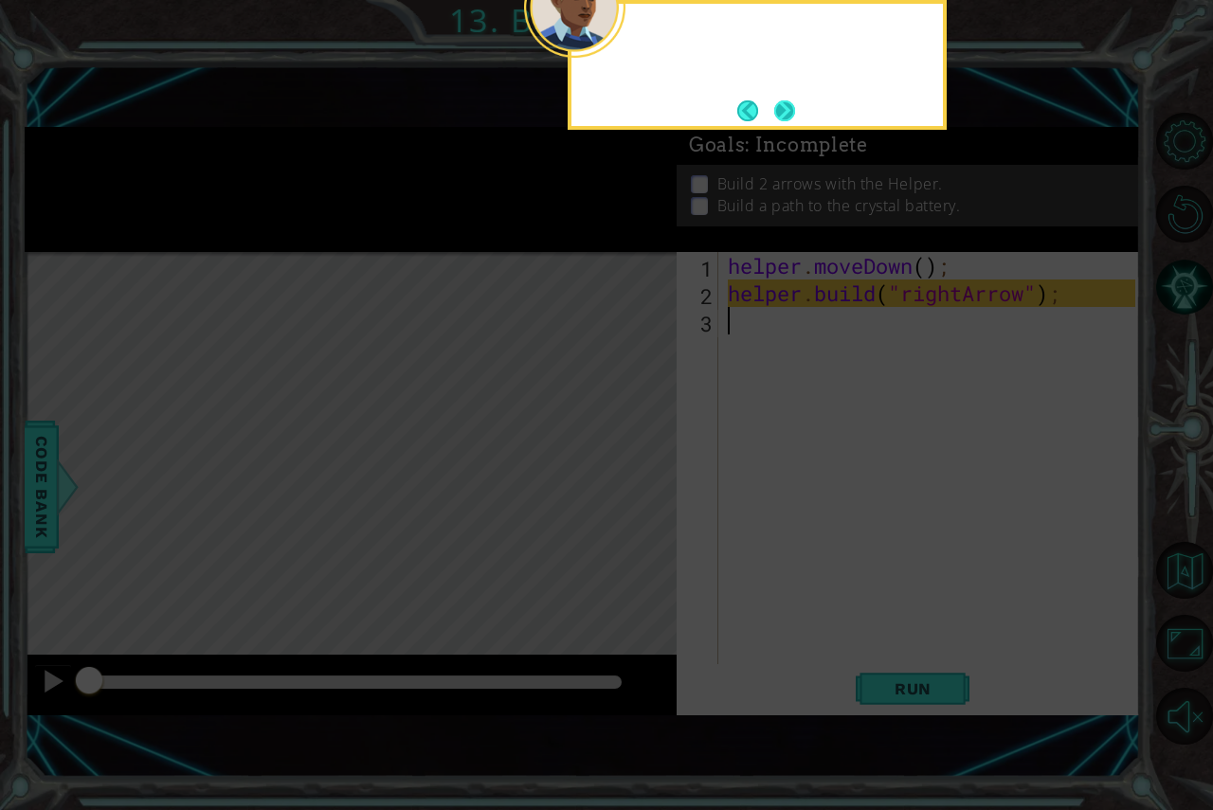
click at [783, 103] on button "Next" at bounding box center [784, 110] width 21 height 21
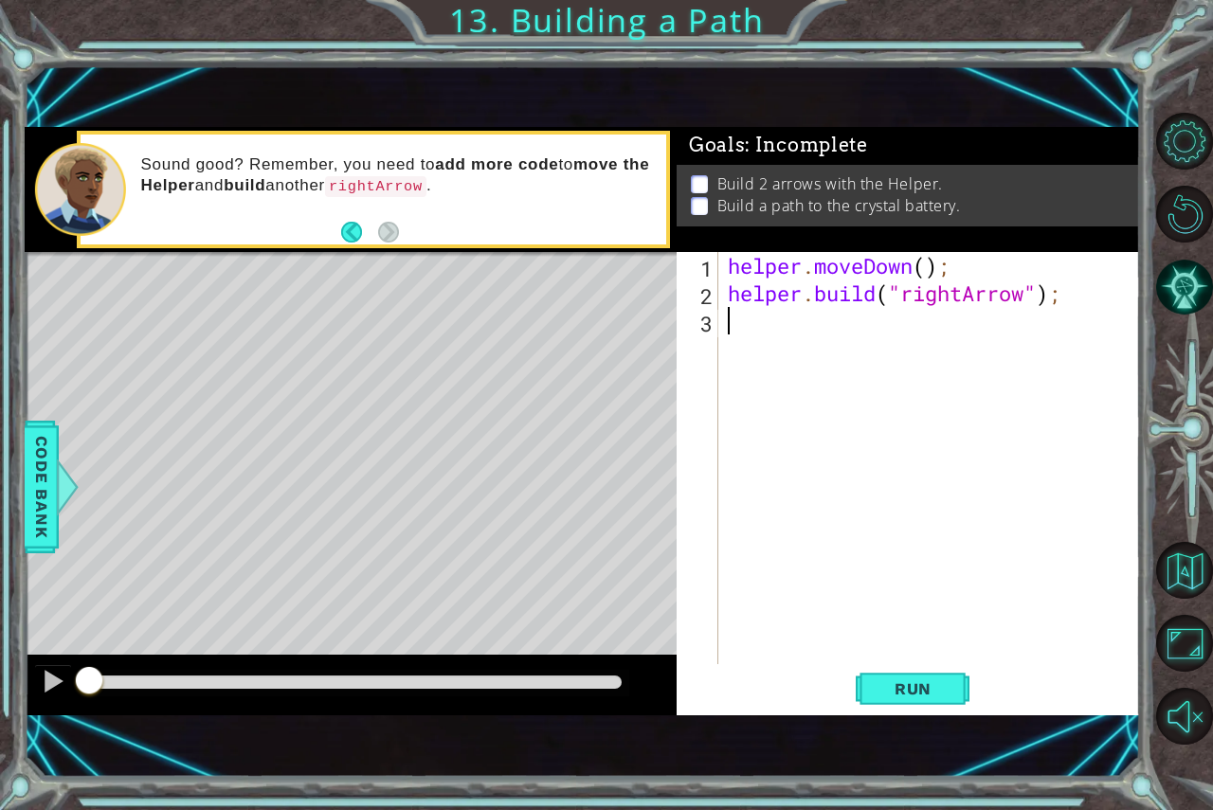
click at [800, 320] on div "helper . moveDown ( ) ; helper . build ( "rightArrow" ) ;" at bounding box center [934, 485] width 421 height 467
type textarea "helper.moveRight(3);"
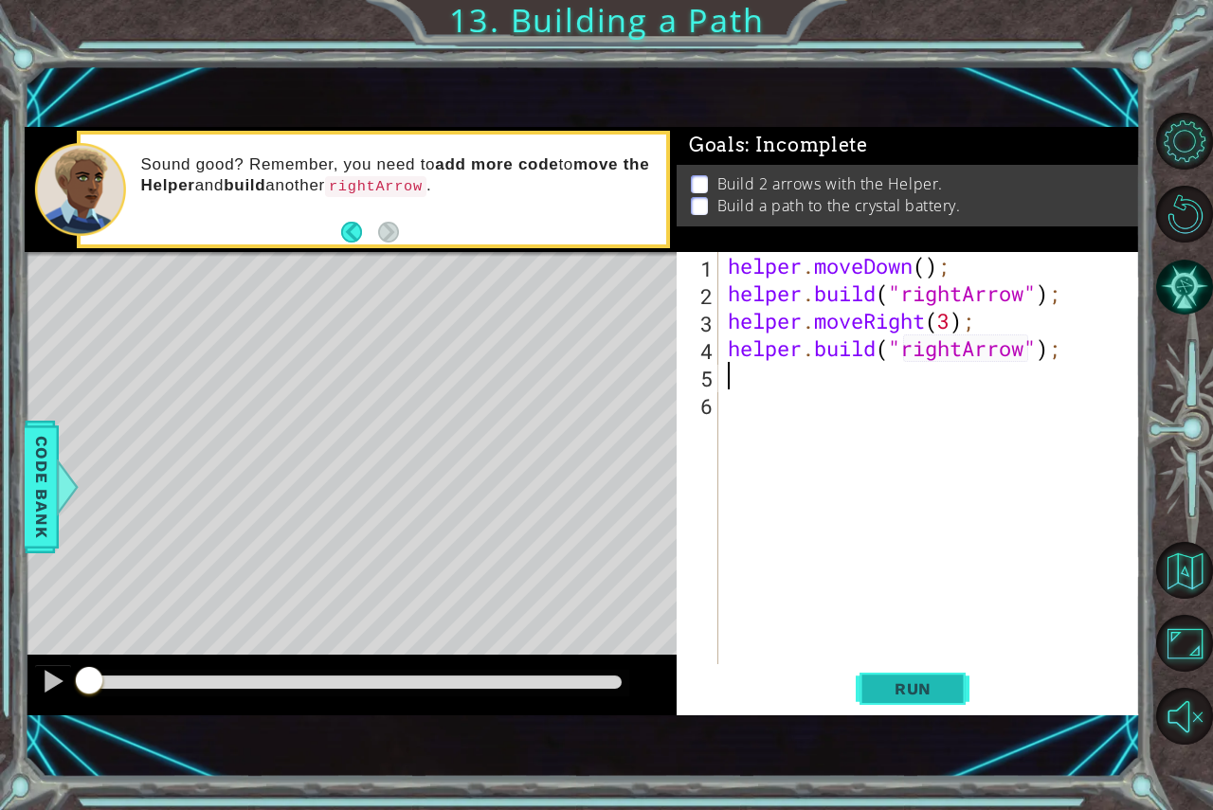
type textarea "[DOMAIN_NAME]("rightArrow");"
click at [918, 678] on button "Run" at bounding box center [913, 688] width 114 height 46
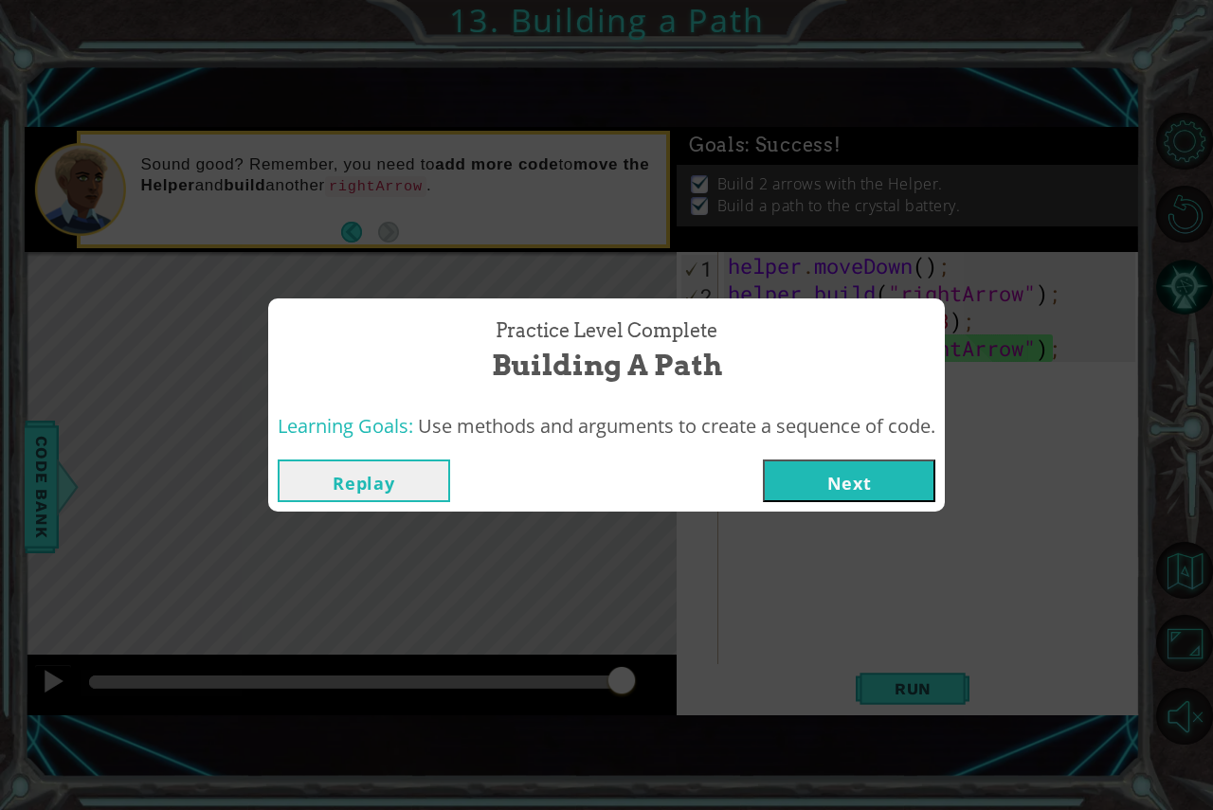
click at [800, 480] on button "Next" at bounding box center [849, 481] width 173 height 43
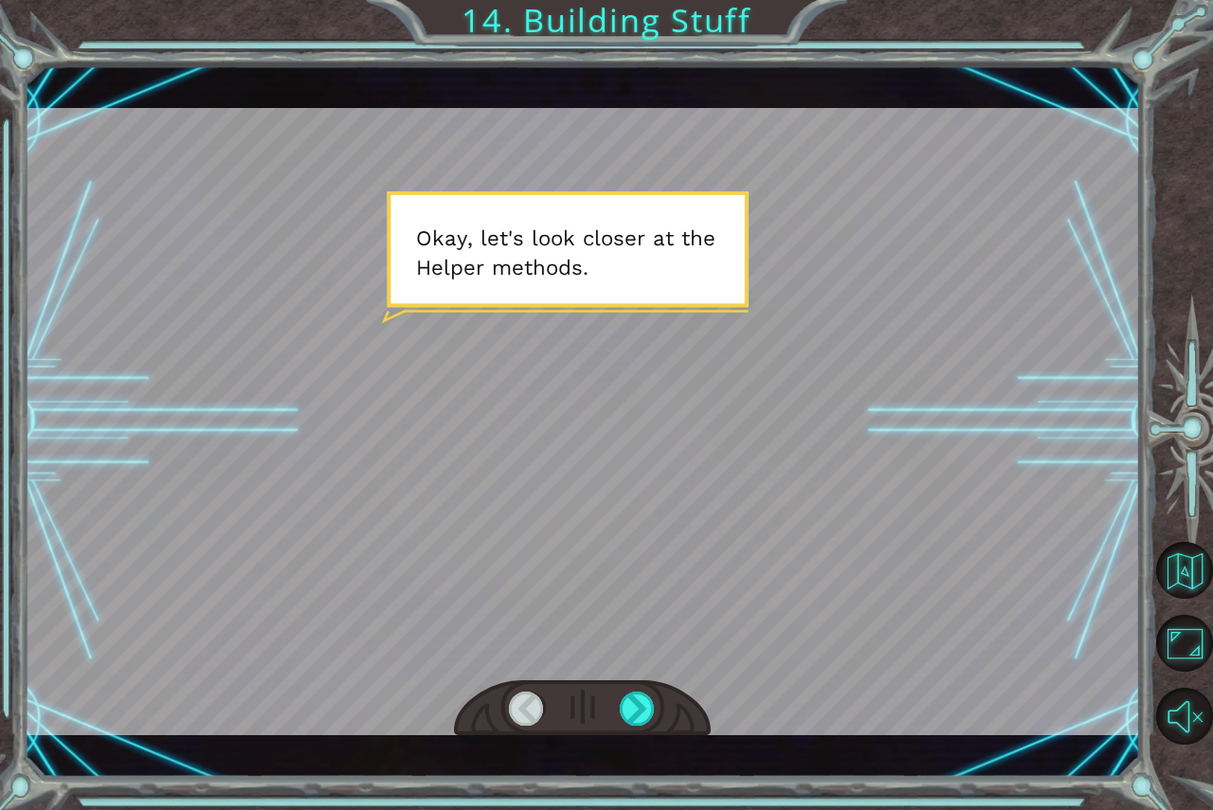
click at [800, 480] on div at bounding box center [583, 422] width 1117 height 628
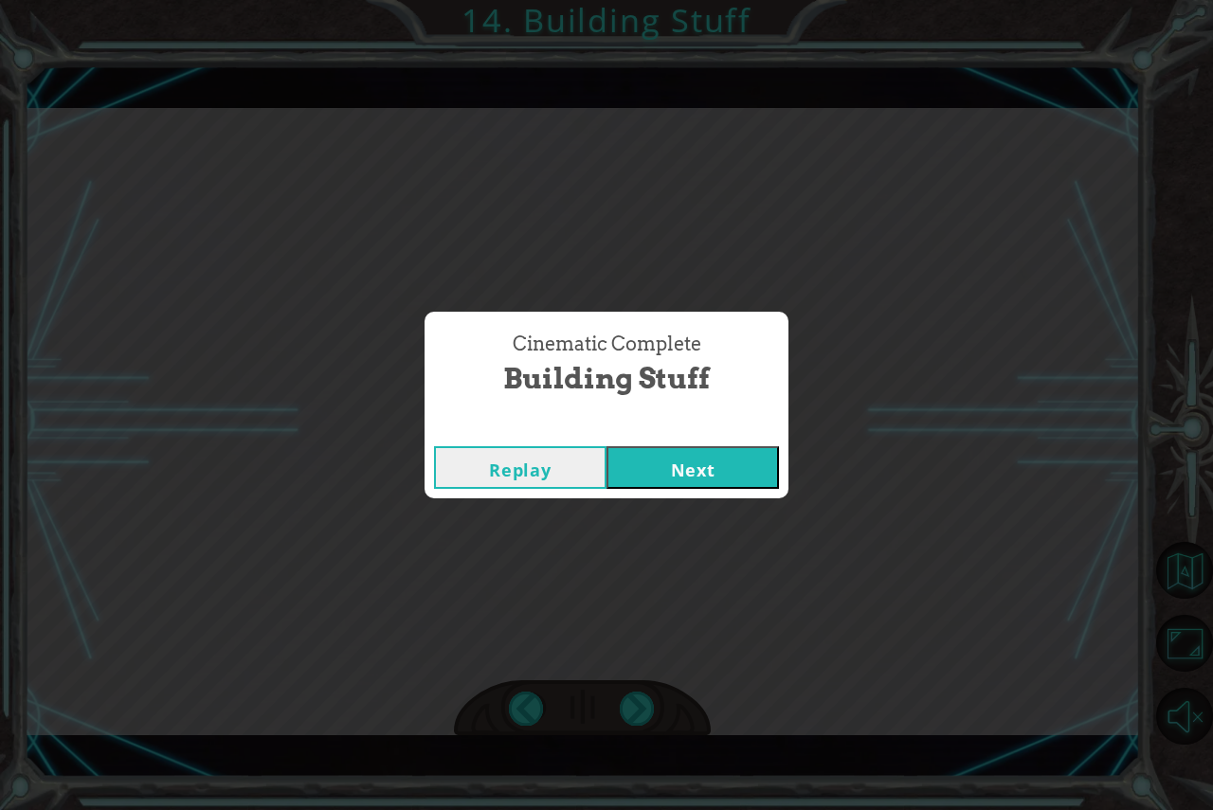
click at [688, 460] on button "Next" at bounding box center [693, 467] width 173 height 43
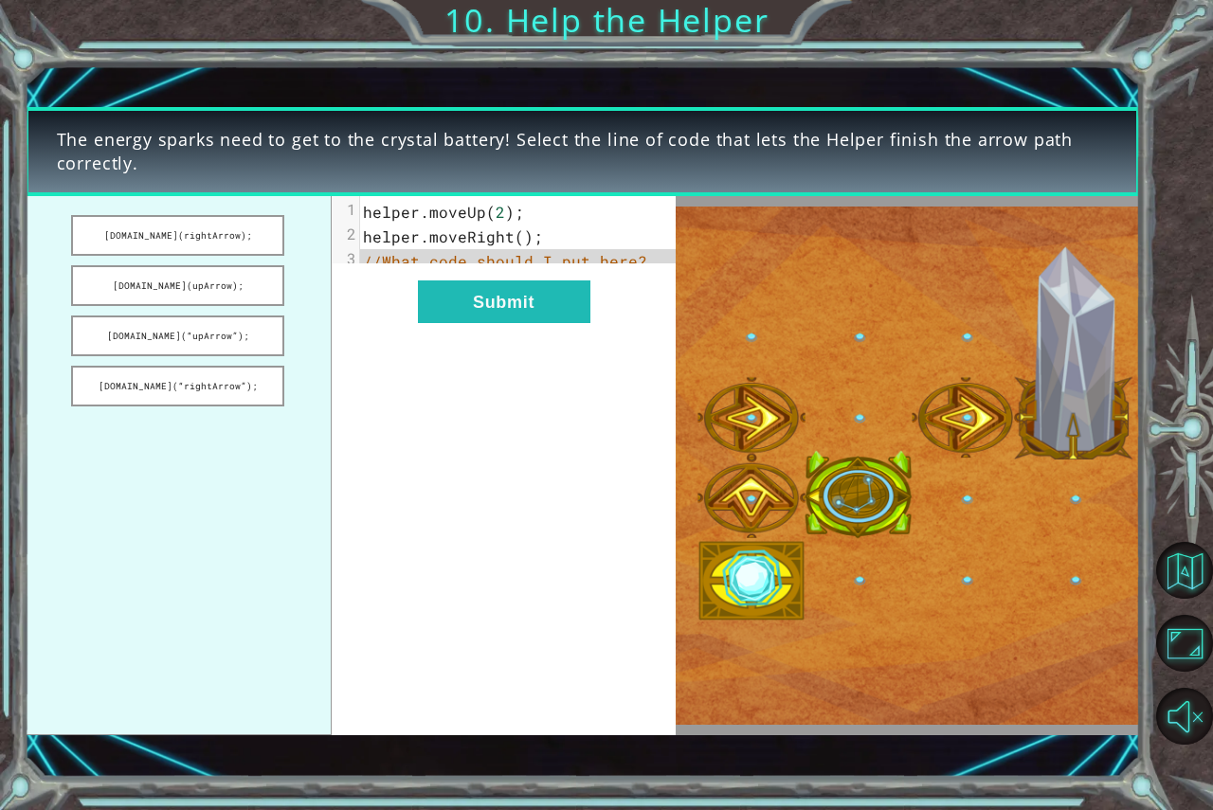
click at [424, 265] on span "//What code should I put here?" at bounding box center [505, 261] width 284 height 20
click at [208, 237] on button "[DOMAIN_NAME](rightArrow);" at bounding box center [178, 235] width 214 height 41
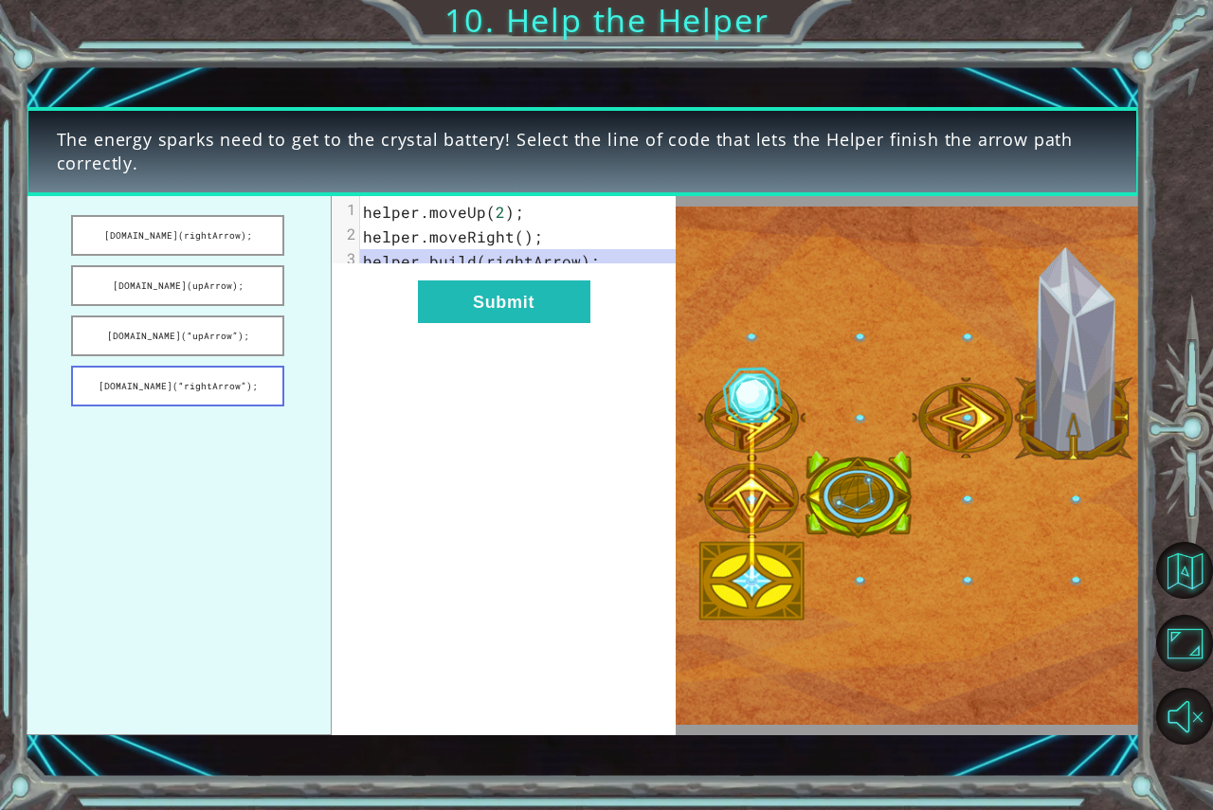
click at [261, 383] on button "[DOMAIN_NAME](“rightArrow”);" at bounding box center [178, 386] width 214 height 41
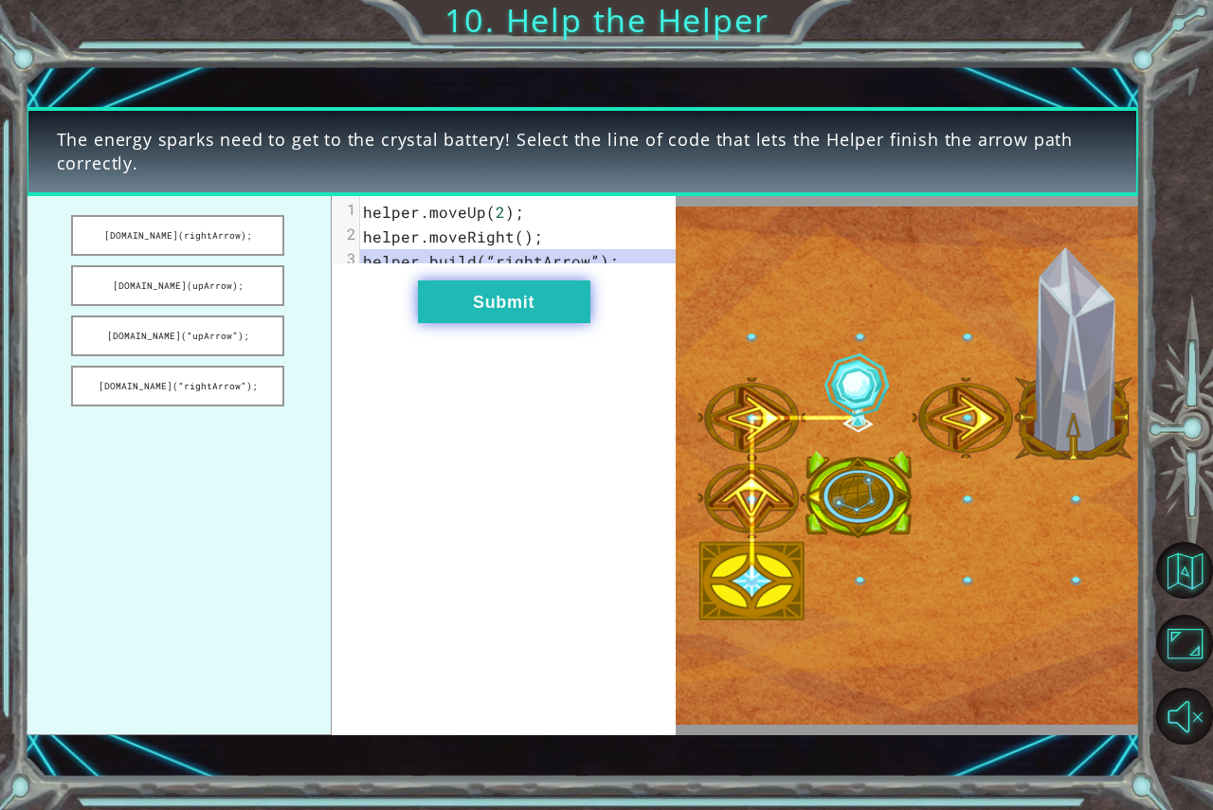
click at [480, 316] on button "Submit" at bounding box center [504, 302] width 173 height 43
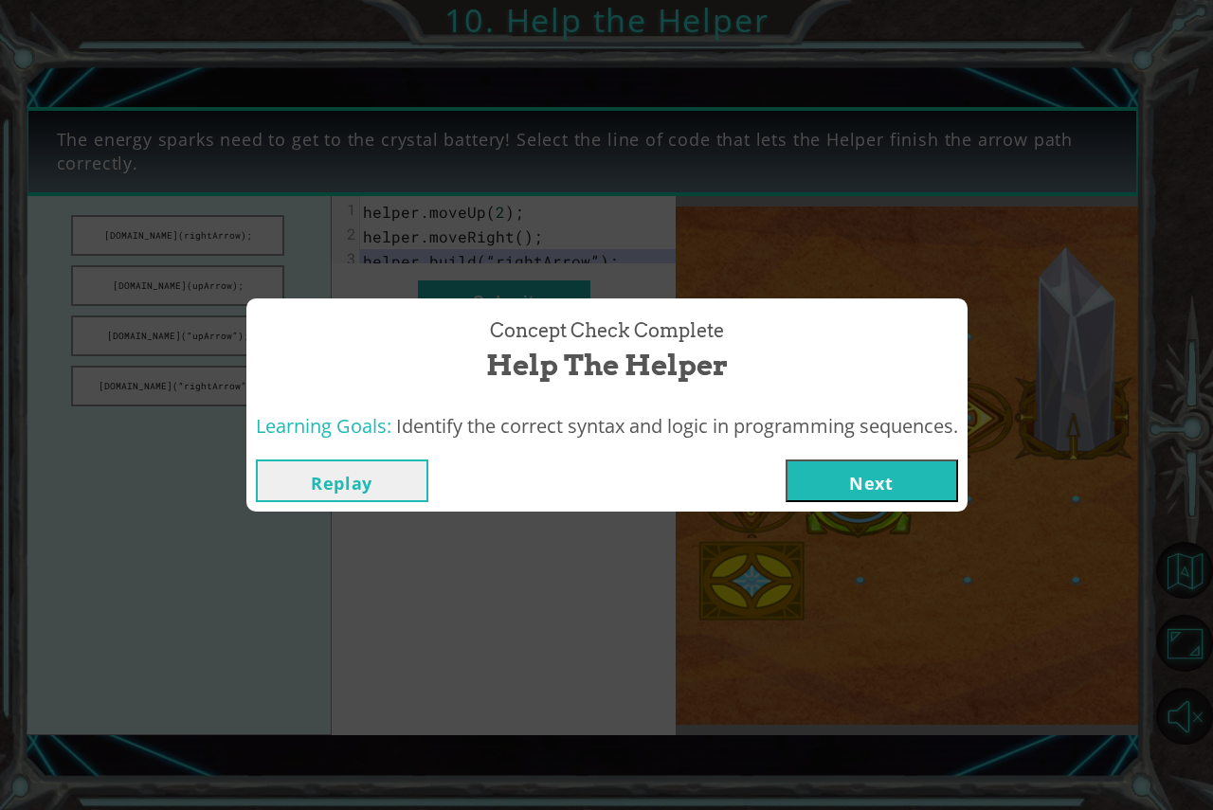
click at [875, 476] on button "Next" at bounding box center [872, 481] width 173 height 43
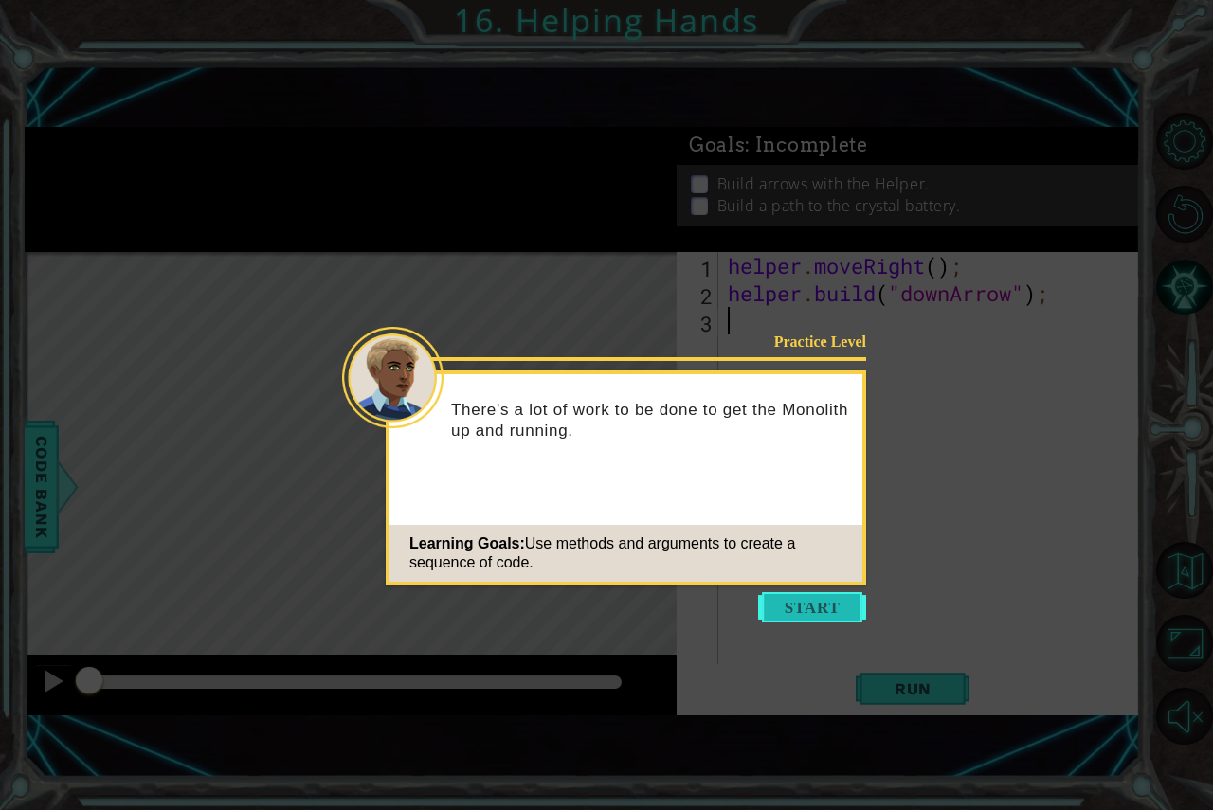
click at [846, 594] on button "Start" at bounding box center [812, 607] width 108 height 30
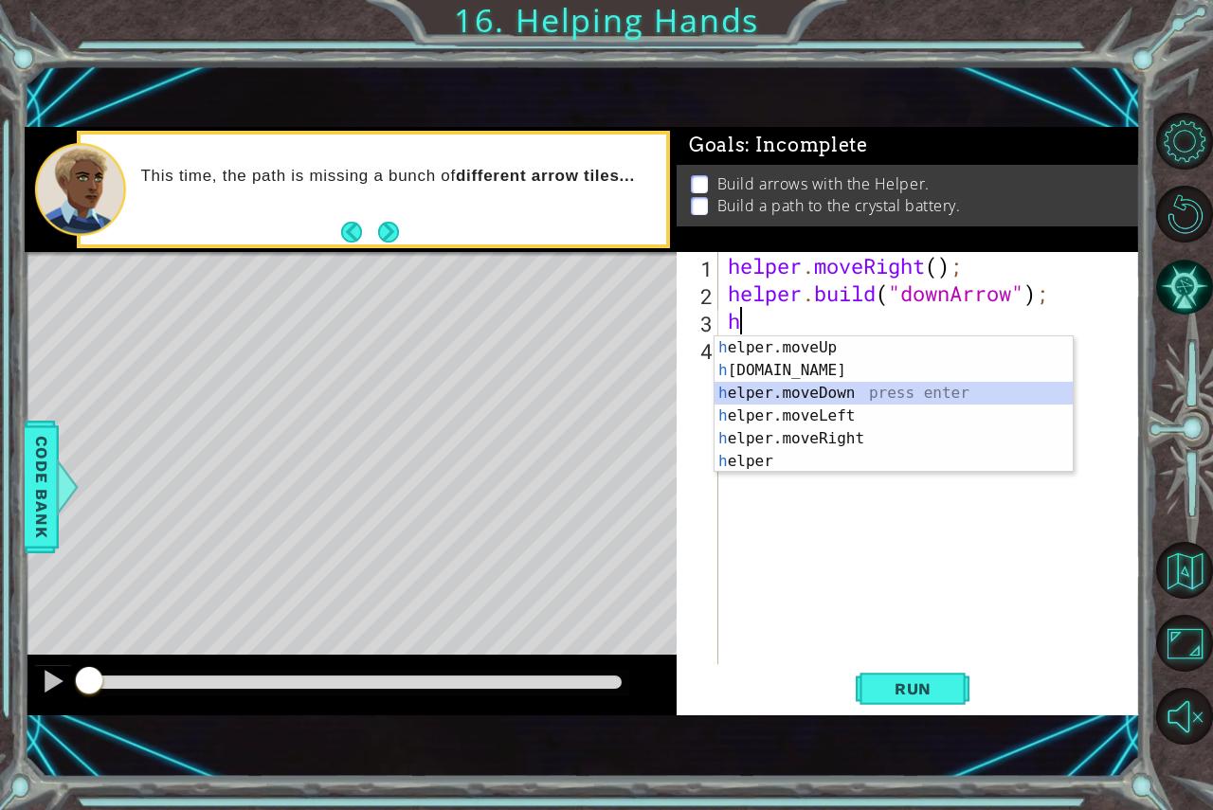
type textarea "helper.moveDown(1);"
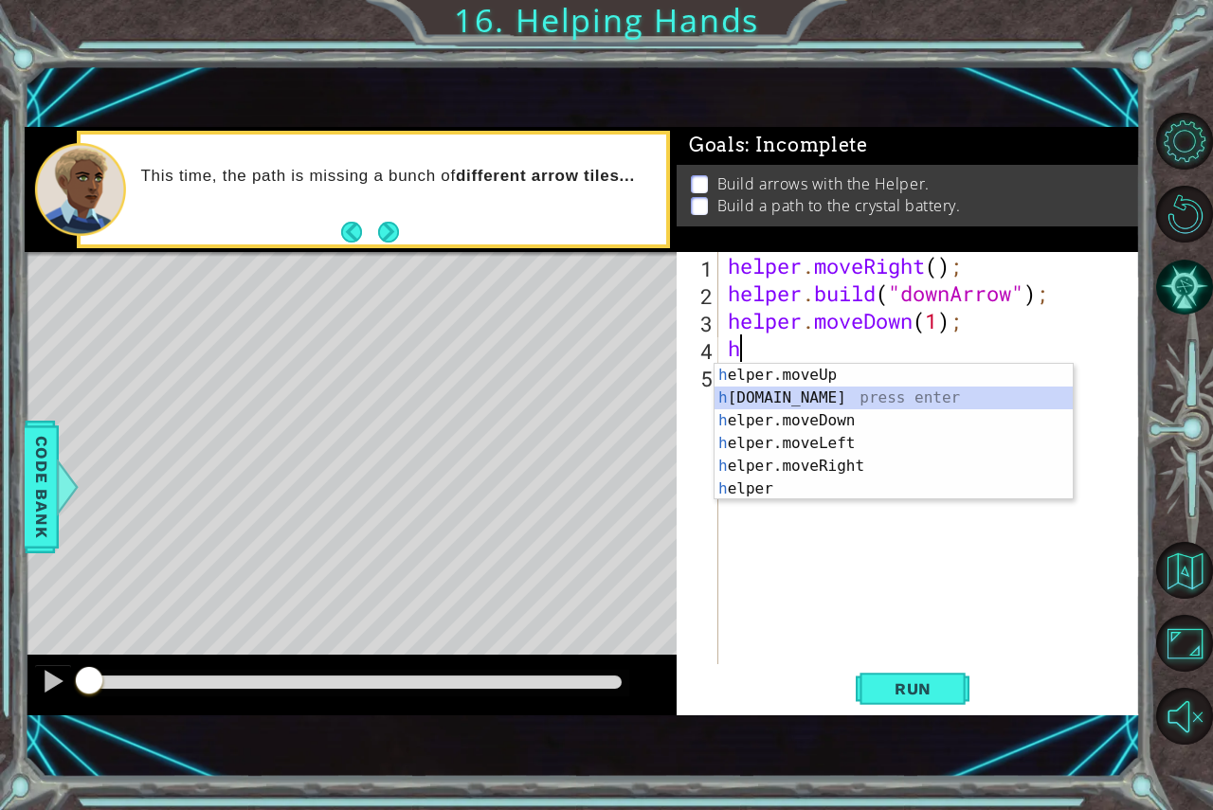
type textarea "[DOMAIN_NAME]("rightArrow");"
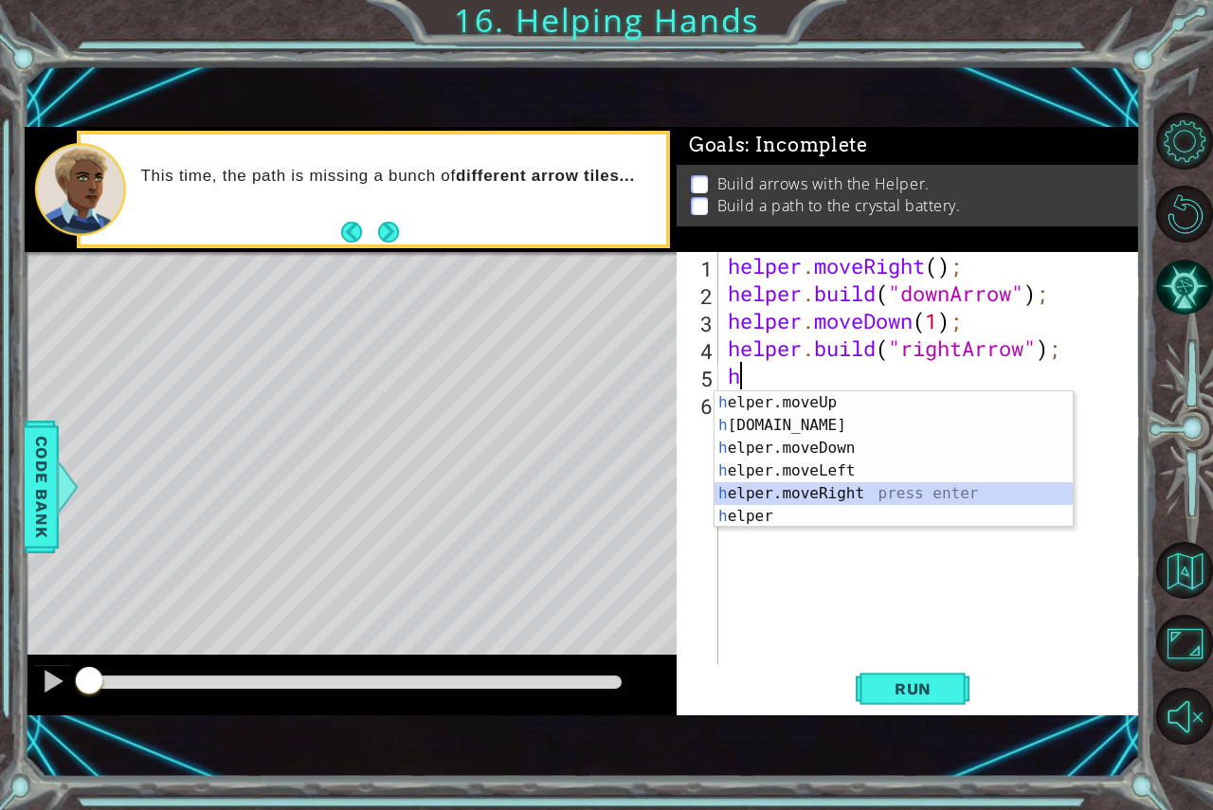
type textarea "helper.moveRight(1);"
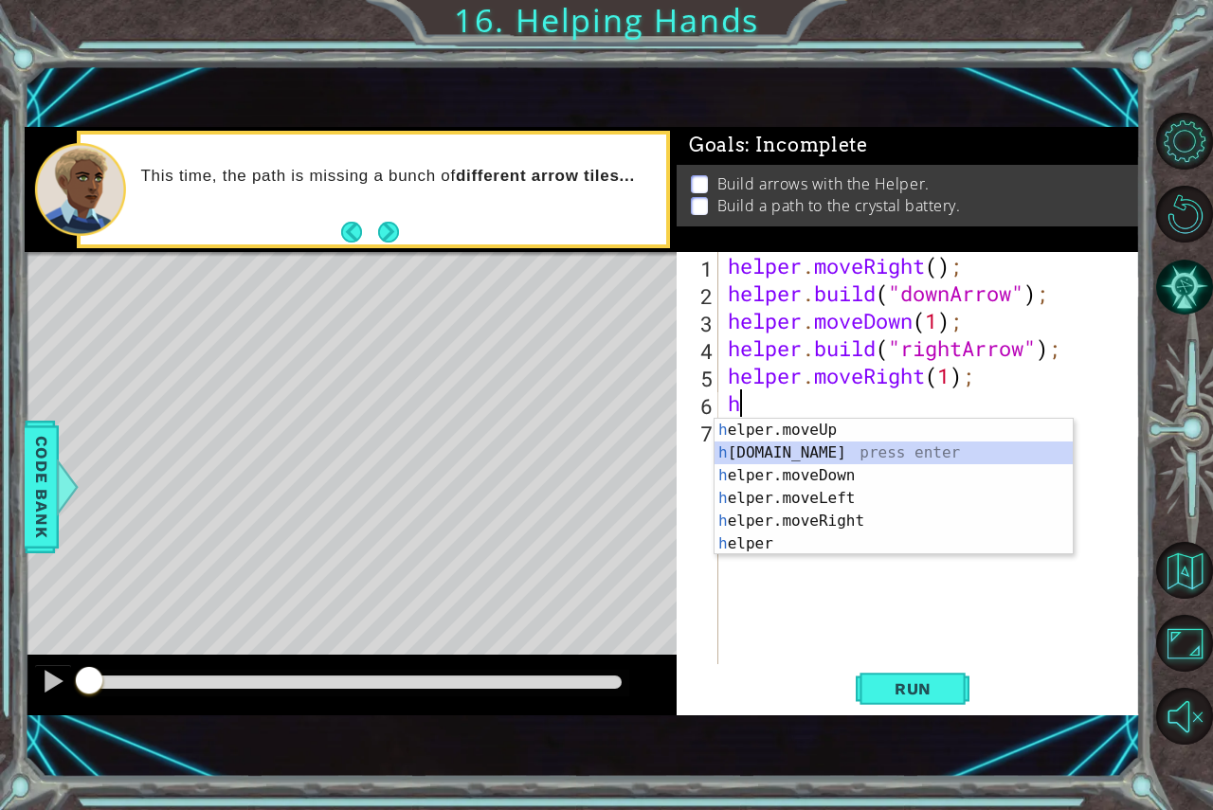
type textarea "[DOMAIN_NAME]("rightArrow");"
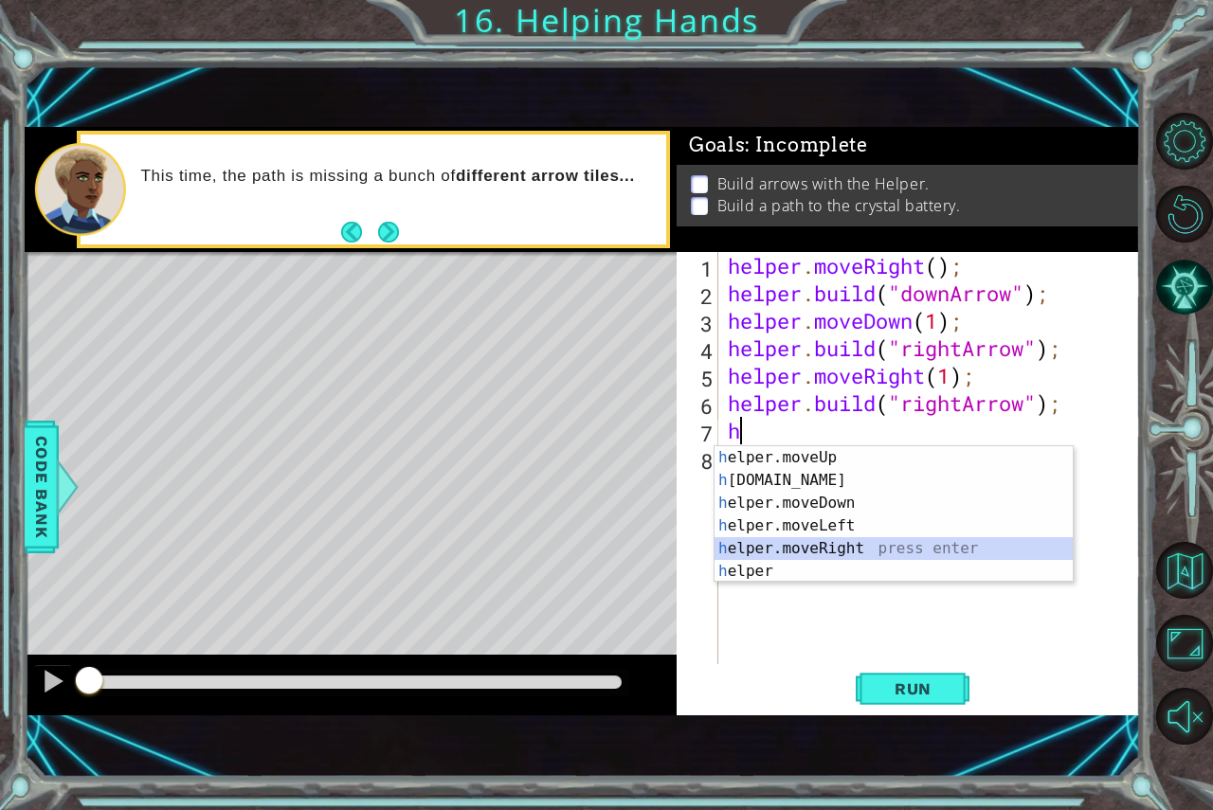
type textarea "helper.moveRight(1);"
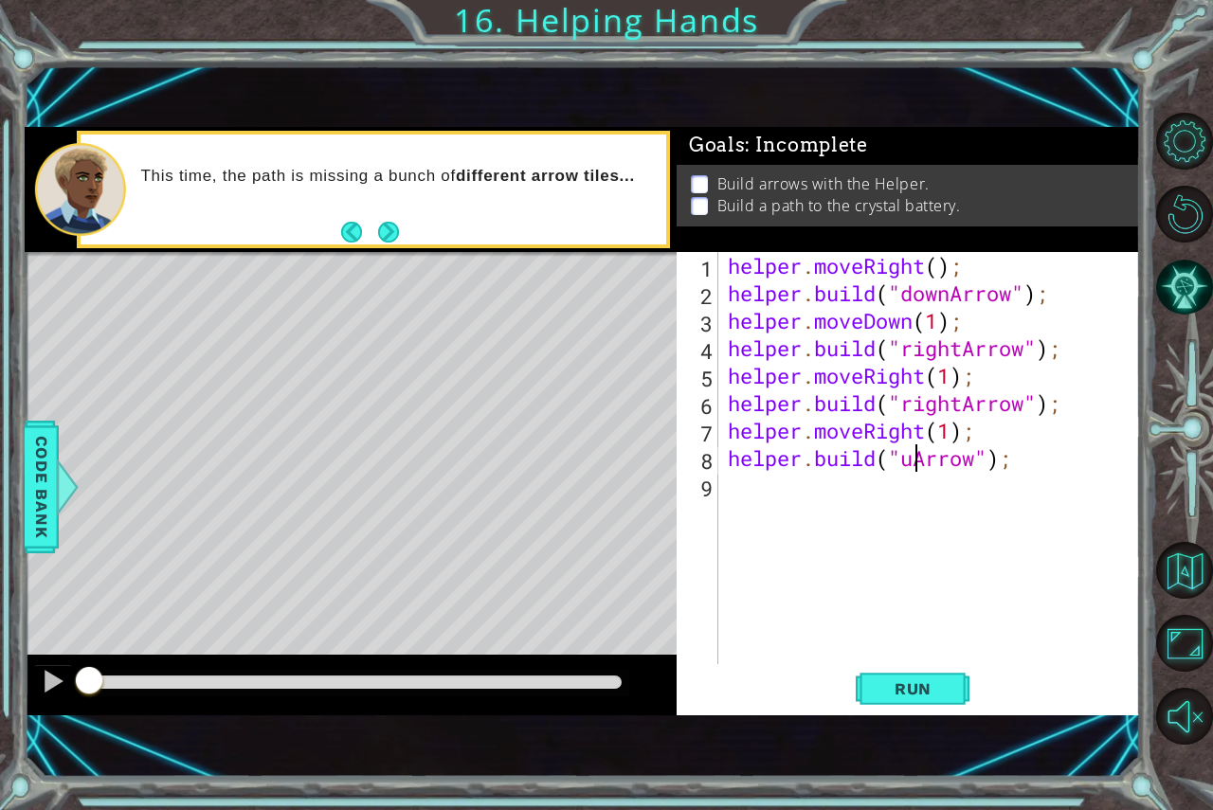
scroll to position [0, 9]
type textarea "[DOMAIN_NAME]("upArrow");"
click at [881, 682] on span "Run" at bounding box center [913, 689] width 75 height 19
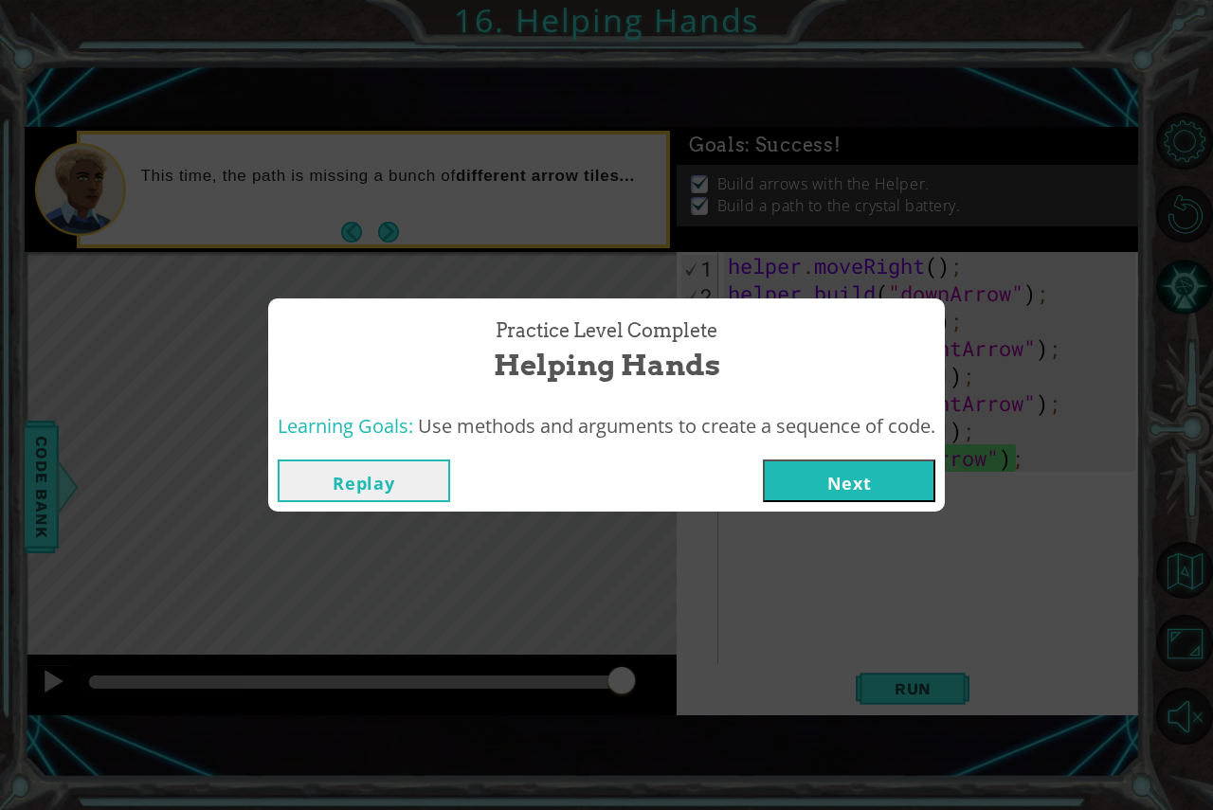
click at [821, 483] on button "Next" at bounding box center [849, 481] width 173 height 43
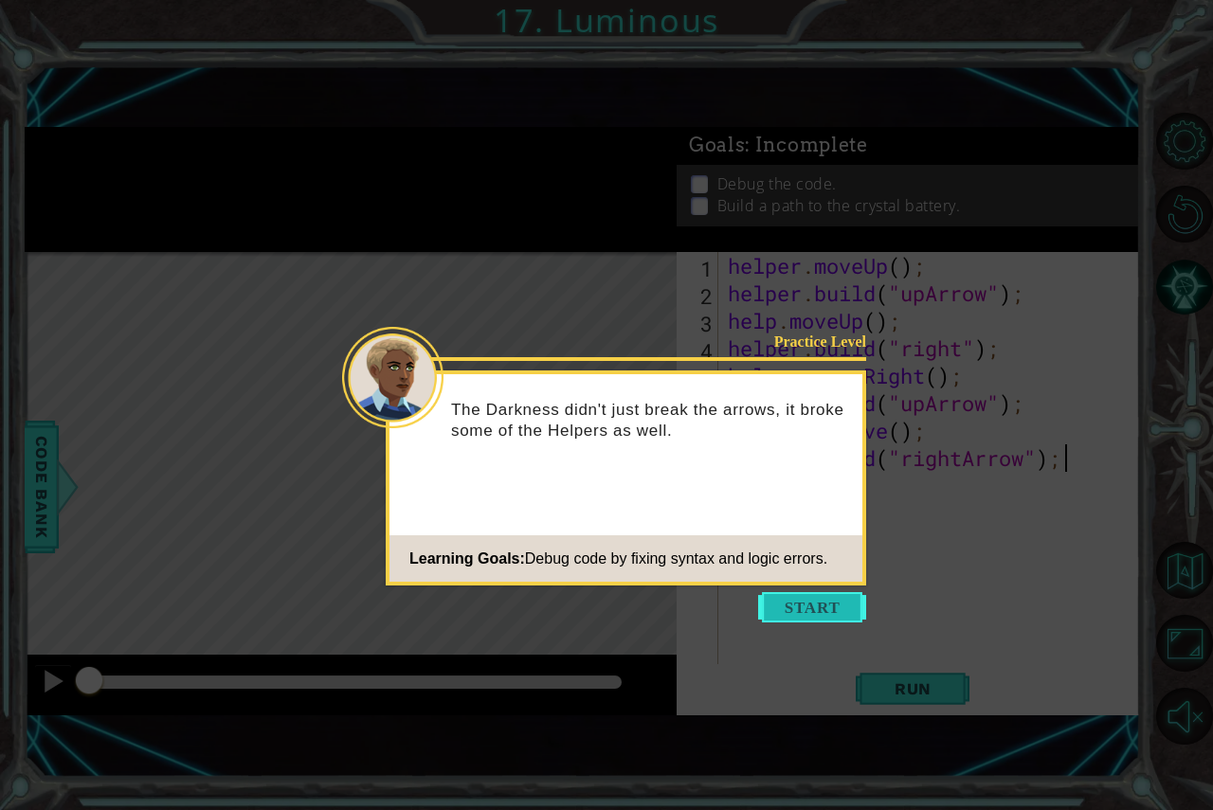
click at [810, 604] on button "Start" at bounding box center [812, 607] width 108 height 30
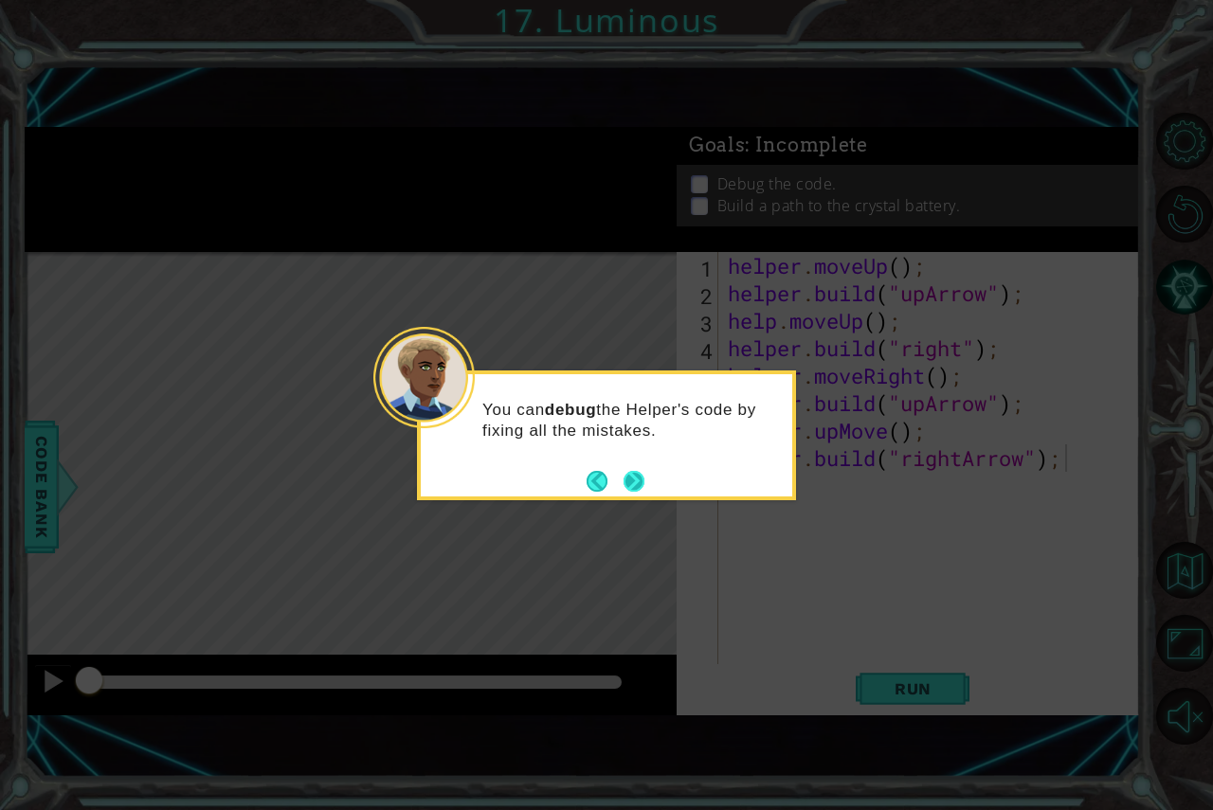
click at [644, 479] on button "Next" at bounding box center [633, 481] width 35 height 35
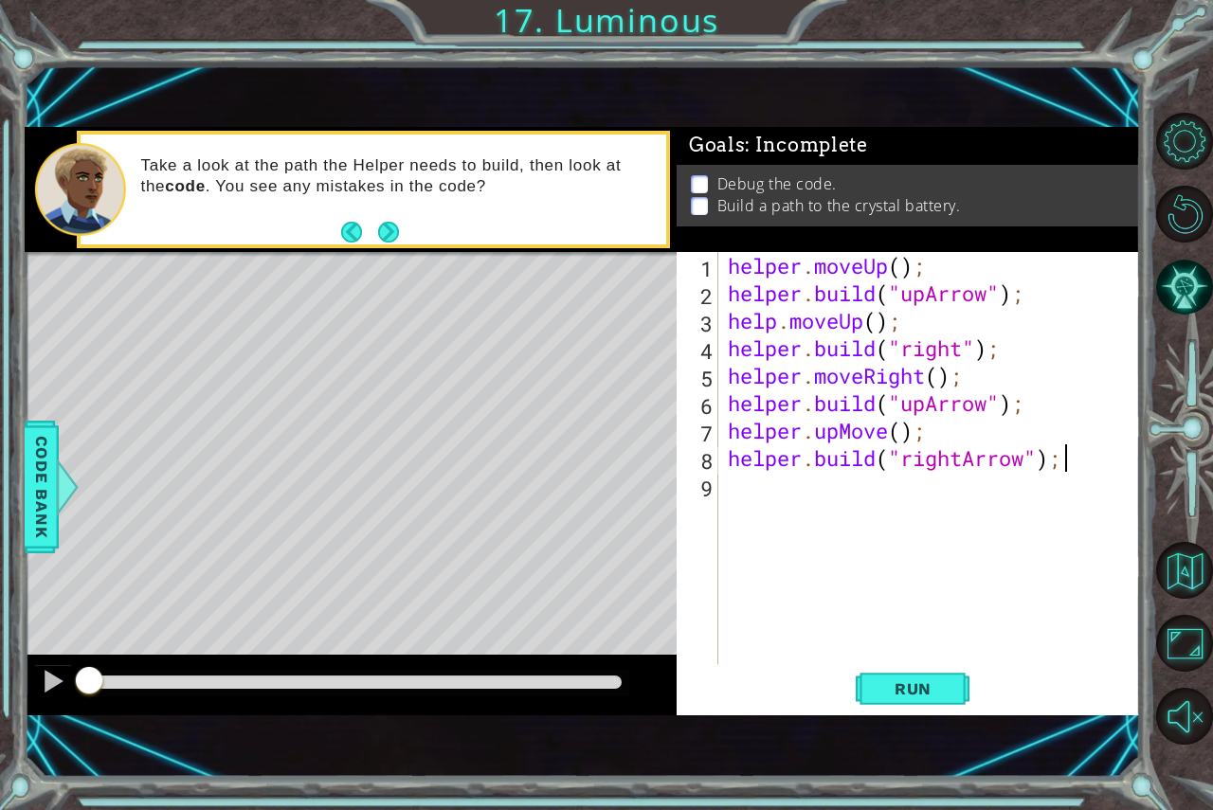
click at [839, 438] on div "helper . moveUp ( ) ; helper . build ( "upArrow" ) ; help . moveUp ( ) ; helper…" at bounding box center [934, 485] width 421 height 467
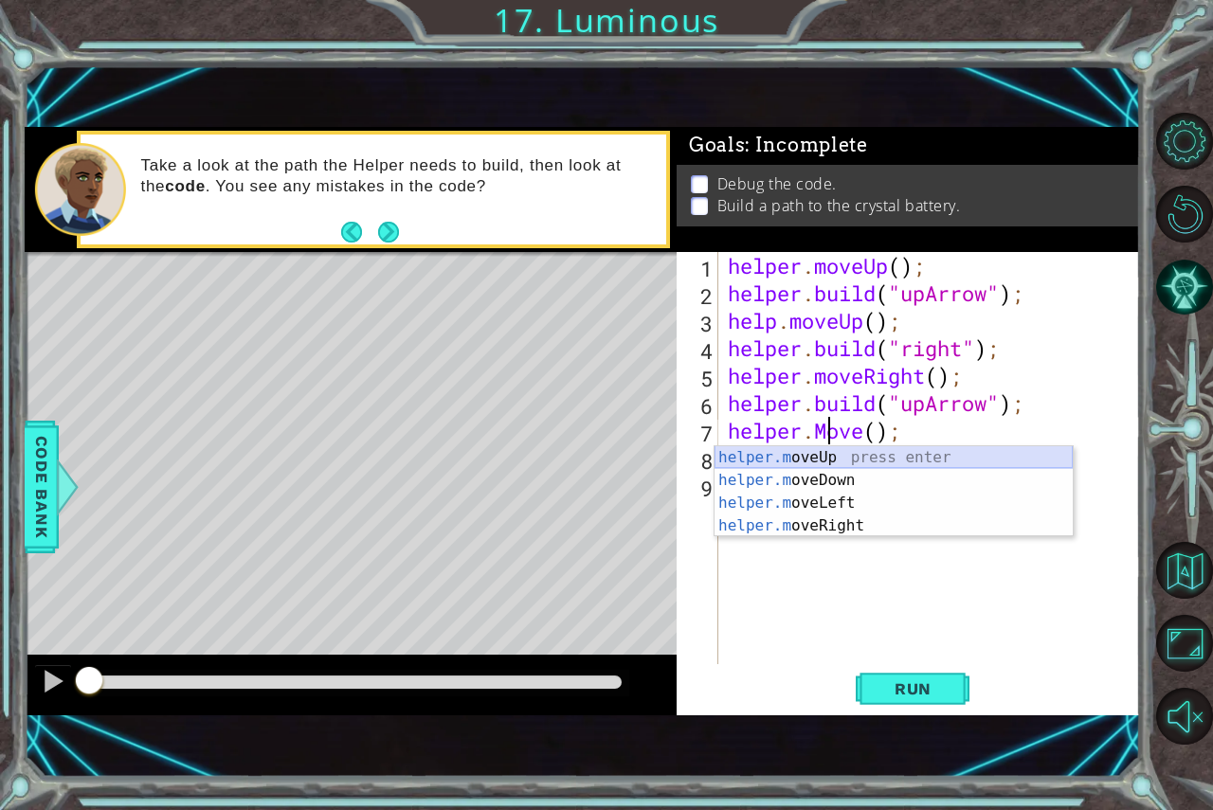
click at [818, 464] on div "helper.m oveUp press enter helper.m oveDown press enter helper.m oveLeft press …" at bounding box center [894, 514] width 358 height 137
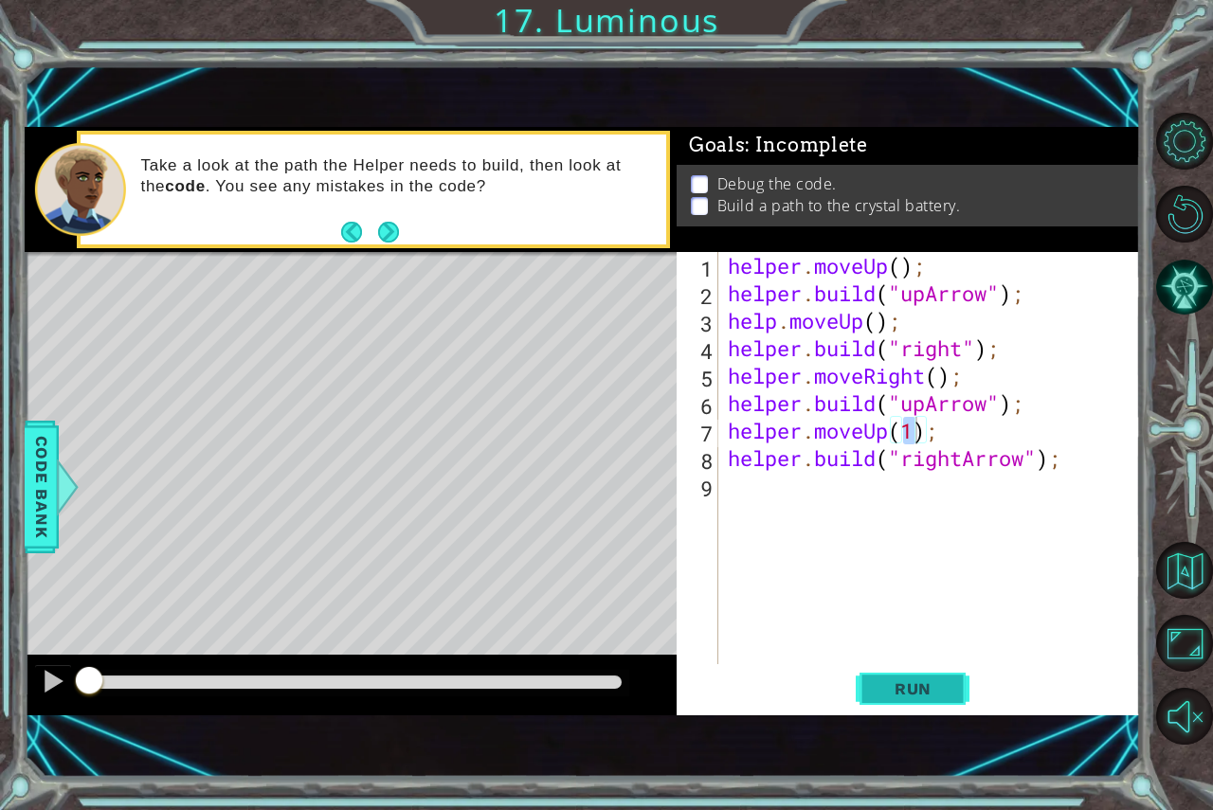
click at [899, 692] on span "Run" at bounding box center [913, 689] width 75 height 19
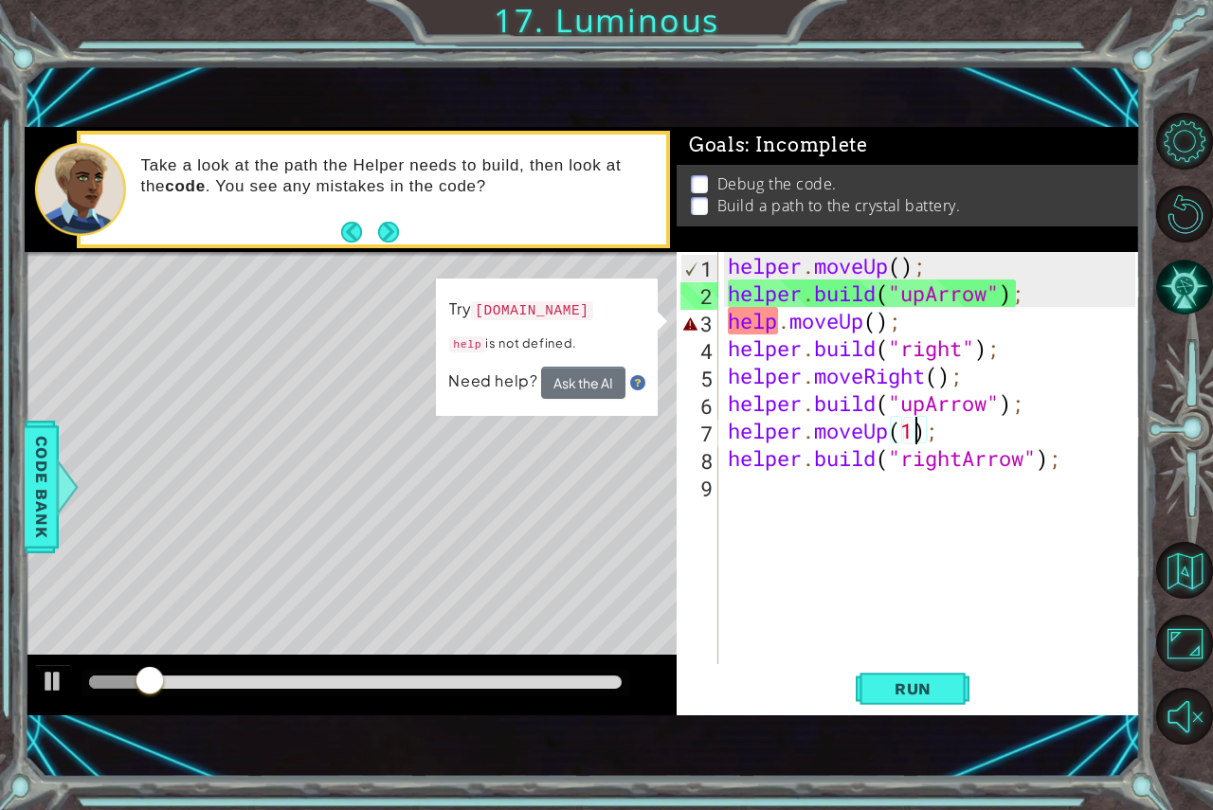
click at [778, 332] on div "helper . moveUp ( ) ; helper . build ( "upArrow" ) ; help . moveUp ( ) ; helper…" at bounding box center [934, 485] width 421 height 467
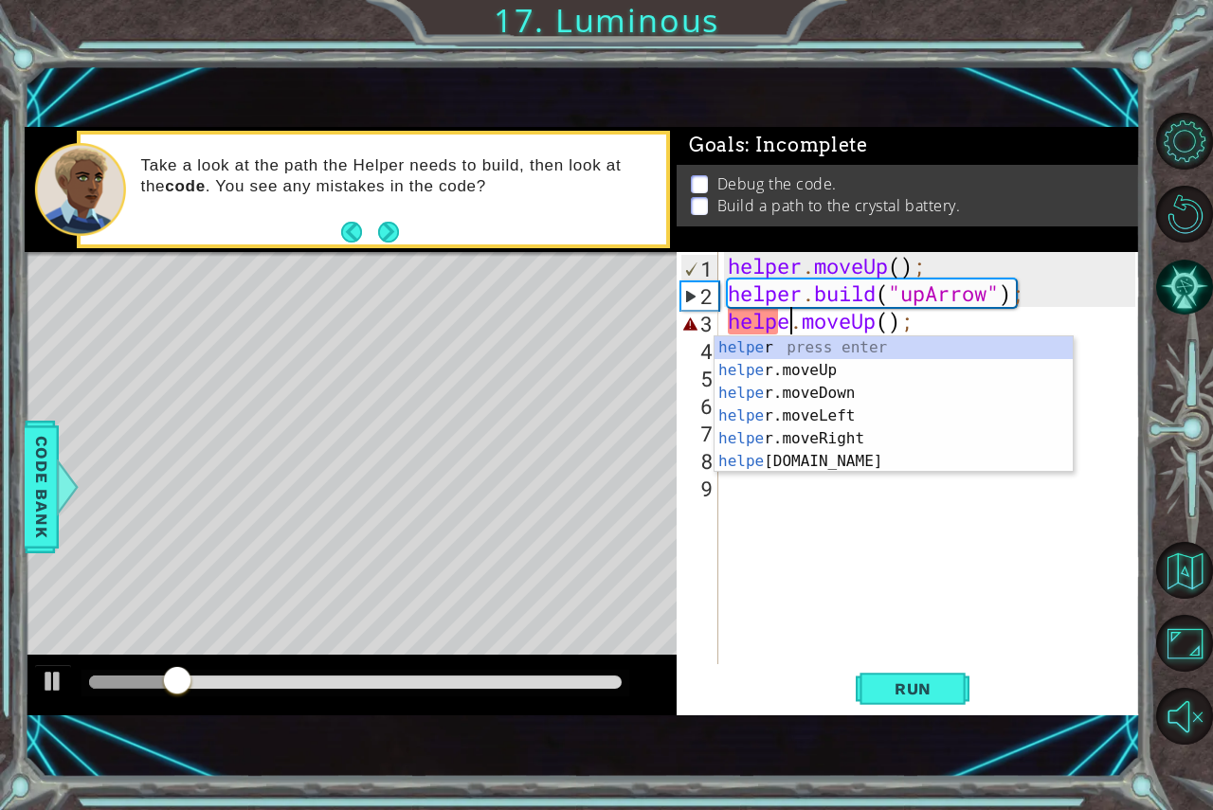
scroll to position [0, 3]
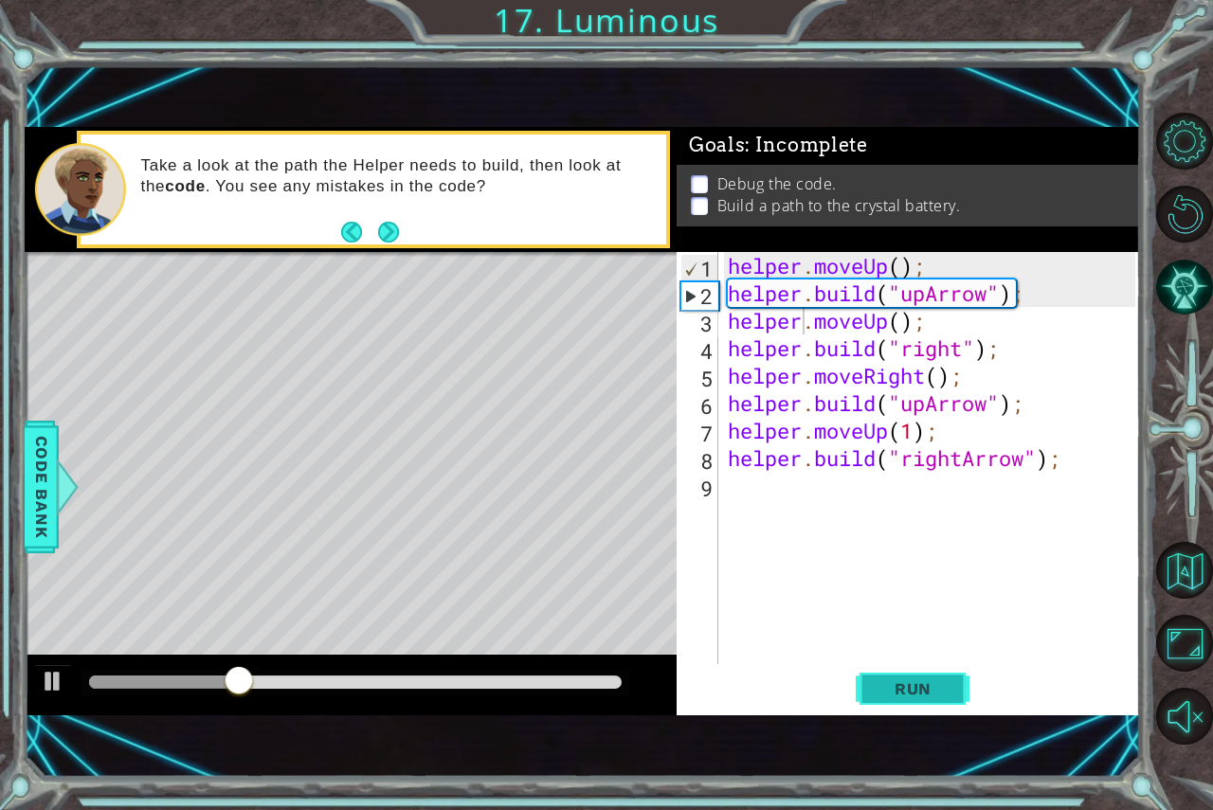
click at [905, 691] on span "Run" at bounding box center [913, 689] width 75 height 19
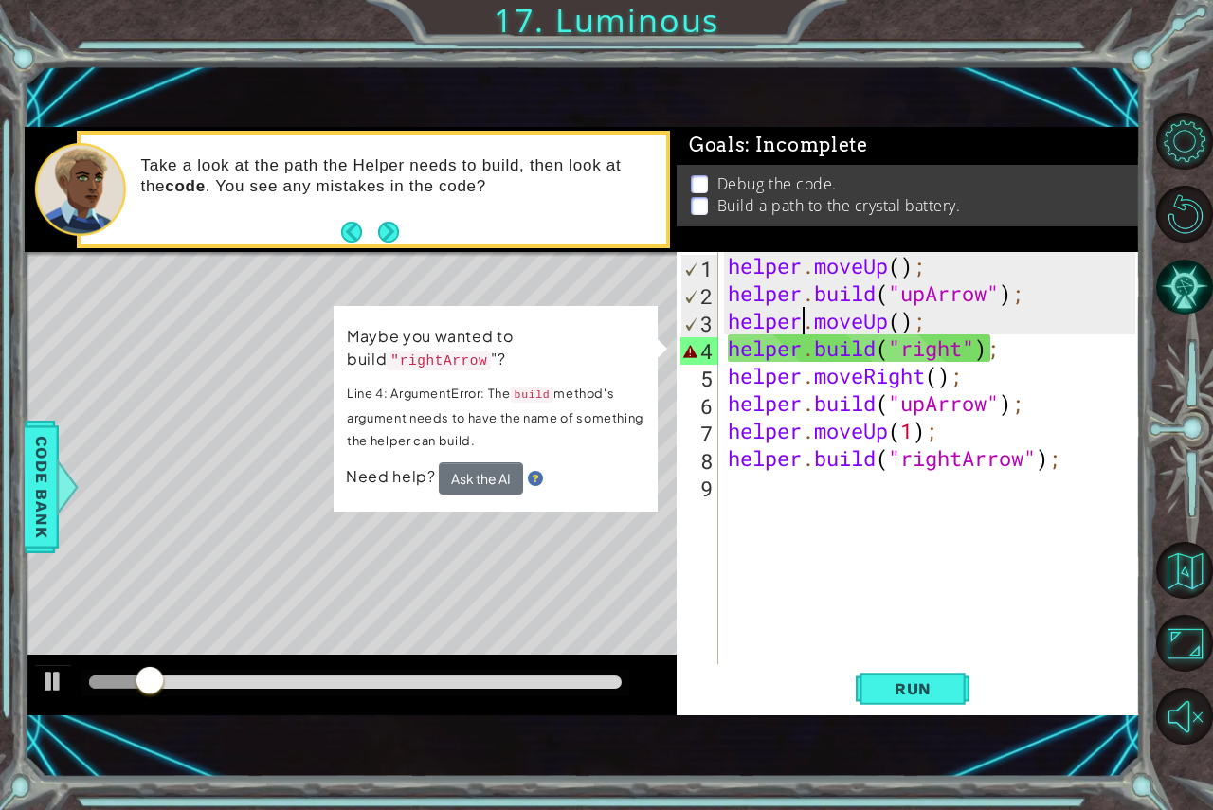
click at [962, 353] on div "helper . moveUp ( ) ; helper . build ( "upArrow" ) ; helper . moveUp ( ) ; help…" at bounding box center [934, 485] width 421 height 467
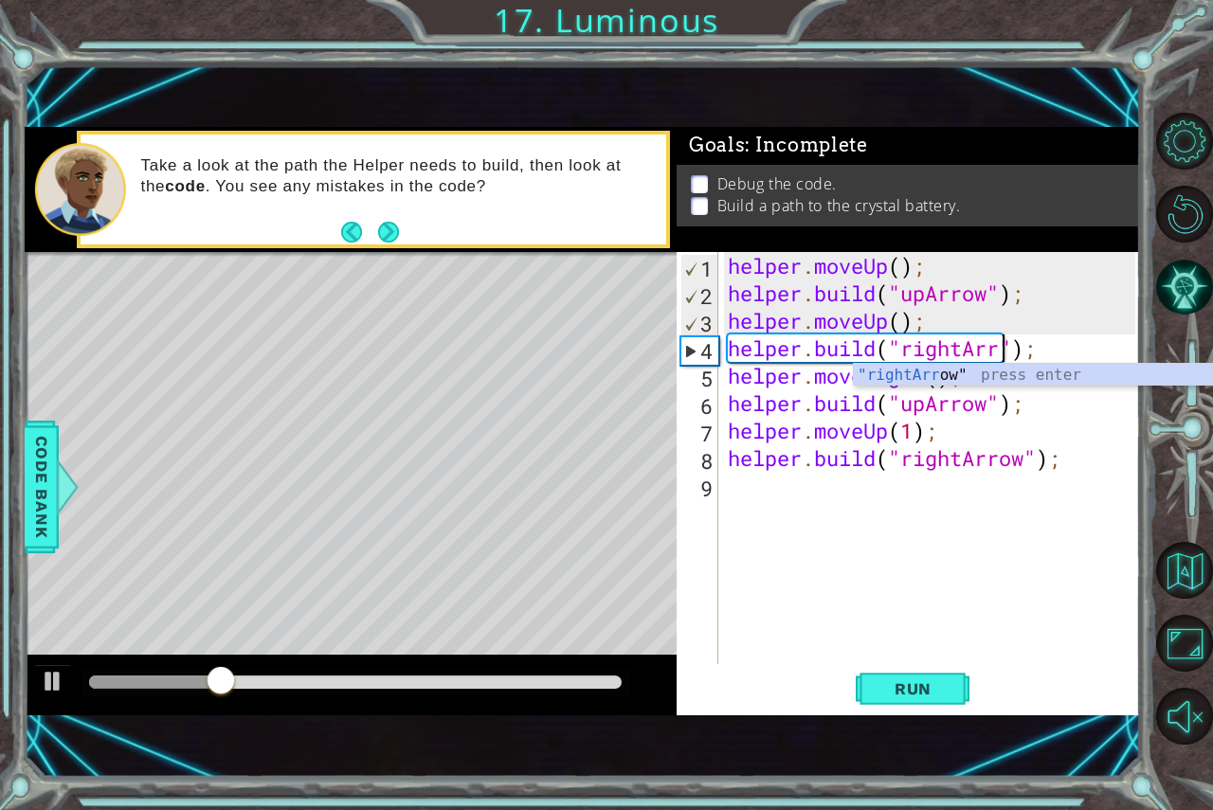
scroll to position [0, 12]
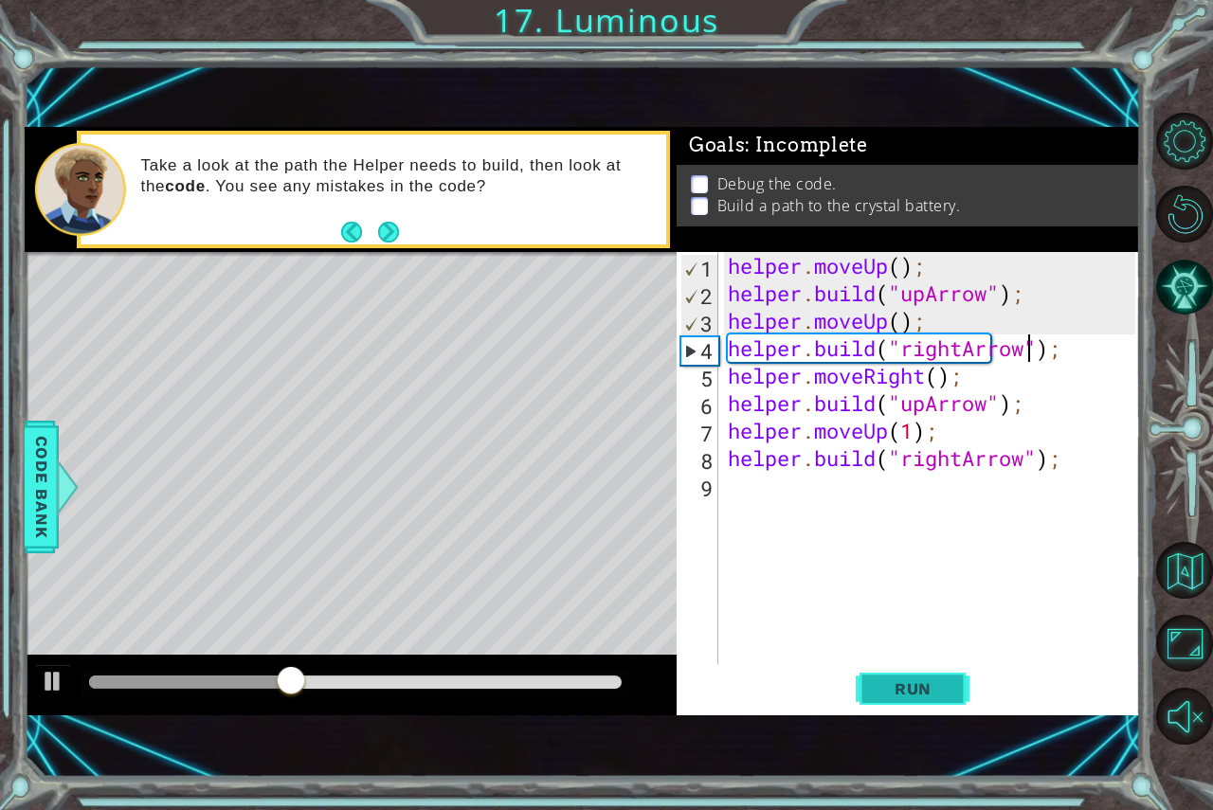
type textarea "[DOMAIN_NAME]("rightArrow");"
click at [907, 683] on span "Run" at bounding box center [913, 689] width 75 height 19
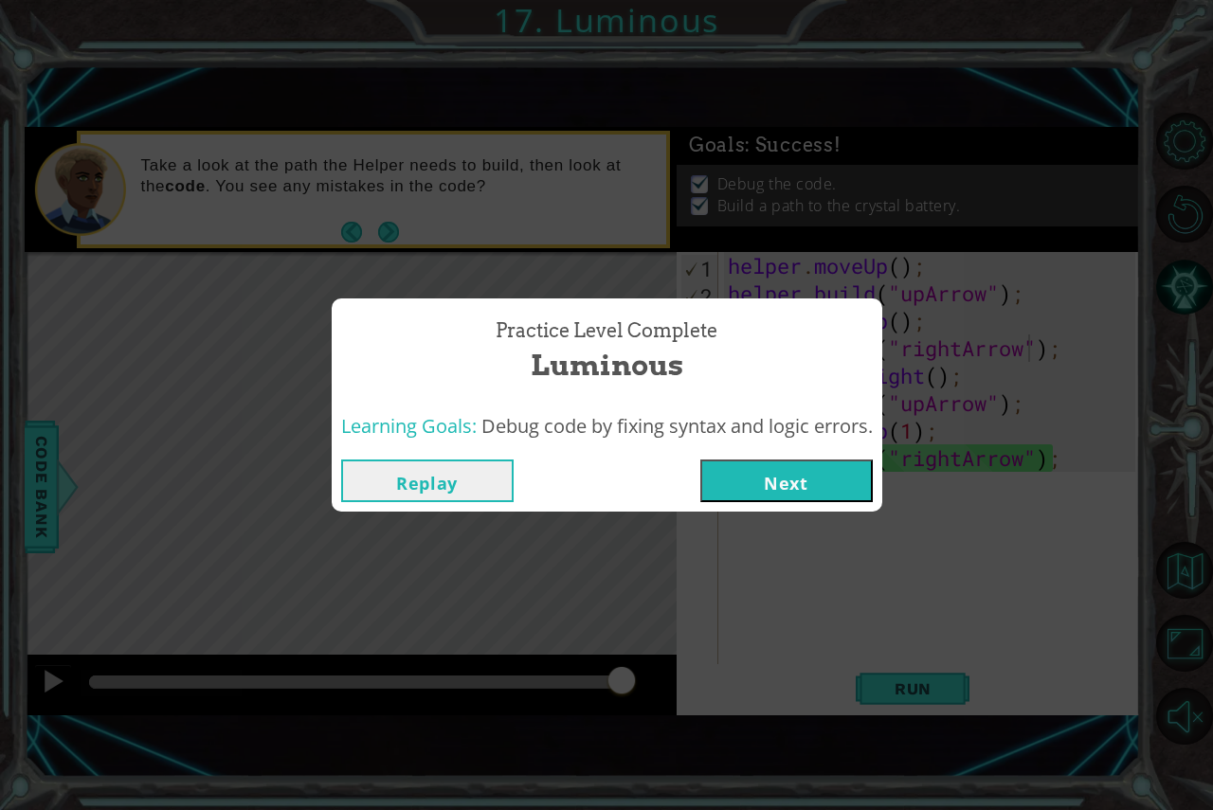
click at [729, 483] on button "Next" at bounding box center [787, 481] width 173 height 43
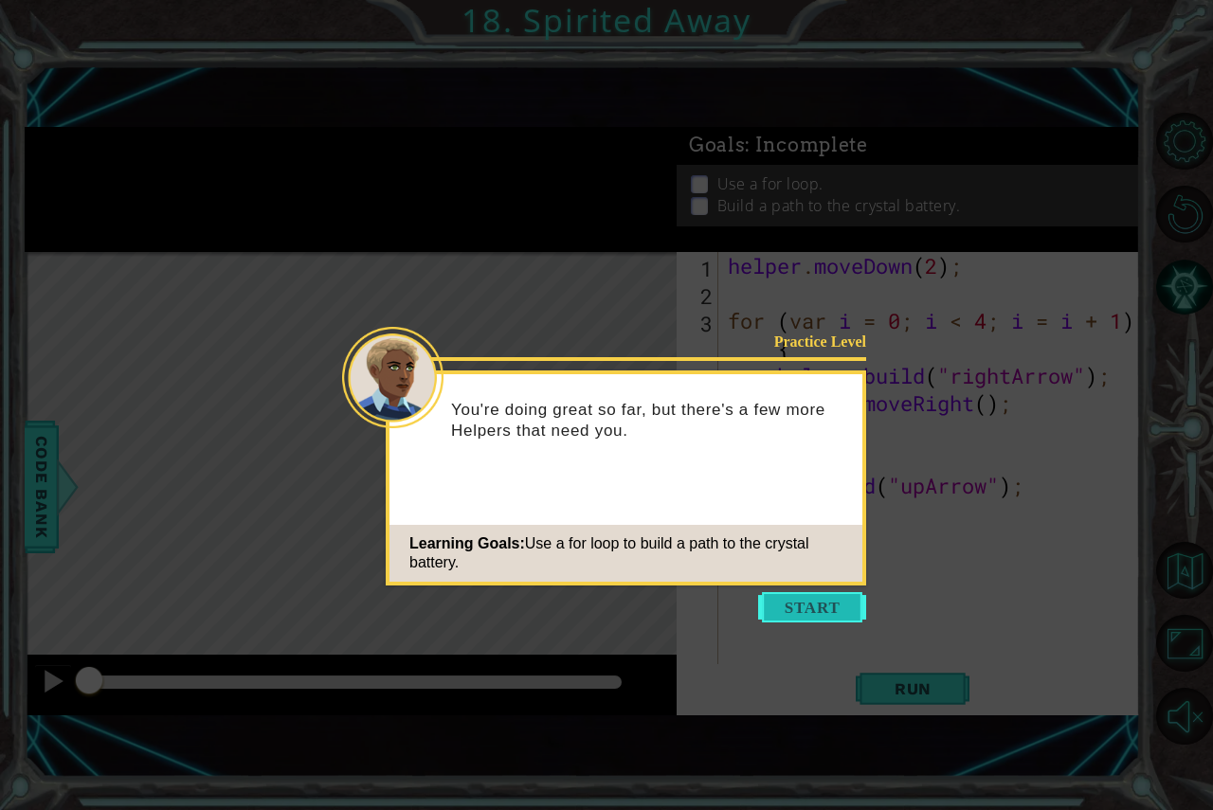
click at [833, 598] on button "Start" at bounding box center [812, 607] width 108 height 30
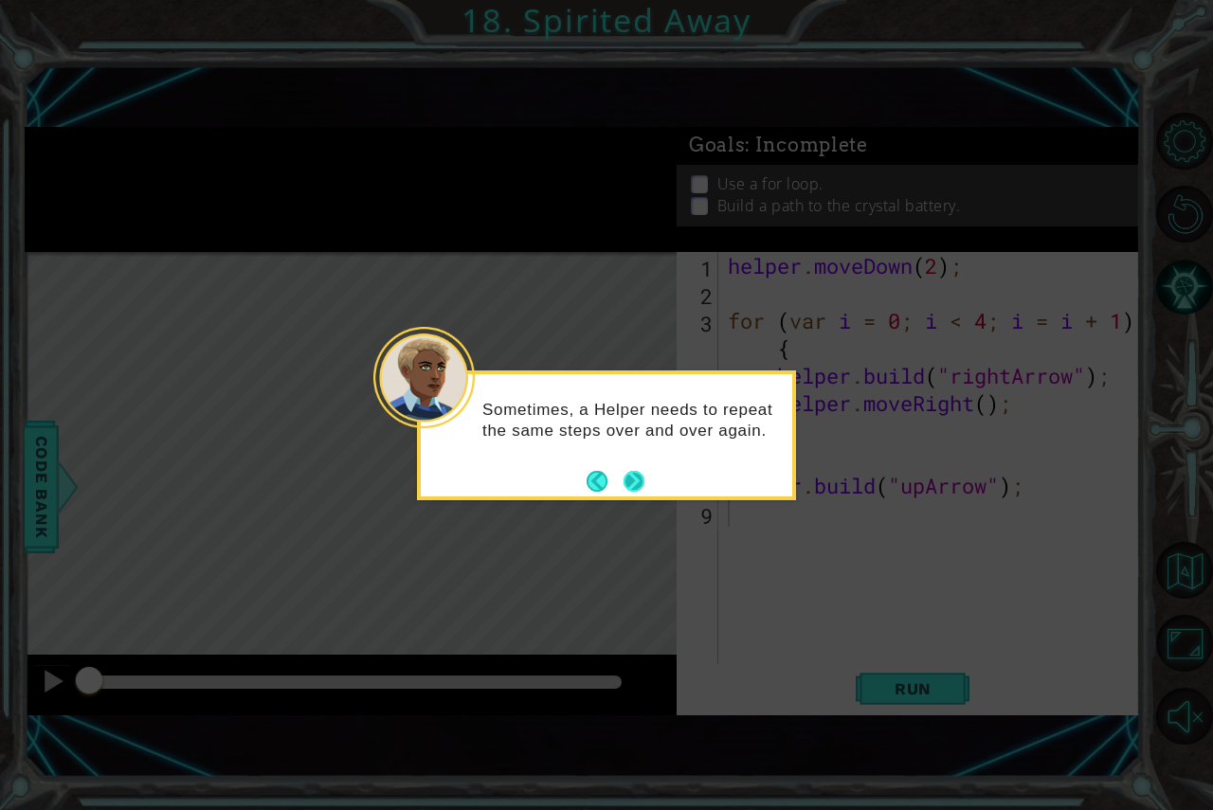
click at [637, 480] on button "Next" at bounding box center [634, 481] width 34 height 34
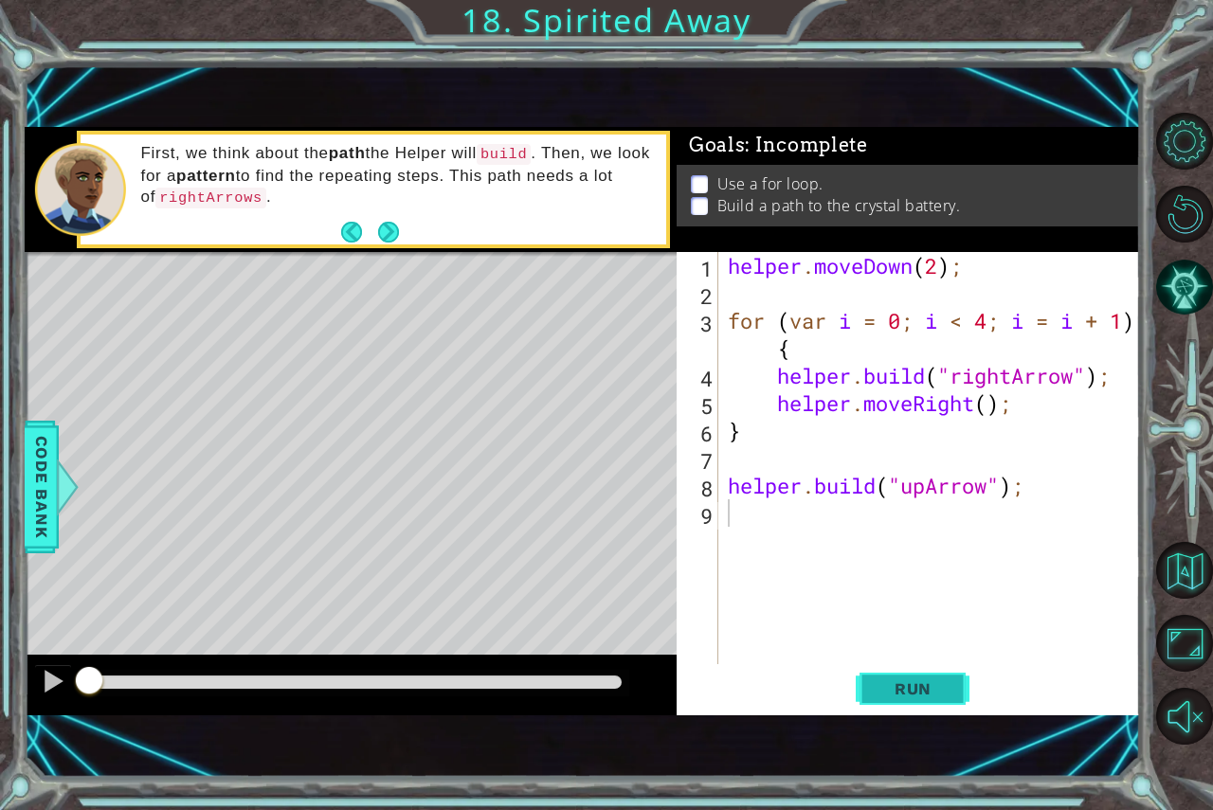
click at [920, 697] on span "Run" at bounding box center [913, 689] width 75 height 19
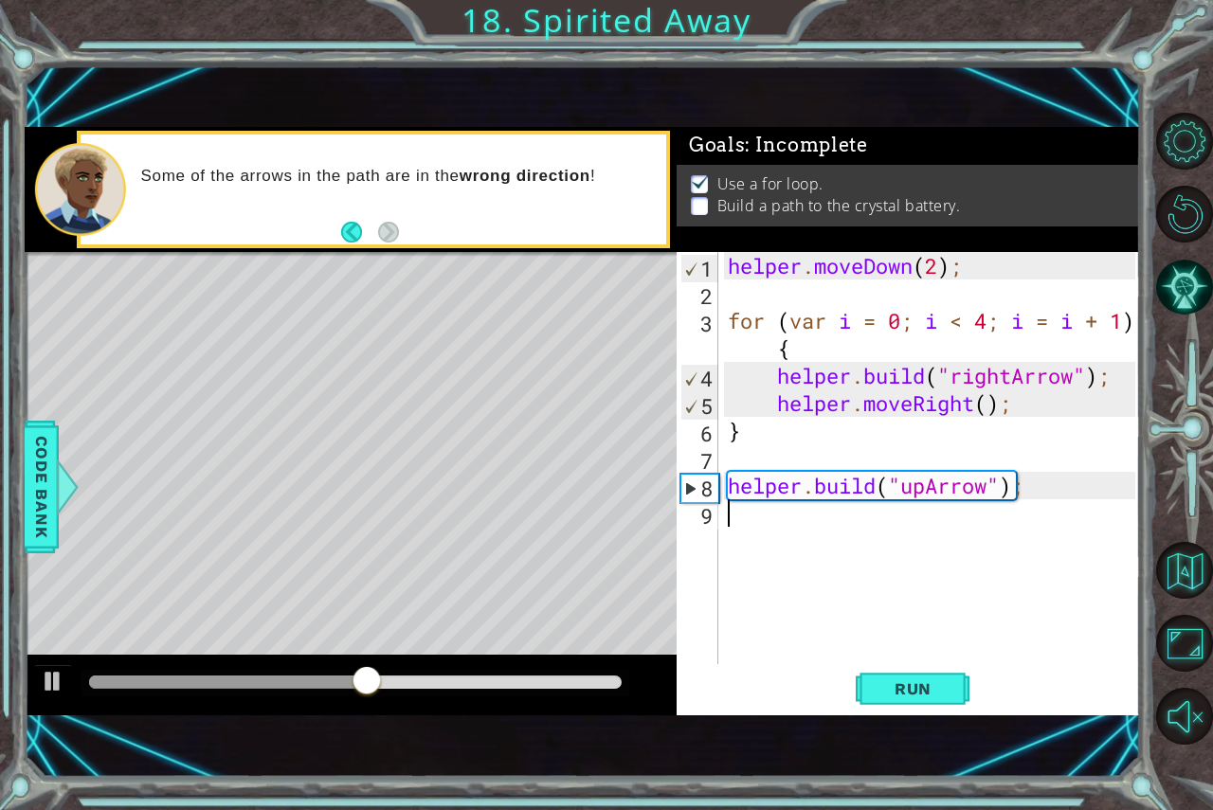
click at [804, 528] on div "helper . moveDown ( 2 ) ; for ( var i = 0 ; i < 4 ; i = i + 1 ) { helper . buil…" at bounding box center [934, 485] width 421 height 467
type textarea "b"
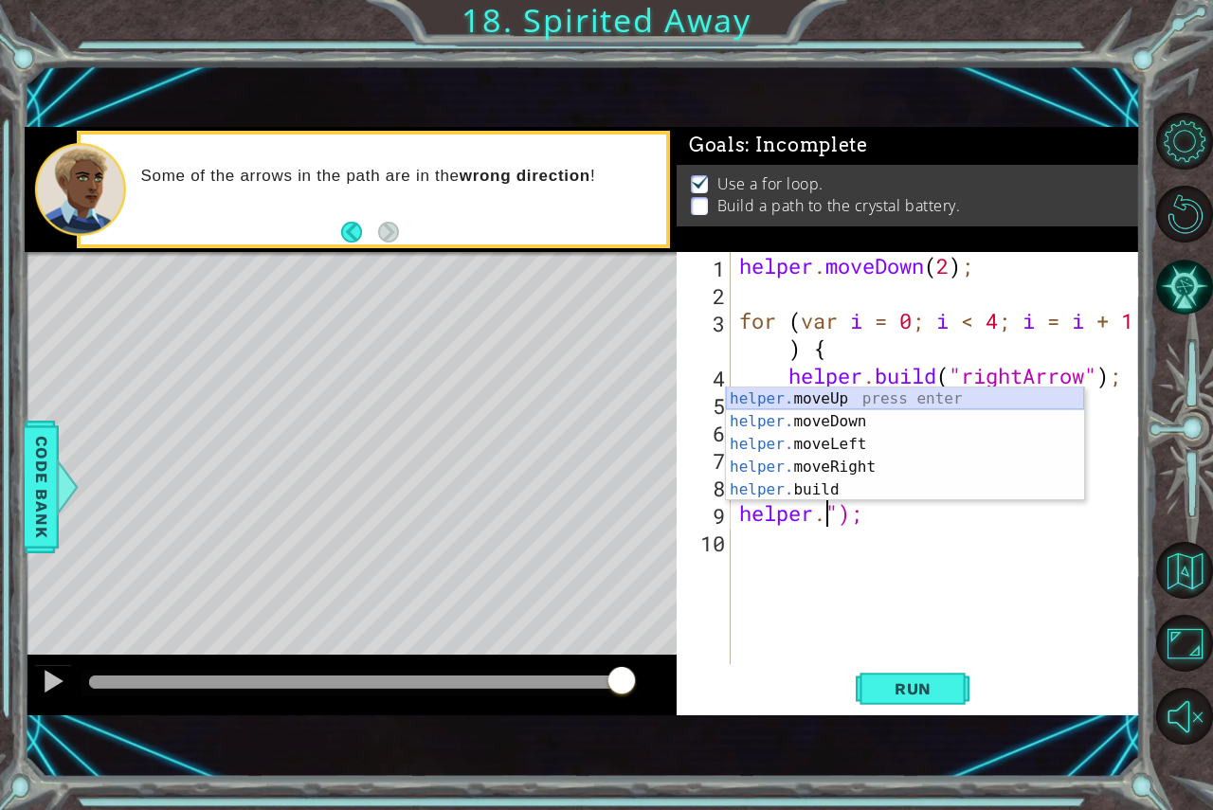
click at [784, 397] on div "helper. moveUp press enter helper. moveDown press enter helper. moveLeft press …" at bounding box center [905, 467] width 358 height 159
type textarea "helper.moveUp(1)");"
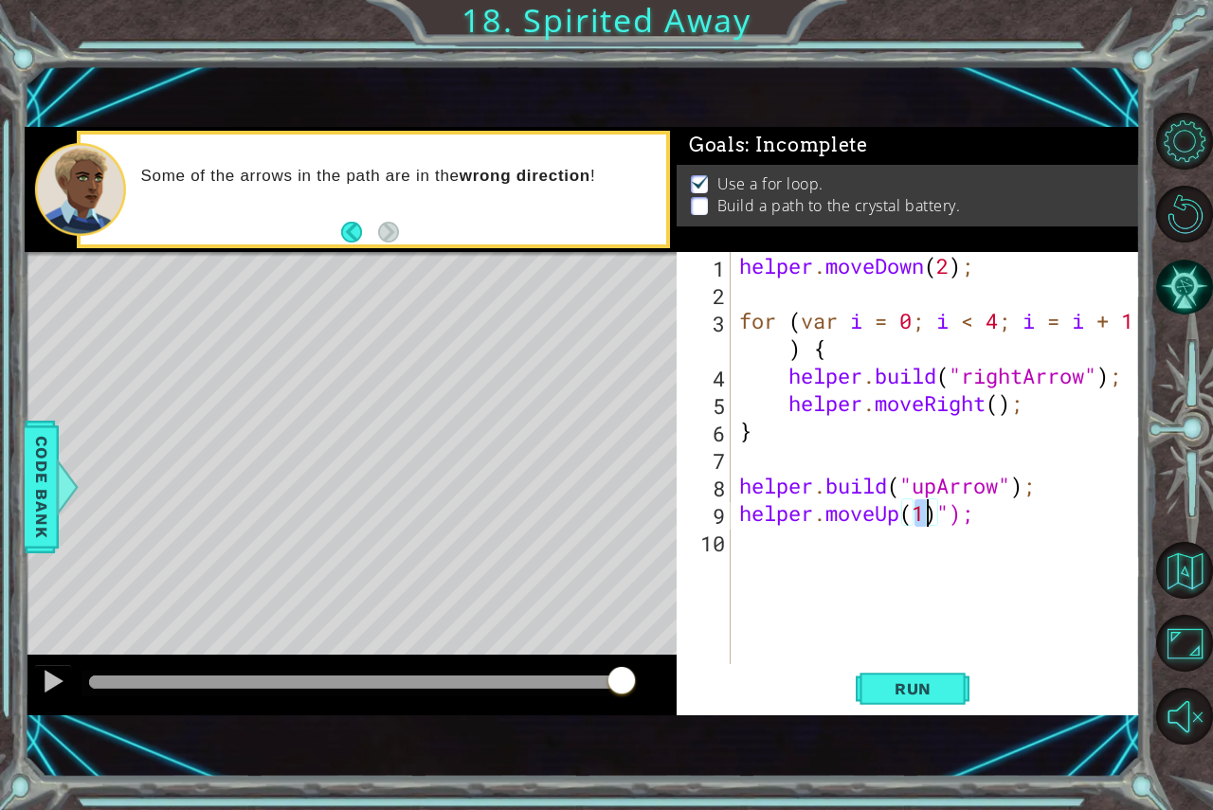
click at [829, 552] on div "helper . moveDown ( 2 ) ; for ( var i = 0 ; i < 4 ; i = i + 1 ) { helper . buil…" at bounding box center [941, 485] width 410 height 467
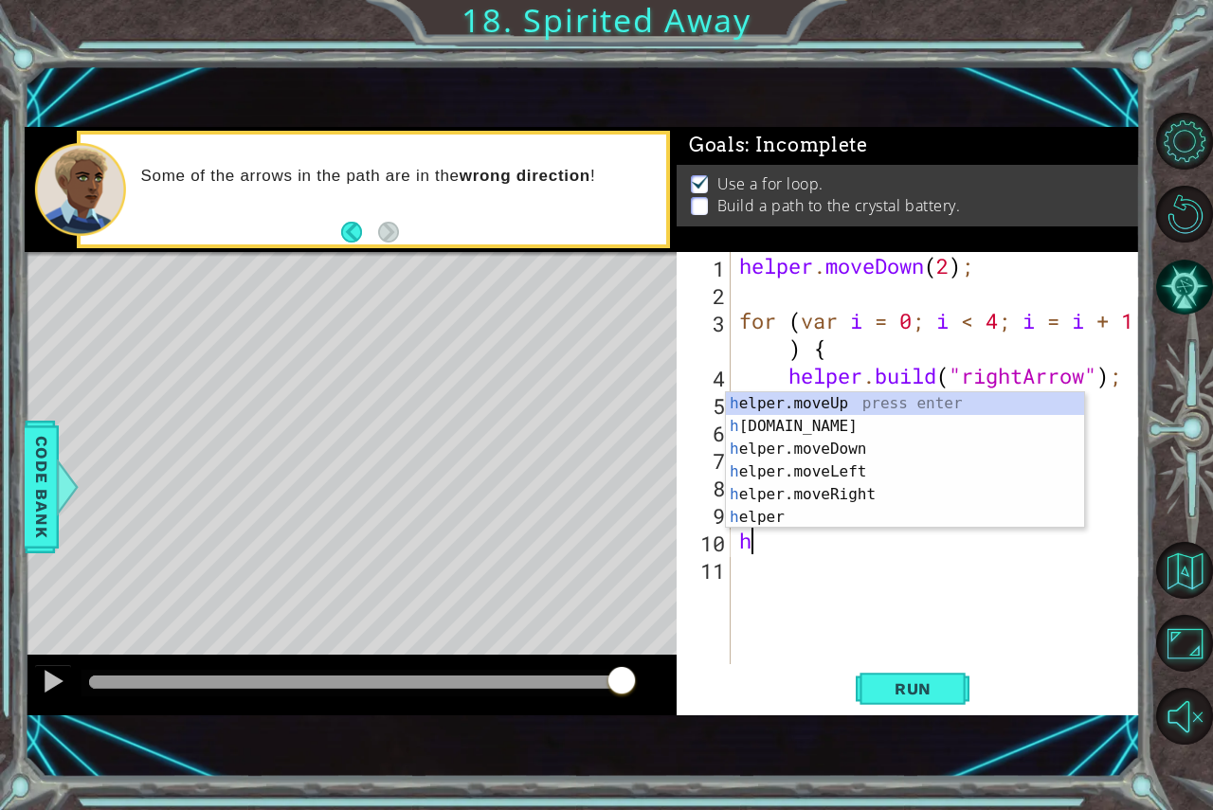
click at [829, 552] on div "helper . moveDown ( 2 ) ; for ( var i = 0 ; i < 4 ; i = i + 1 ) { helper . buil…" at bounding box center [941, 485] width 410 height 467
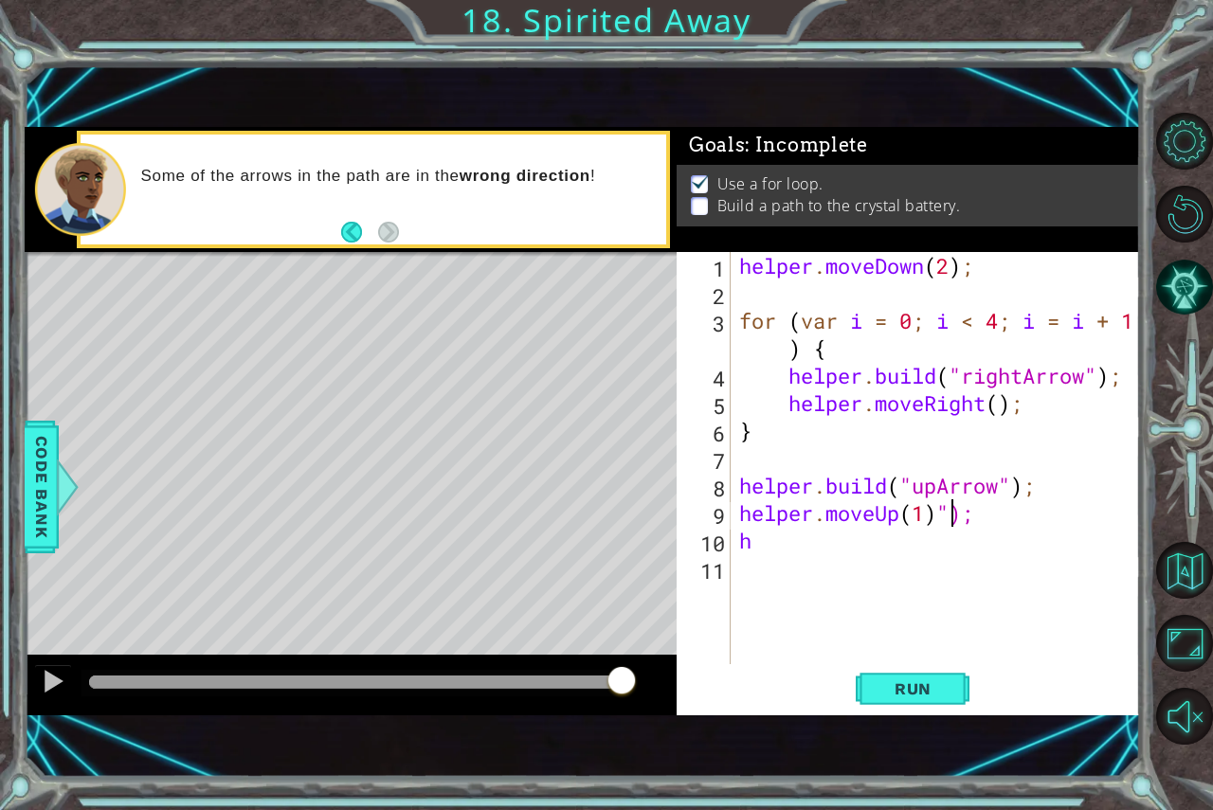
click at [958, 520] on div "helper . moveDown ( 2 ) ; for ( var i = 0 ; i < 4 ; i = i + 1 ) { helper . buil…" at bounding box center [941, 485] width 410 height 467
click at [961, 521] on div "helper . moveDown ( 2 ) ; for ( var i = 0 ; i < 4 ; i = i + 1 ) { helper . buil…" at bounding box center [941, 485] width 410 height 467
click at [839, 542] on div "helper . moveDown ( 2 ) ; for ( var i = 0 ; i < 4 ; i = i + 1 ) { helper . buil…" at bounding box center [941, 485] width 410 height 467
type textarea "[DOMAIN_NAME]("upArrow");"
click at [912, 683] on span "Run" at bounding box center [913, 689] width 75 height 19
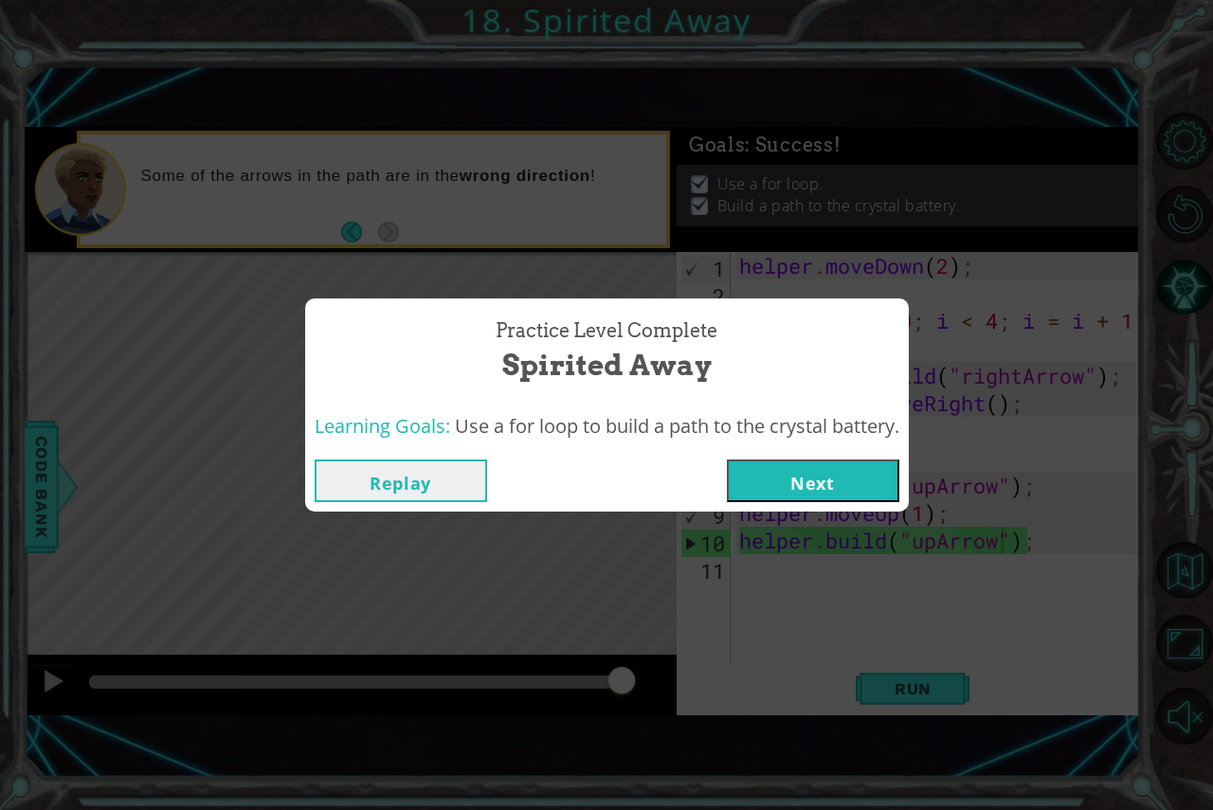
click at [814, 479] on button "Next" at bounding box center [813, 481] width 173 height 43
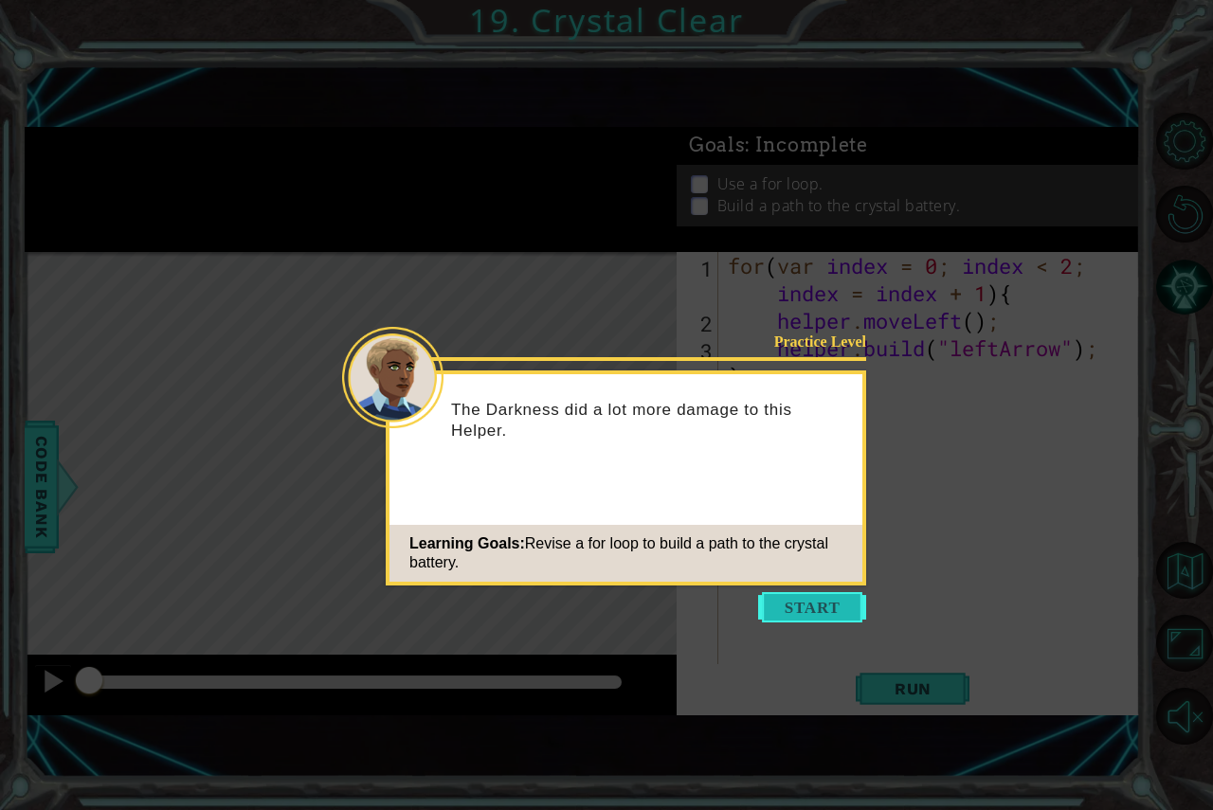
click at [807, 604] on button "Start" at bounding box center [812, 607] width 108 height 30
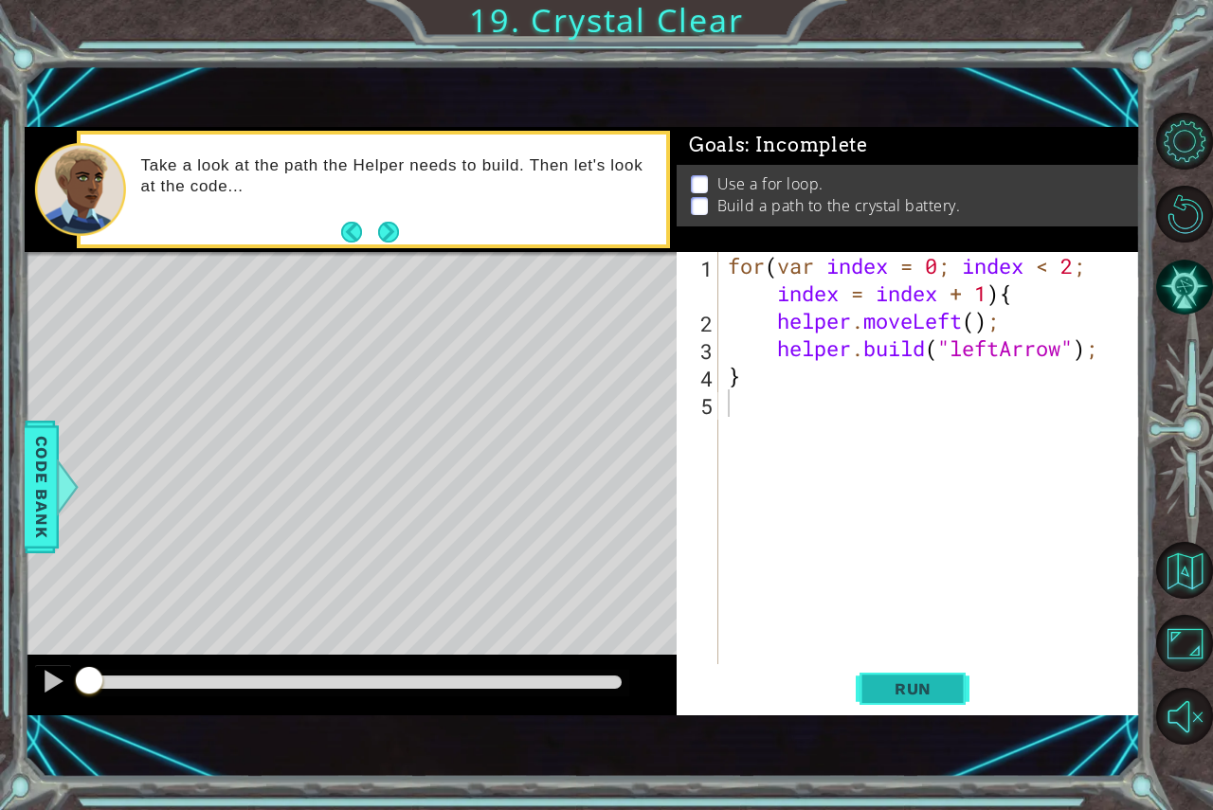
click at [882, 683] on span "Run" at bounding box center [913, 689] width 75 height 19
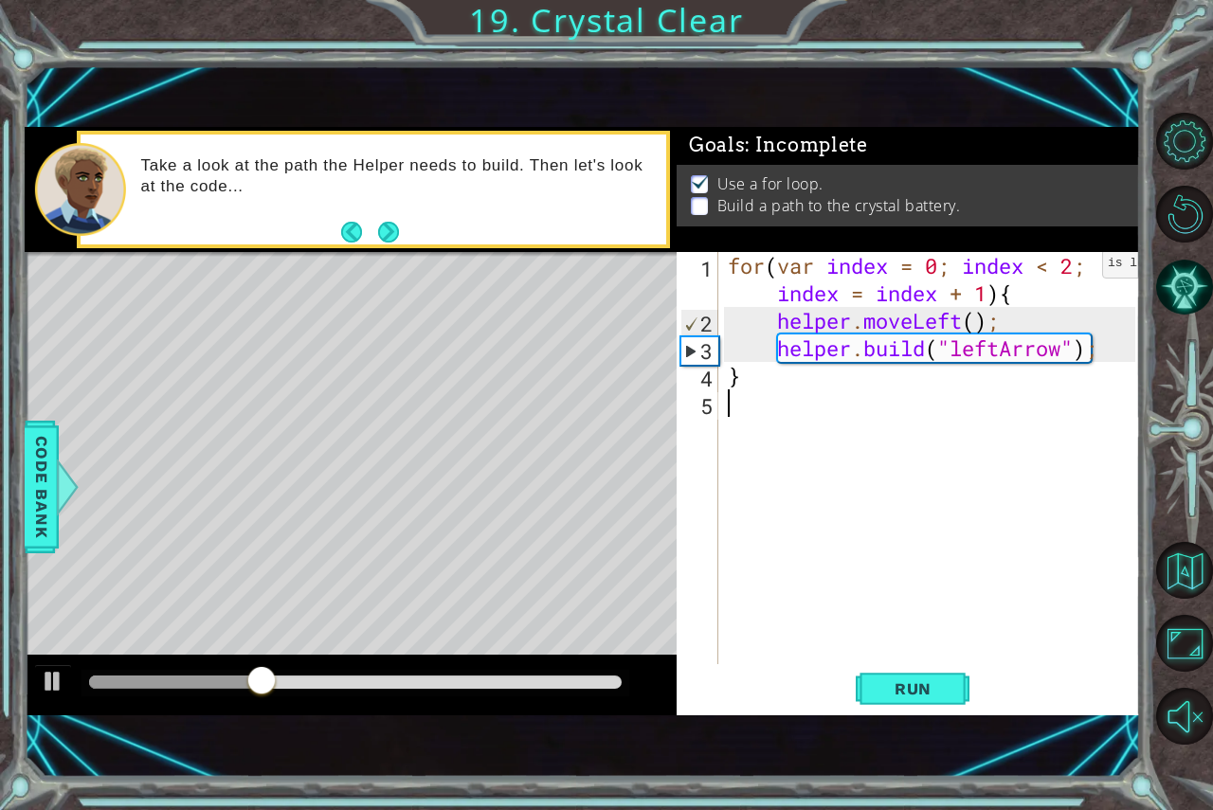
click at [1074, 268] on div "for ( var index = 0 ; index < 2 ; index = index + 1 ) { helper . moveLeft ( ) ;…" at bounding box center [934, 499] width 421 height 495
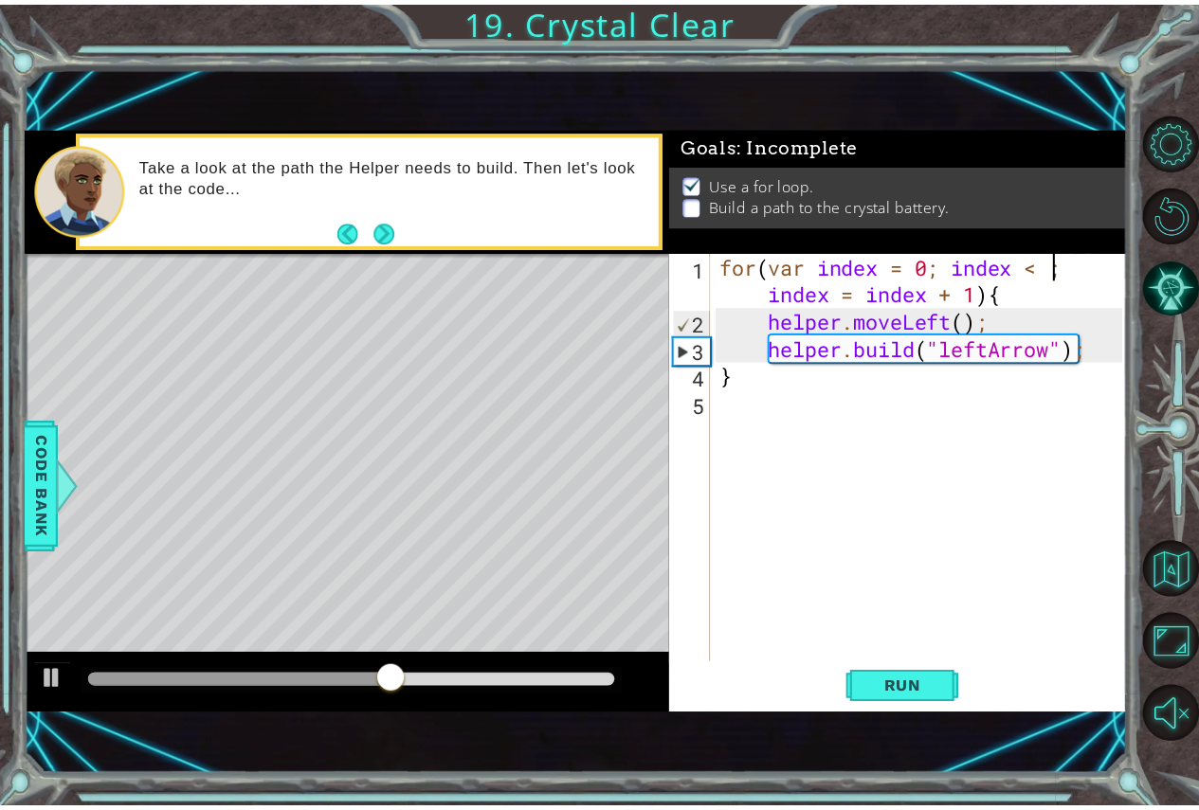
scroll to position [0, 15]
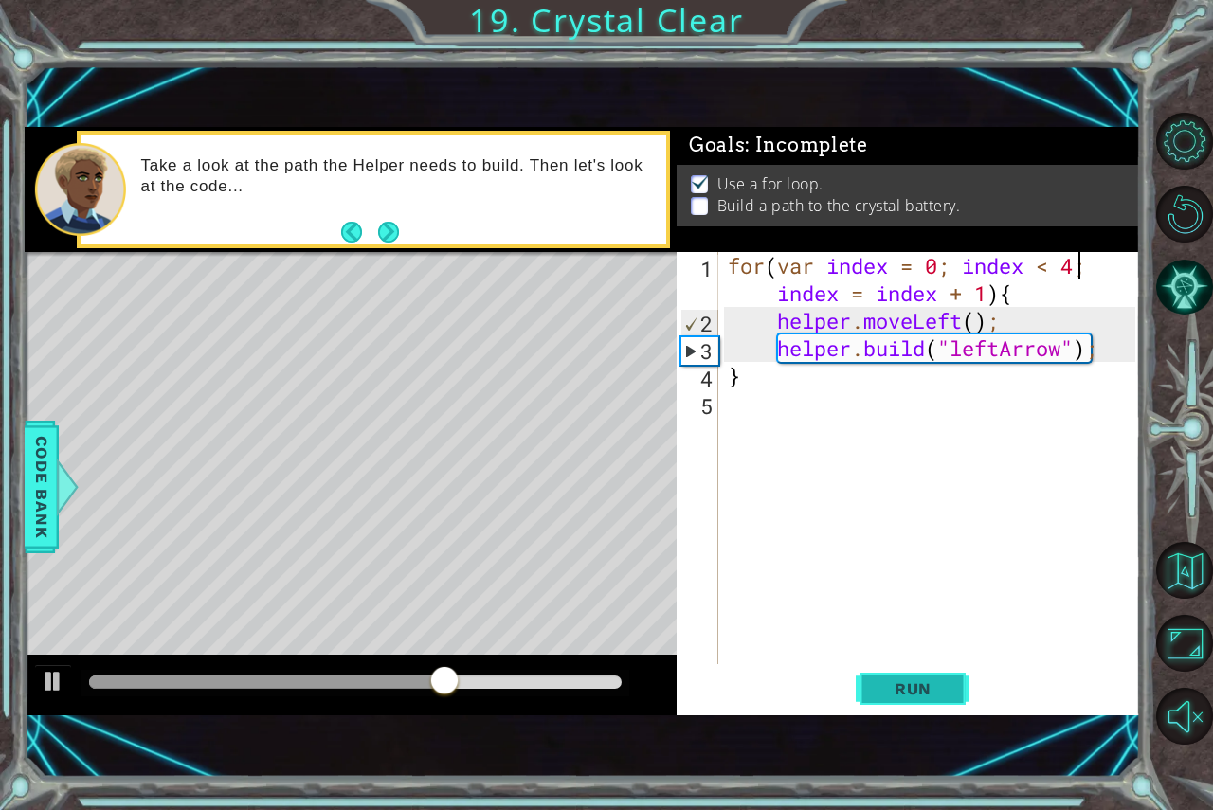
type textarea "for(var index = 0; index < 4; index = index + 1){"
click at [944, 681] on span "Run" at bounding box center [913, 689] width 75 height 19
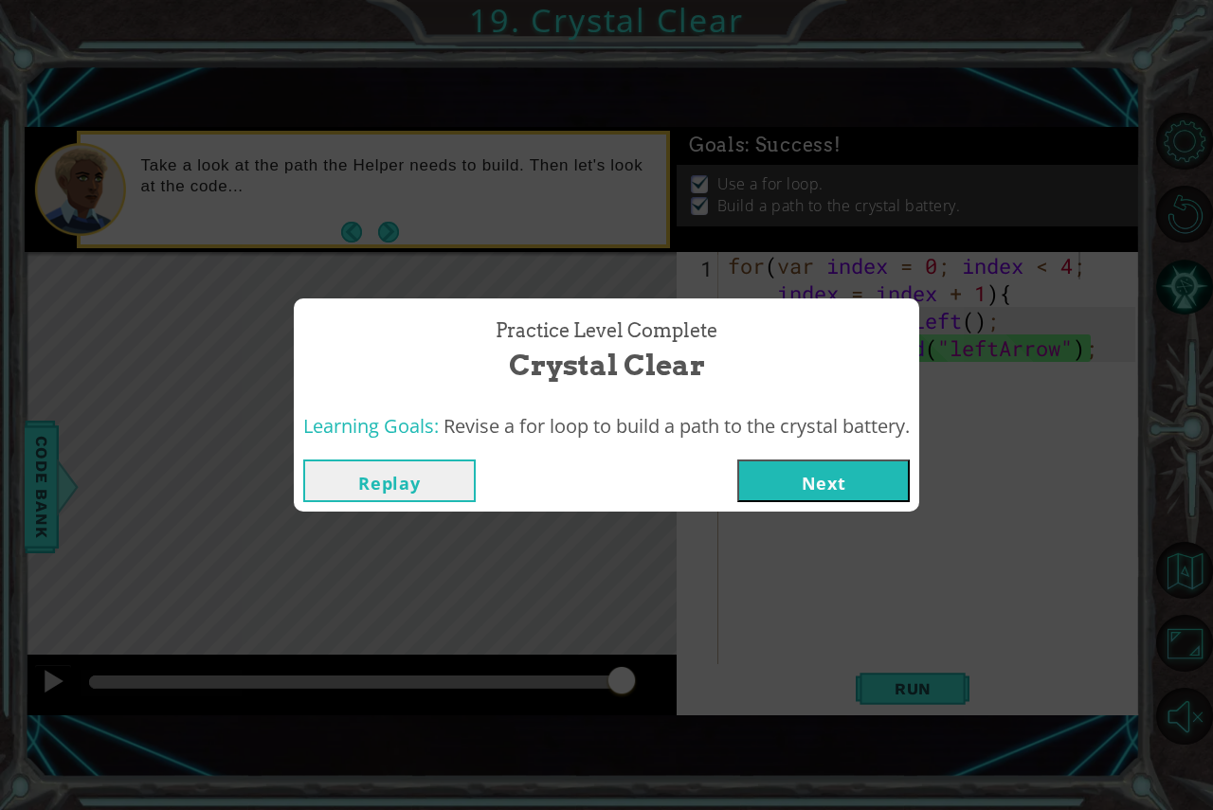
click at [801, 485] on button "Next" at bounding box center [823, 481] width 173 height 43
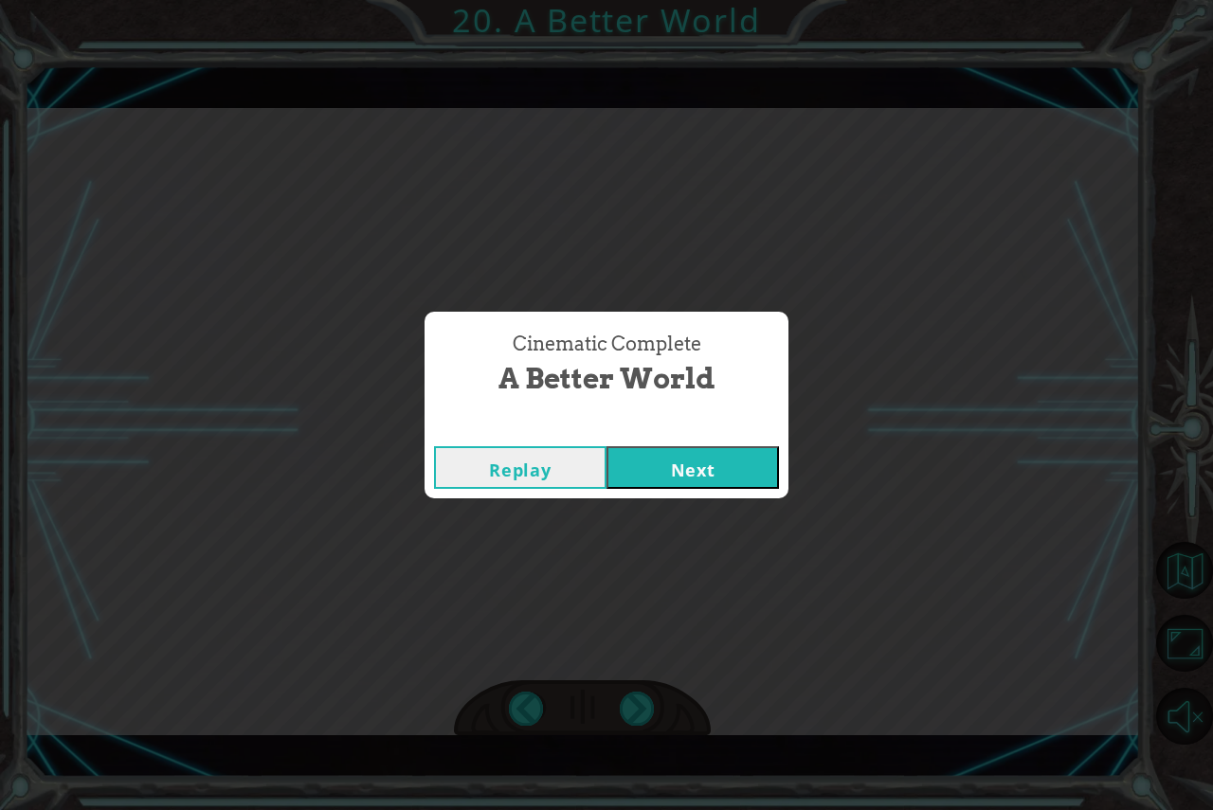
click at [679, 469] on button "Next" at bounding box center [693, 467] width 173 height 43
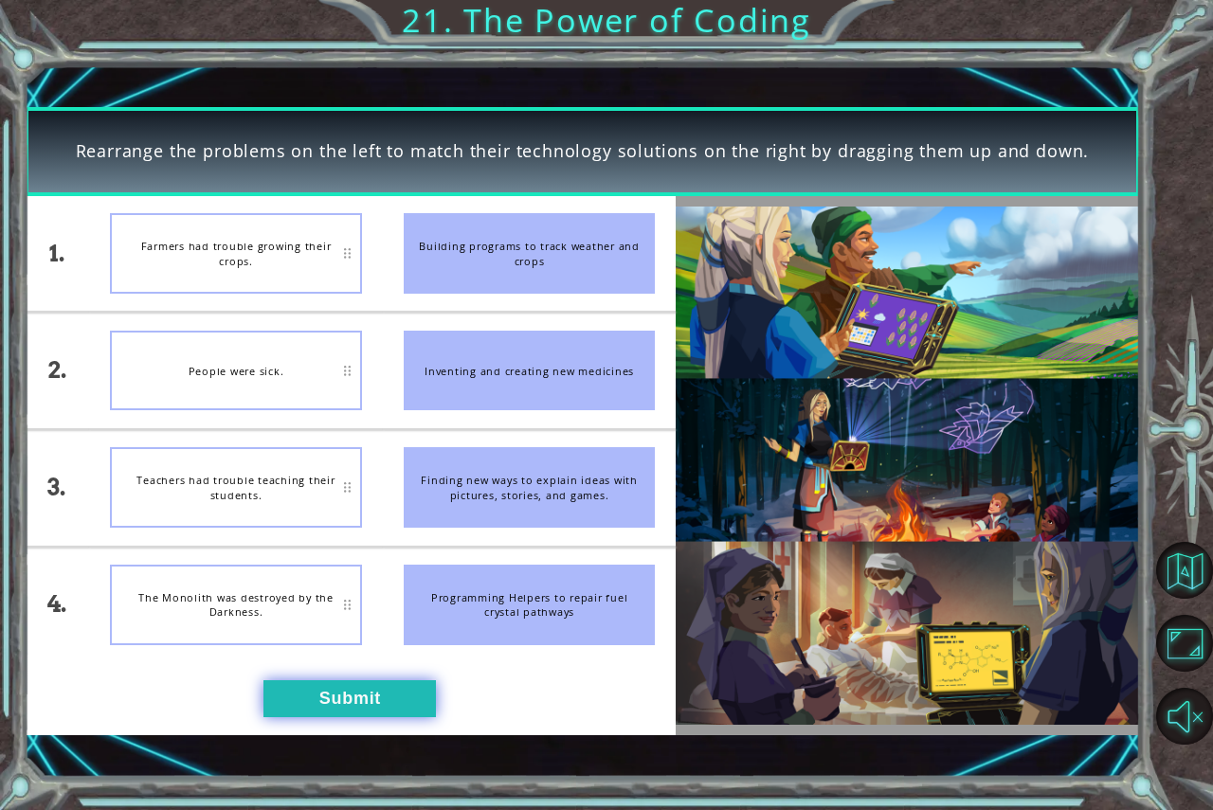
click at [365, 687] on button "Submit" at bounding box center [350, 699] width 173 height 37
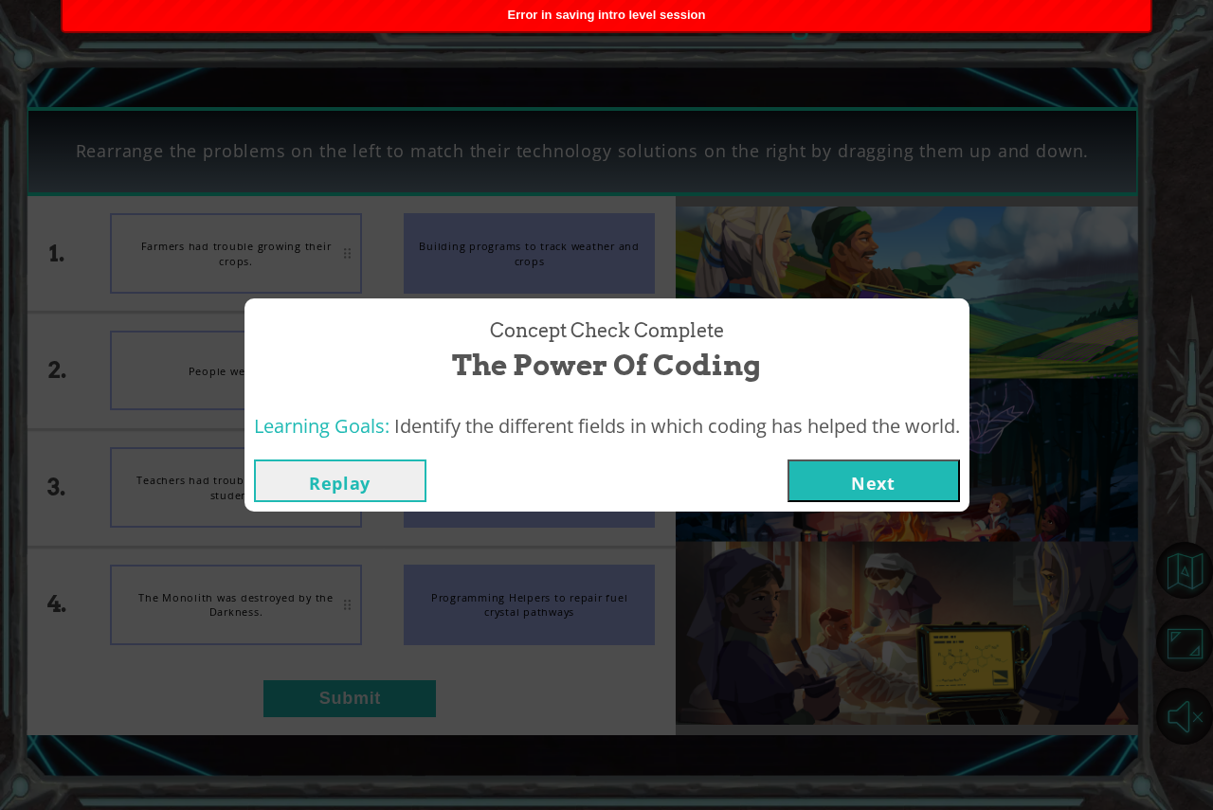
click at [817, 485] on button "Next" at bounding box center [874, 481] width 173 height 43
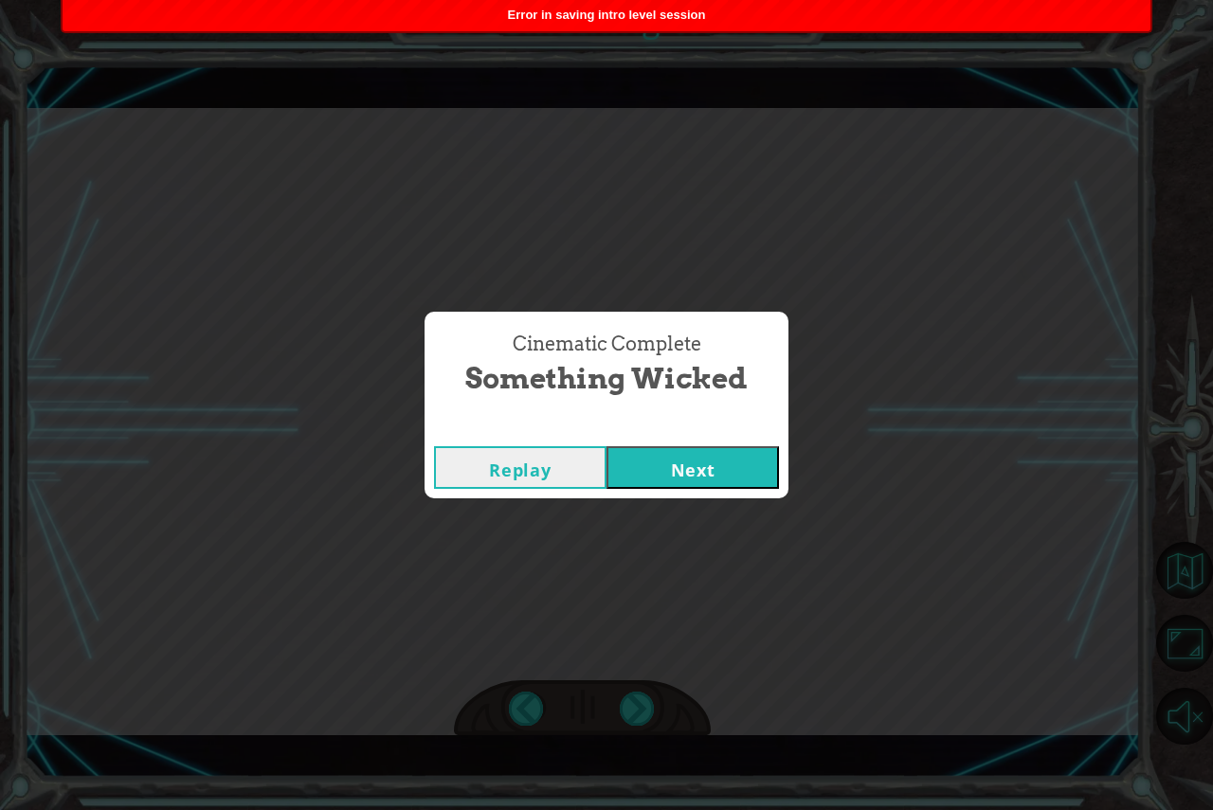
click at [637, 469] on button "Next" at bounding box center [693, 467] width 173 height 43
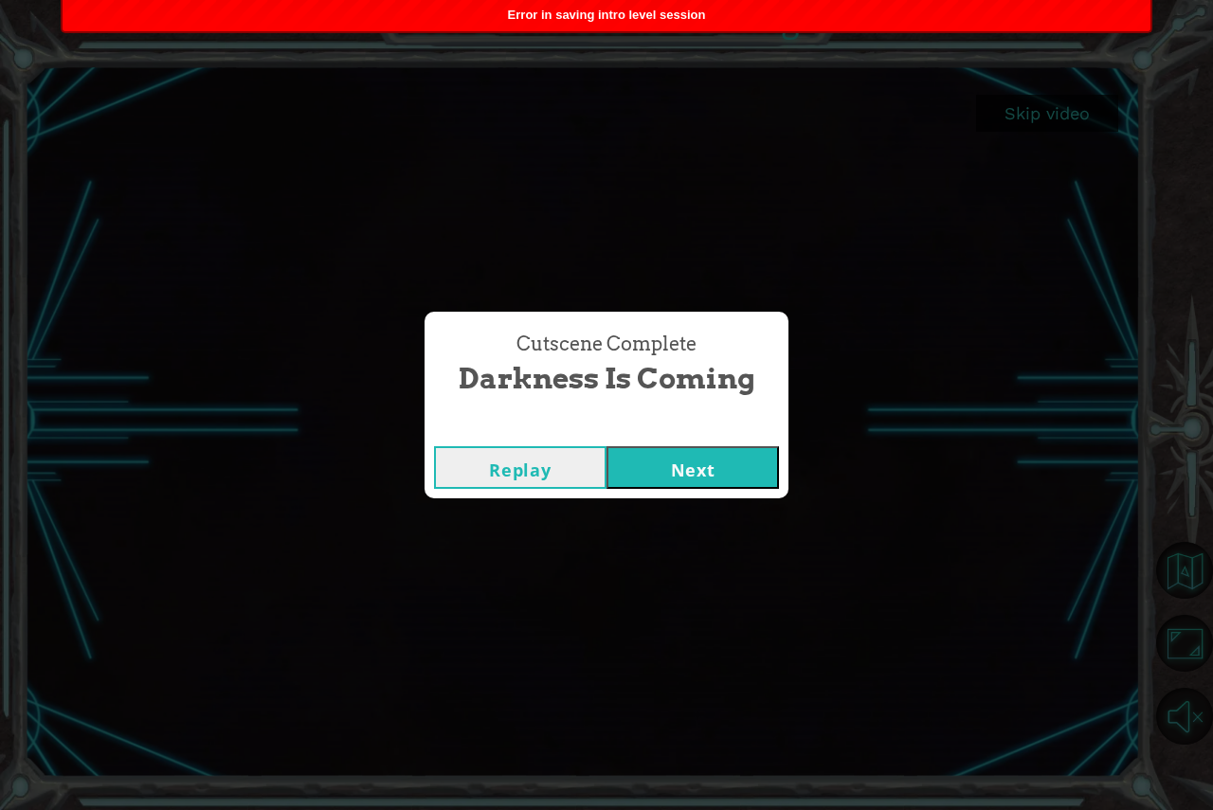
click at [651, 474] on button "Next" at bounding box center [693, 467] width 173 height 43
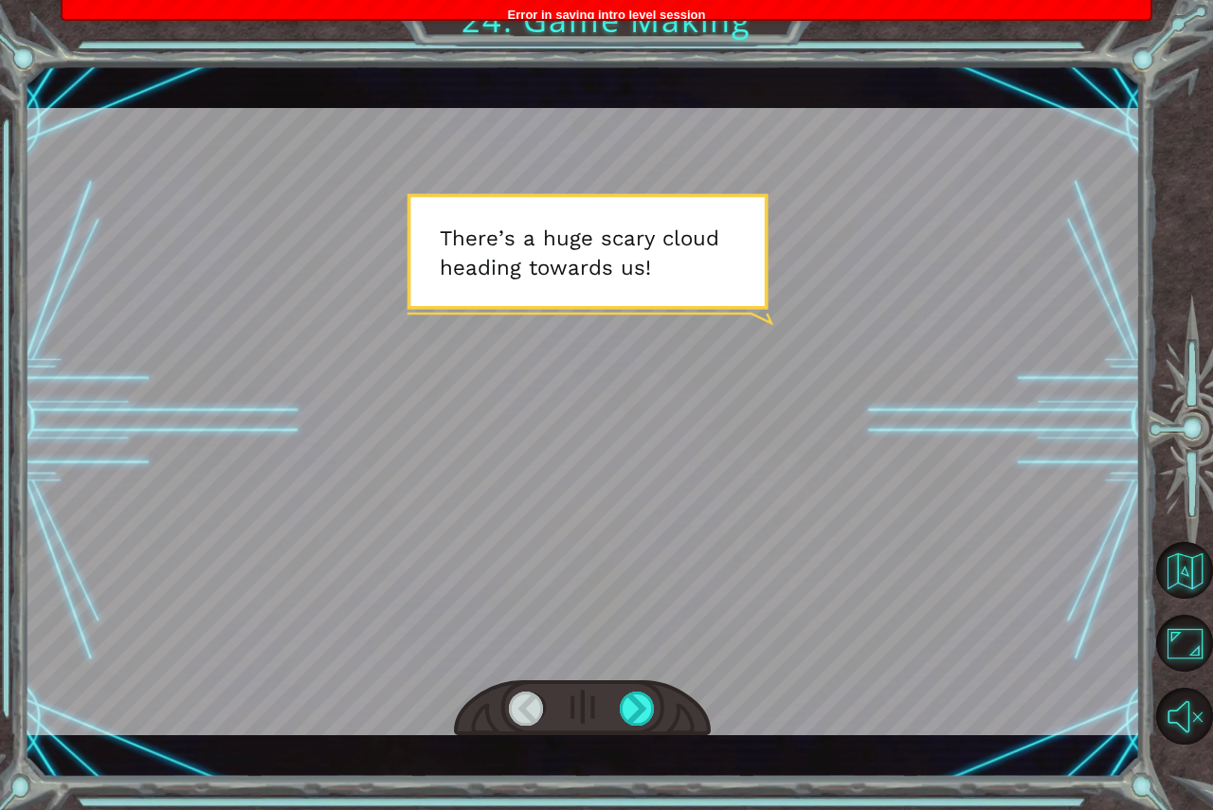
click at [650, 474] on div at bounding box center [583, 422] width 1117 height 628
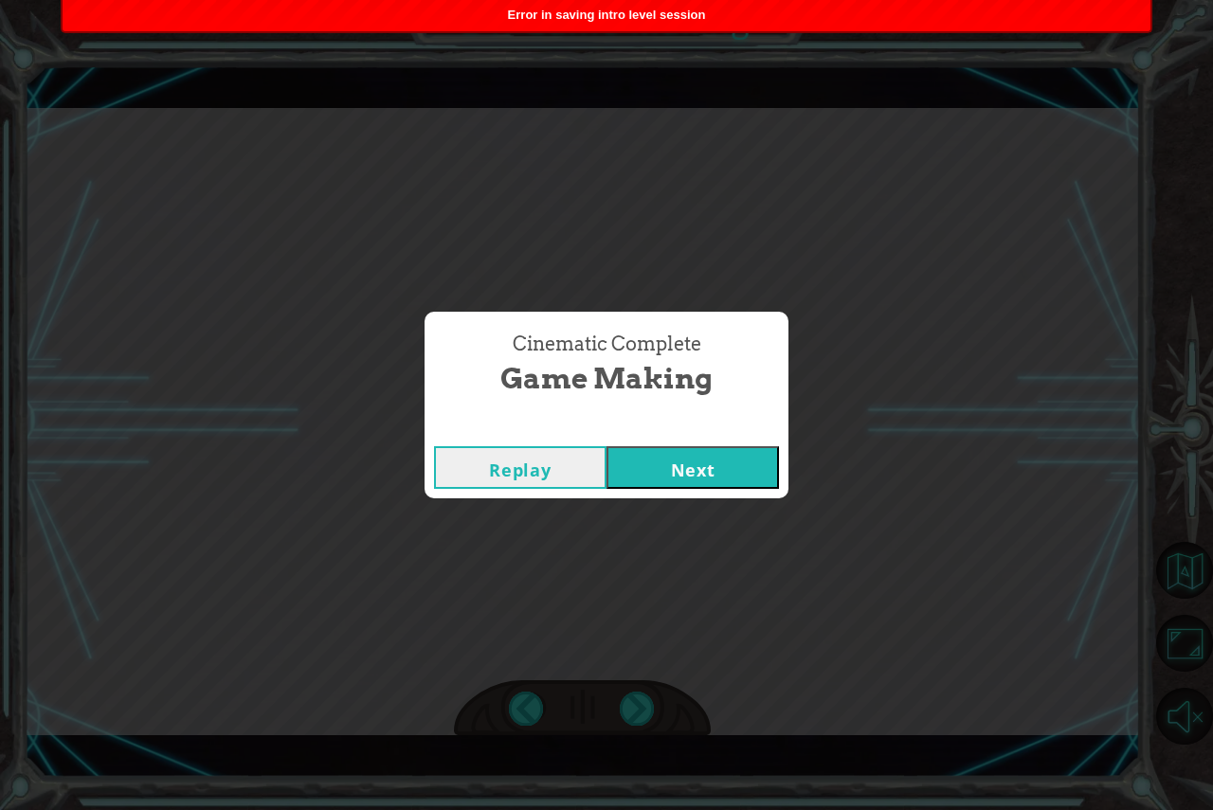
click at [650, 473] on button "Next" at bounding box center [693, 467] width 173 height 43
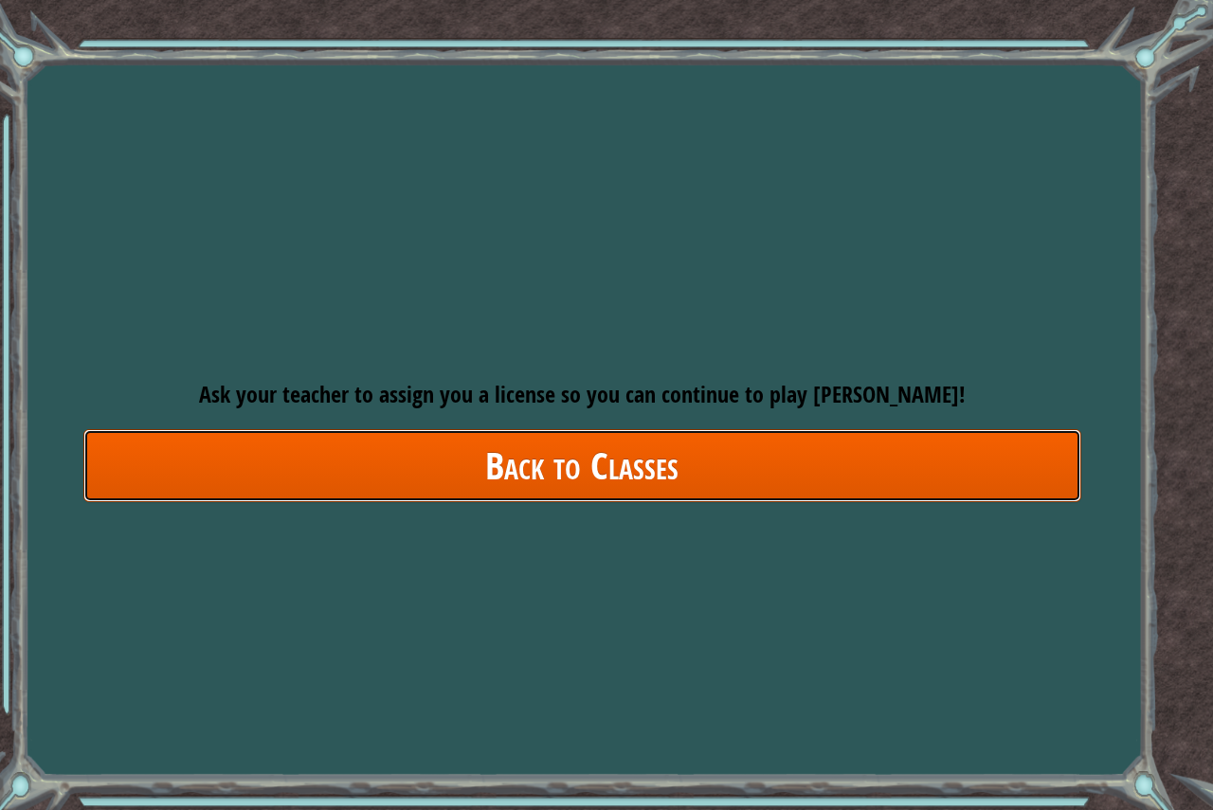
click at [650, 473] on link "Back to Classes" at bounding box center [582, 465] width 998 height 73
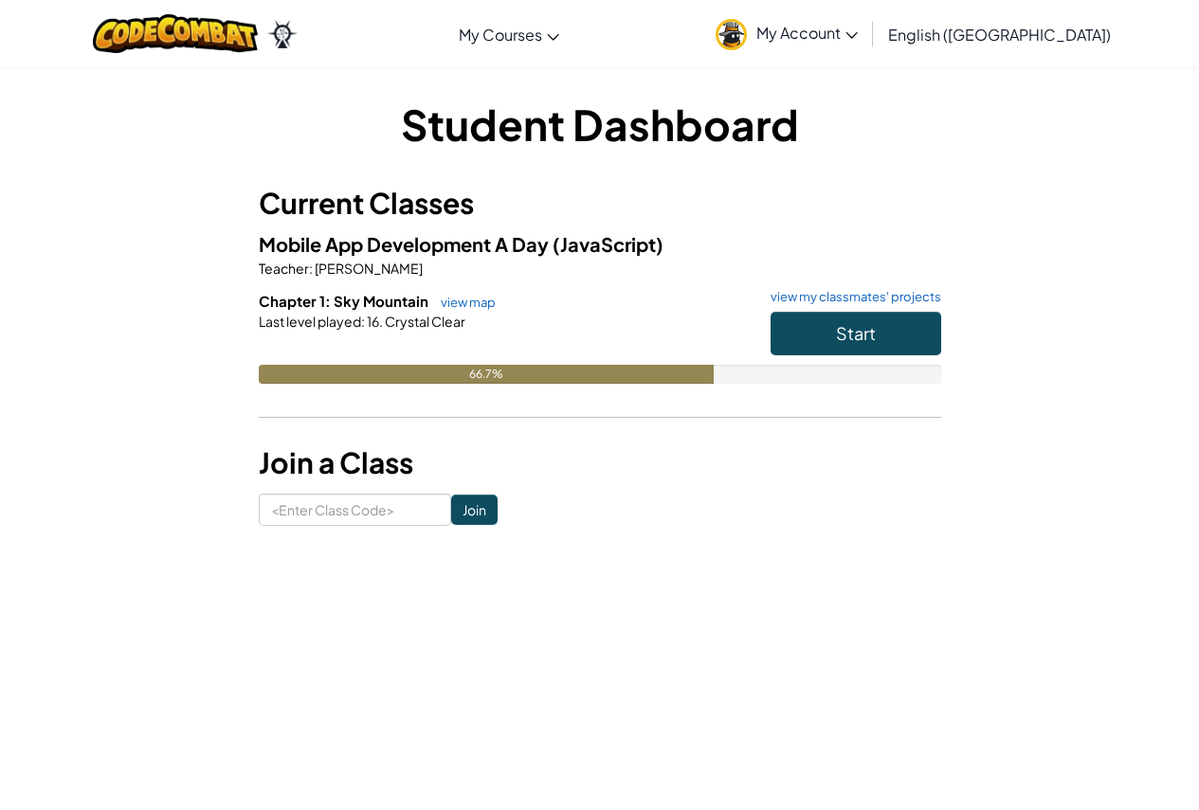
click at [741, 206] on h3 "Current Classes" at bounding box center [600, 203] width 683 height 43
click at [722, 201] on h3 "Current Classes" at bounding box center [600, 203] width 683 height 43
click at [546, 468] on h3 "Join a Class" at bounding box center [600, 463] width 683 height 43
